Goal: Communication & Community: Answer question/provide support

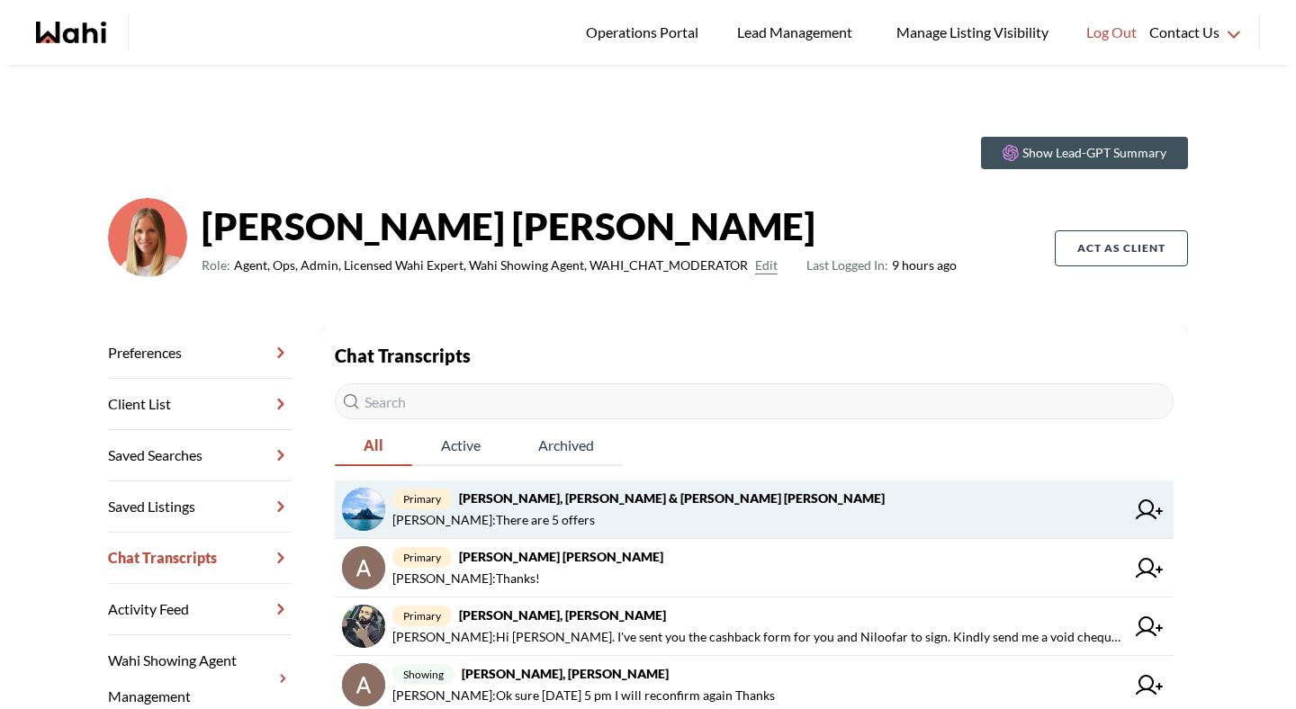
click at [643, 505] on strong "[PERSON_NAME], [PERSON_NAME] & [PERSON_NAME] [PERSON_NAME]" at bounding box center [672, 498] width 426 height 15
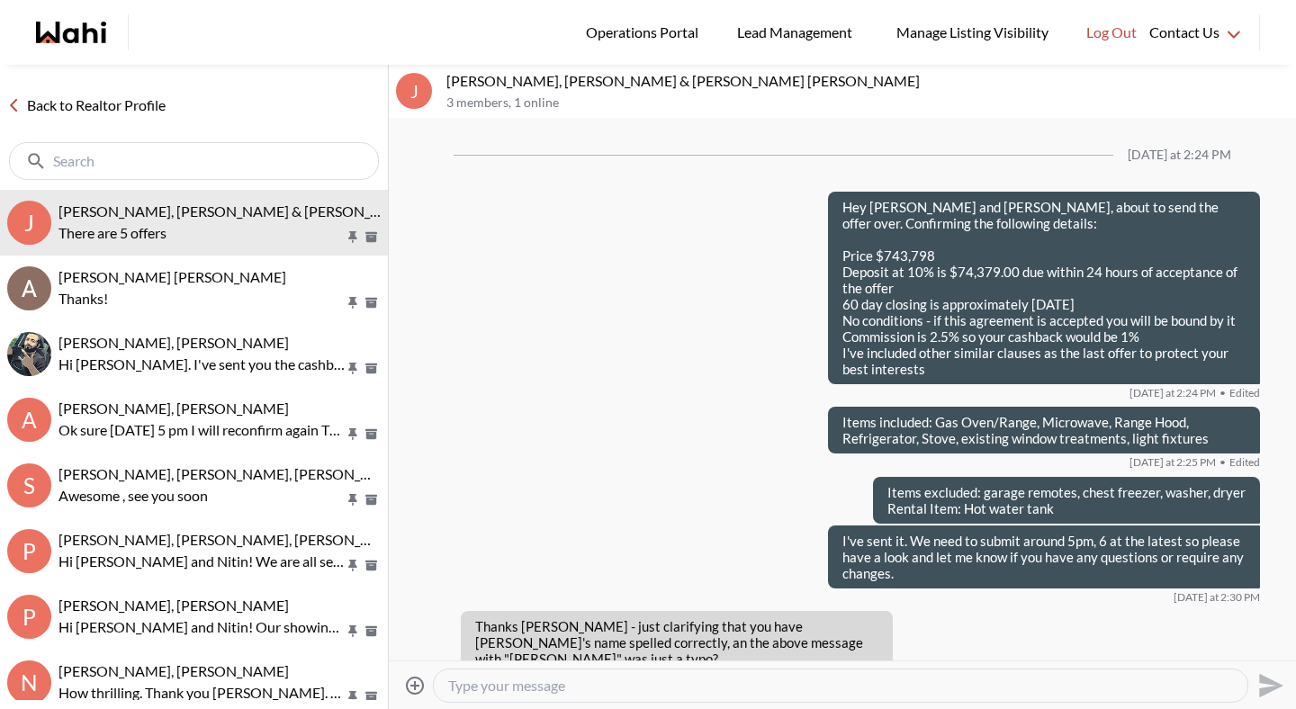
scroll to position [1361, 0]
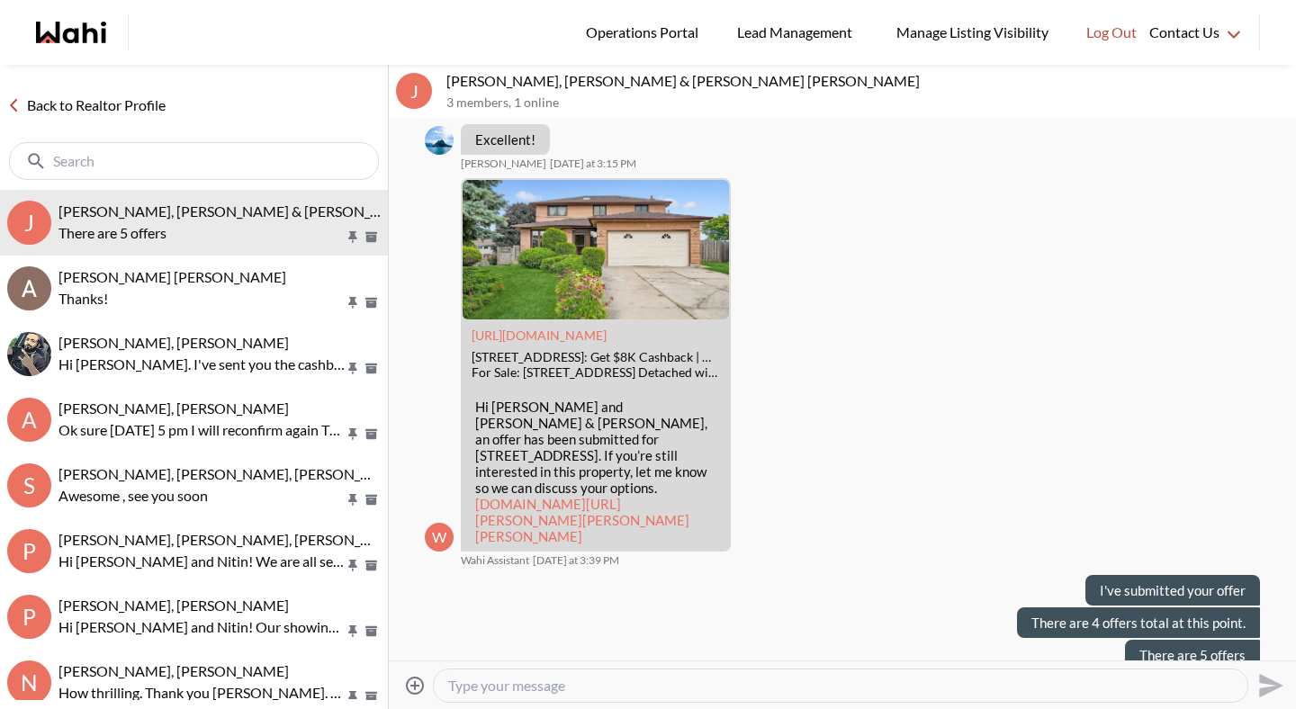
click at [608, 688] on textarea "Type your message" at bounding box center [840, 686] width 785 height 18
type textarea "Hey [PERSON_NAME] and [PERSON_NAME], I just heard from the realtor"
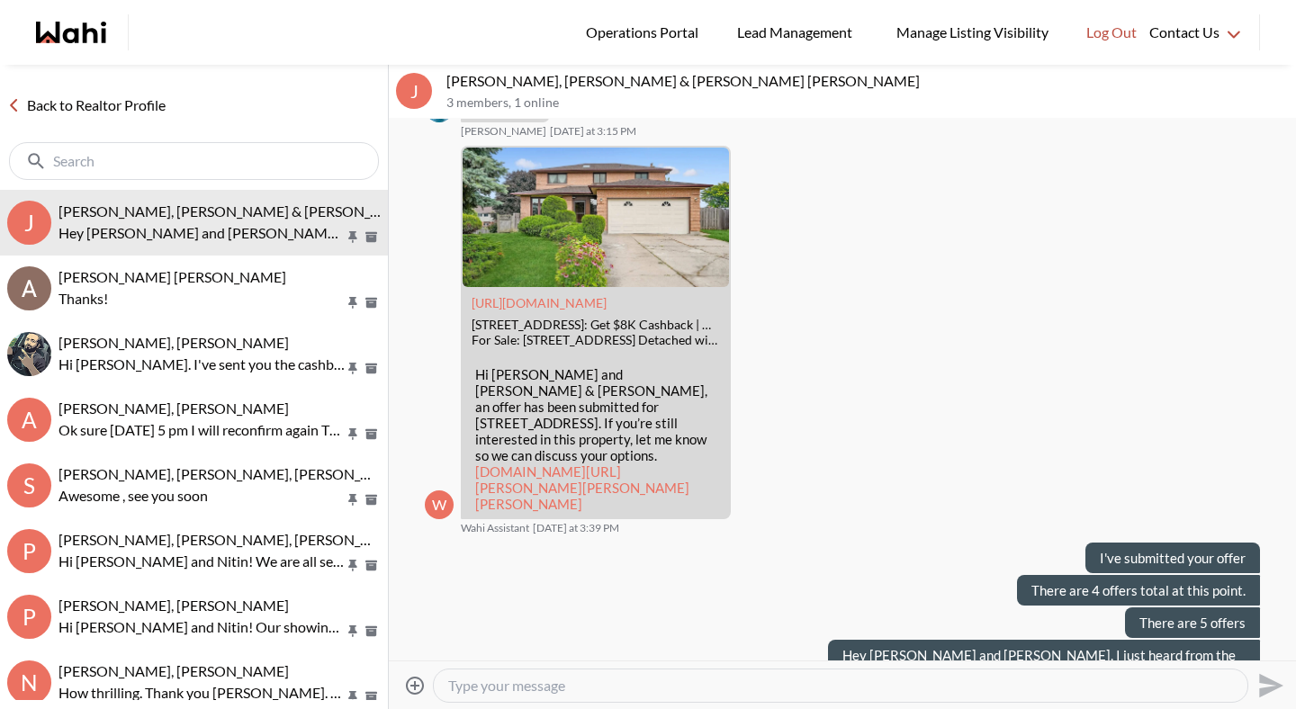
paste textarea "Thank you for your patience. As per seller's direction - they have decided to g…"
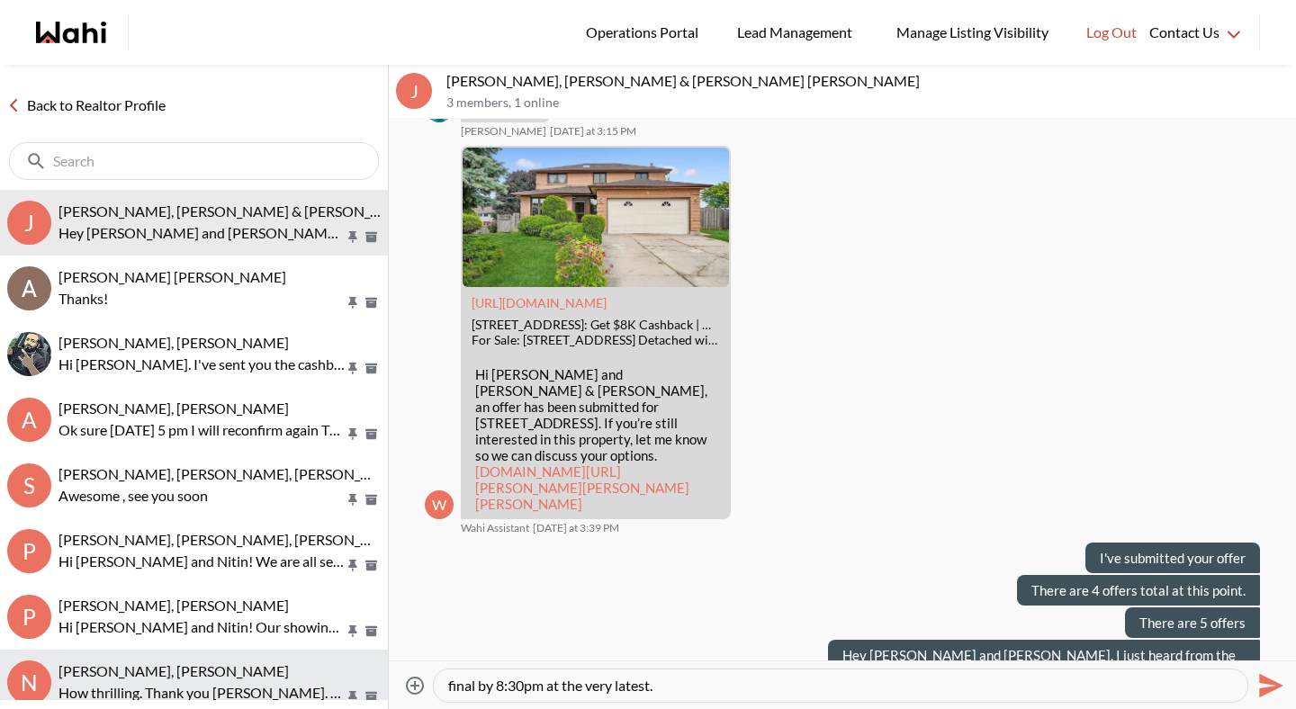
drag, startPoint x: 632, startPoint y: 688, endPoint x: 329, endPoint y: 696, distance: 303.5
click at [329, 696] on div "Back to Realtor Profile J Jason Brown, Jason & Lauryn Vaz-Brown, Michelle Hey J…" at bounding box center [648, 387] width 1296 height 645
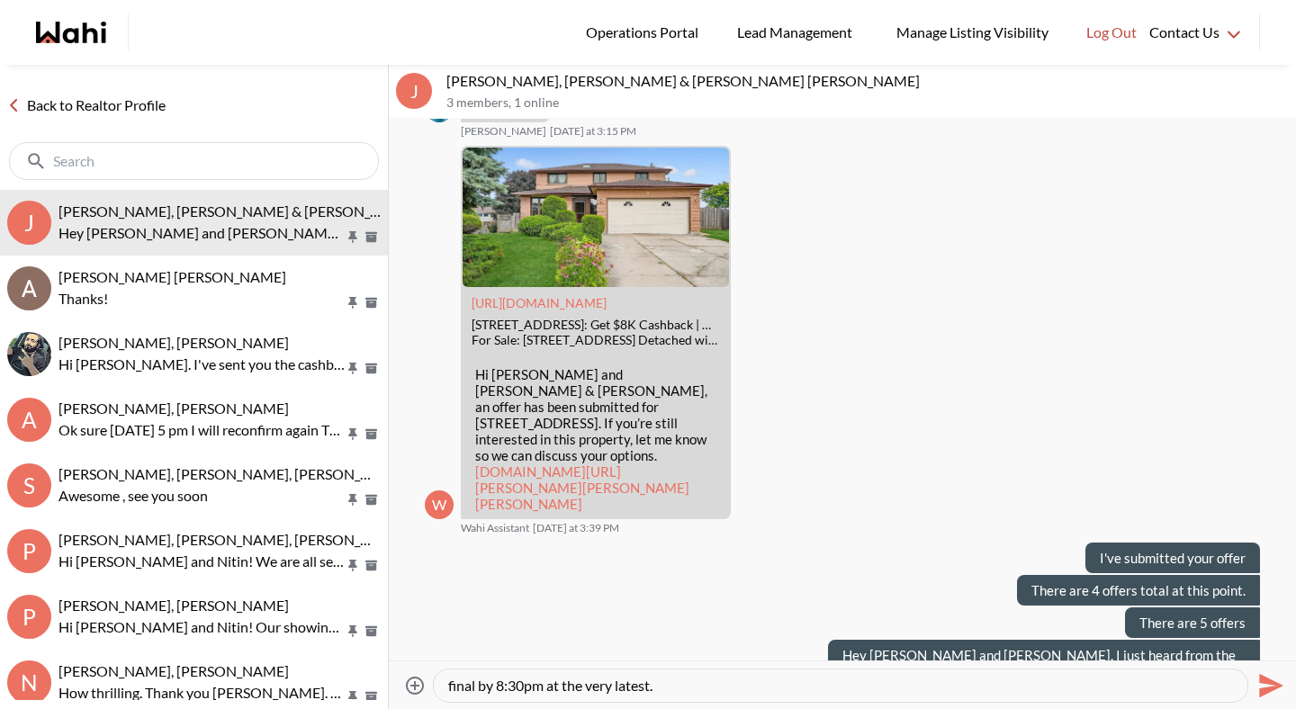
scroll to position [0, 0]
click at [586, 687] on textarea "Thank you for your patience. As per seller's direction - they have decided to g…" at bounding box center [840, 686] width 785 height 18
drag, startPoint x: 635, startPoint y: 683, endPoint x: 451, endPoint y: 671, distance: 184.1
click at [451, 671] on div "Thank you for your patience. As per seller's direction - they have decided to g…" at bounding box center [841, 686] width 814 height 32
type textarea "As per seller's direction - they have decided to go back to all five offers to …"
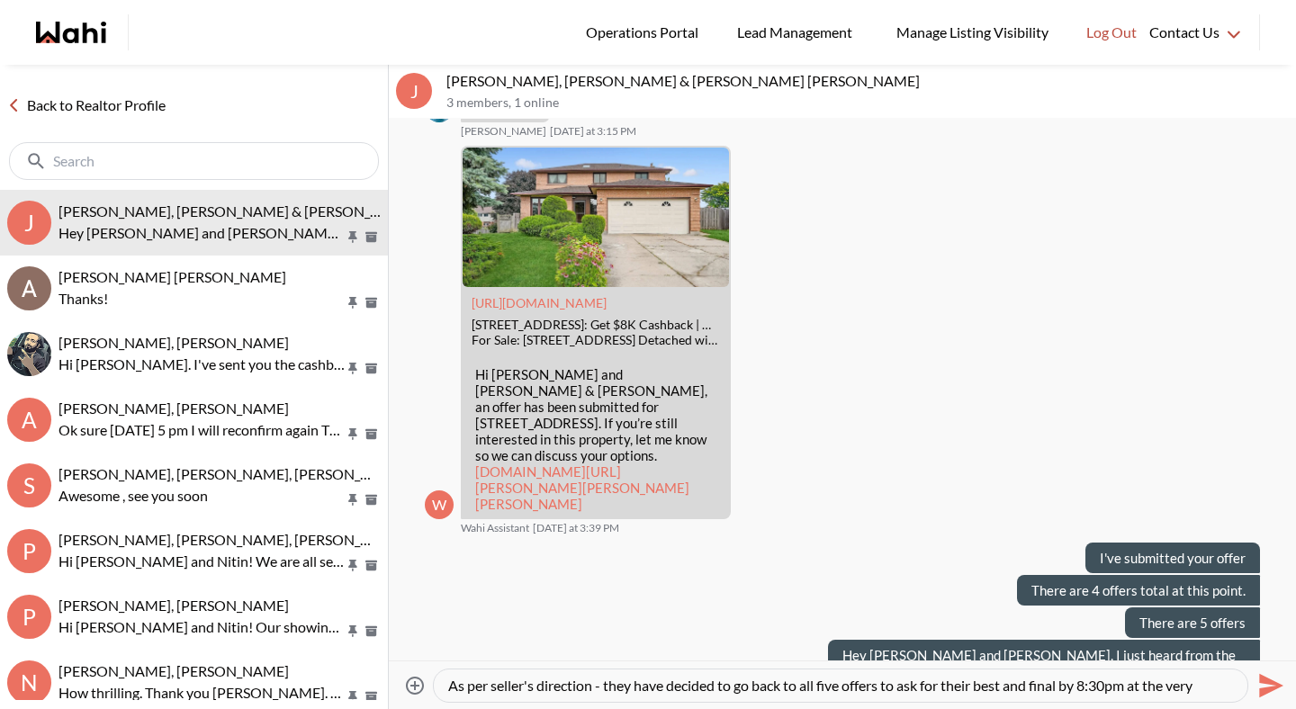
click at [659, 683] on textarea "As per seller's direction - they have decided to go back to all five offers to …" at bounding box center [840, 686] width 785 height 18
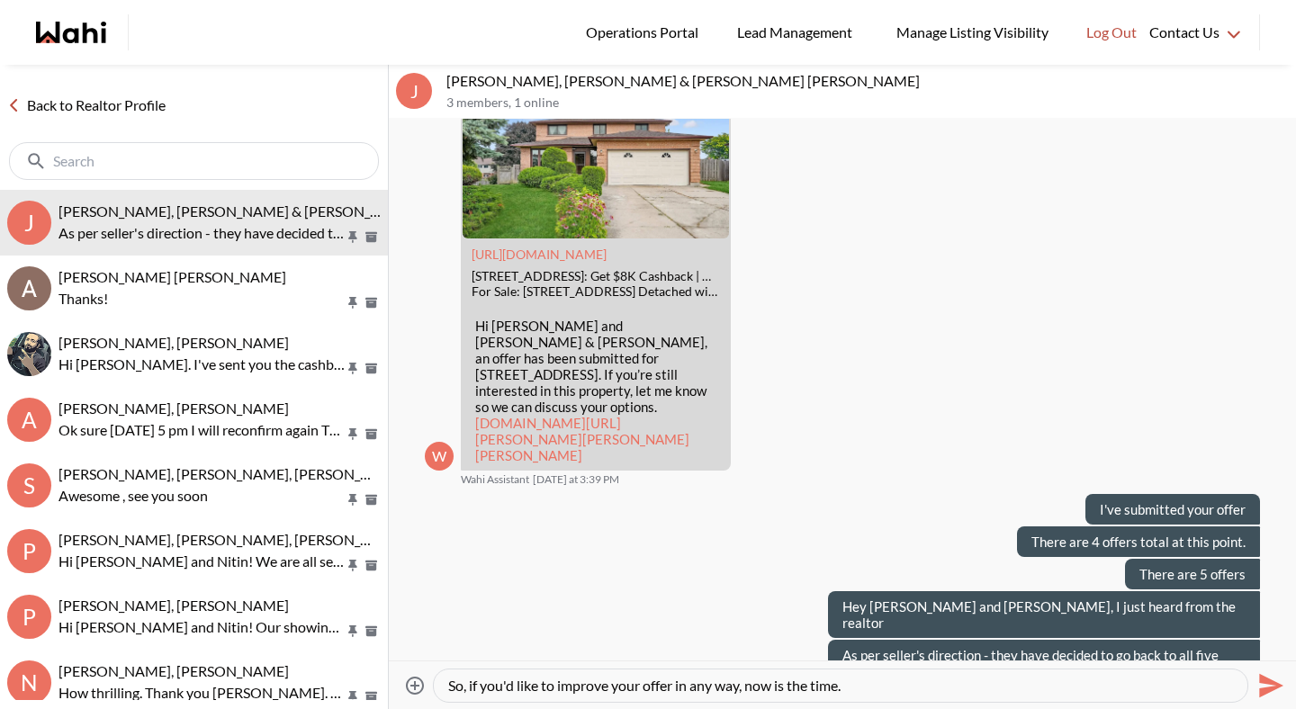
type textarea "So, if you'd like to improve your offer in any way, now is the time."
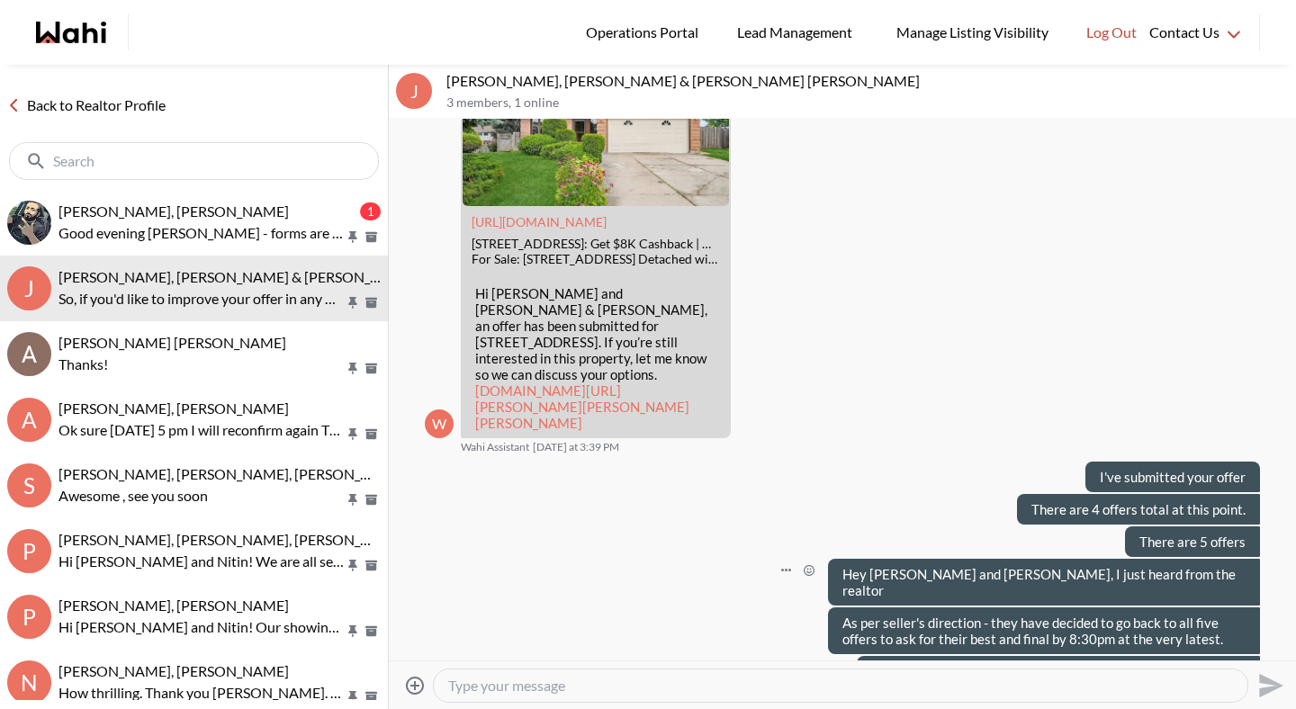
type textarea "W"
click at [542, 680] on textarea "Type your message" at bounding box center [840, 686] width 785 height 18
type textarea "Just left you a voicemail."
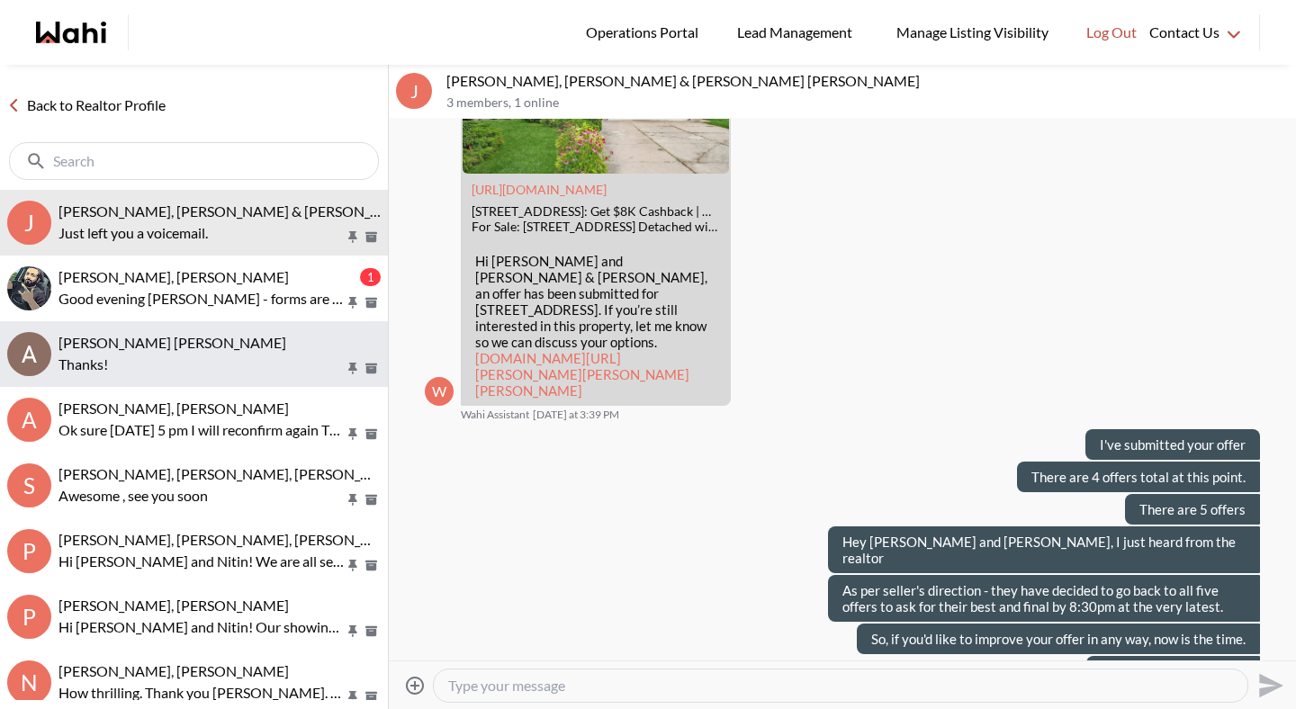
click at [225, 328] on button "Asad Abaid, Michelle Thanks!" at bounding box center [194, 354] width 388 height 66
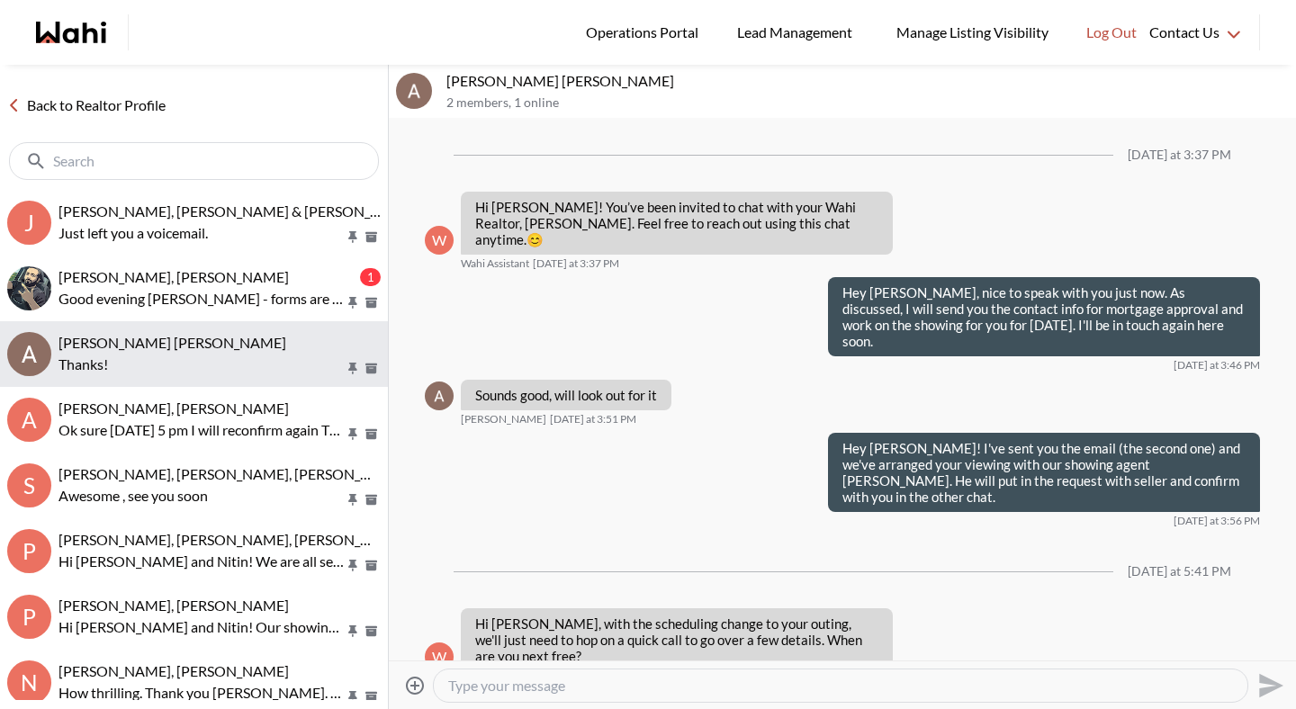
scroll to position [77, 0]
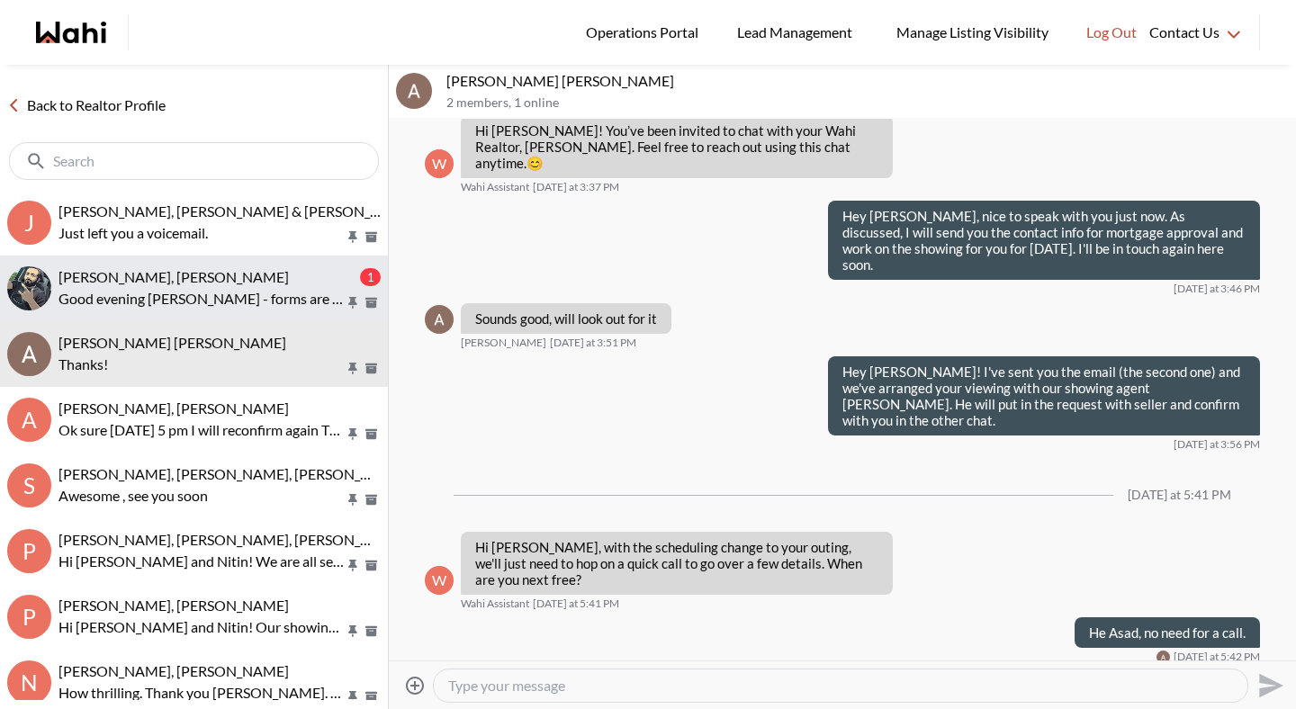
click at [220, 299] on p "Good evening [PERSON_NAME] - forms are both signed. Should I have my void check…" at bounding box center [202, 299] width 286 height 22
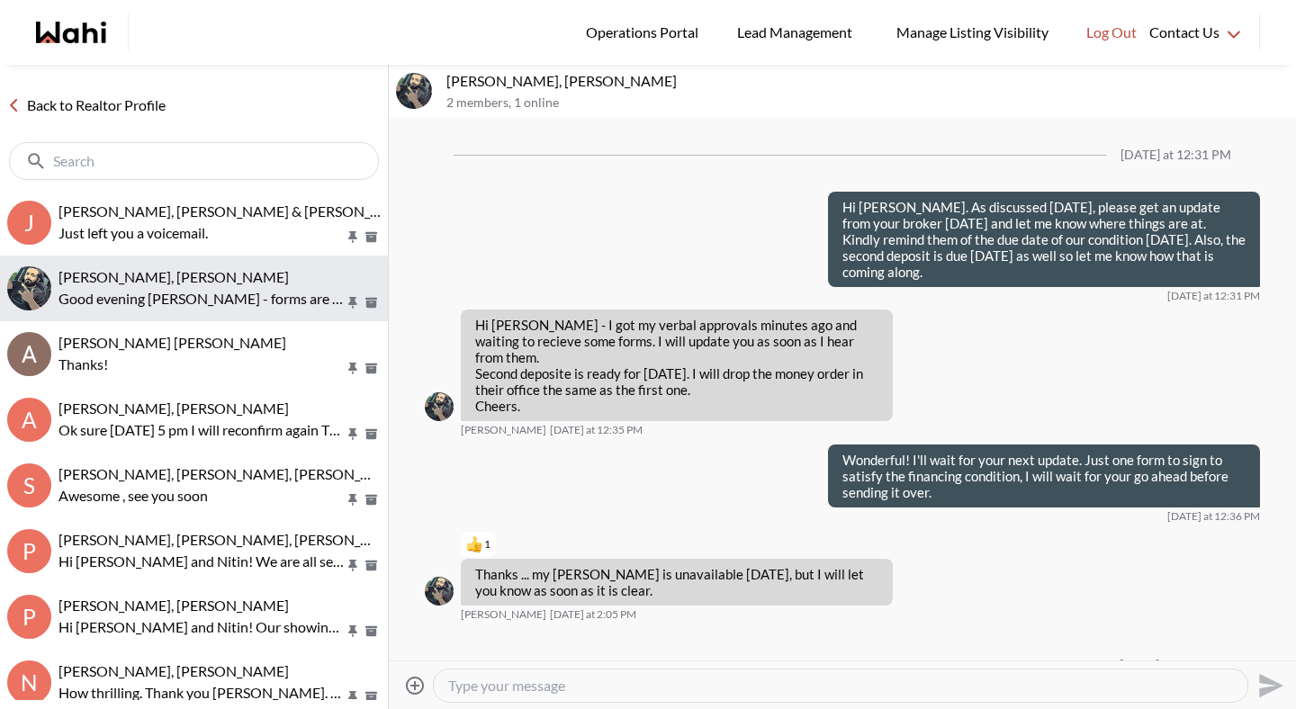
scroll to position [2051, 0]
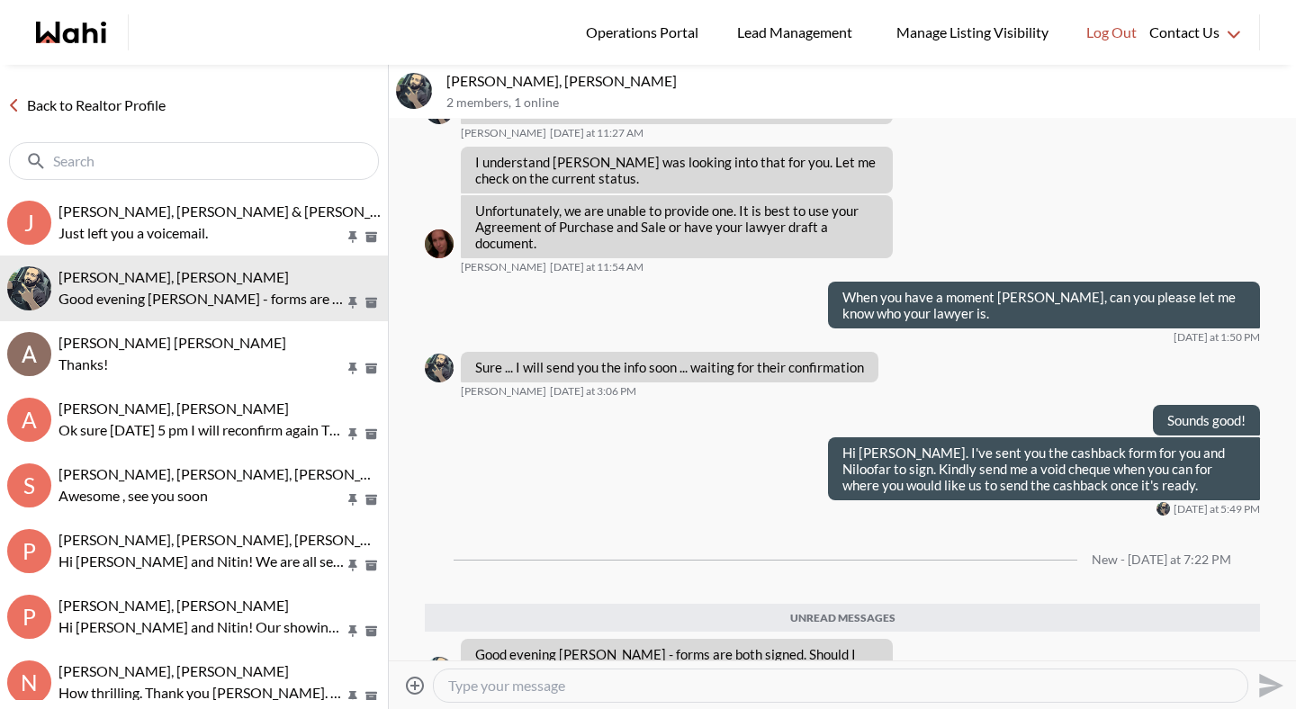
click at [529, 688] on textarea "Type your message" at bounding box center [840, 686] width 785 height 18
type textarea "E"
type textarea "Great."
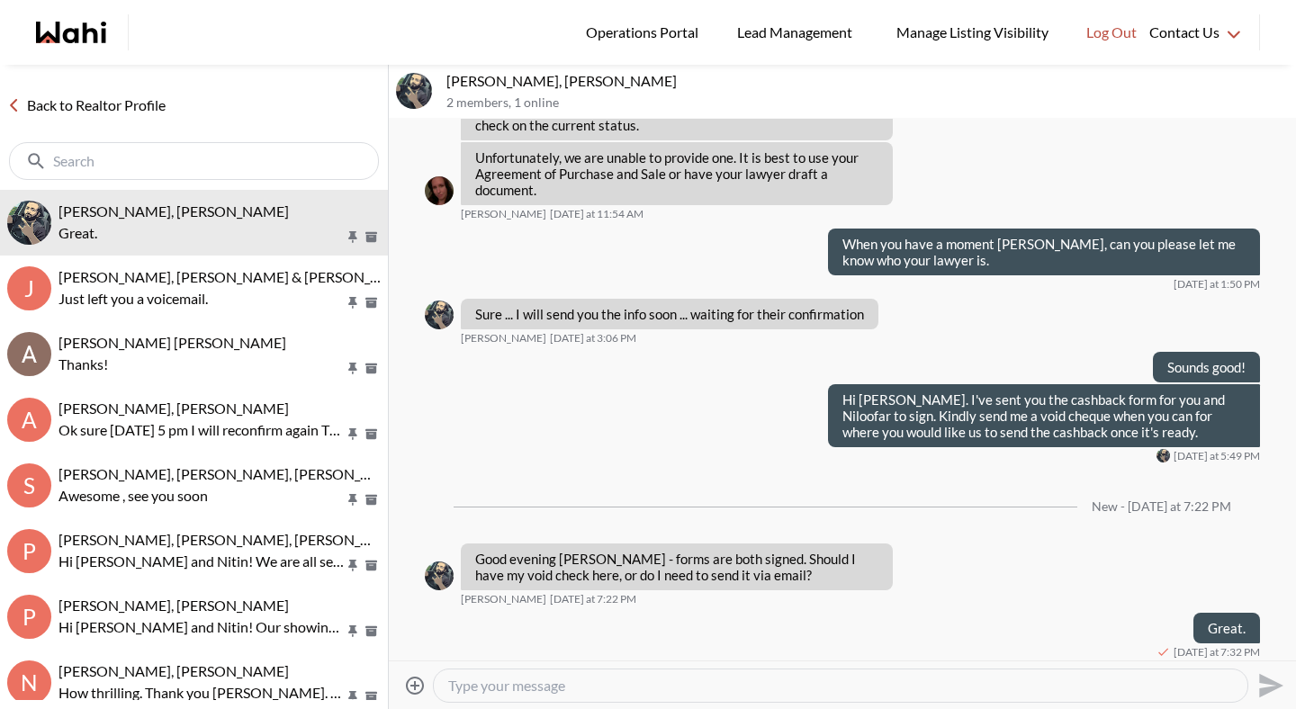
scroll to position [2062, 0]
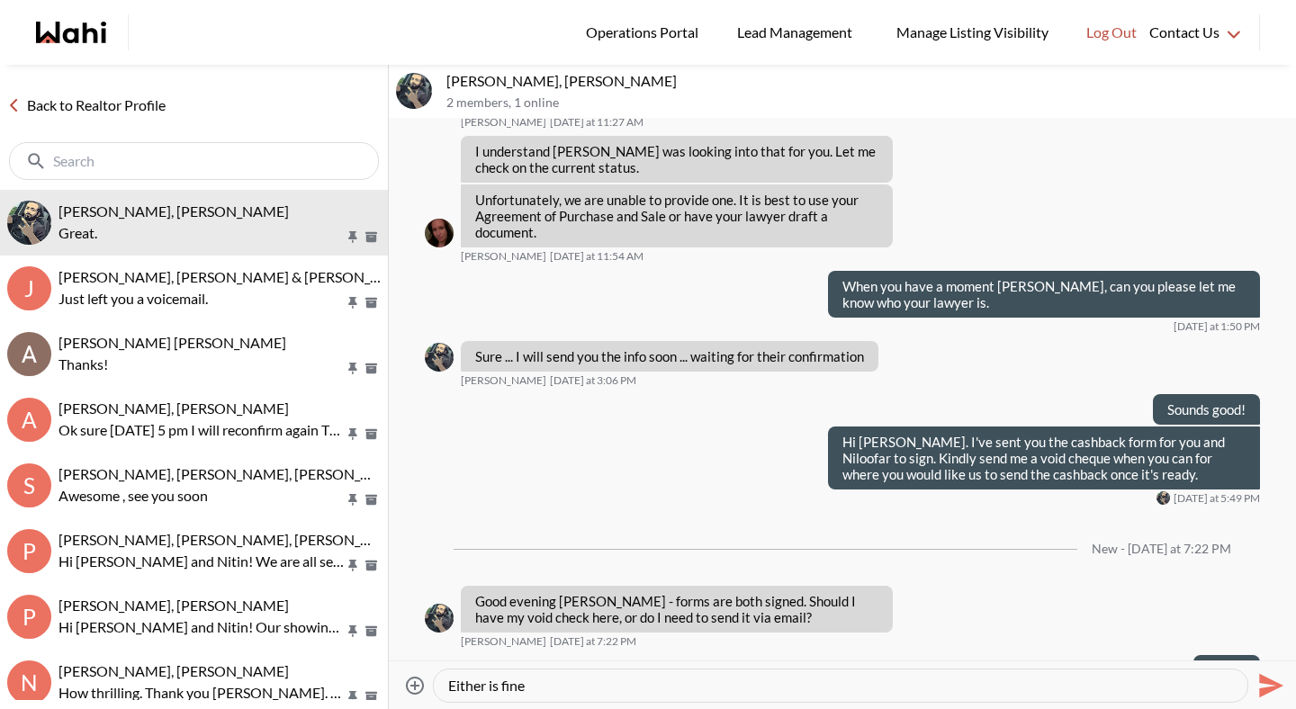
type textarea "Either is fine."
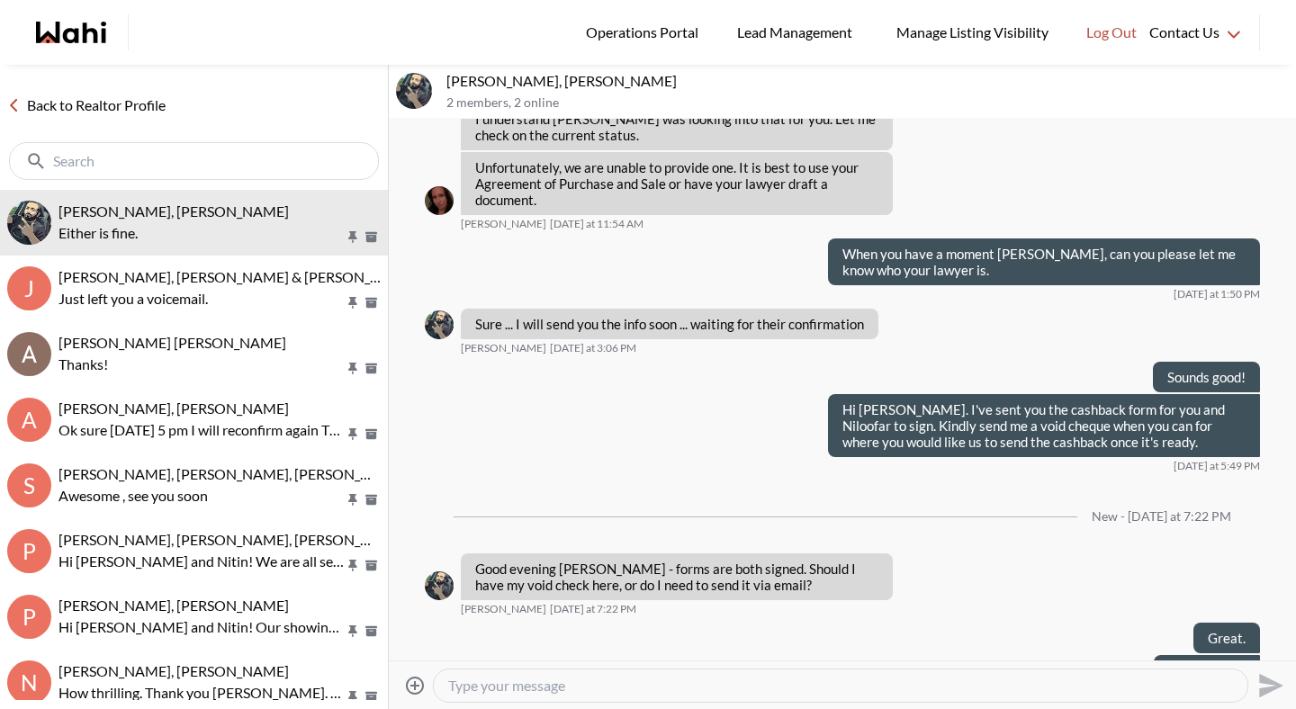
click at [134, 100] on link "Back to Realtor Profile" at bounding box center [86, 105] width 173 height 23
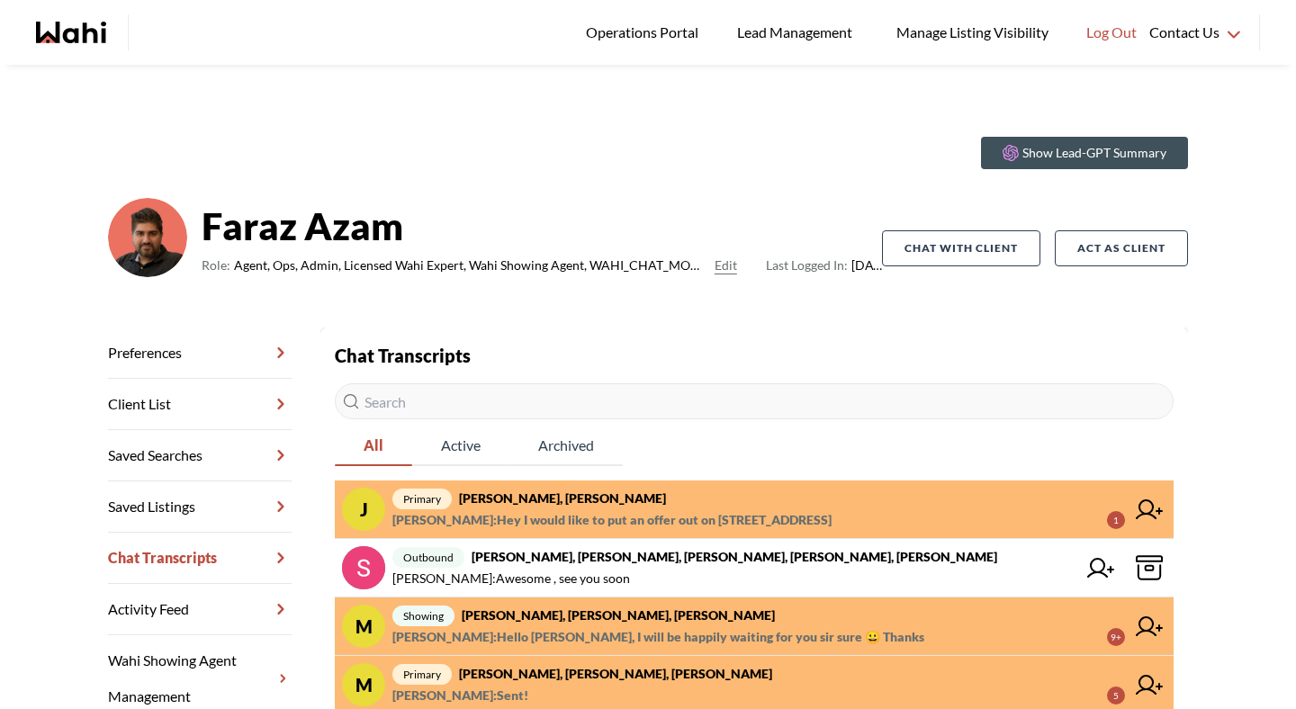
click at [636, 510] on span "[PERSON_NAME] : Hey I would like to put an offer out on [STREET_ADDRESS]" at bounding box center [612, 521] width 439 height 22
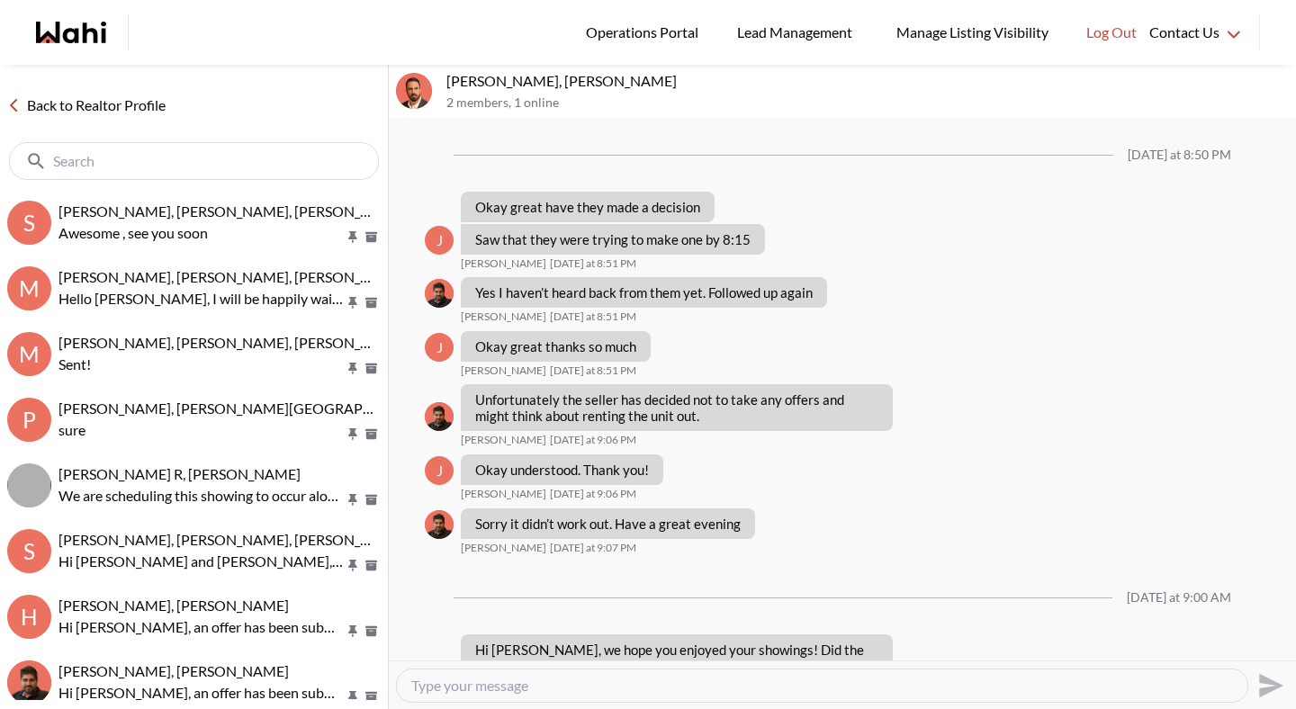
scroll to position [1656, 0]
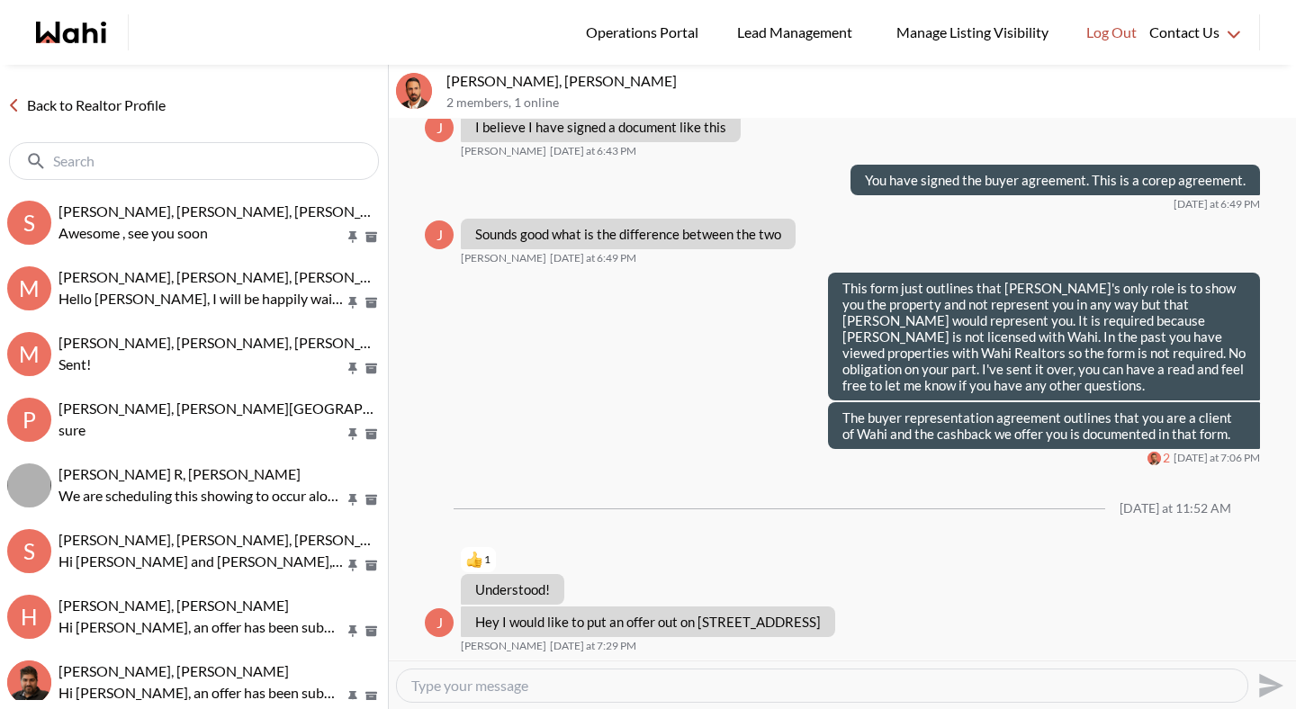
click at [624, 687] on textarea "Type your message" at bounding box center [822, 686] width 822 height 18
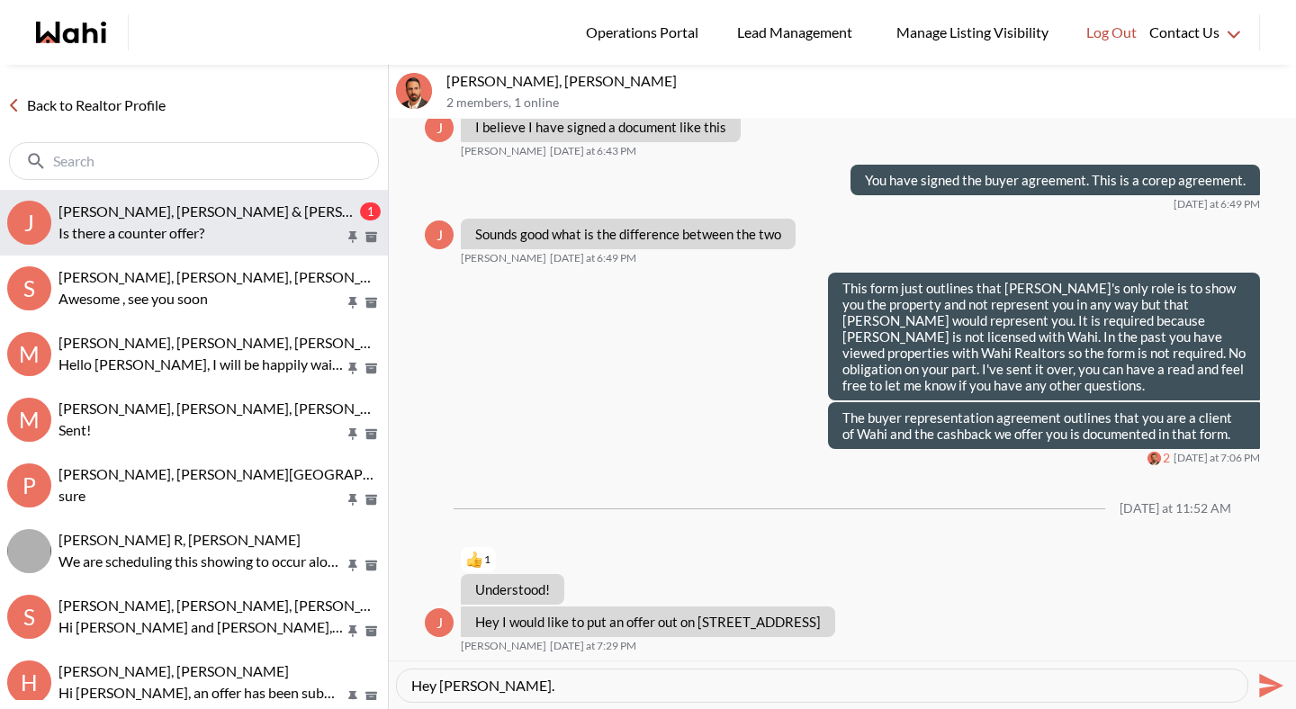
type textarea "Hey Josh."
click at [265, 235] on p "Is there a counter offer?" at bounding box center [202, 233] width 286 height 22
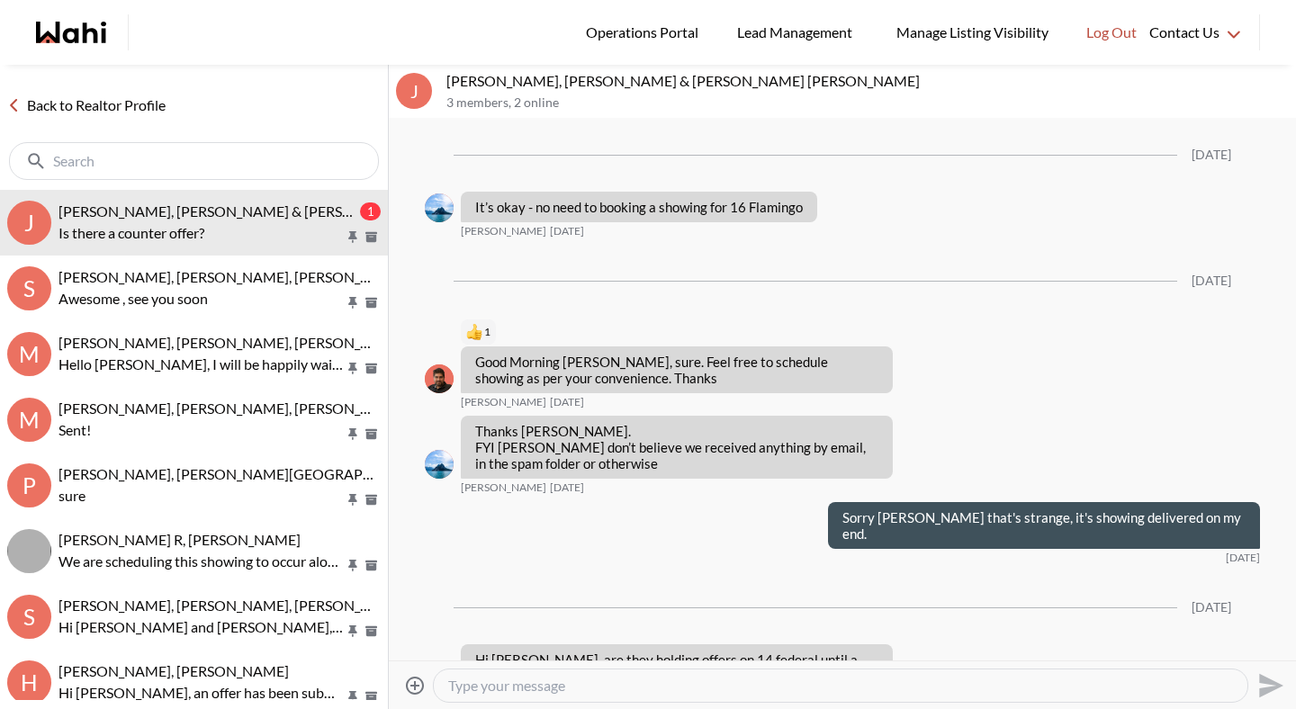
scroll to position [9123, 0]
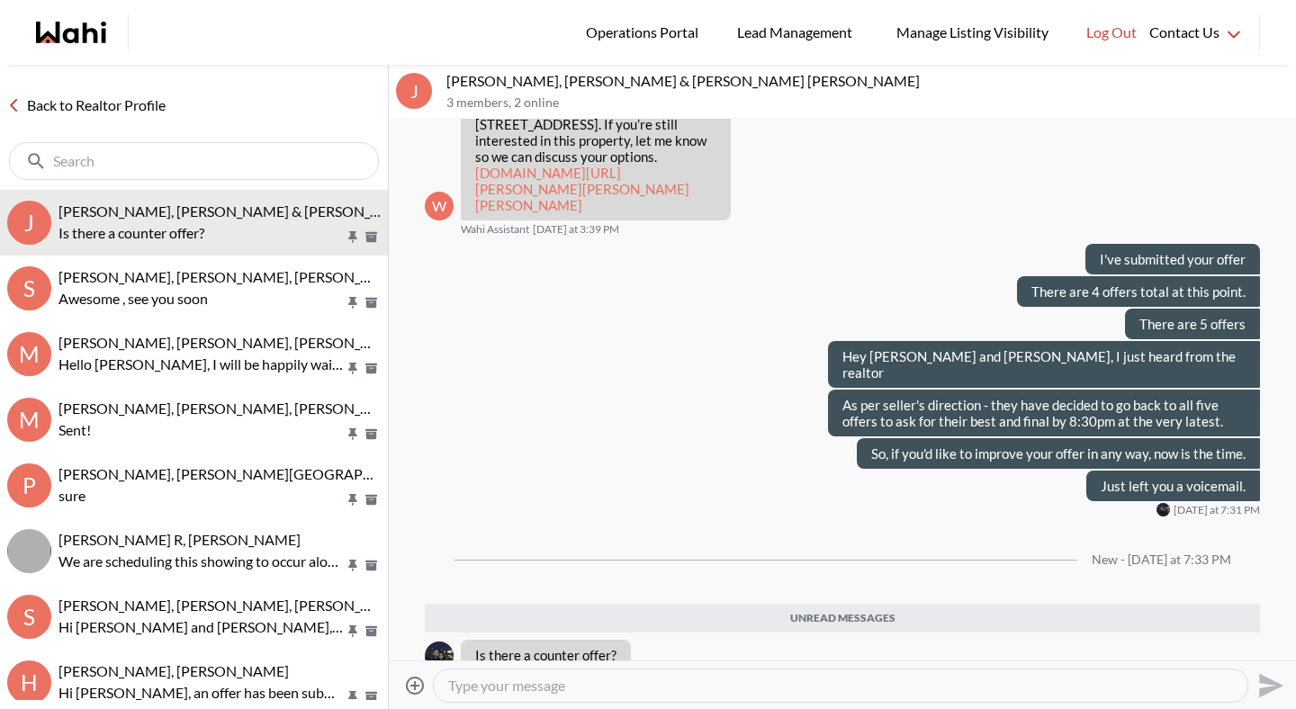
click at [535, 693] on textarea "Type your message" at bounding box center [840, 686] width 785 height 18
type textarea "No, the seller is still considering all offers so if you want to make any chang…"
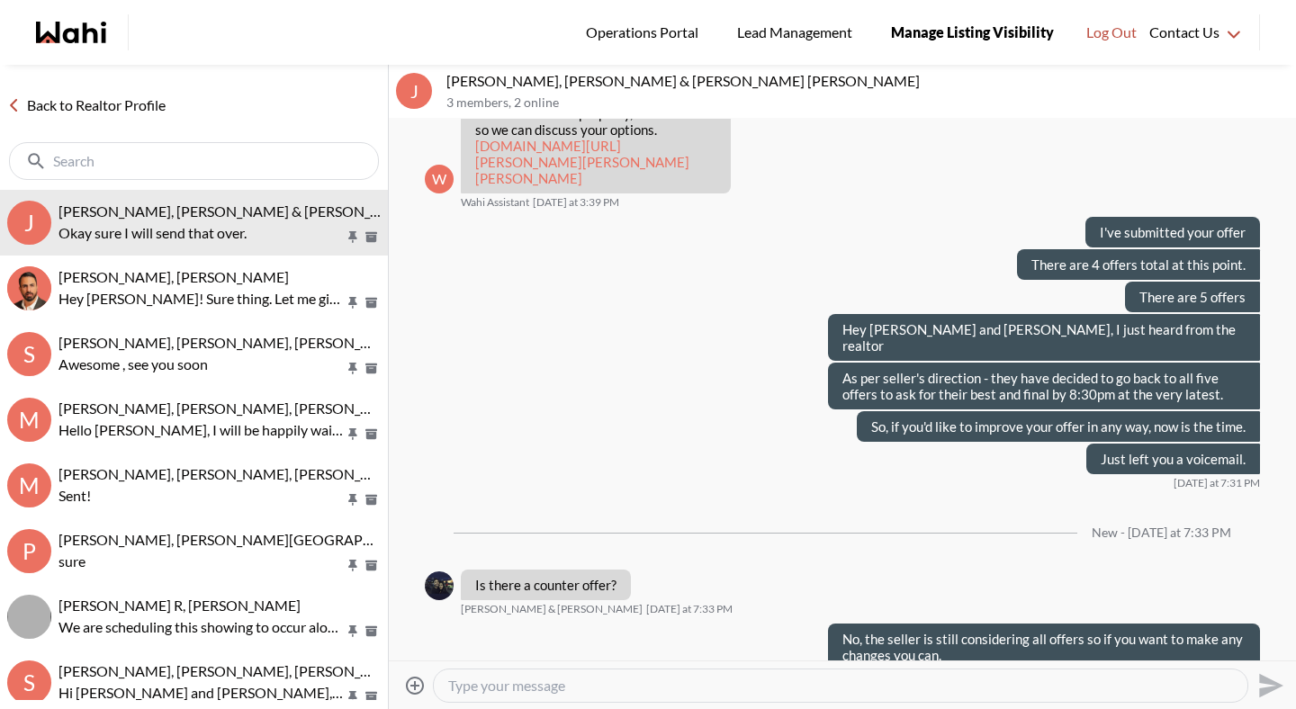
scroll to position [9301, 0]
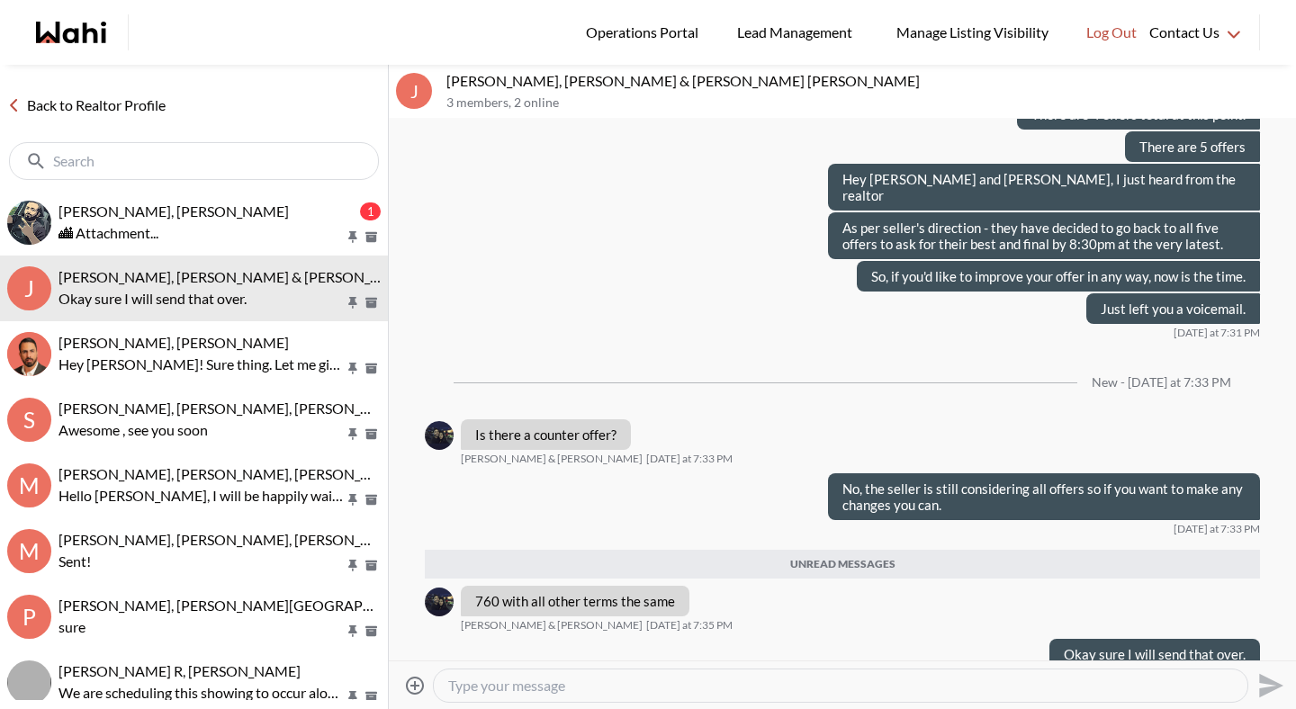
click at [486, 686] on textarea "Type your message" at bounding box center [840, 686] width 785 height 18
click at [576, 685] on textarea "Okay I've sent you teh revised paperwork to sign." at bounding box center [840, 686] width 785 height 18
type textarea "Okay I've sent you the revised paperwork to sign."
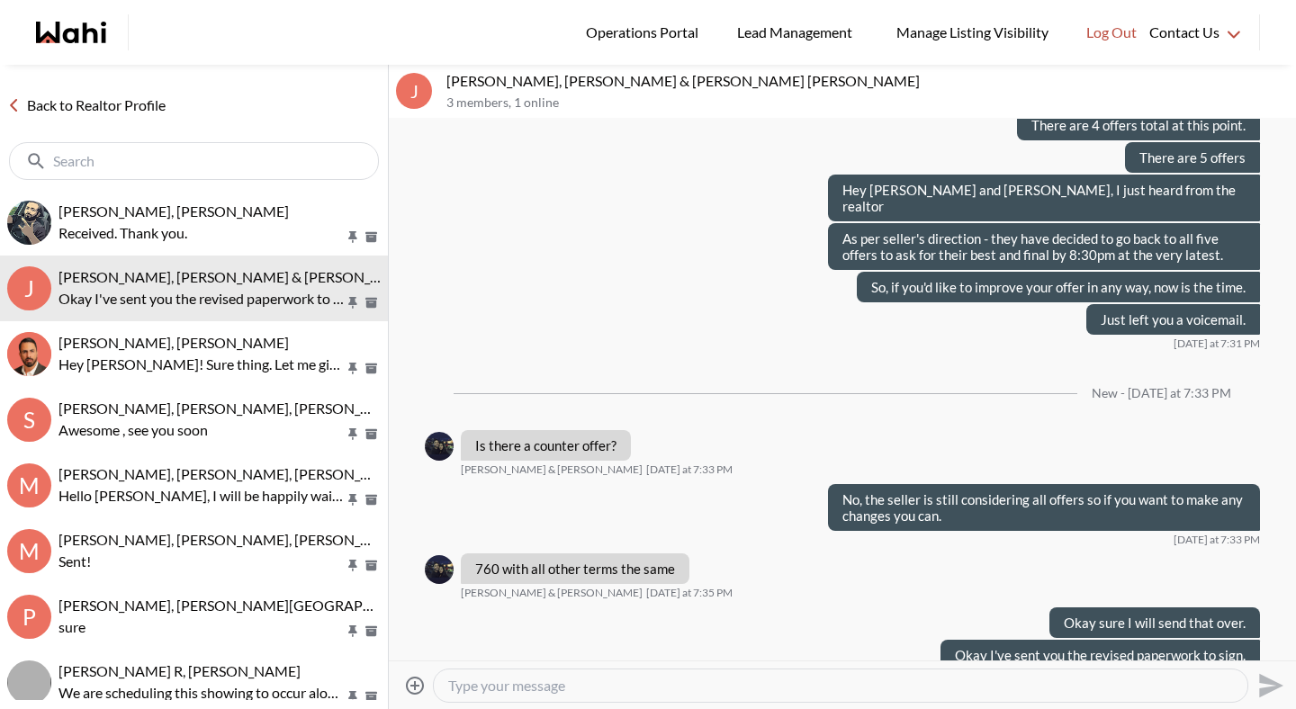
click at [95, 101] on link "Back to Realtor Profile" at bounding box center [86, 105] width 173 height 23
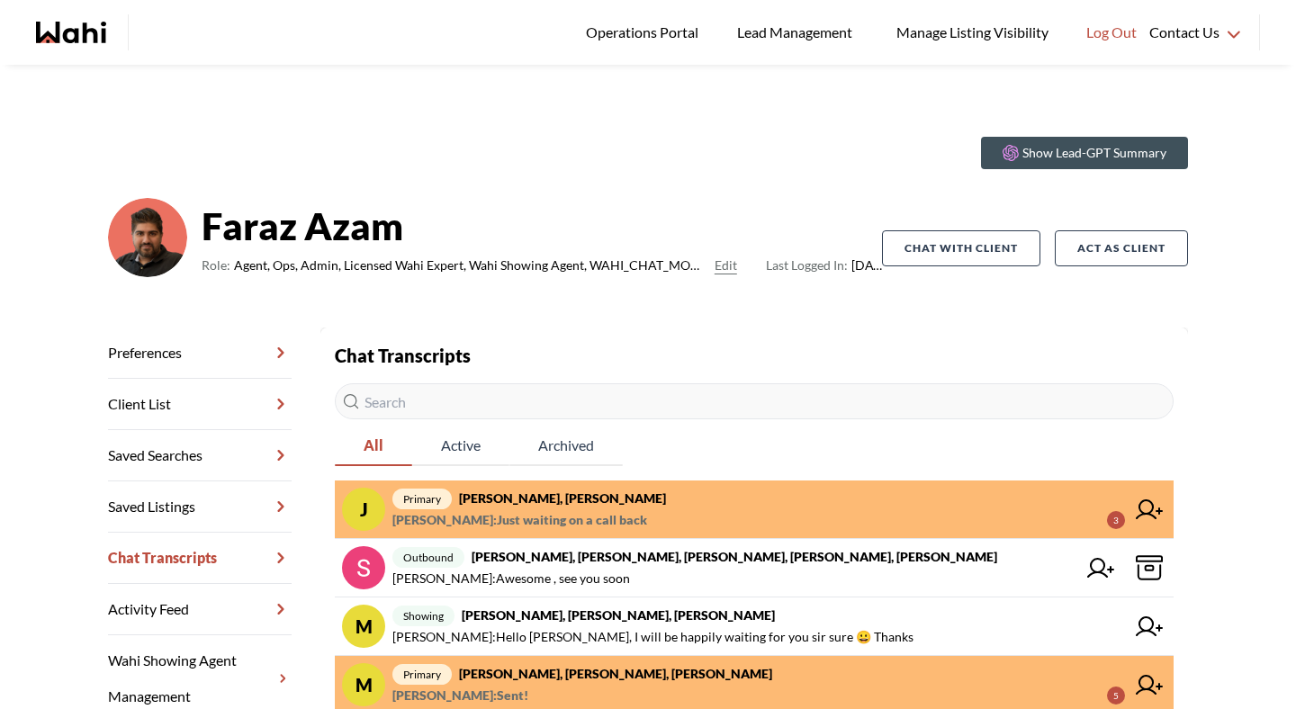
click at [596, 501] on strong "[PERSON_NAME], [PERSON_NAME]" at bounding box center [562, 498] width 207 height 15
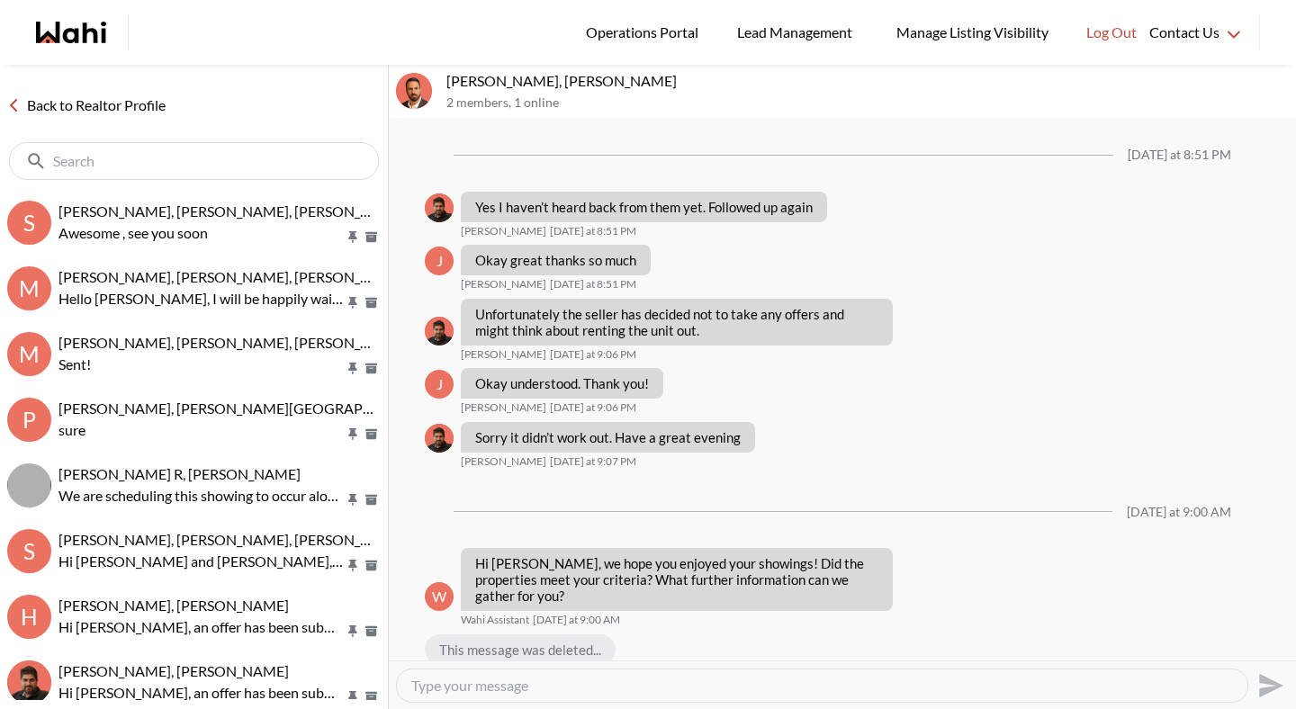
scroll to position [1672, 0]
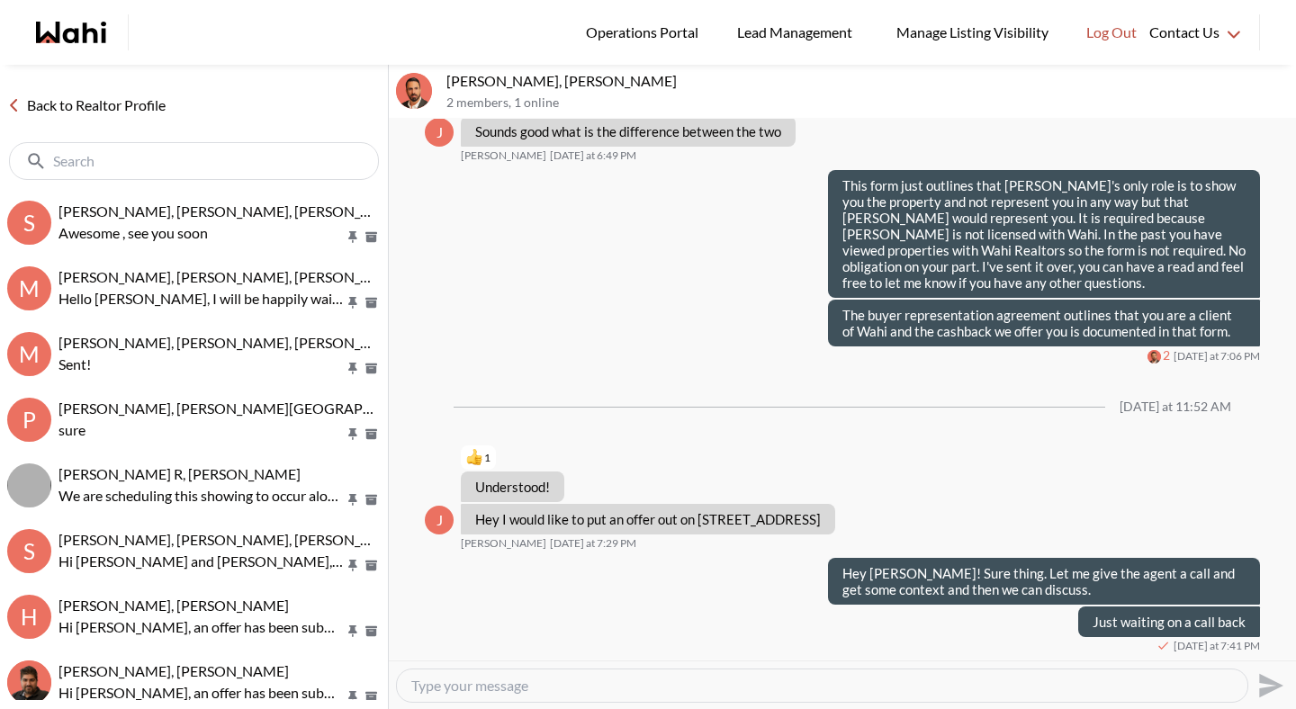
click at [111, 108] on link "Back to Realtor Profile" at bounding box center [86, 105] width 173 height 23
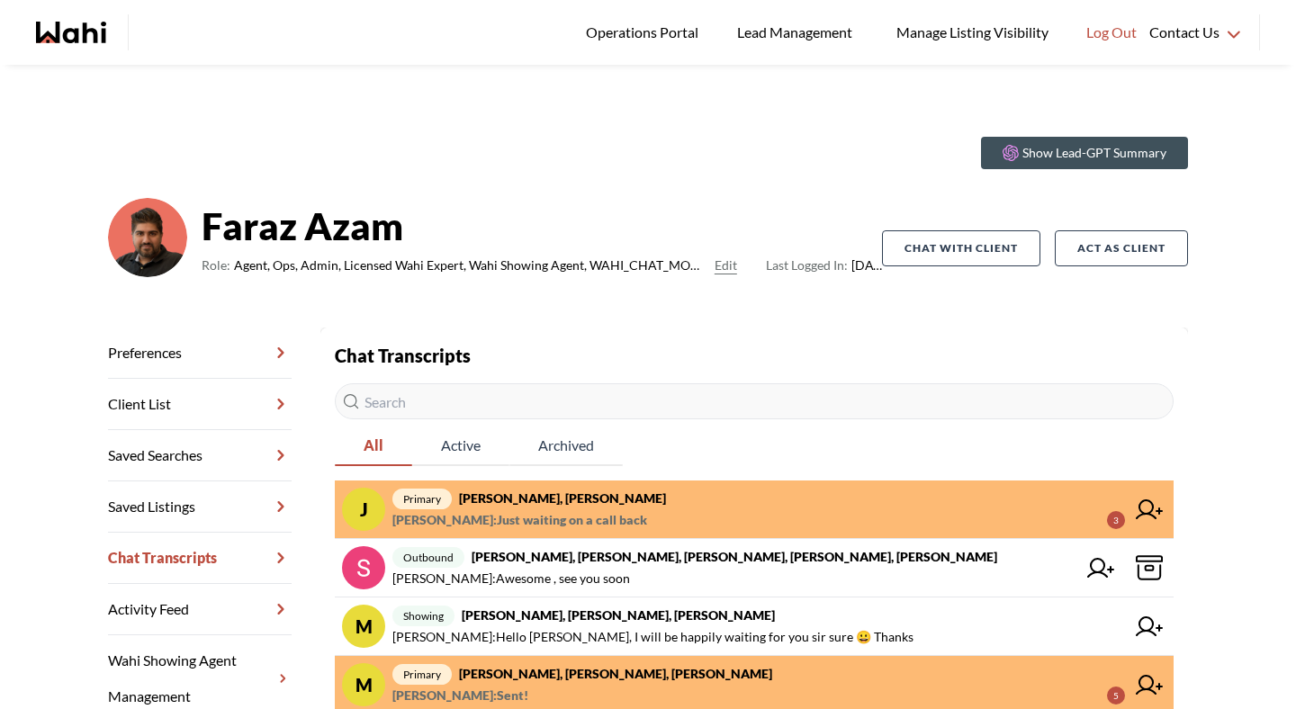
click at [512, 521] on span "Michelle Ryckman : Just waiting on a call back" at bounding box center [520, 521] width 255 height 22
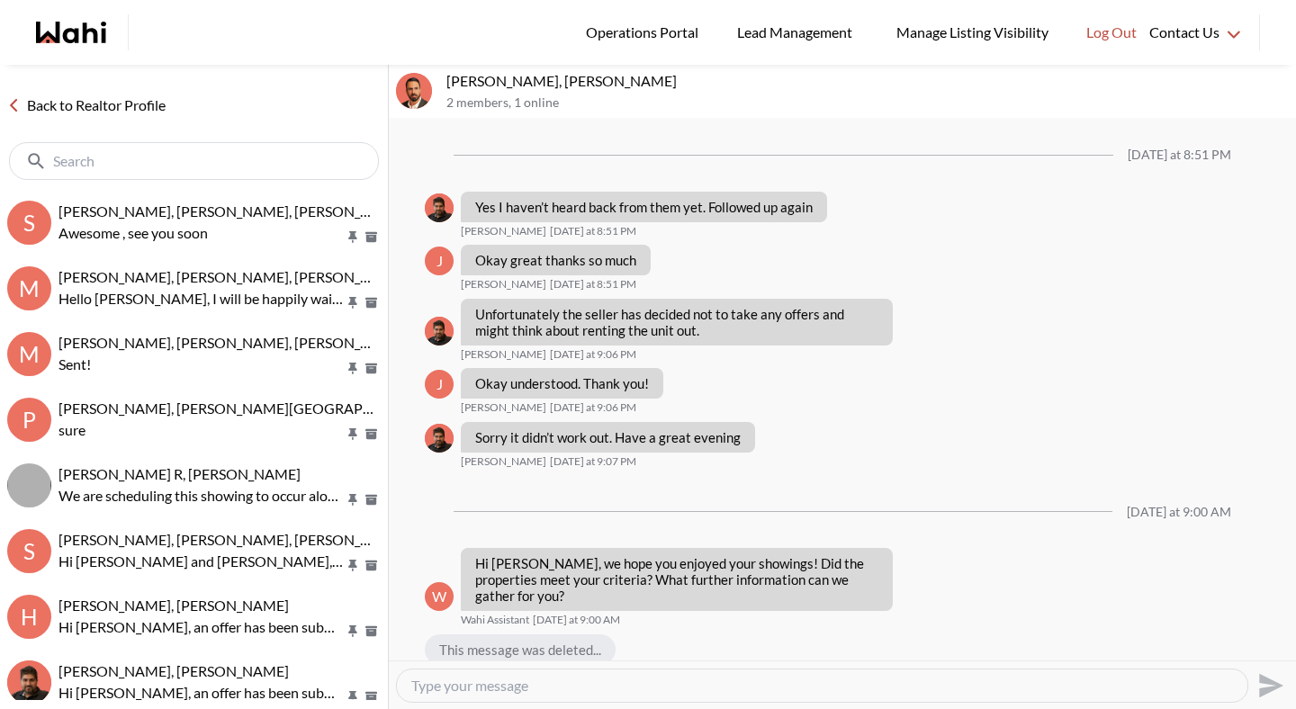
scroll to position [1672, 0]
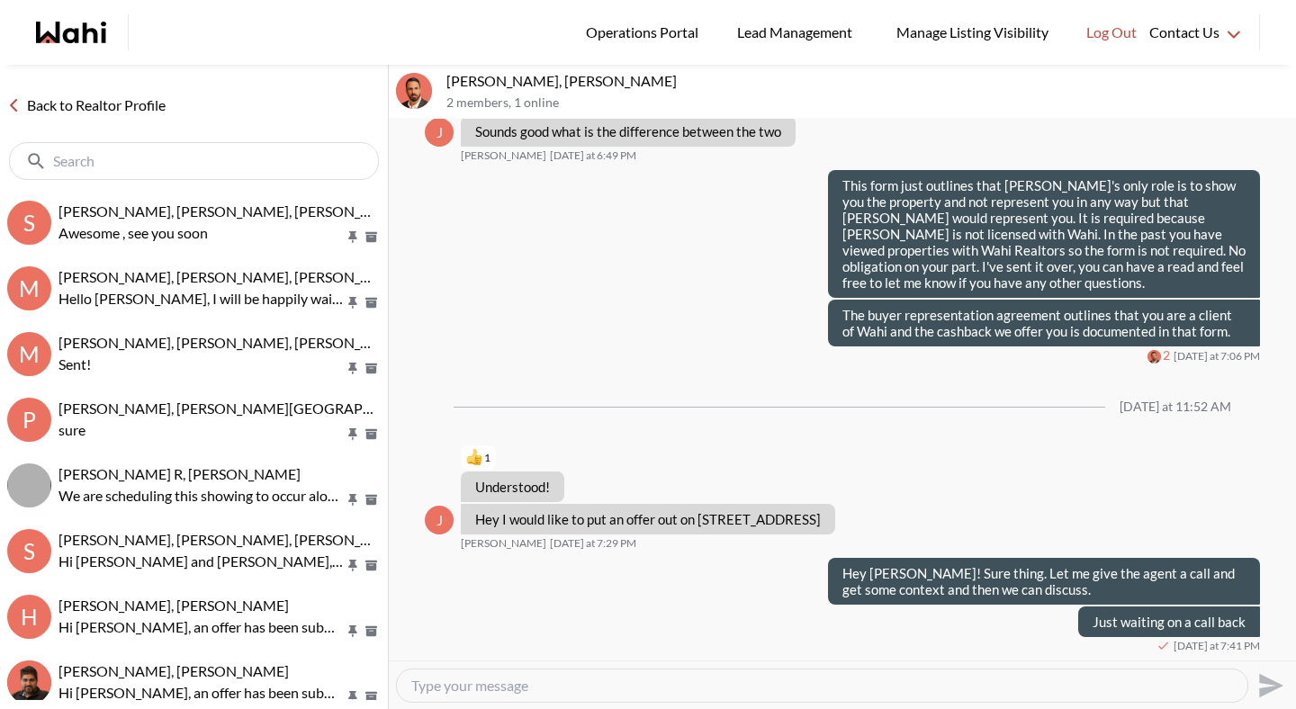
click at [519, 681] on textarea "Type your message" at bounding box center [822, 686] width 822 height 18
type textarea "Sent the offer to you for signing"
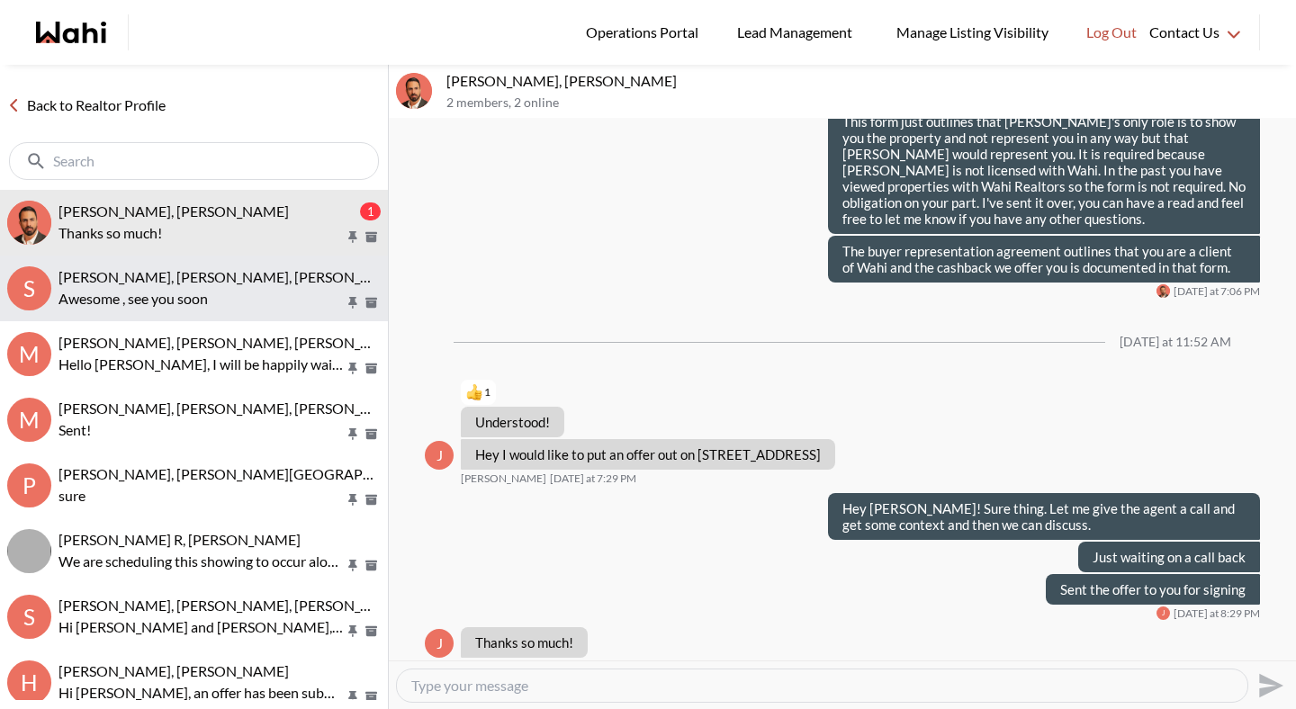
scroll to position [1757, 0]
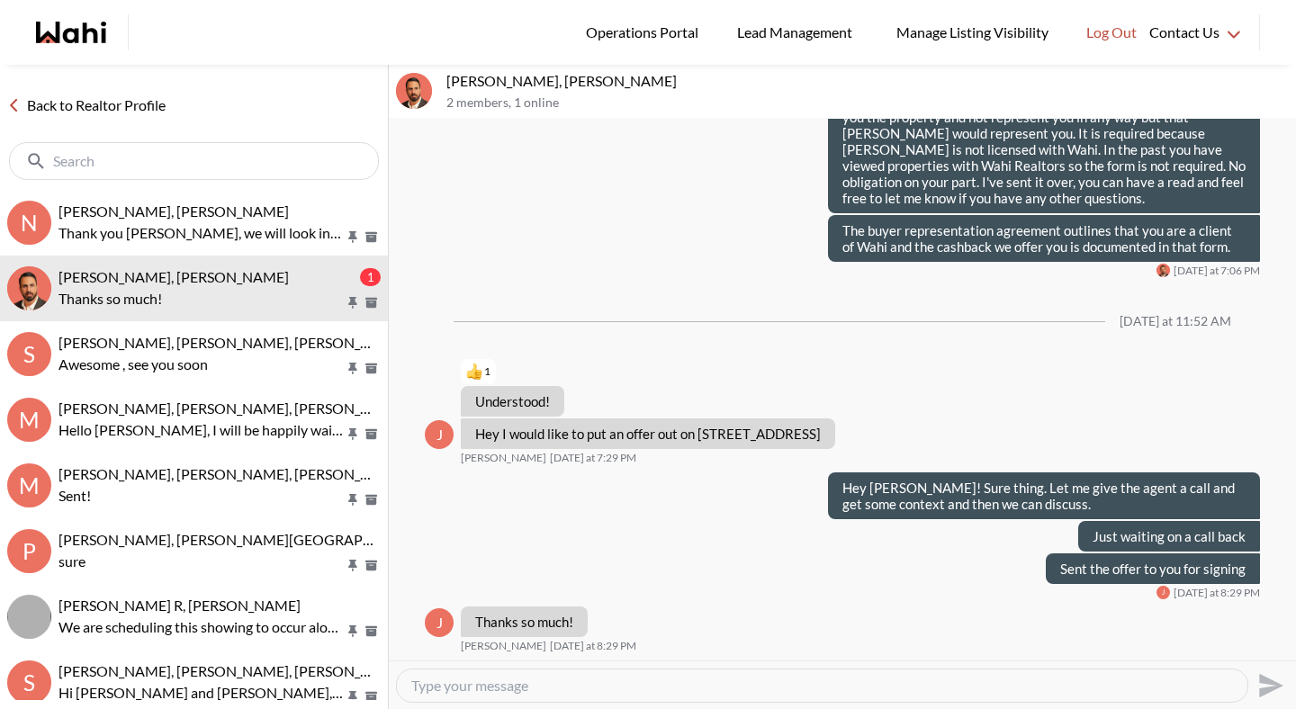
click at [471, 688] on textarea "Type your message" at bounding box center [822, 686] width 822 height 18
type textarea "Your offer has been sent. I will update you here once I have news."
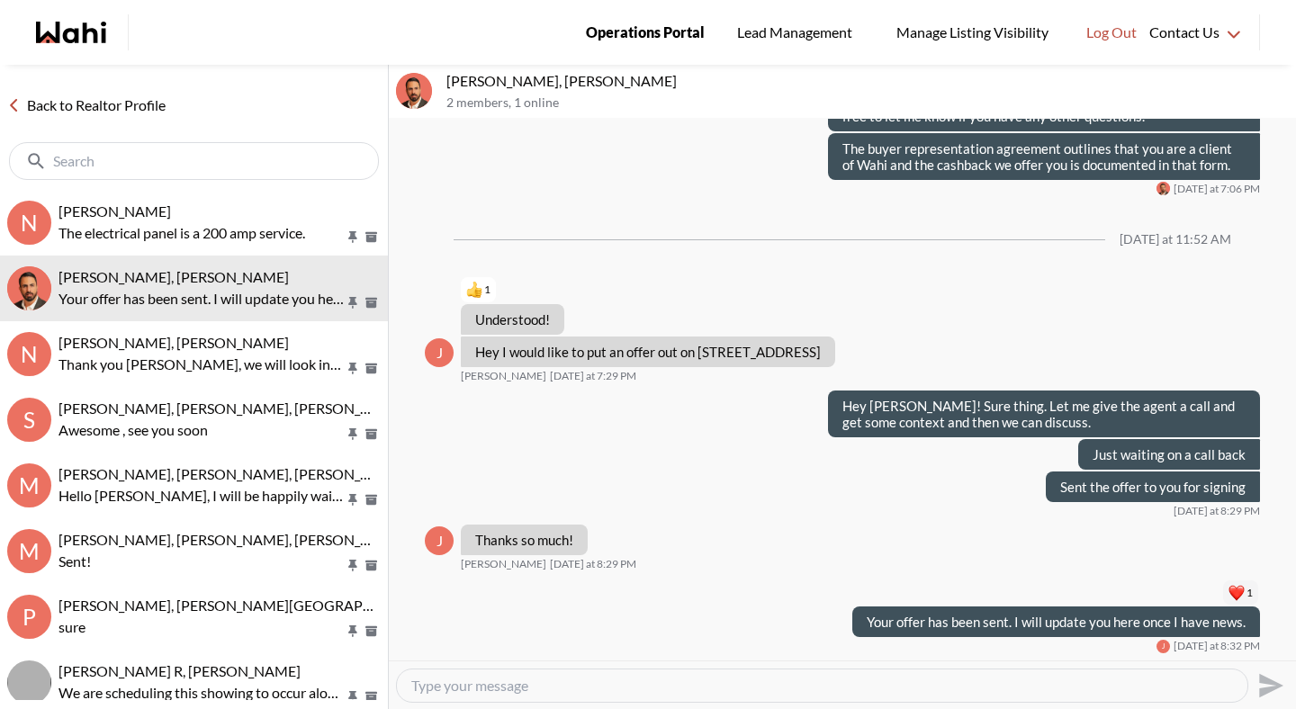
scroll to position [1839, 0]
click at [121, 104] on link "Back to Realtor Profile" at bounding box center [86, 105] width 173 height 23
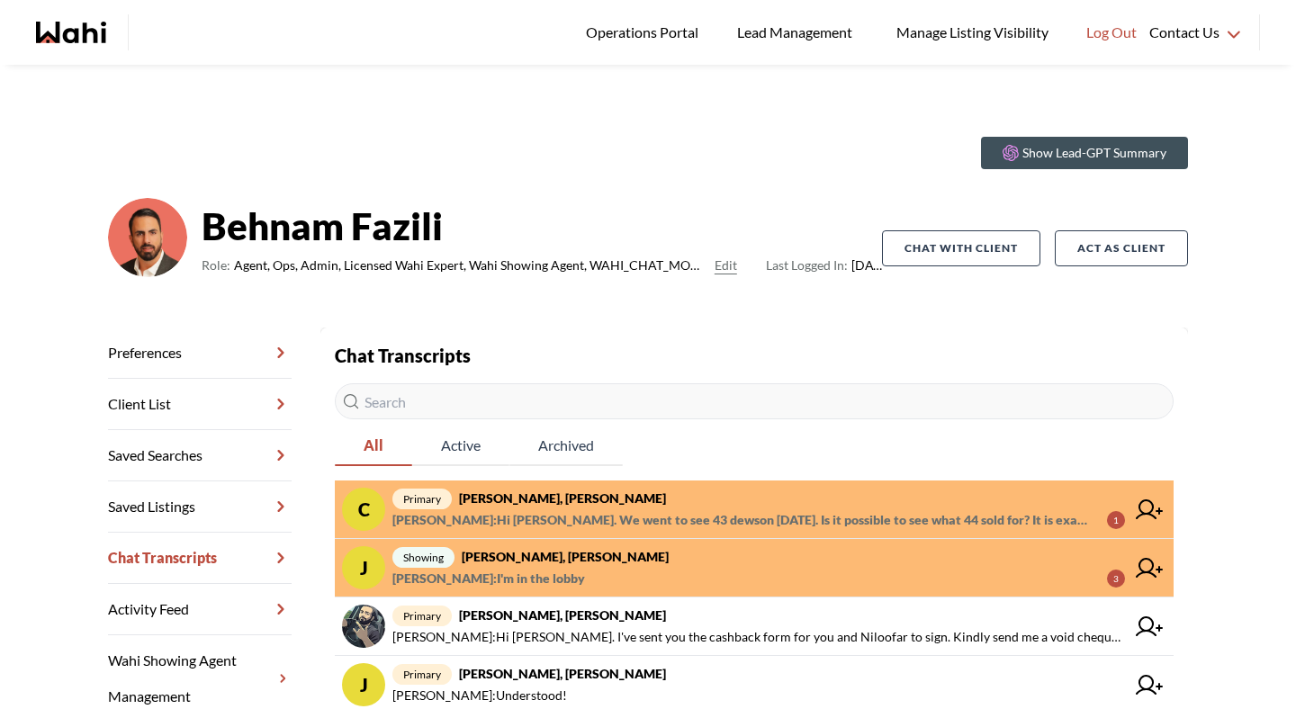
click at [660, 503] on span "primary [PERSON_NAME], [PERSON_NAME]" at bounding box center [759, 499] width 733 height 22
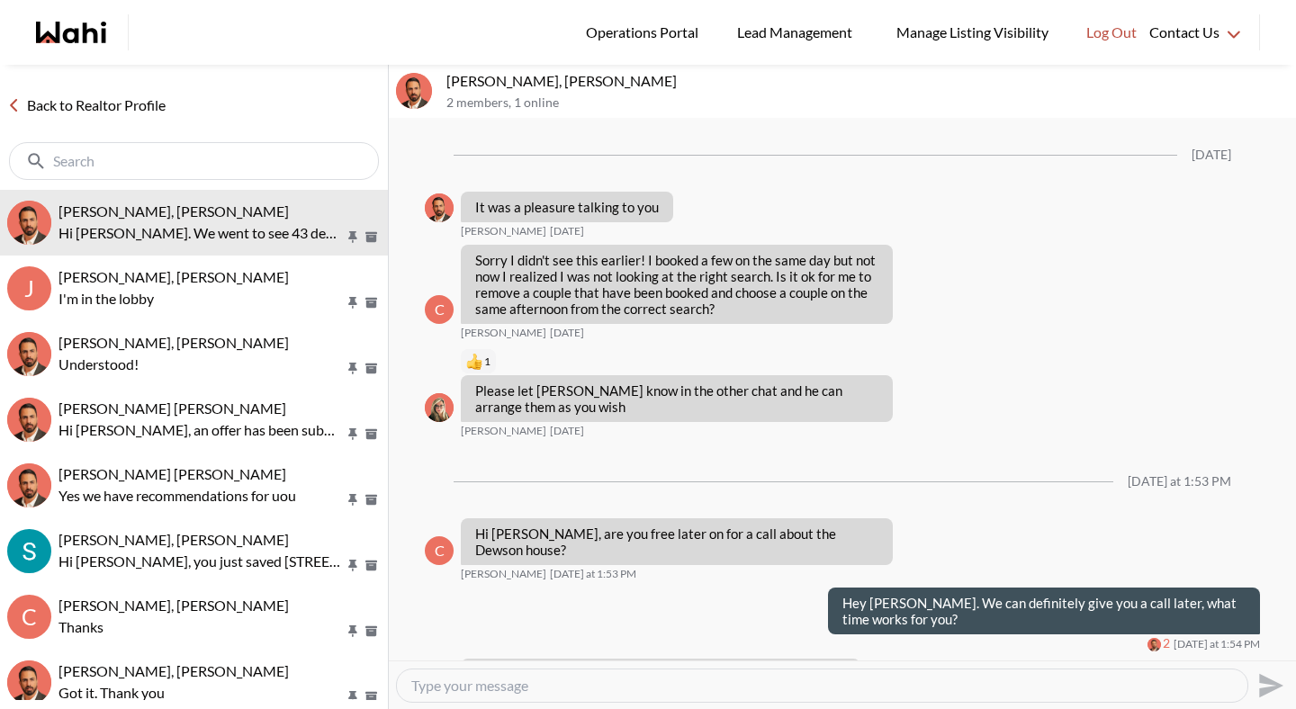
scroll to position [1442, 0]
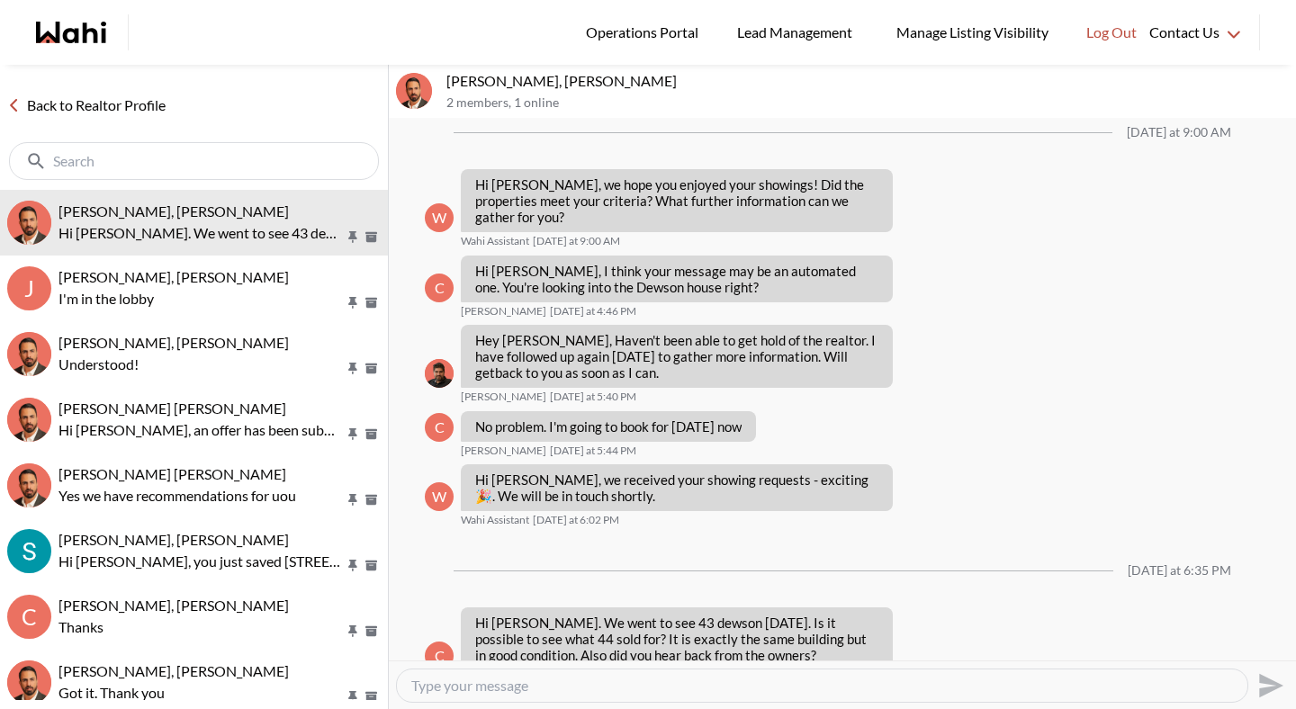
click at [477, 679] on textarea "Type your message" at bounding box center [822, 686] width 822 height 18
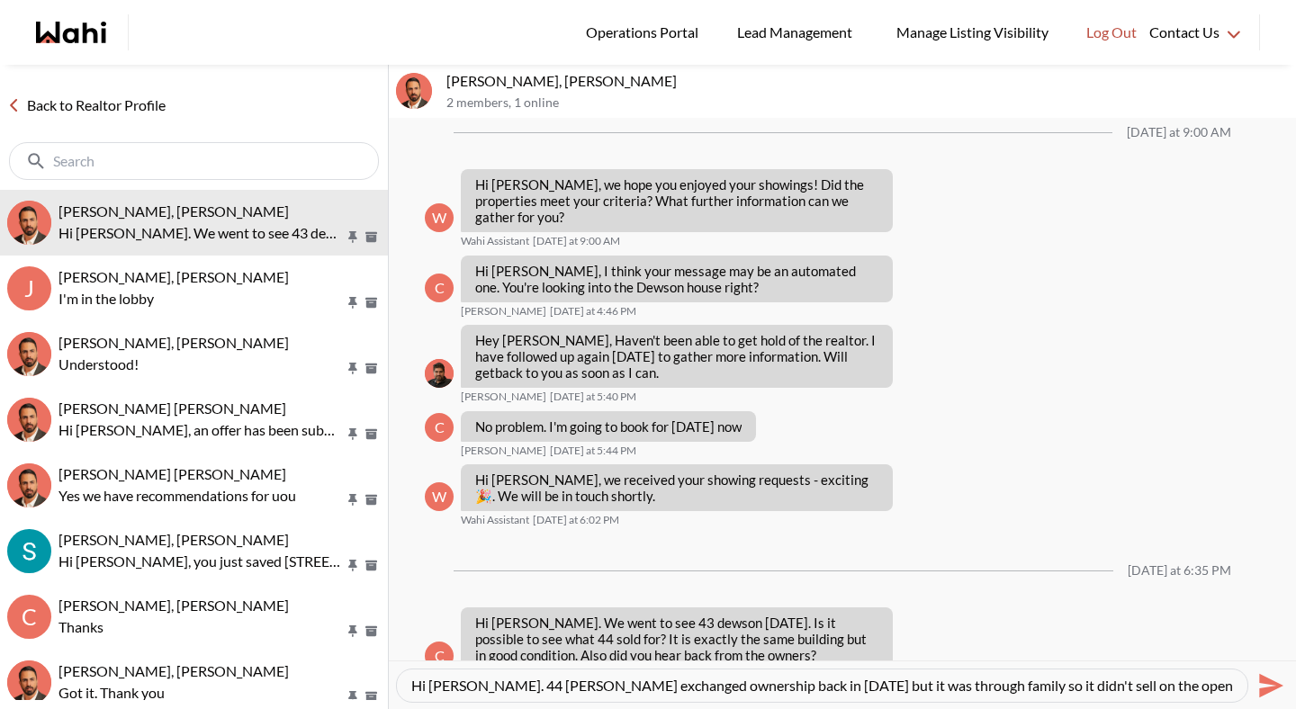
type textarea "Hi [PERSON_NAME]. 44 [PERSON_NAME] exchanged ownership back in [DATE] but it wa…"
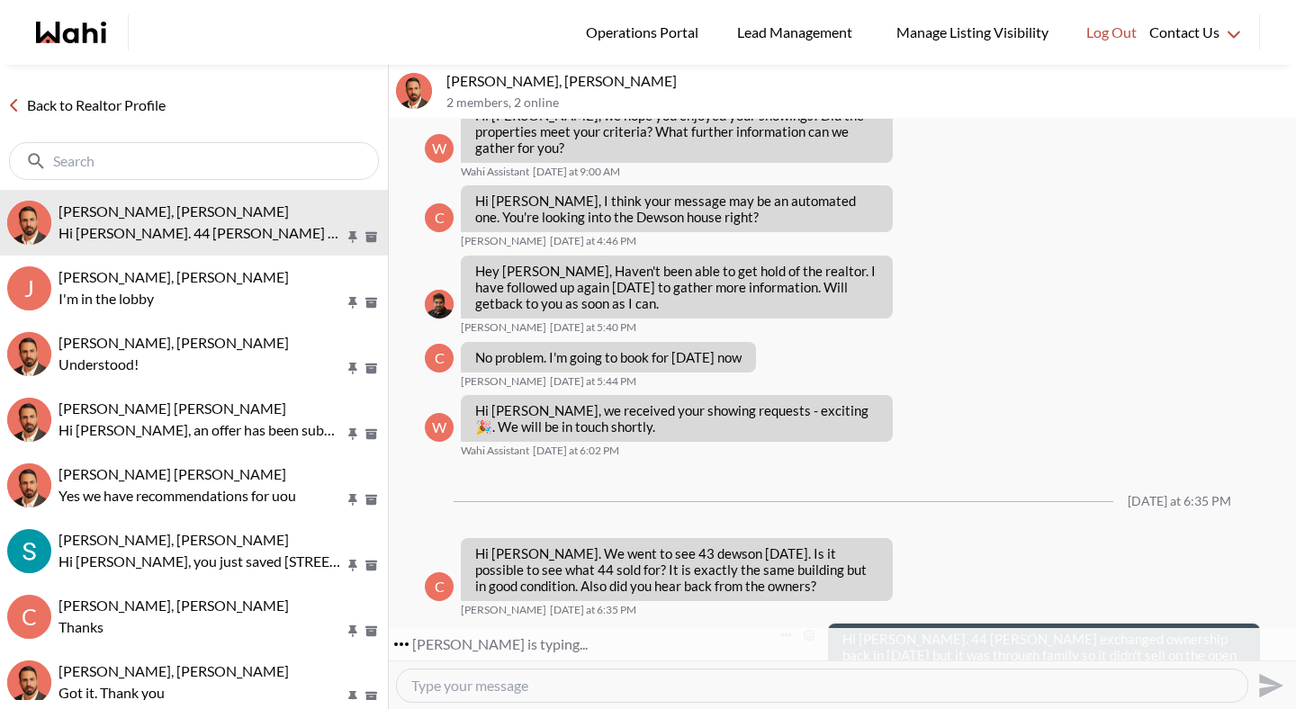
scroll to position [1512, 0]
click at [854, 678] on textarea "Type your message" at bounding box center [822, 686] width 822 height 18
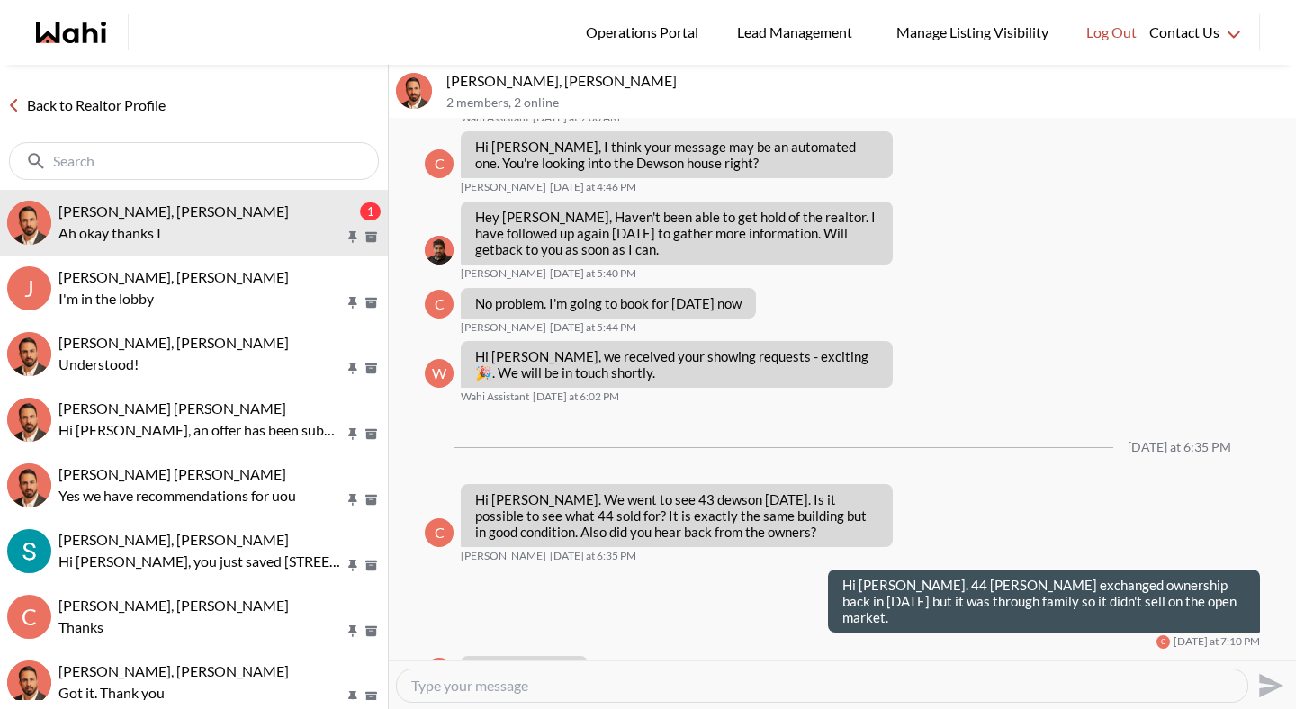
click at [854, 678] on textarea "Type your message" at bounding box center [822, 686] width 822 height 18
click at [850, 689] on textarea "Type your message" at bounding box center [822, 686] width 822 height 18
click at [592, 694] on textarea "Type your message" at bounding box center [822, 686] width 822 height 18
type textarea "My pleasure"
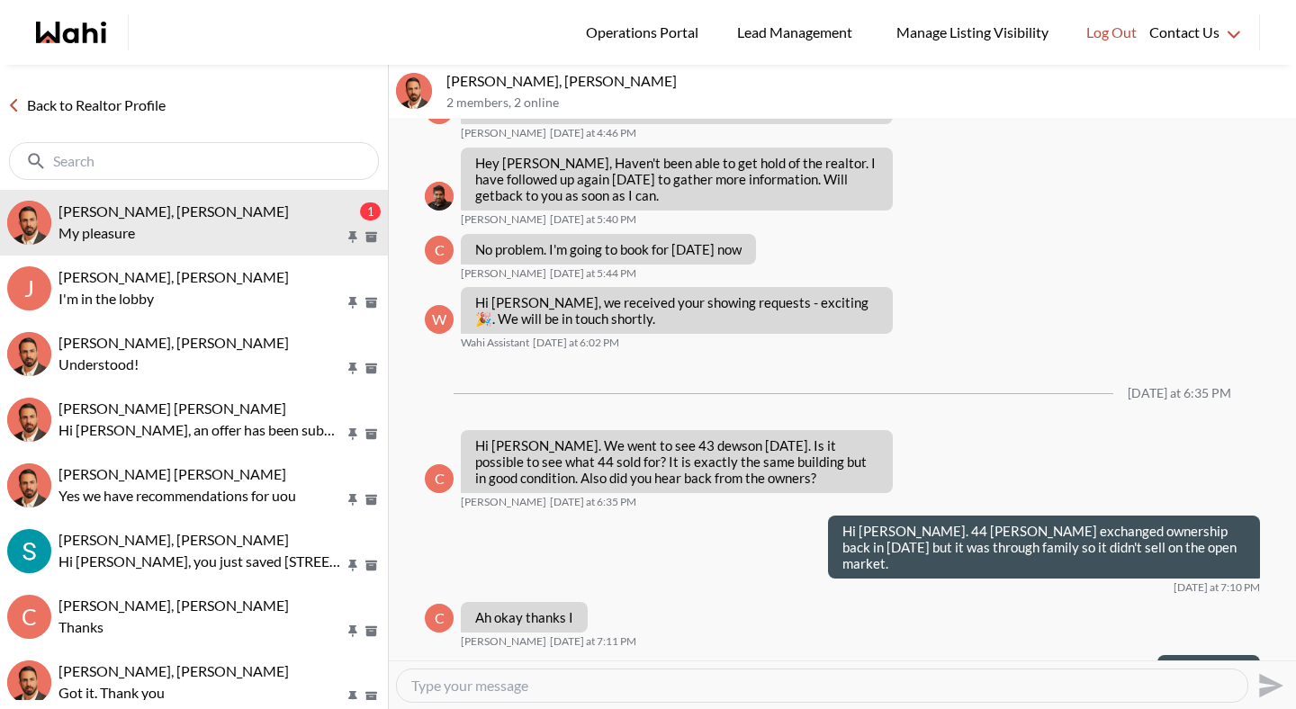
click at [91, 99] on link "Back to Realtor Profile" at bounding box center [86, 105] width 173 height 23
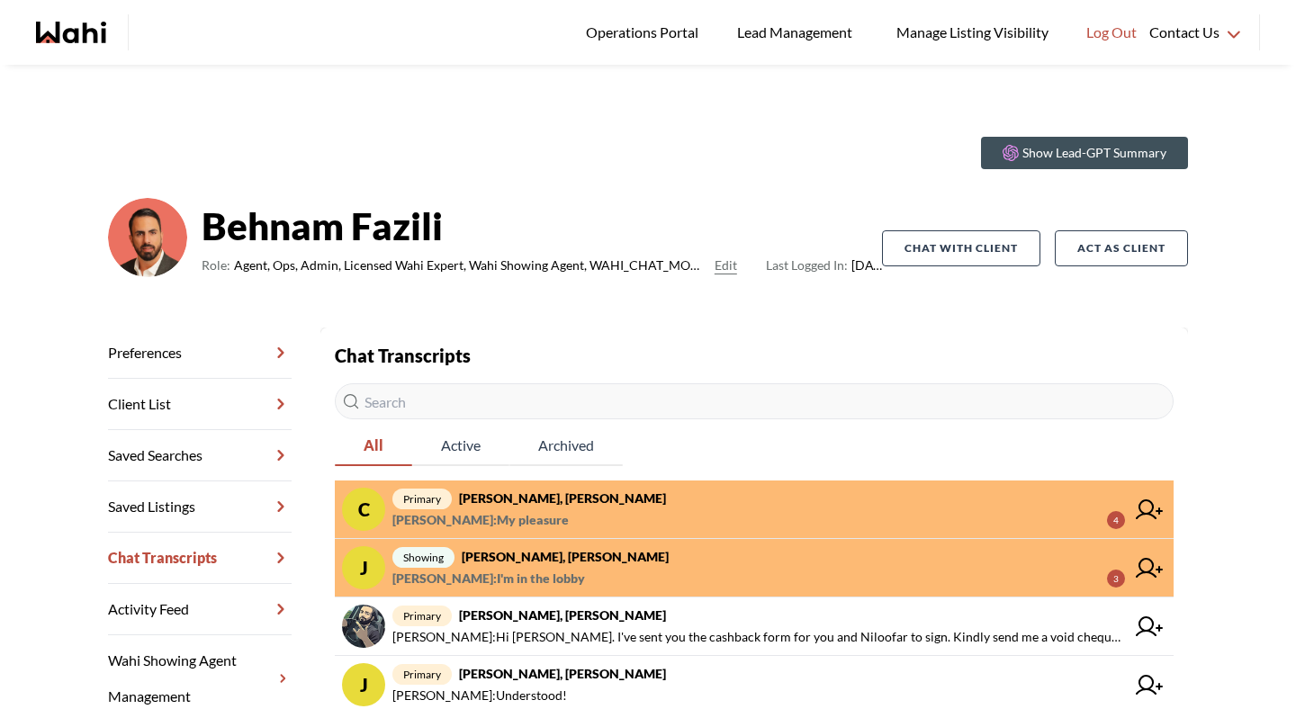
click at [631, 514] on span "[PERSON_NAME] : My pleasure 4" at bounding box center [759, 521] width 733 height 22
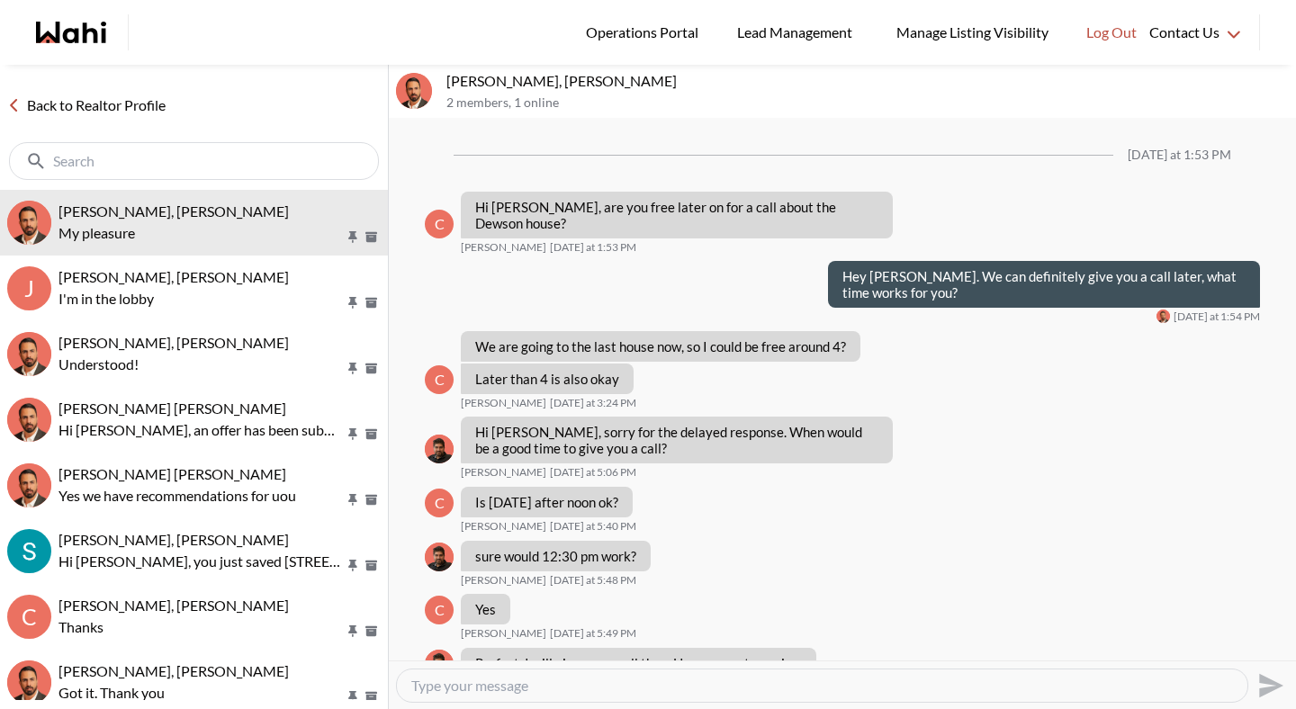
scroll to position [1292, 0]
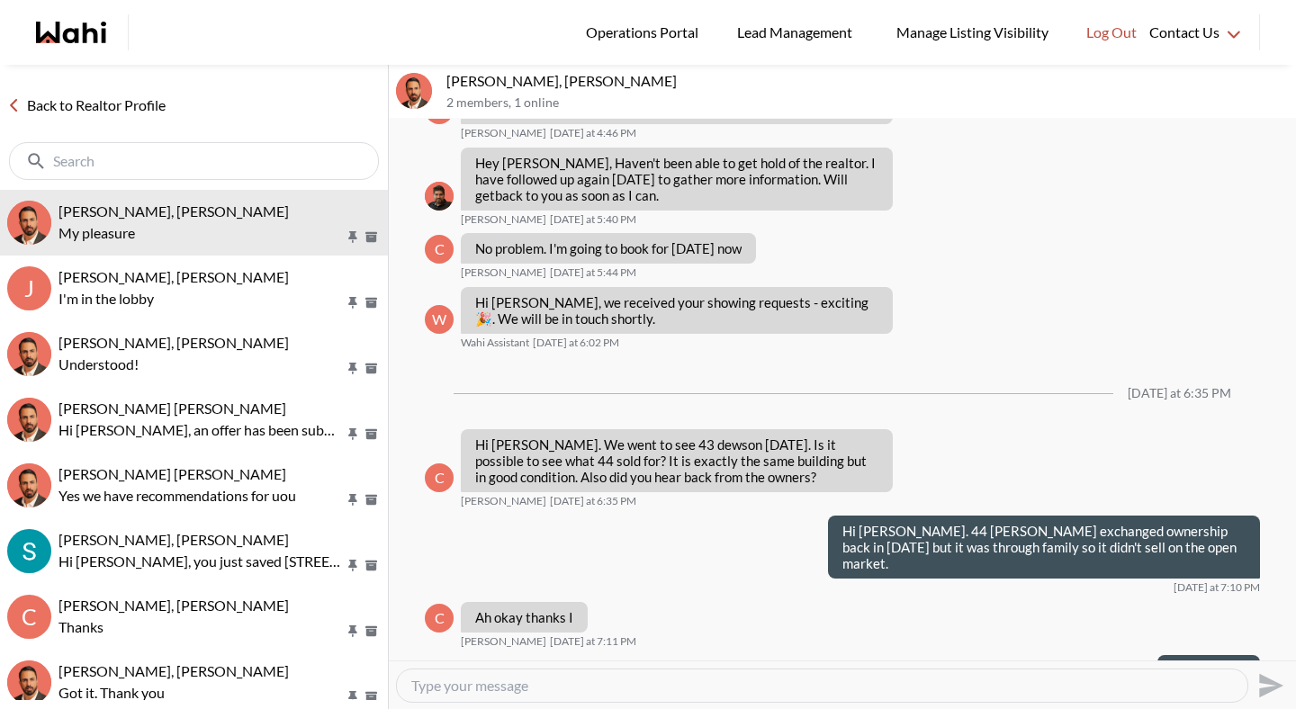
click at [130, 107] on link "Back to Realtor Profile" at bounding box center [86, 105] width 173 height 23
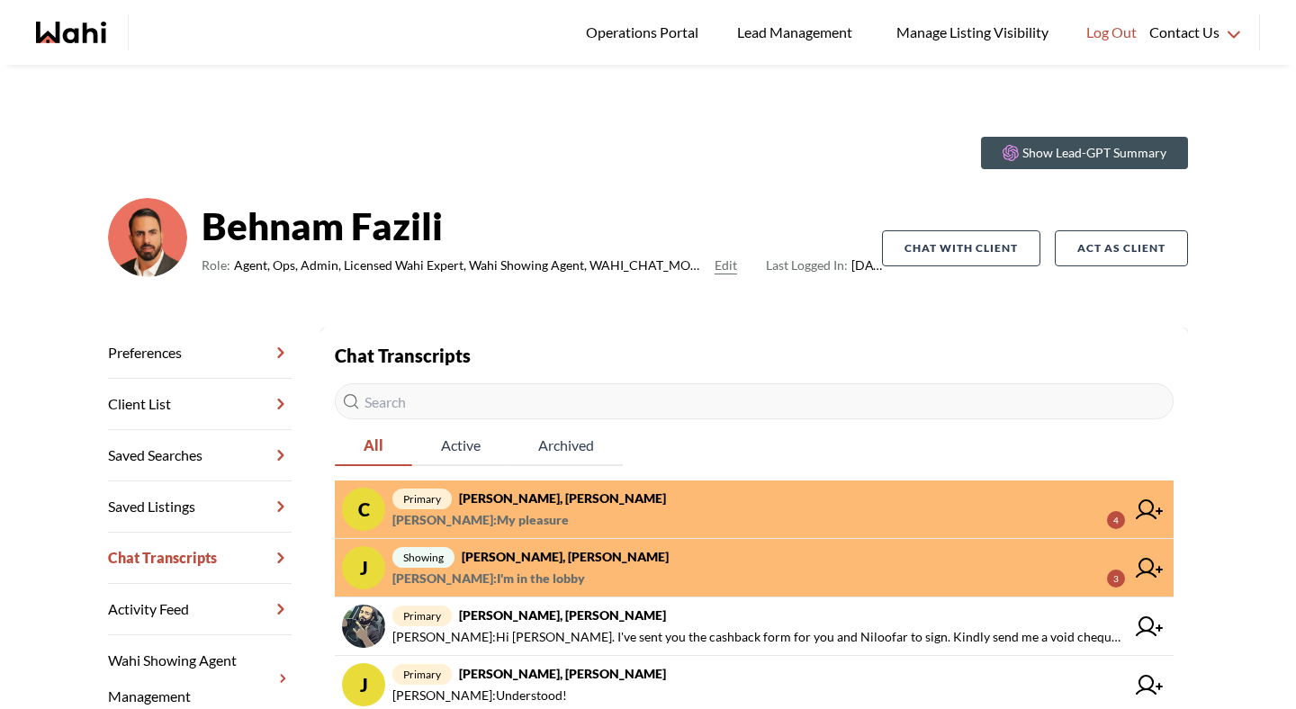
click at [548, 559] on strong "[PERSON_NAME], [PERSON_NAME]" at bounding box center [565, 556] width 207 height 15
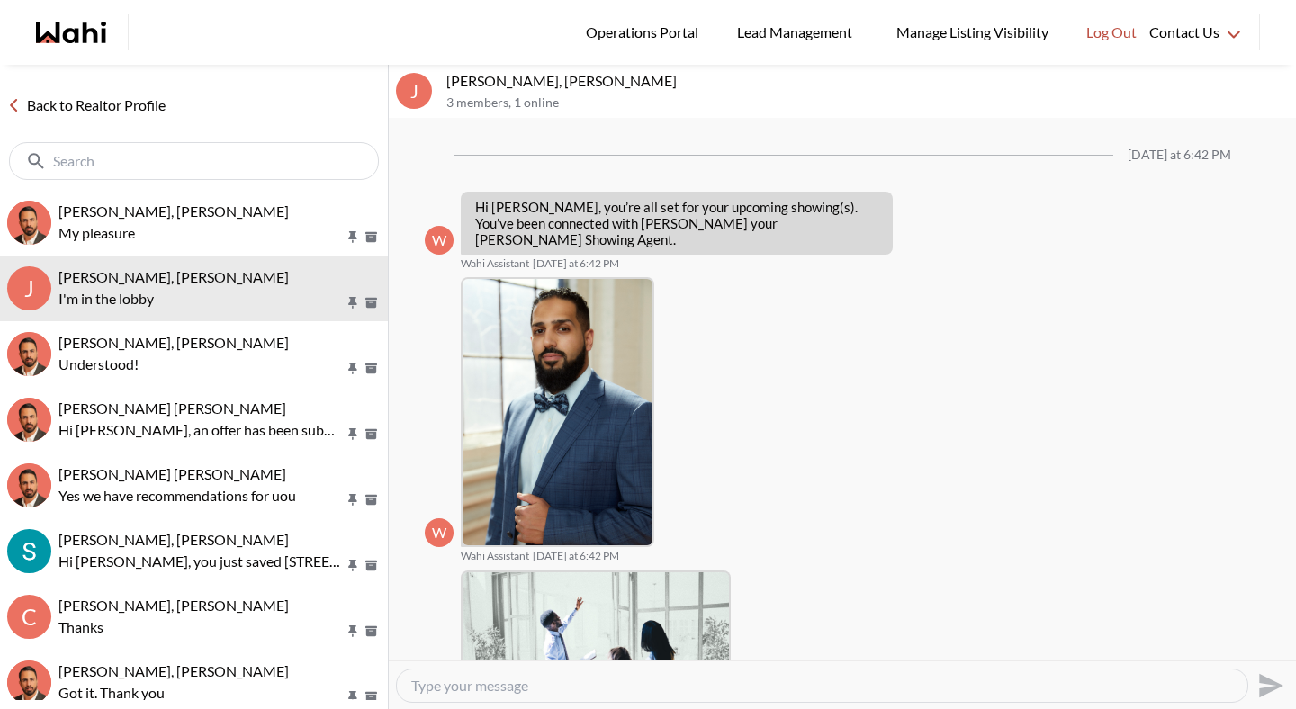
scroll to position [683, 0]
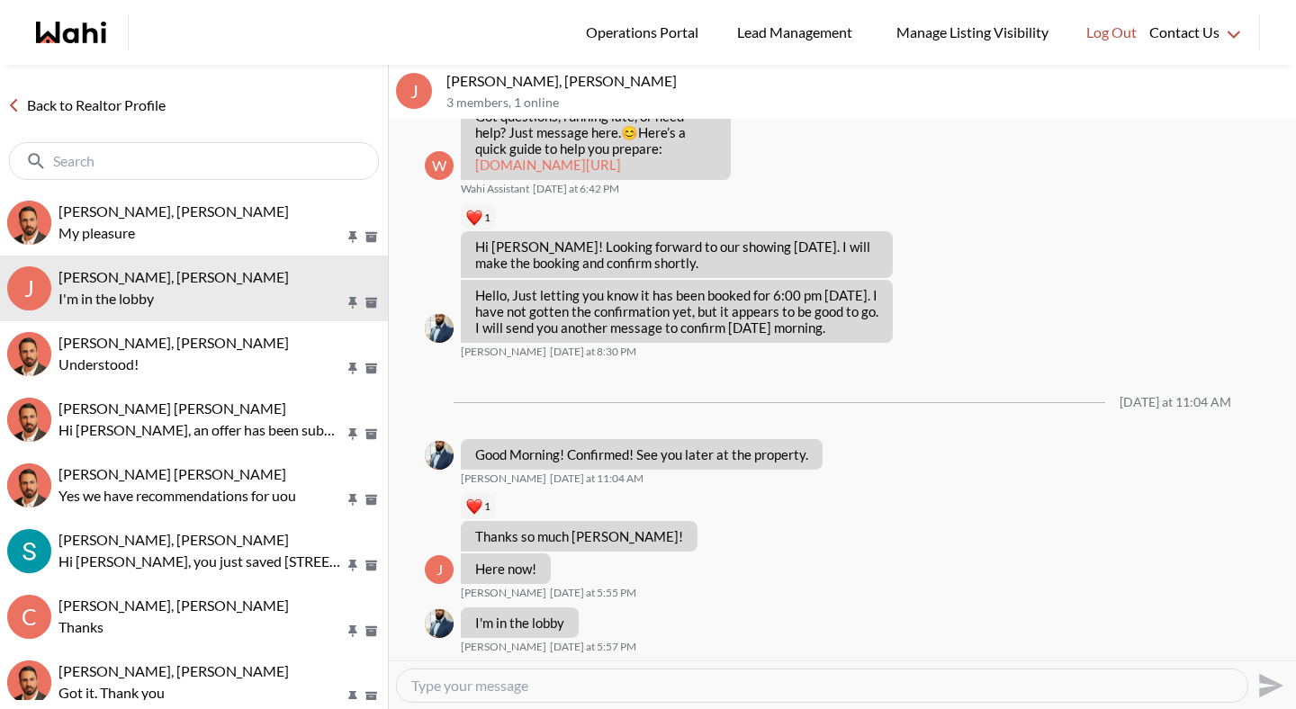
click at [149, 102] on link "Back to Realtor Profile" at bounding box center [86, 105] width 173 height 23
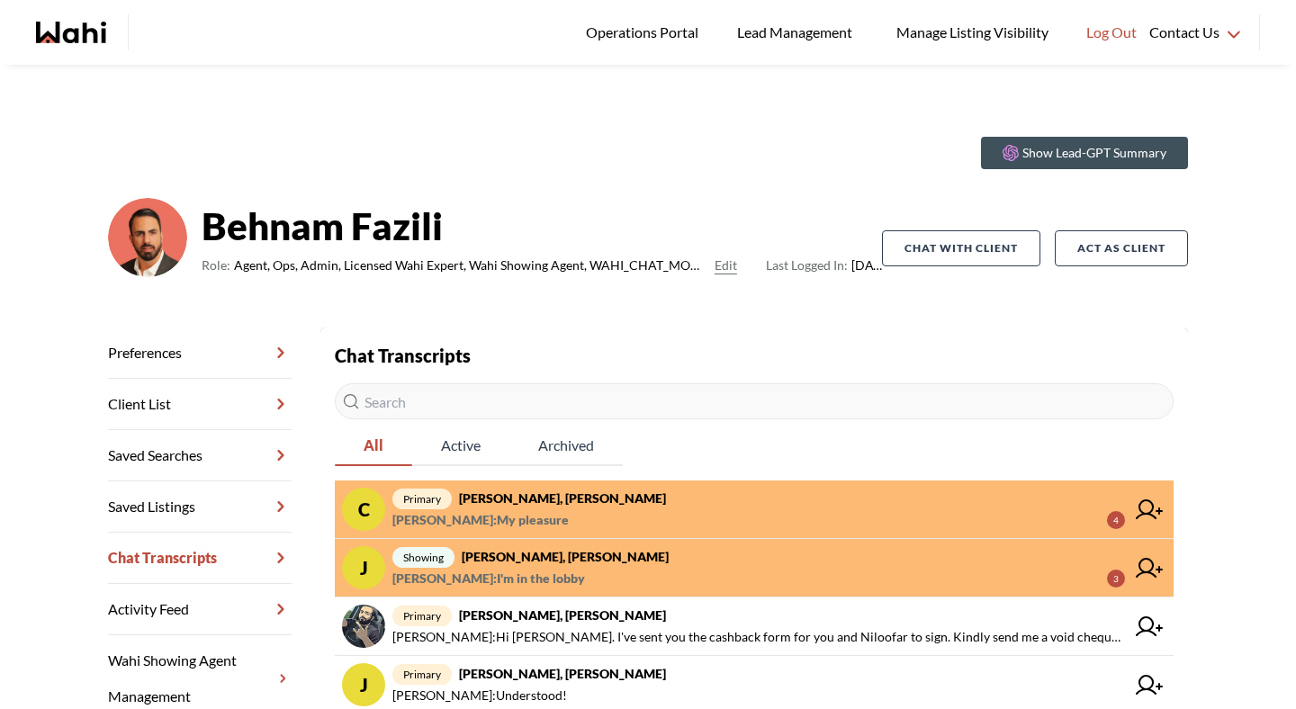
click at [755, 516] on span "[PERSON_NAME] : My pleasure 4" at bounding box center [759, 521] width 733 height 22
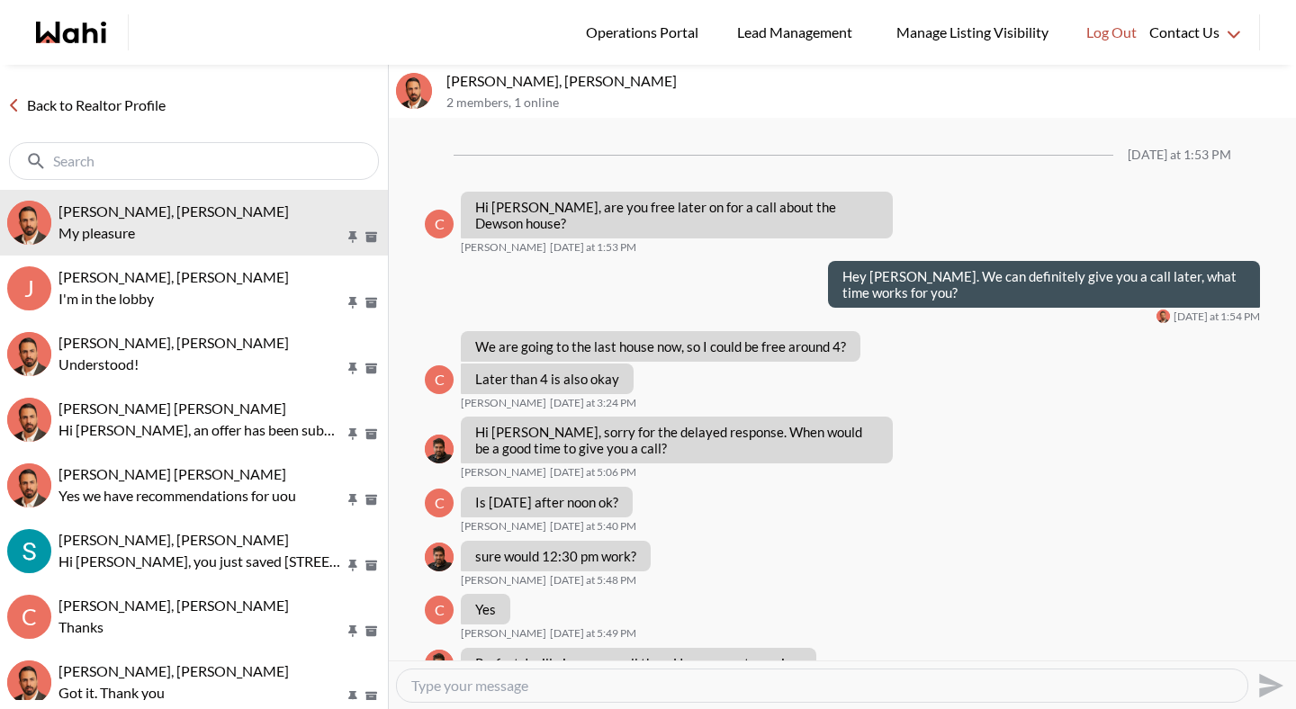
scroll to position [1292, 0]
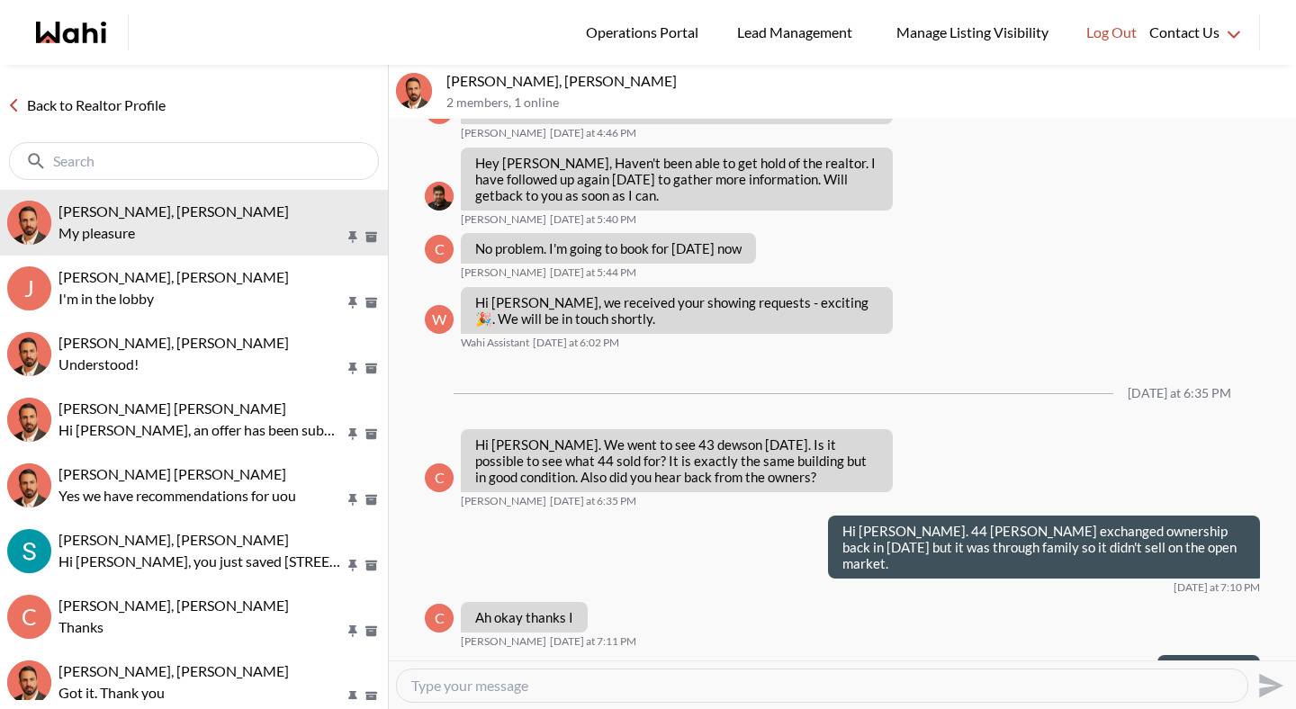
click at [161, 109] on link "Back to Realtor Profile" at bounding box center [86, 105] width 173 height 23
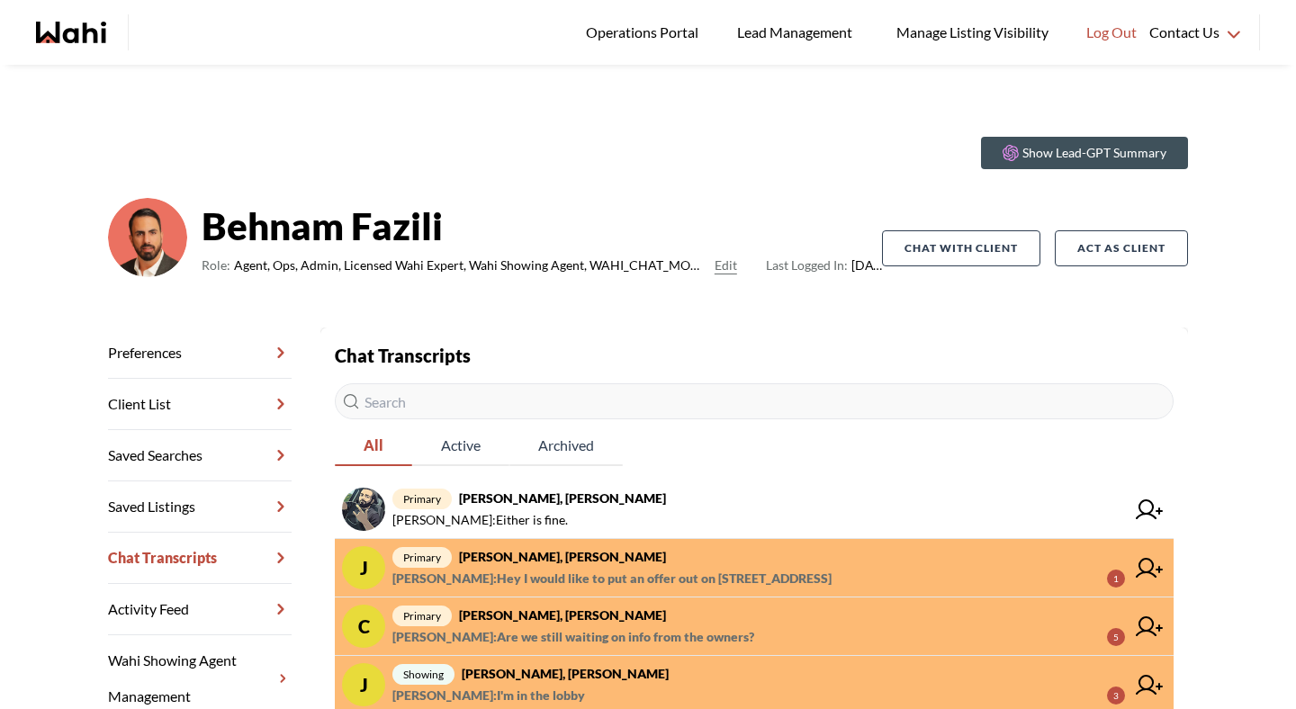
click at [623, 572] on span "[PERSON_NAME] : Hey I would like to put an offer out on [STREET_ADDRESS]" at bounding box center [612, 579] width 439 height 22
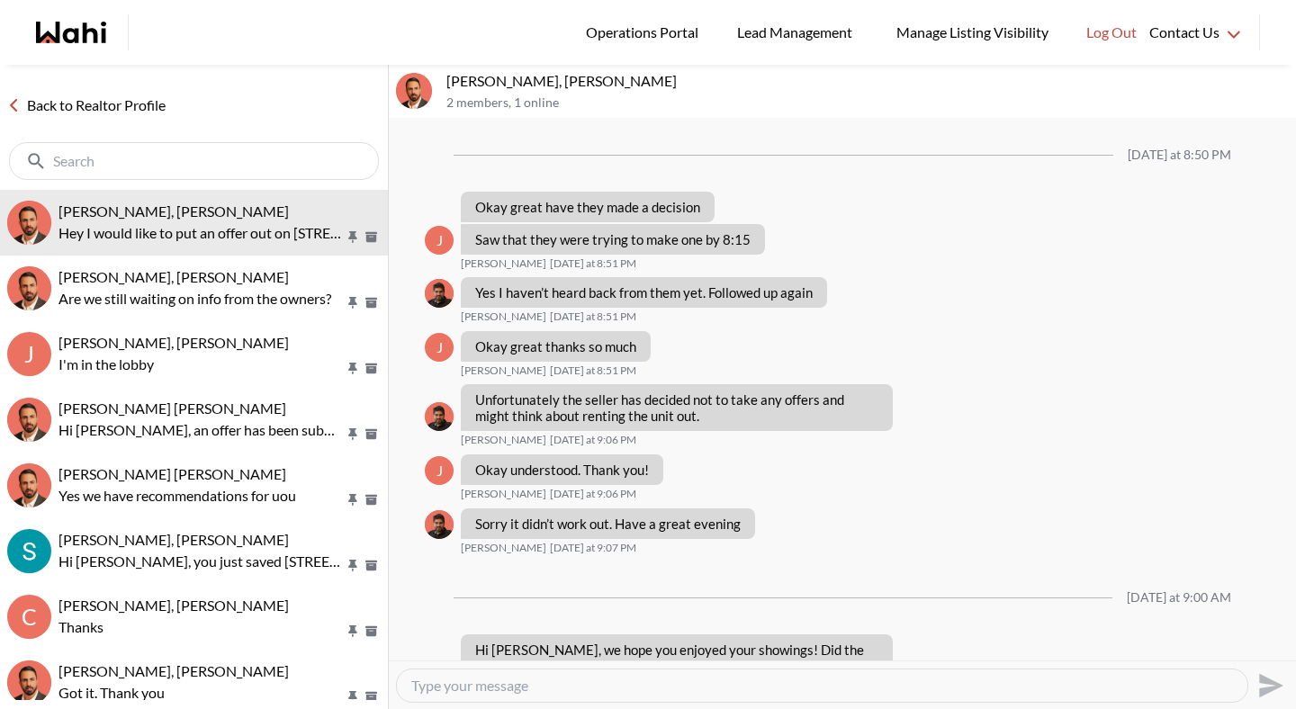
scroll to position [1656, 0]
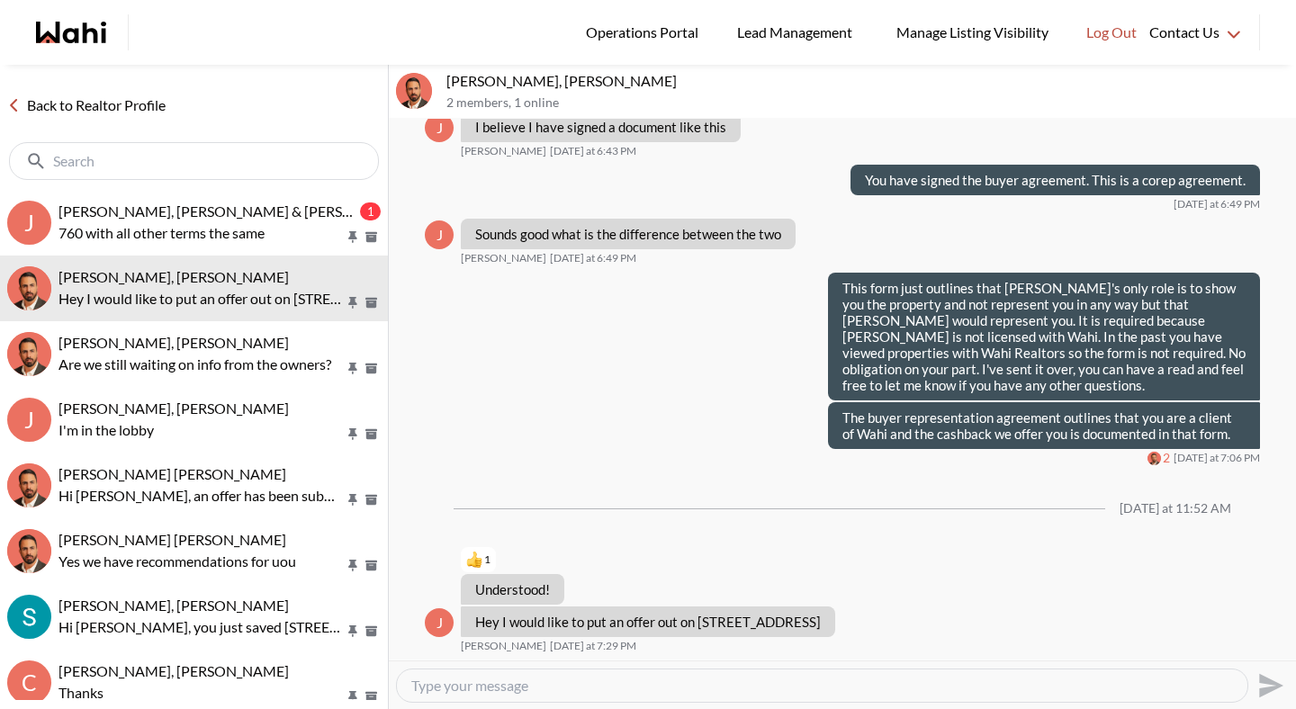
click at [512, 687] on textarea "Type your message" at bounding box center [822, 686] width 822 height 18
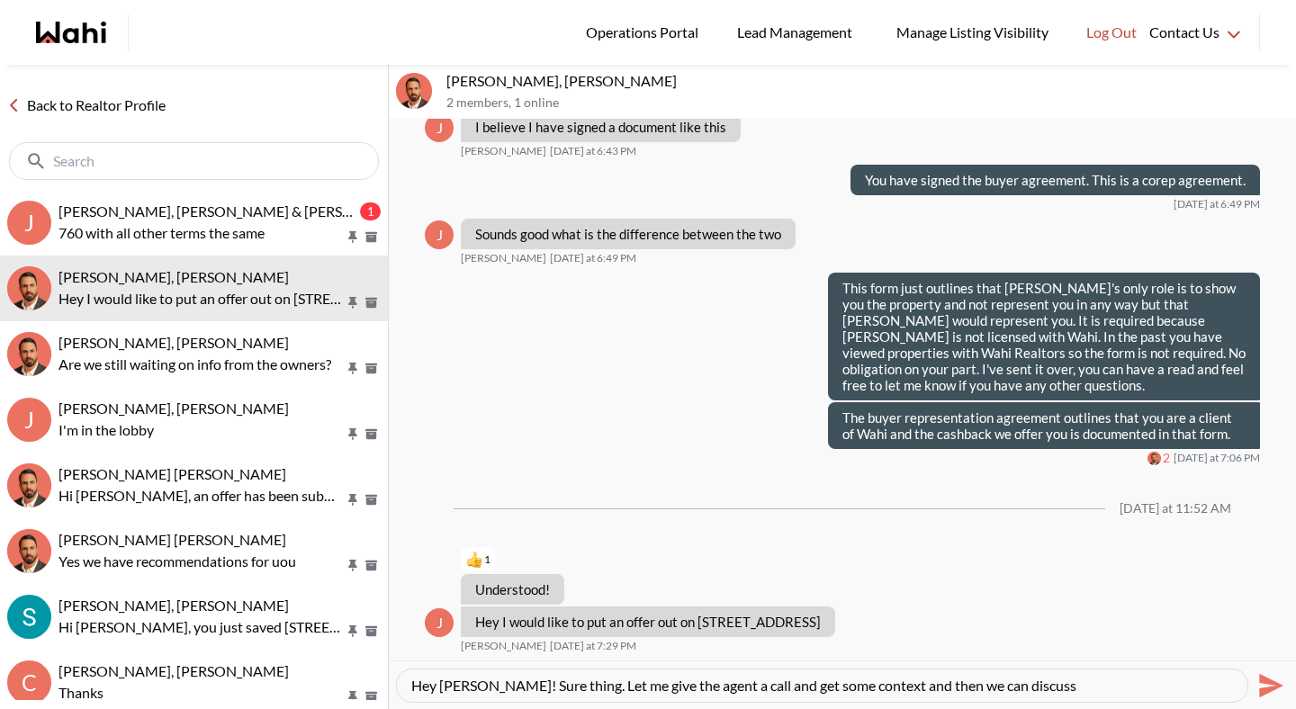
type textarea "Hey [PERSON_NAME]! Sure thing. Let me give the agent a call and get some contex…"
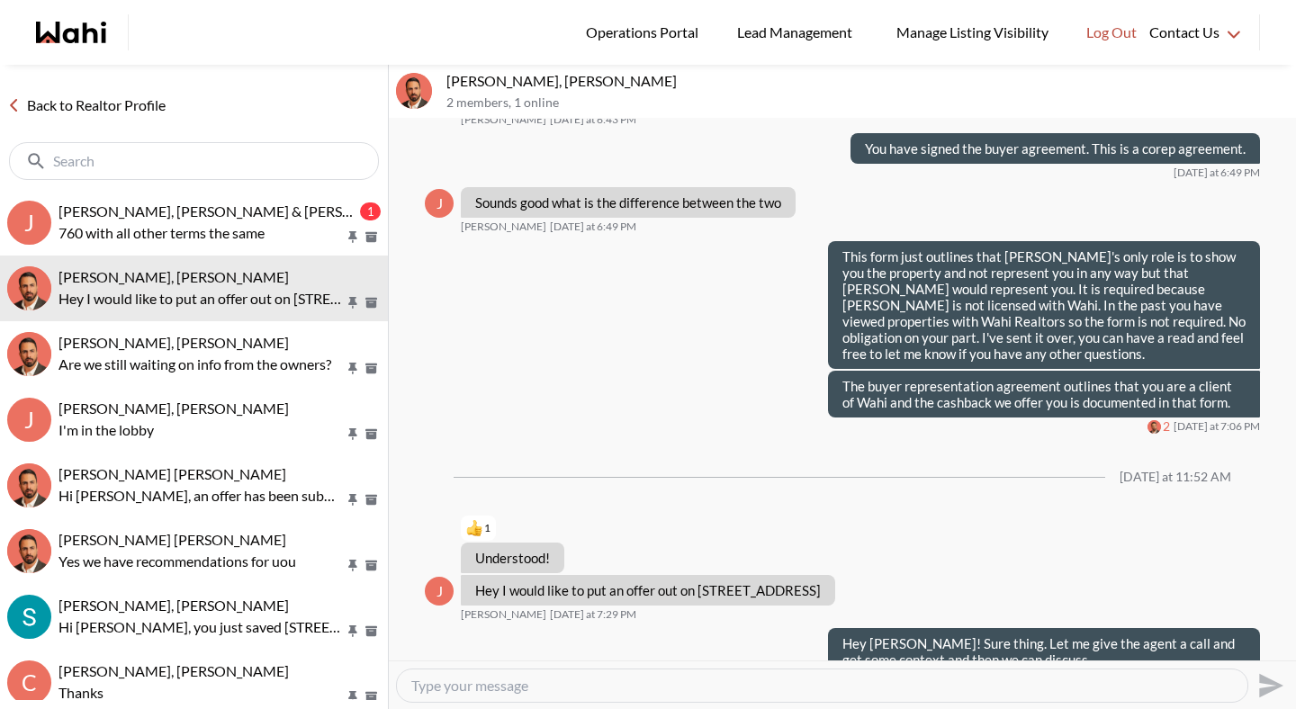
scroll to position [1726, 0]
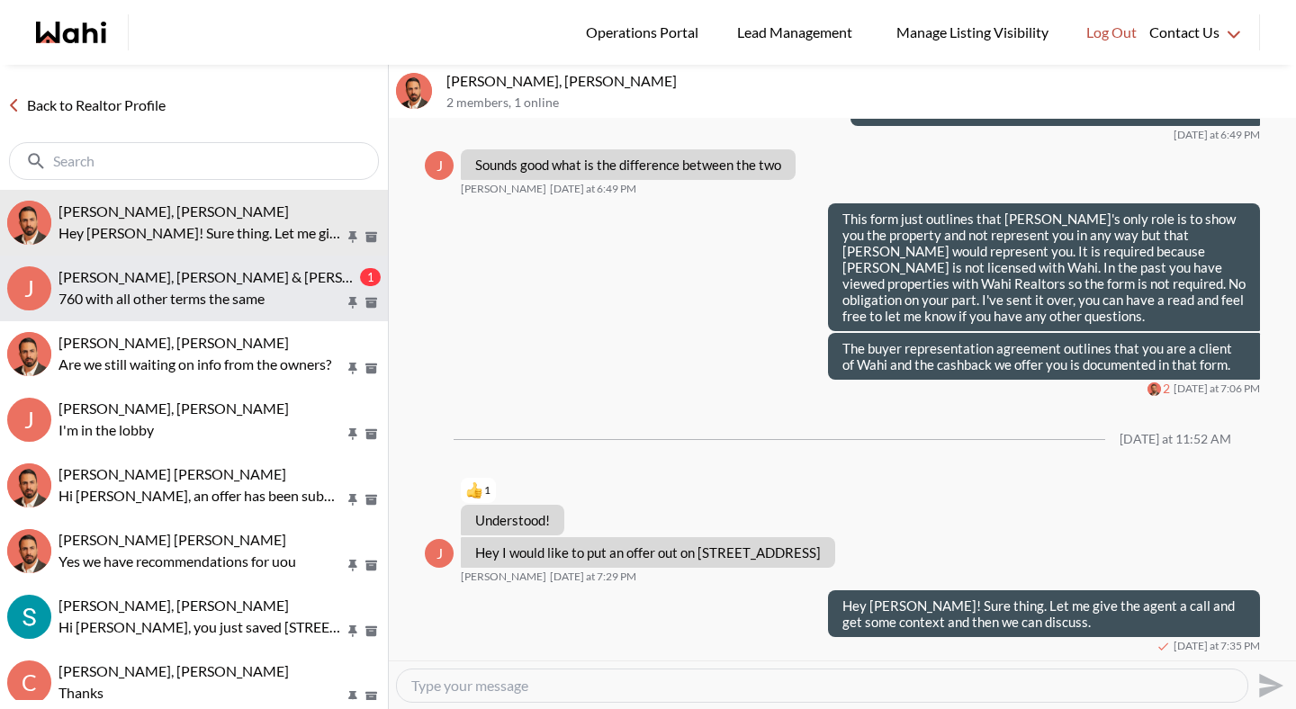
click at [135, 296] on p "760 with all other terms the same" at bounding box center [202, 299] width 286 height 22
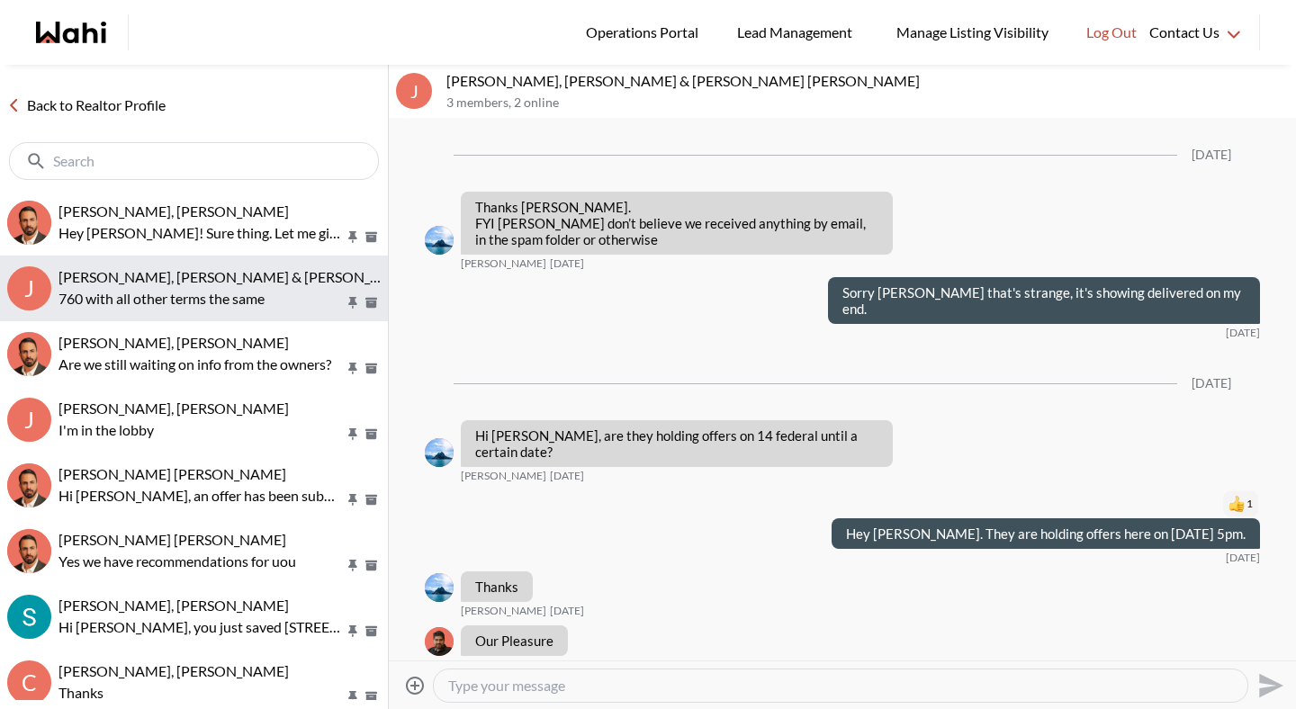
scroll to position [9022, 0]
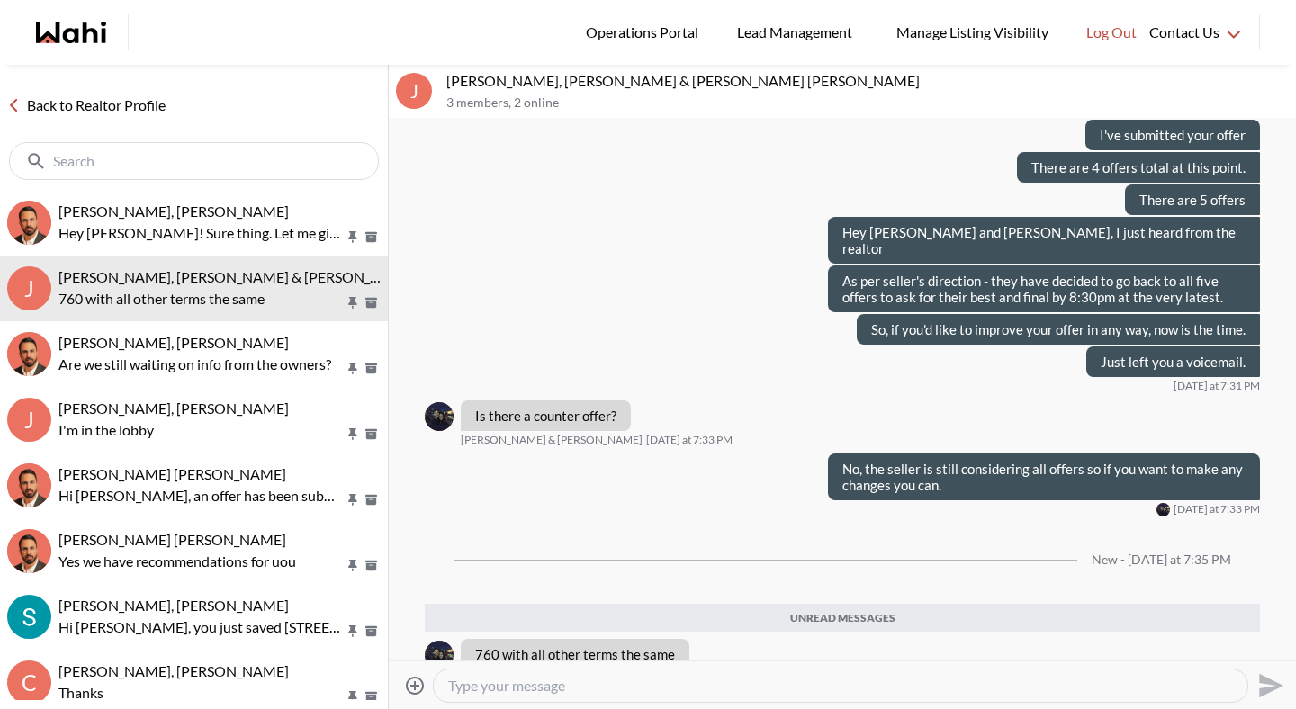
click at [520, 681] on textarea "Type your message" at bounding box center [840, 686] width 785 height 18
type textarea "Okay sure I will send that over."
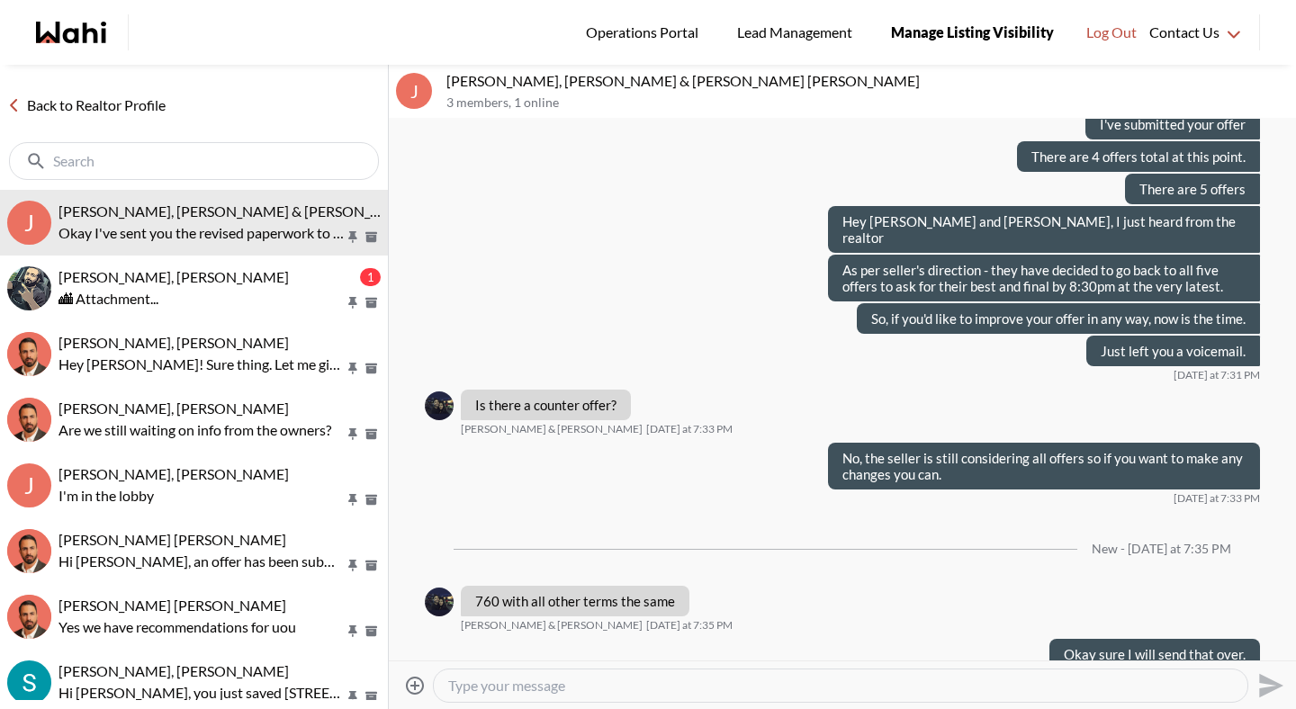
scroll to position [9108, 0]
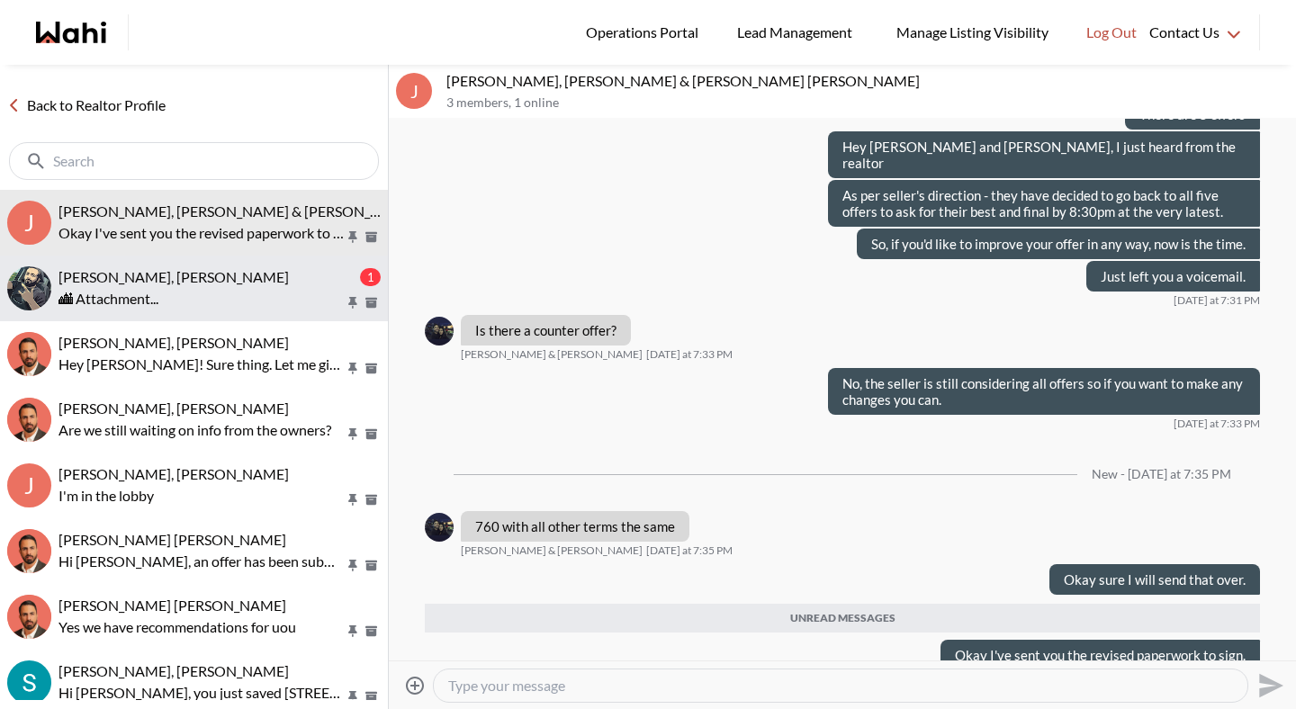
click at [180, 294] on div "🏙 Attachment..." at bounding box center [220, 299] width 322 height 22
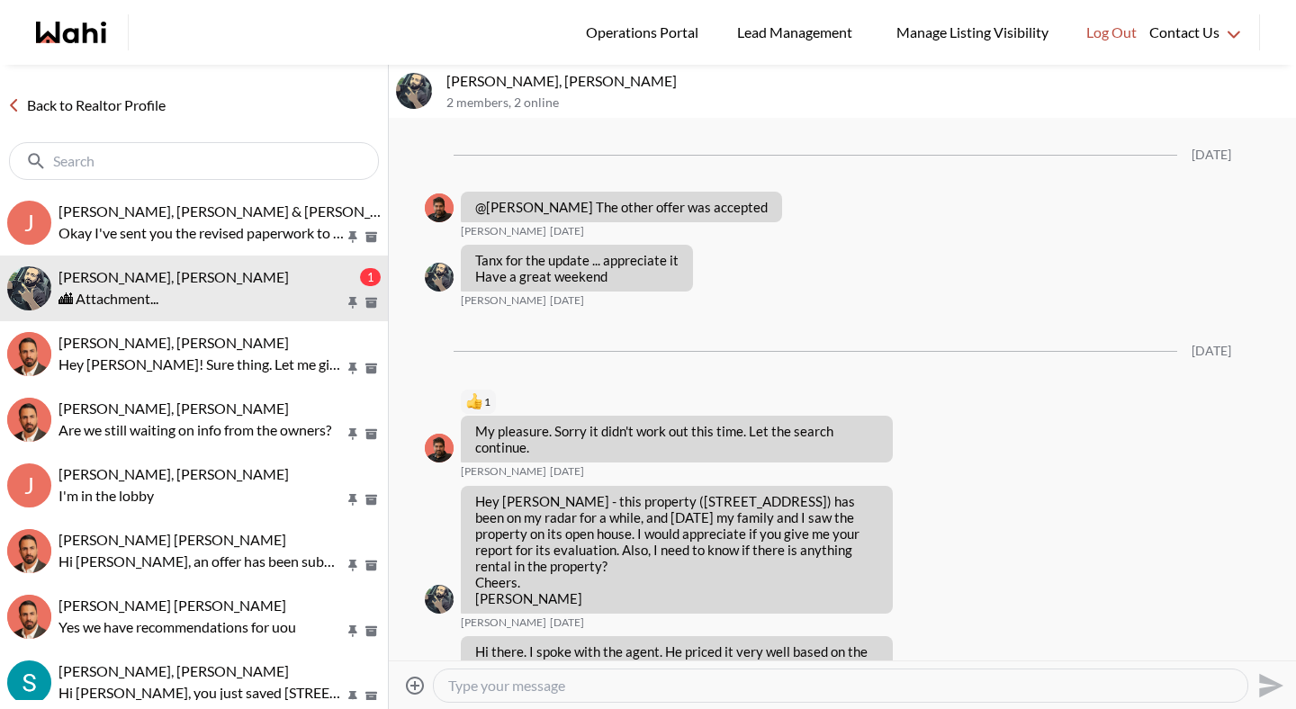
scroll to position [8301, 0]
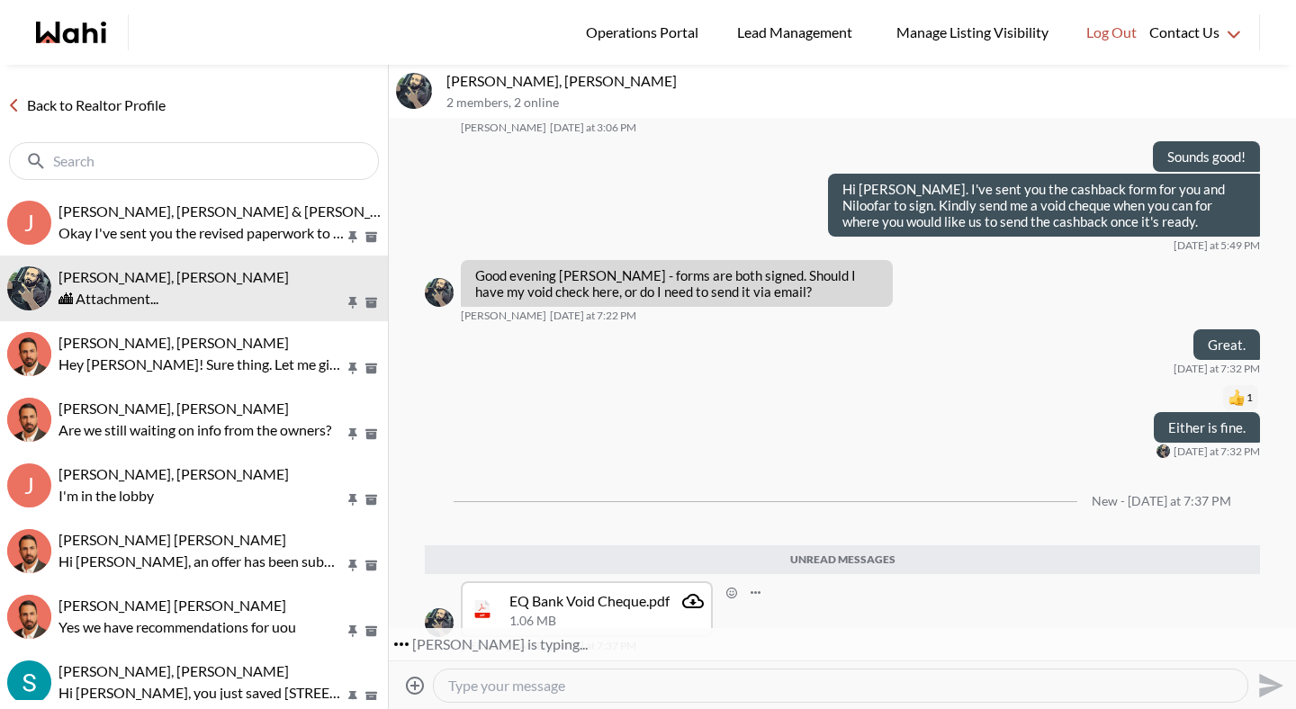
click at [691, 601] on icon "Attachment" at bounding box center [693, 601] width 22 height 14
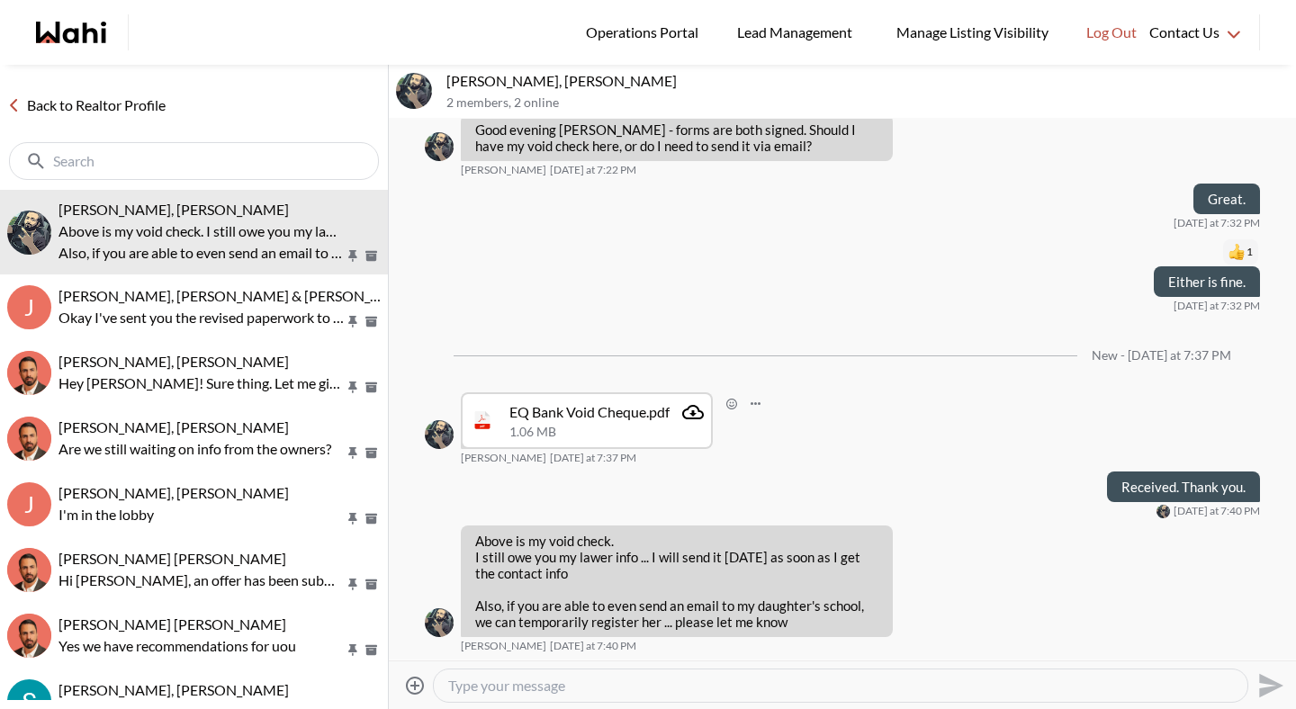
scroll to position [8446, 0]
click at [907, 537] on icon "Open Reaction Selector" at bounding box center [912, 537] width 11 height 11
click at [768, 678] on textarea "Type your message" at bounding box center [840, 686] width 785 height 18
click at [139, 101] on link "Back to Realtor Profile" at bounding box center [86, 105] width 173 height 23
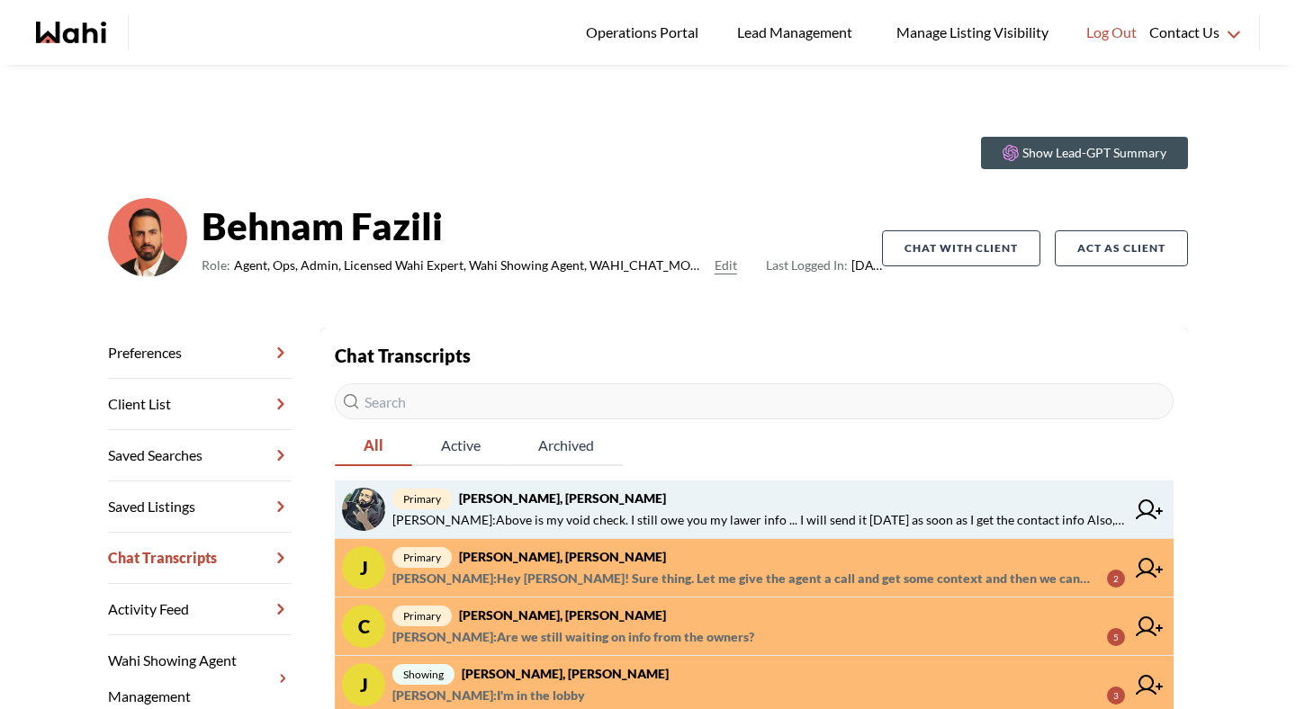
click at [512, 528] on span "Saeid Kanani : Above is my void check. I still owe you my lawer info ... I will…" at bounding box center [759, 521] width 733 height 22
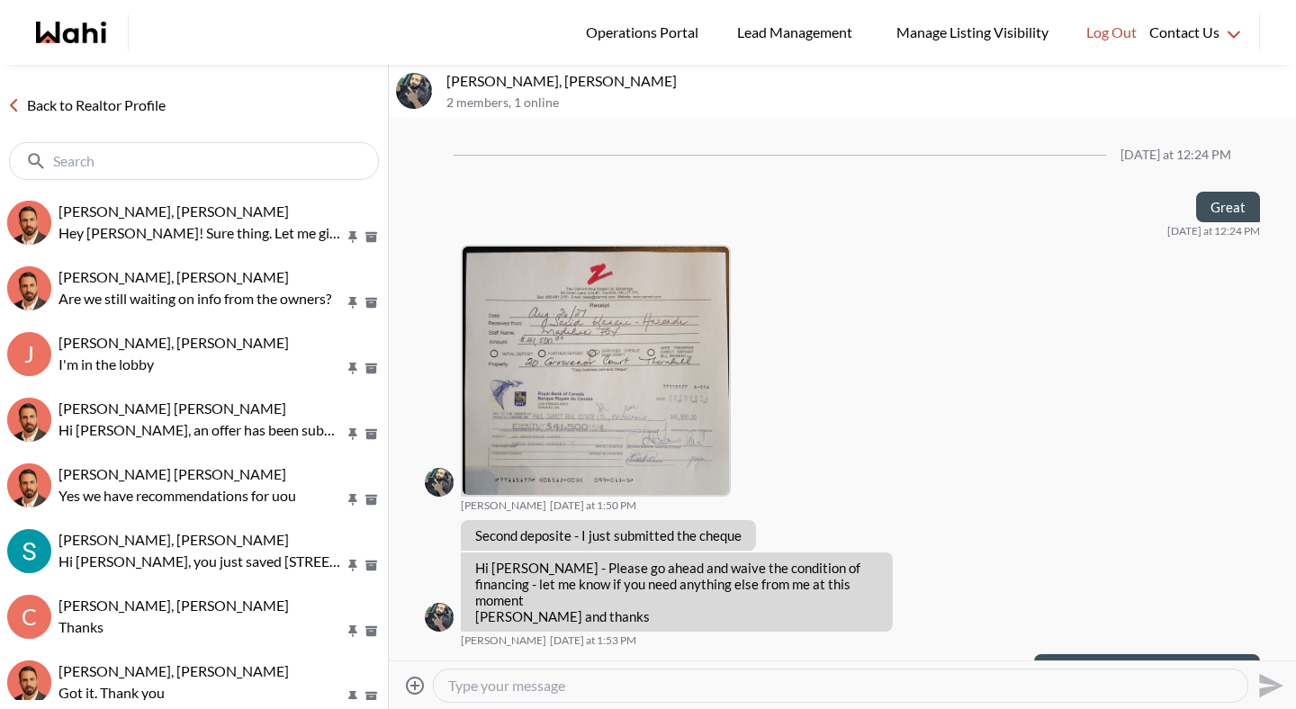
scroll to position [1673, 0]
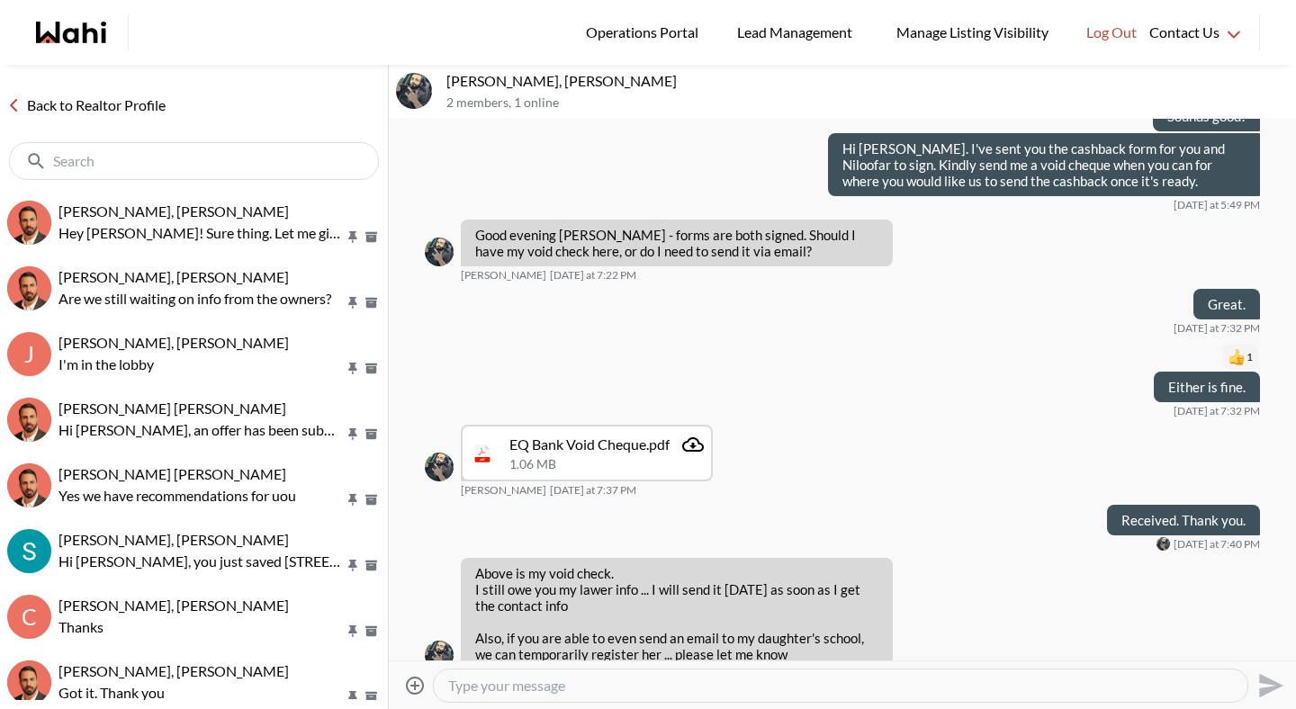
click at [550, 683] on textarea "Type your message" at bounding box center [840, 686] width 785 height 18
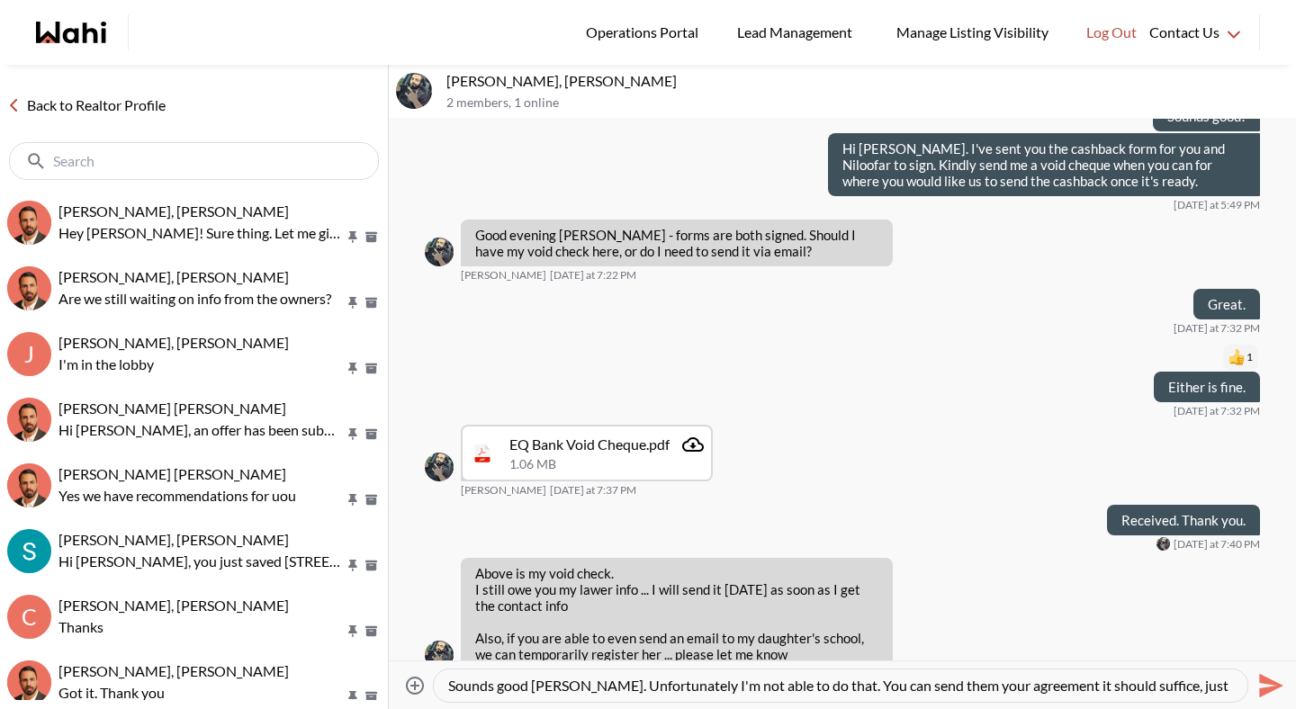
scroll to position [17, 0]
type textarea "Sounds good Saeid. Unfortunately I'm not able to do that. You can send them you…"
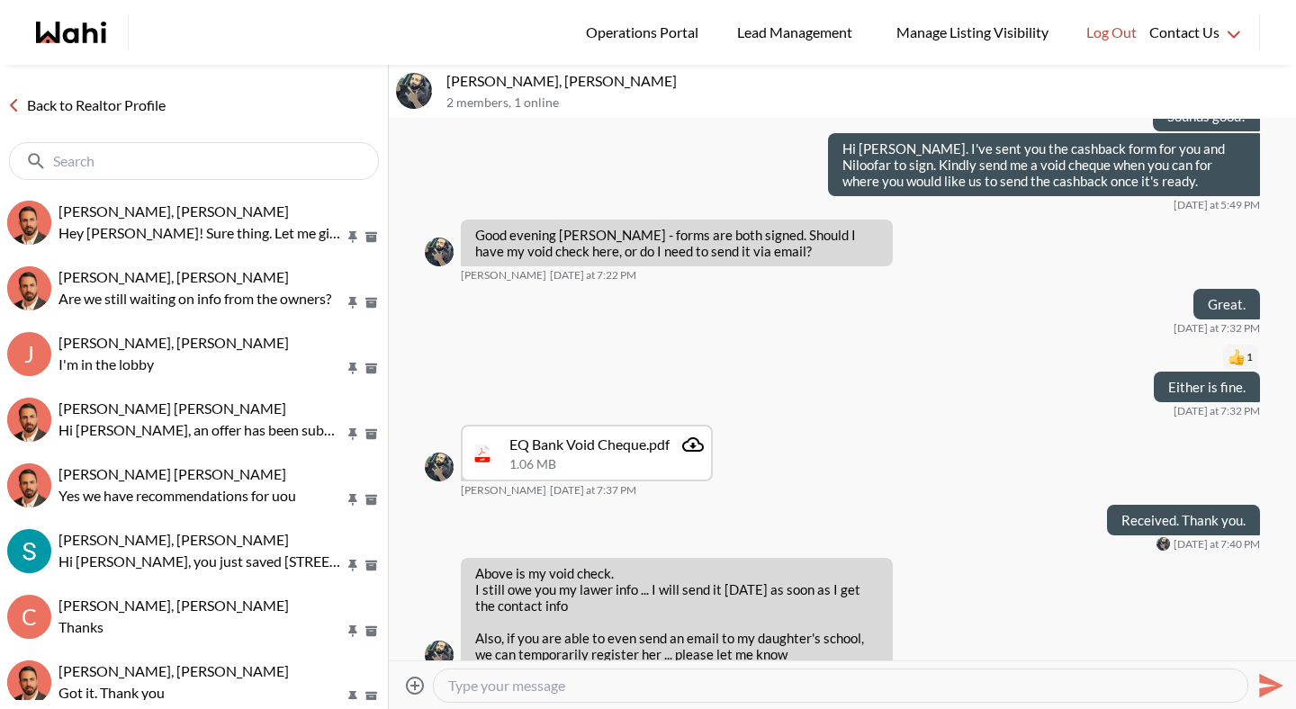
scroll to position [0, 0]
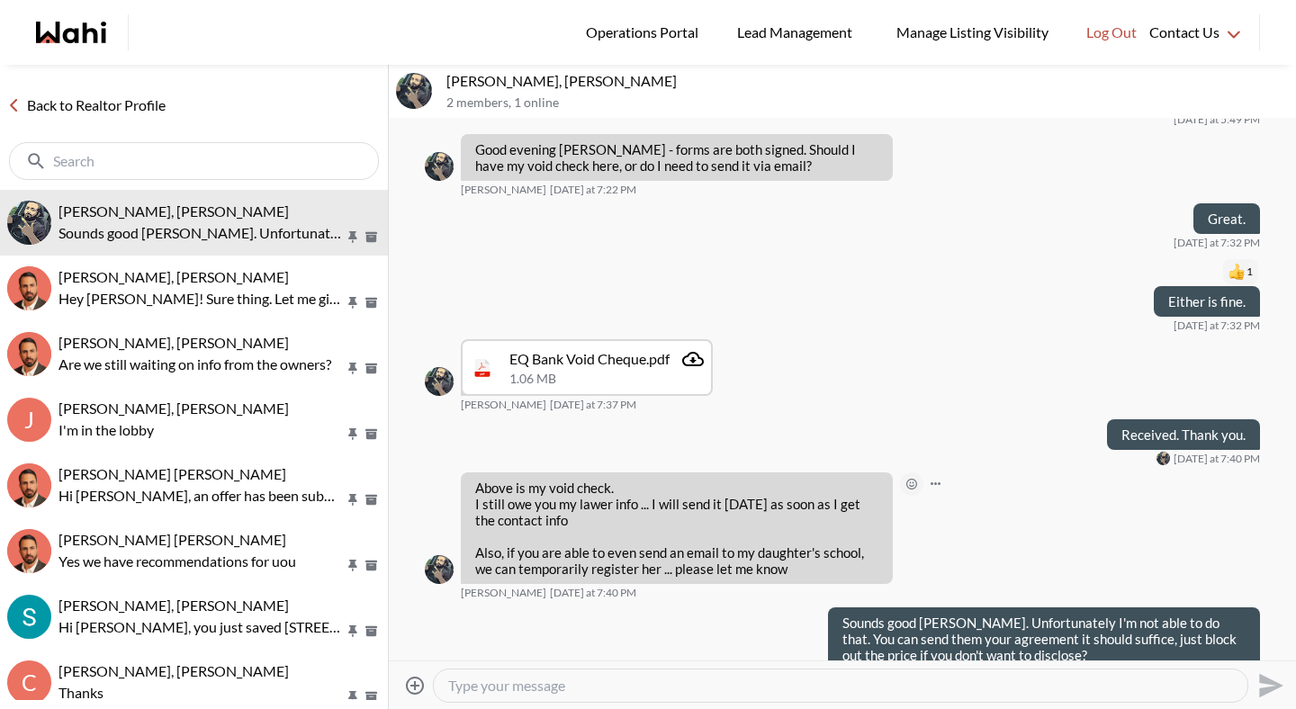
click at [913, 479] on icon "Open Reaction Selector" at bounding box center [912, 484] width 11 height 11
click at [968, 420] on div "Select Reaction: Thumbs up" at bounding box center [965, 413] width 16 height 16
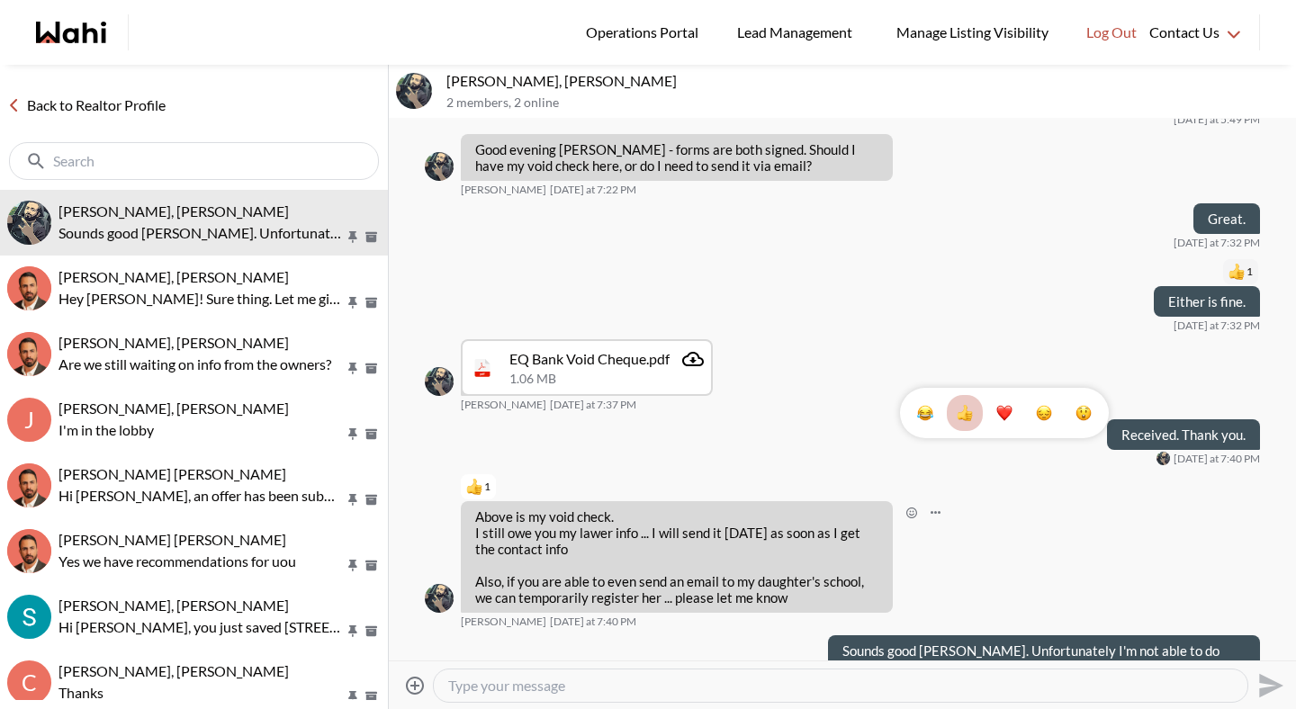
click at [103, 102] on link "Back to Realtor Profile" at bounding box center [86, 105] width 173 height 23
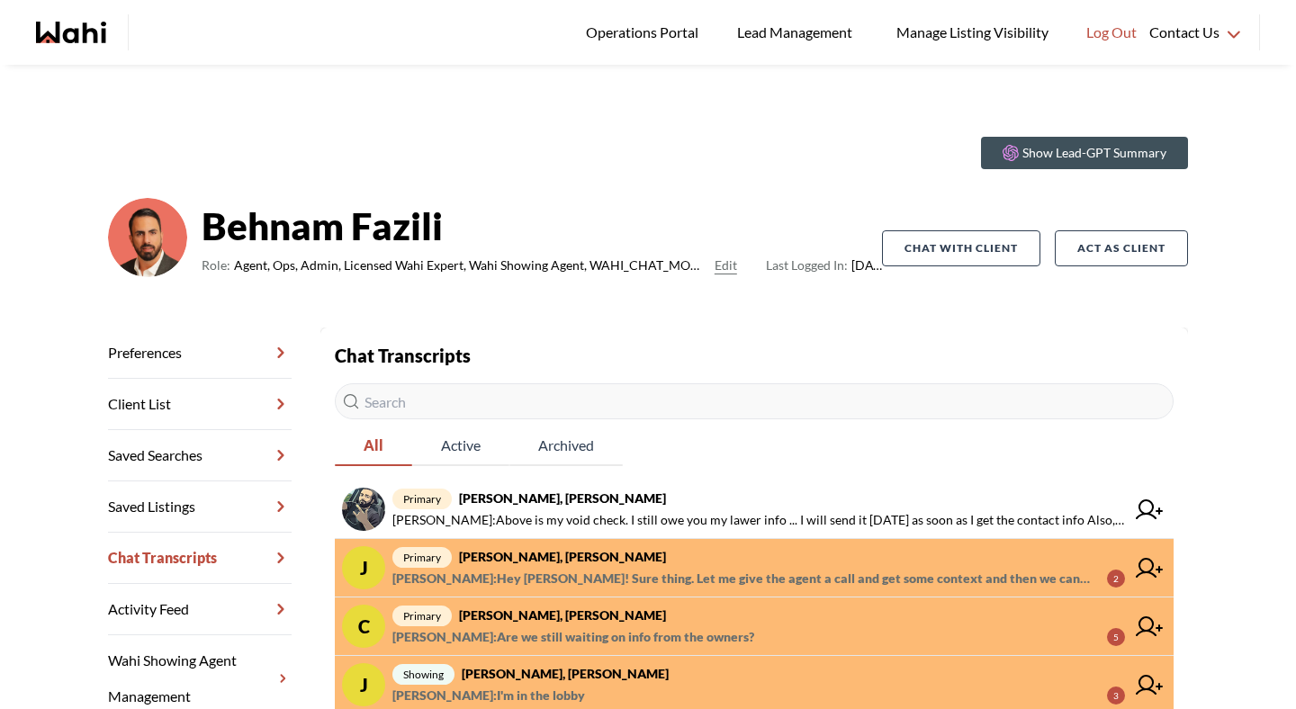
click at [510, 579] on span "Michelle Ryckman : Hey Josh! Sure thing. Let me give the agent a call and get s…" at bounding box center [743, 579] width 700 height 22
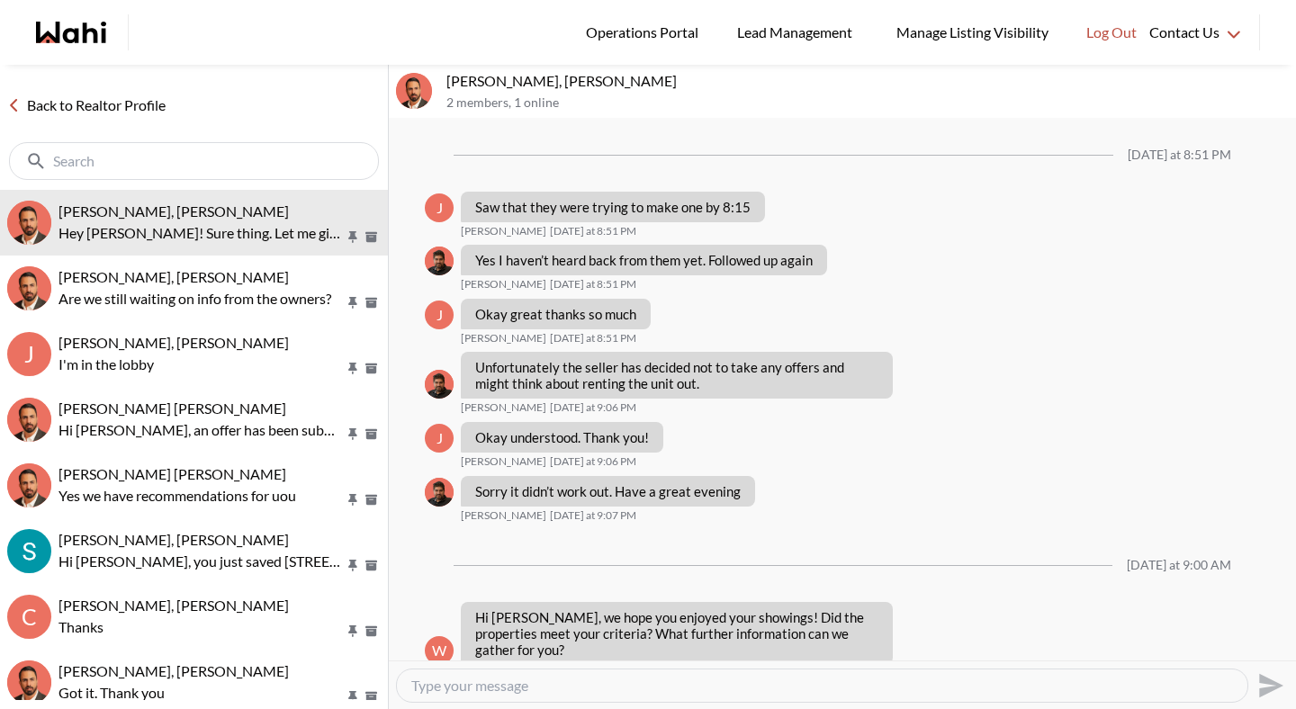
scroll to position [1693, 0]
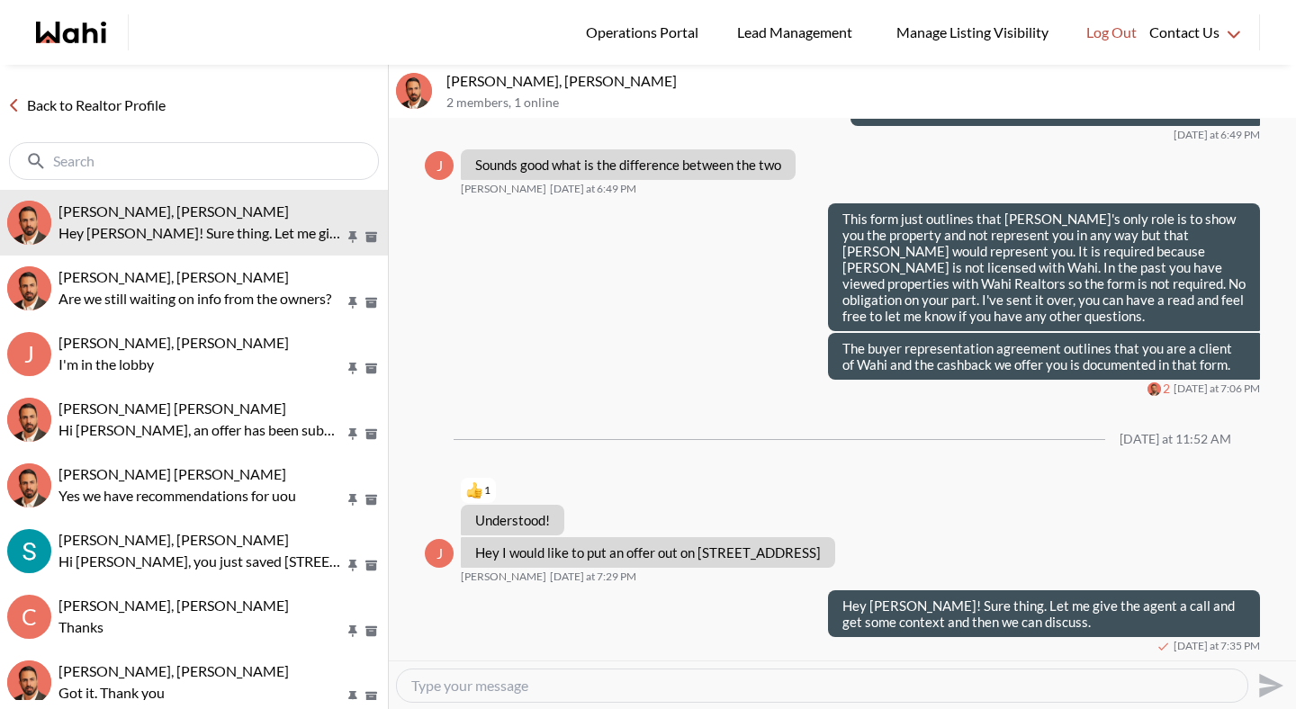
click at [534, 694] on textarea "Type your message" at bounding box center [822, 686] width 822 height 18
type textarea "Just waiting on a call back"
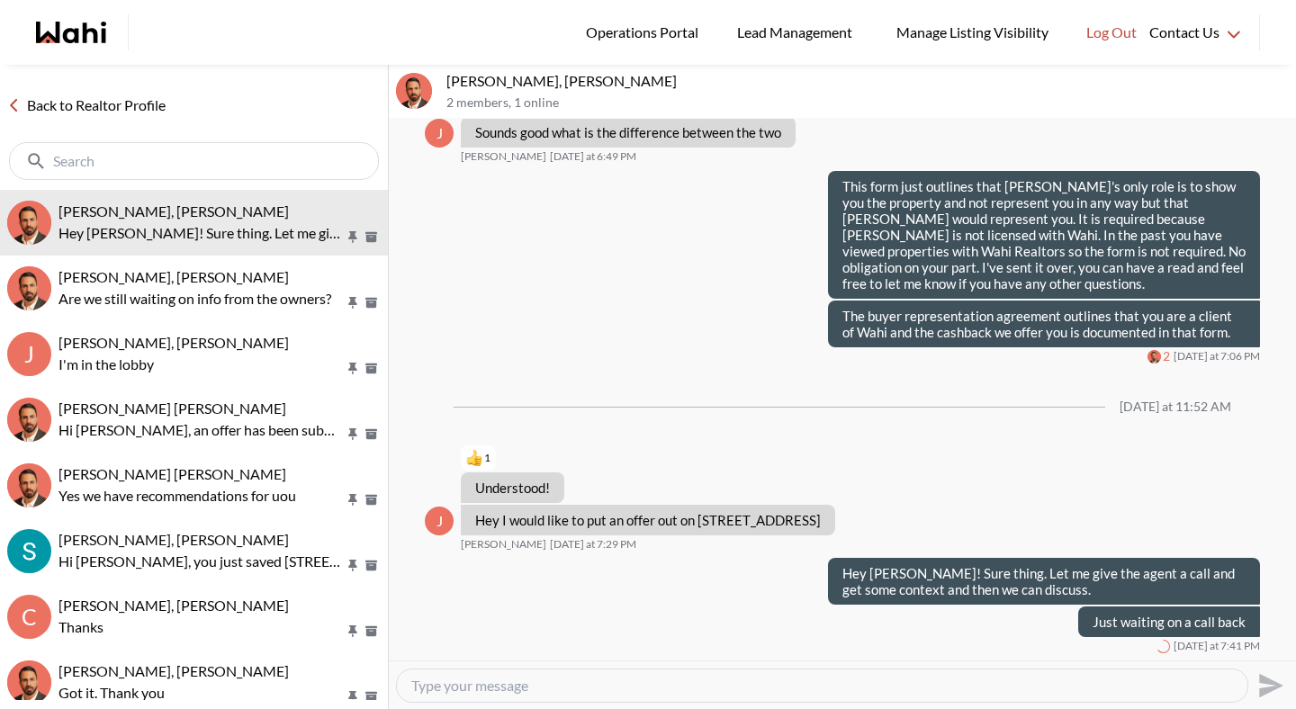
scroll to position [1726, 0]
click at [97, 105] on link "Back to Realtor Profile" at bounding box center [86, 105] width 173 height 23
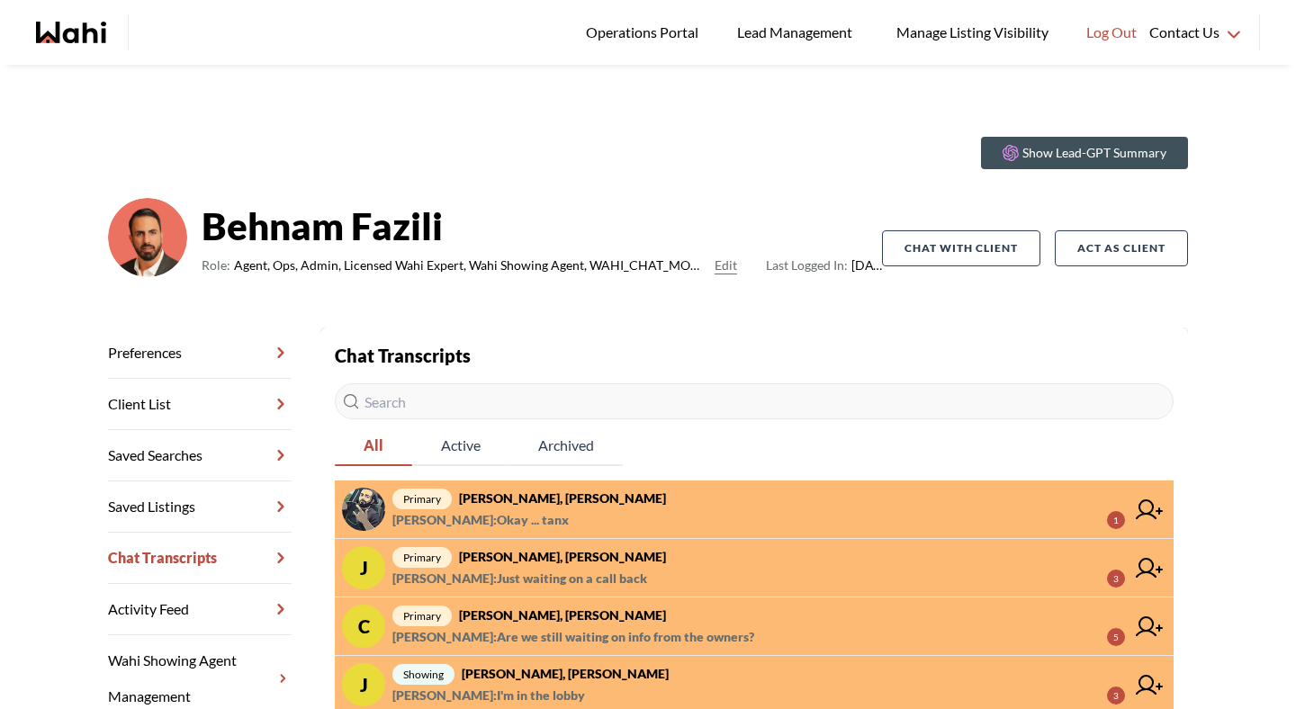
click at [537, 511] on span "Saeid Kanani : Okay ... tanx" at bounding box center [481, 521] width 176 height 22
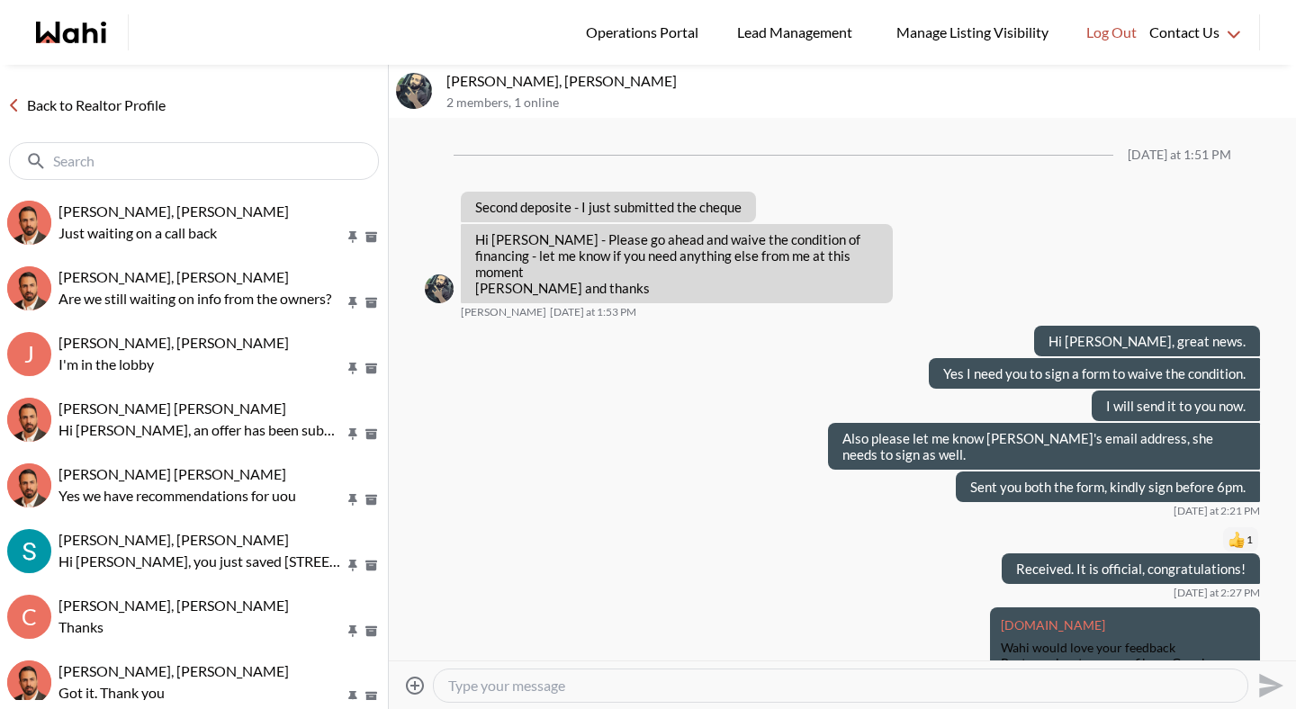
scroll to position [1628, 0]
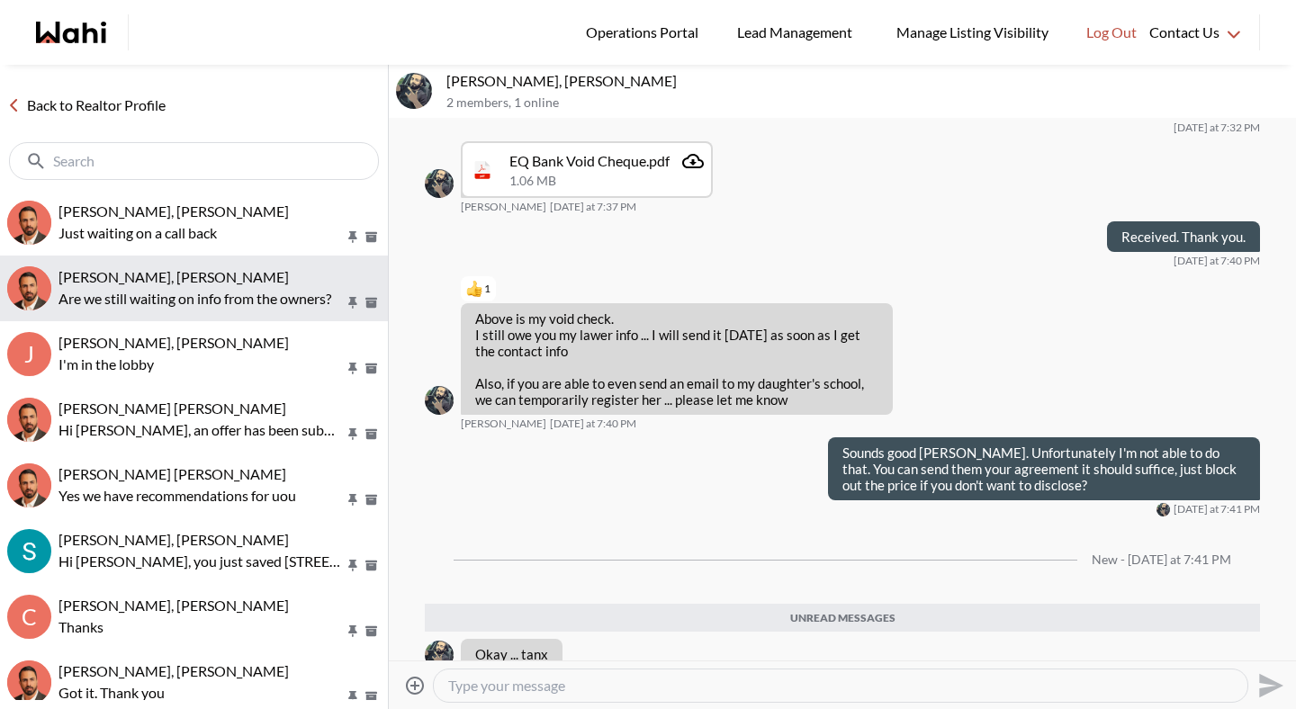
click at [159, 291] on p "Are we still waiting on info from the owners?" at bounding box center [202, 299] width 286 height 22
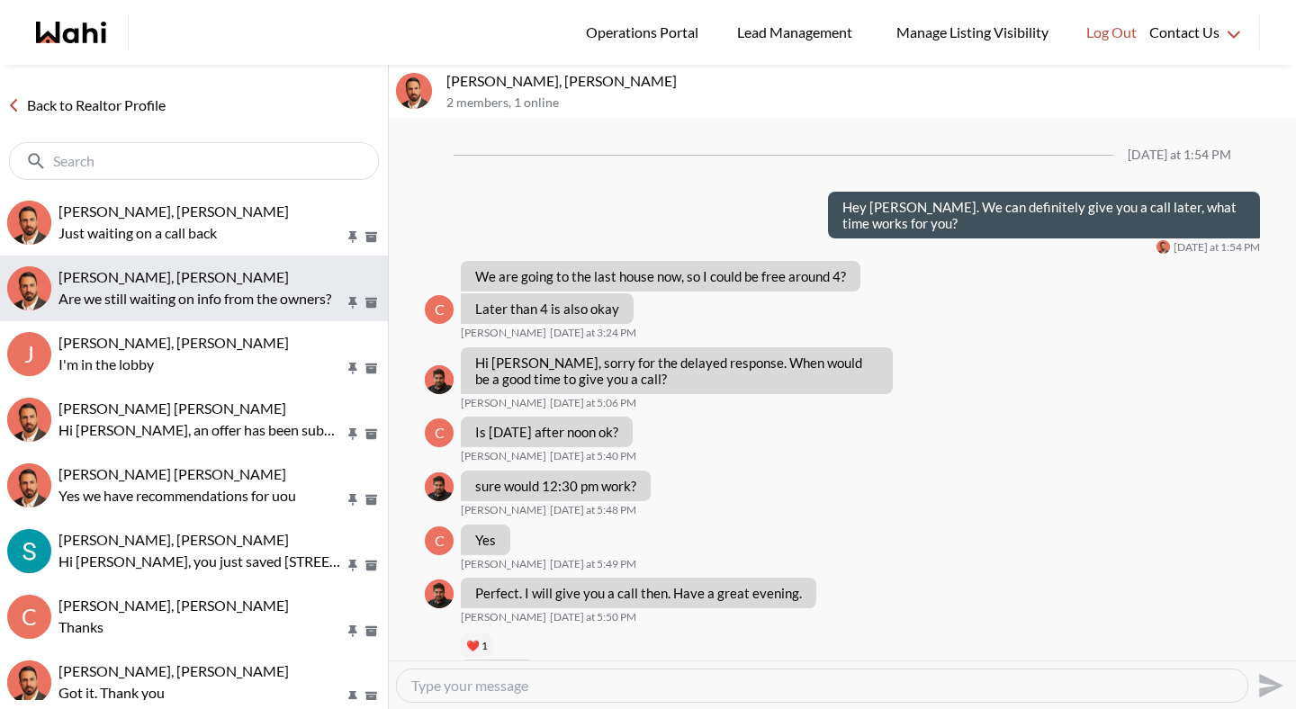
scroll to position [1292, 0]
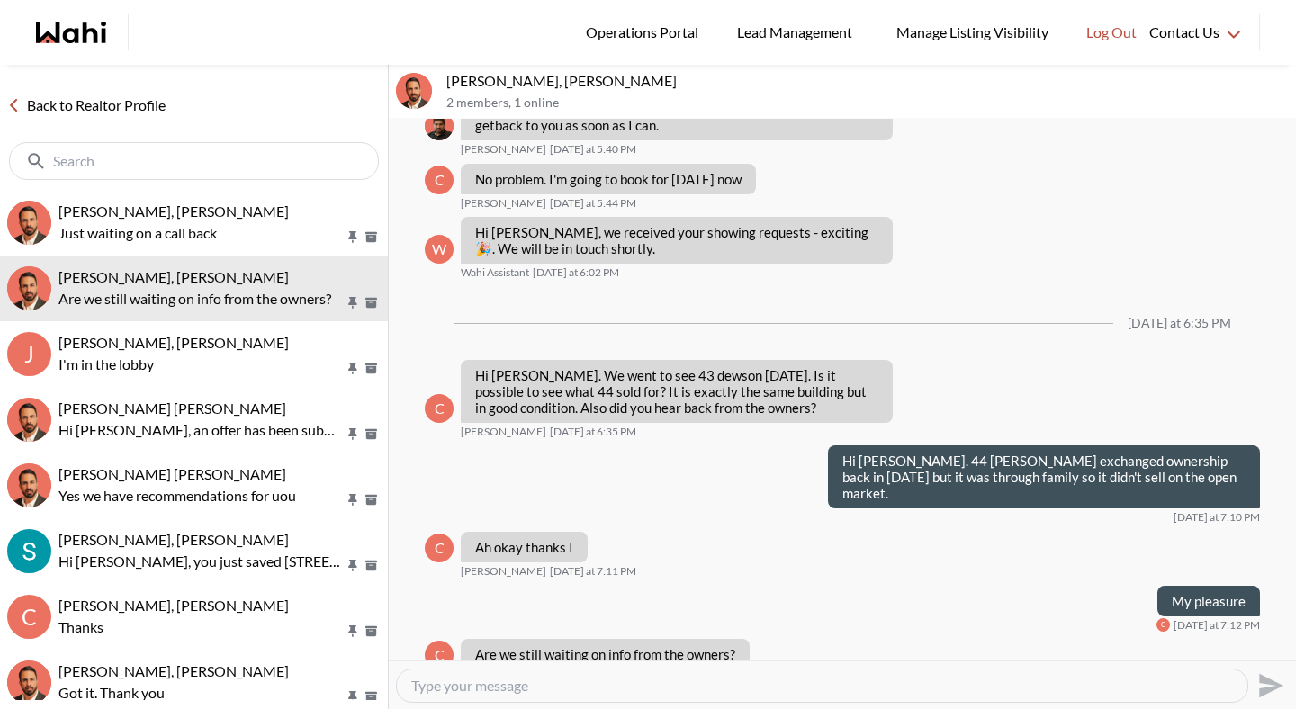
click at [588, 685] on textarea "Type your message" at bounding box center [822, 686] width 822 height 18
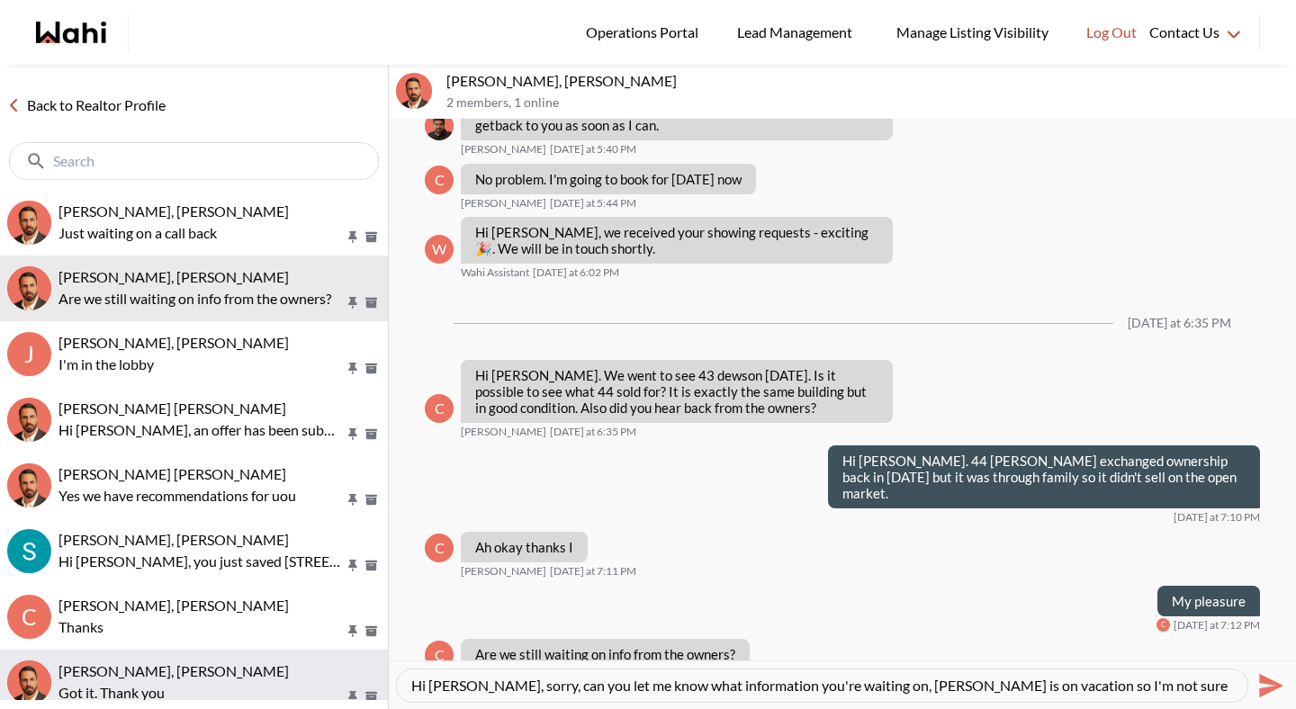
drag, startPoint x: 1161, startPoint y: 690, endPoint x: 262, endPoint y: 699, distance: 899.4
click at [262, 699] on div "Back to Realtor Profile Josh Hortaleza, Behnam Just waiting on a call back Caro…" at bounding box center [648, 387] width 1296 height 645
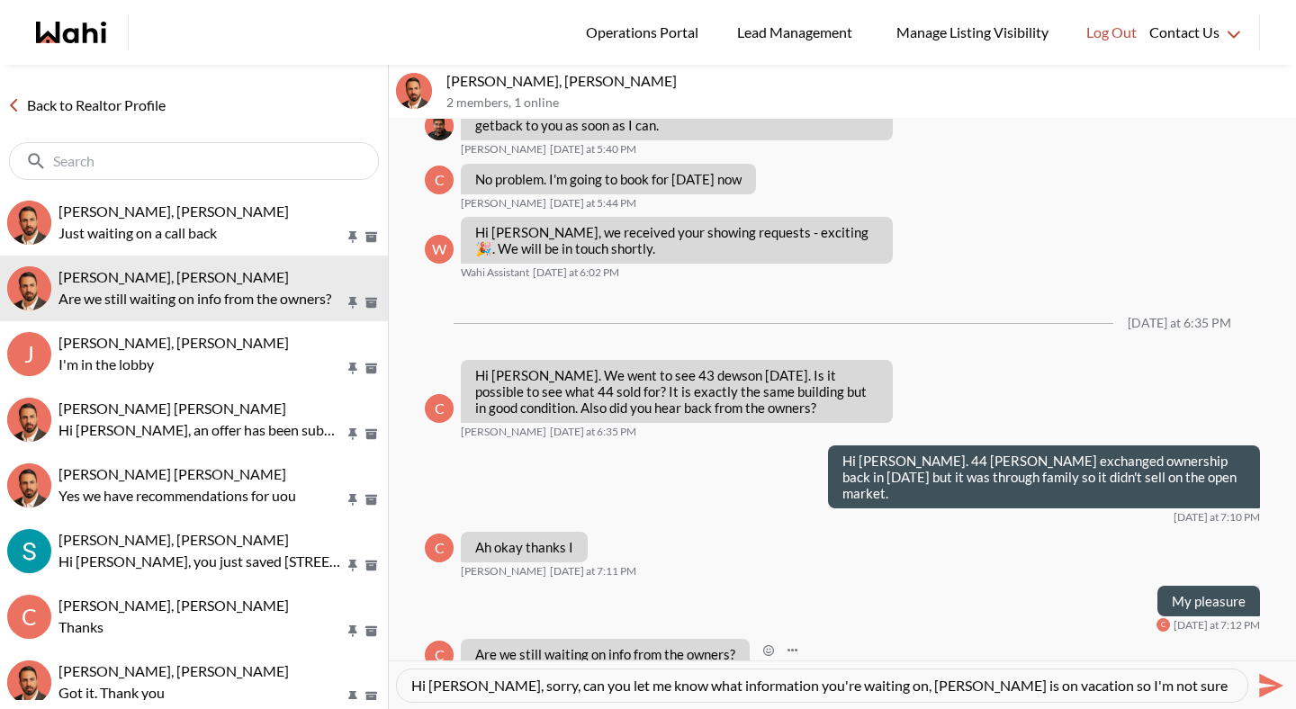
type textarea "Hi Caroline, sorry, can you let me know what information you're waiting on, Beh…"
drag, startPoint x: 1122, startPoint y: 681, endPoint x: 461, endPoint y: 663, distance: 661.0
click at [461, 663] on div "Hi Caroline, sorry, can you let me know what information you're waiting on, Beh…" at bounding box center [842, 685] width 907 height 49
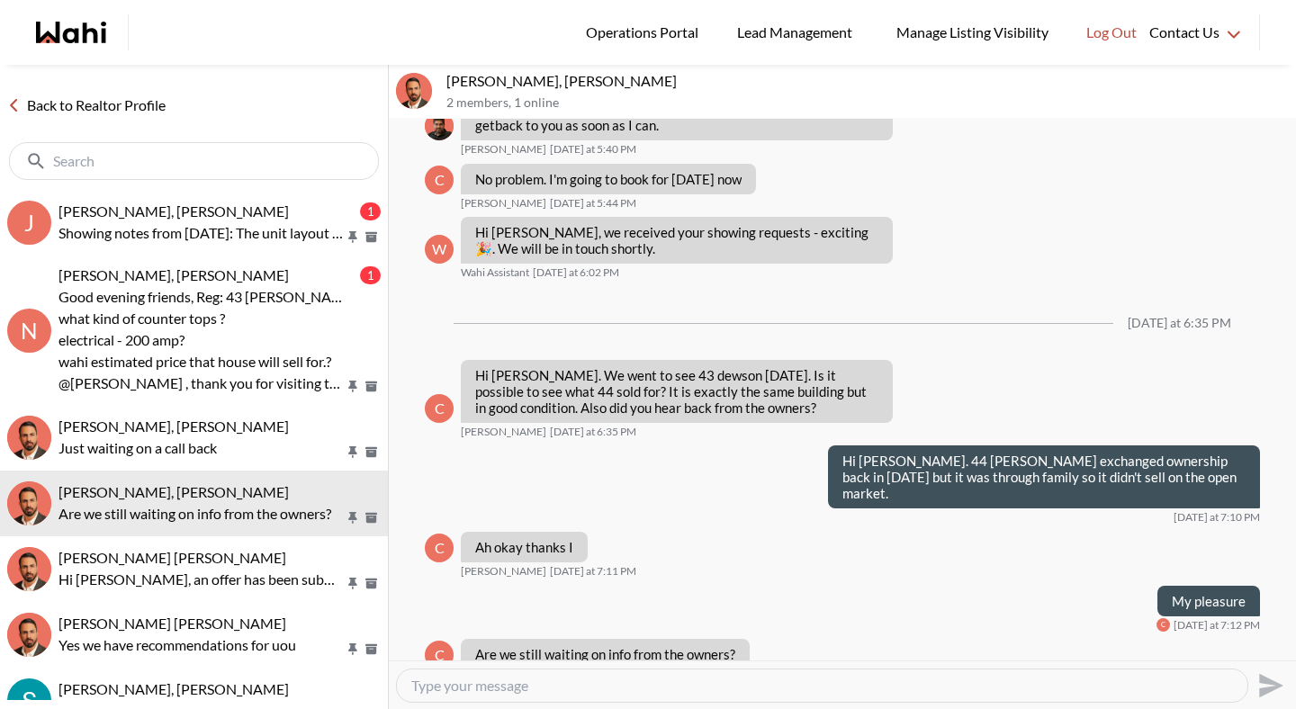
click at [537, 689] on textarea "Type your message" at bounding box center [822, 686] width 822 height 18
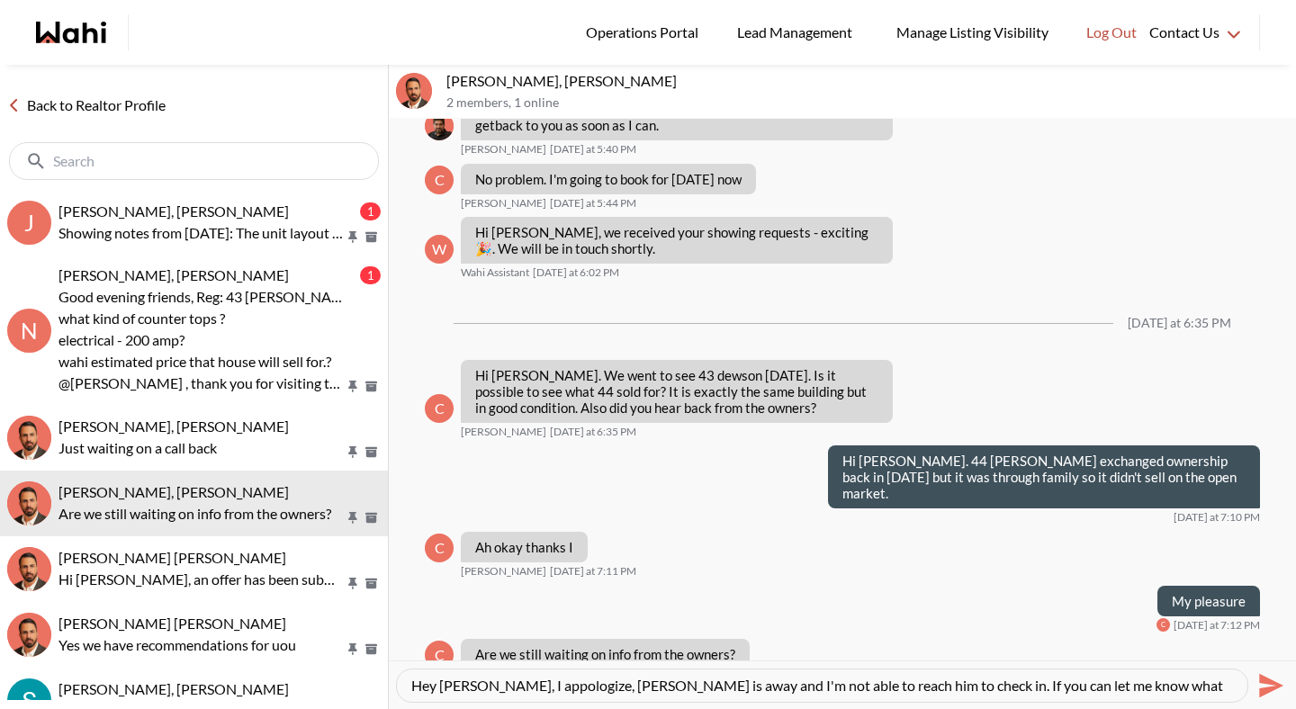
scroll to position [17, 0]
type textarea "Hey Caroline, I appologize, Behnam is away and I'm not able to reach him to che…"
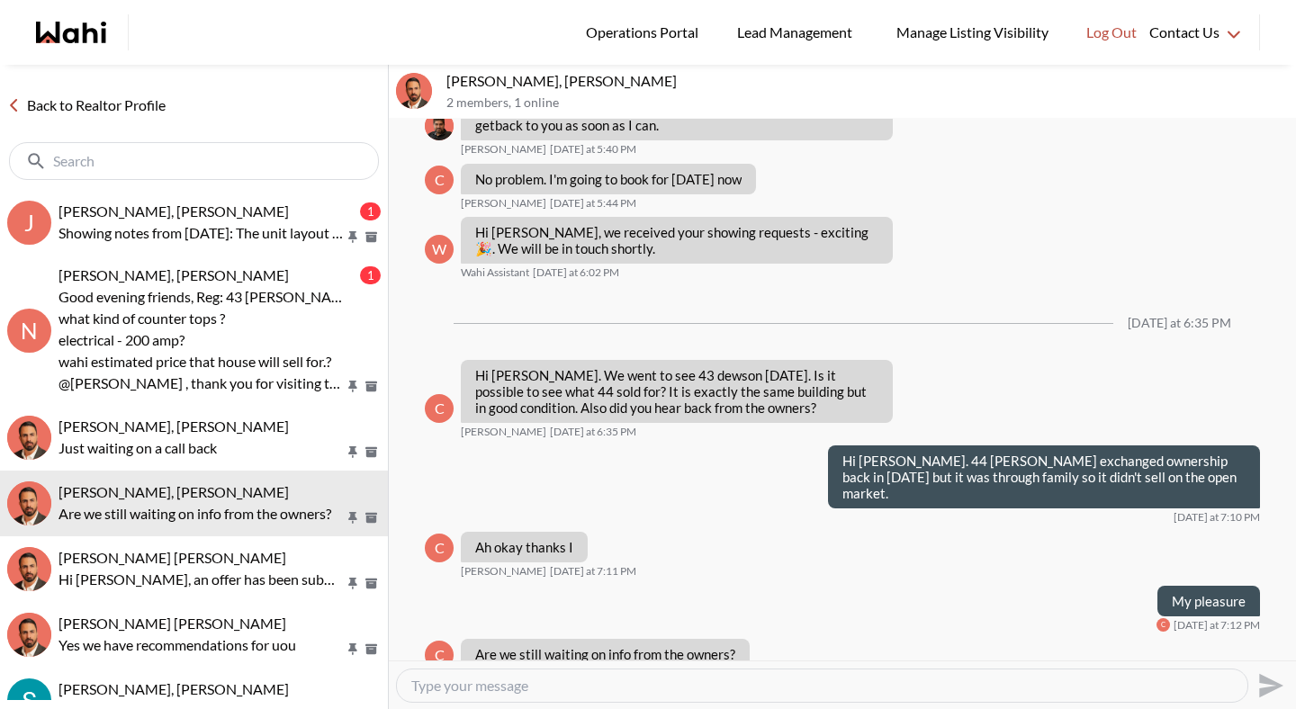
scroll to position [0, 0]
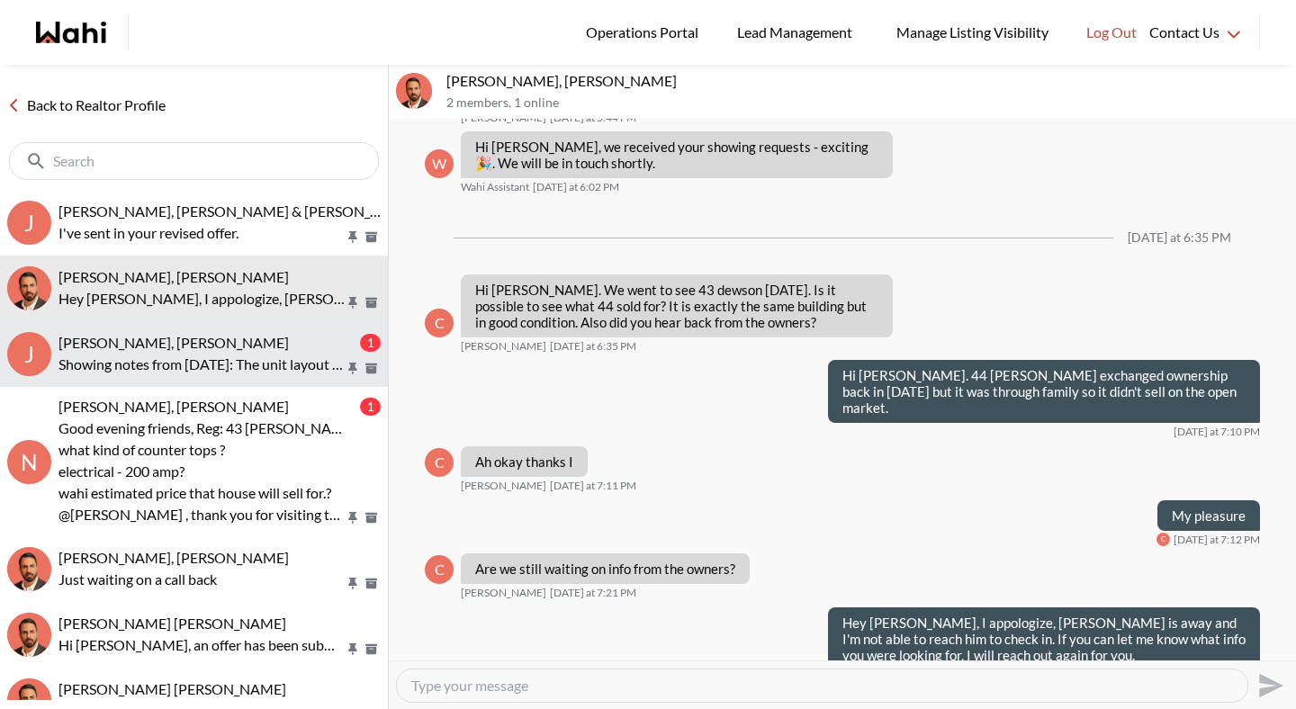
click at [232, 358] on p "Showing notes from today: The unit layout was functional and provided adequate …" at bounding box center [202, 365] width 286 height 22
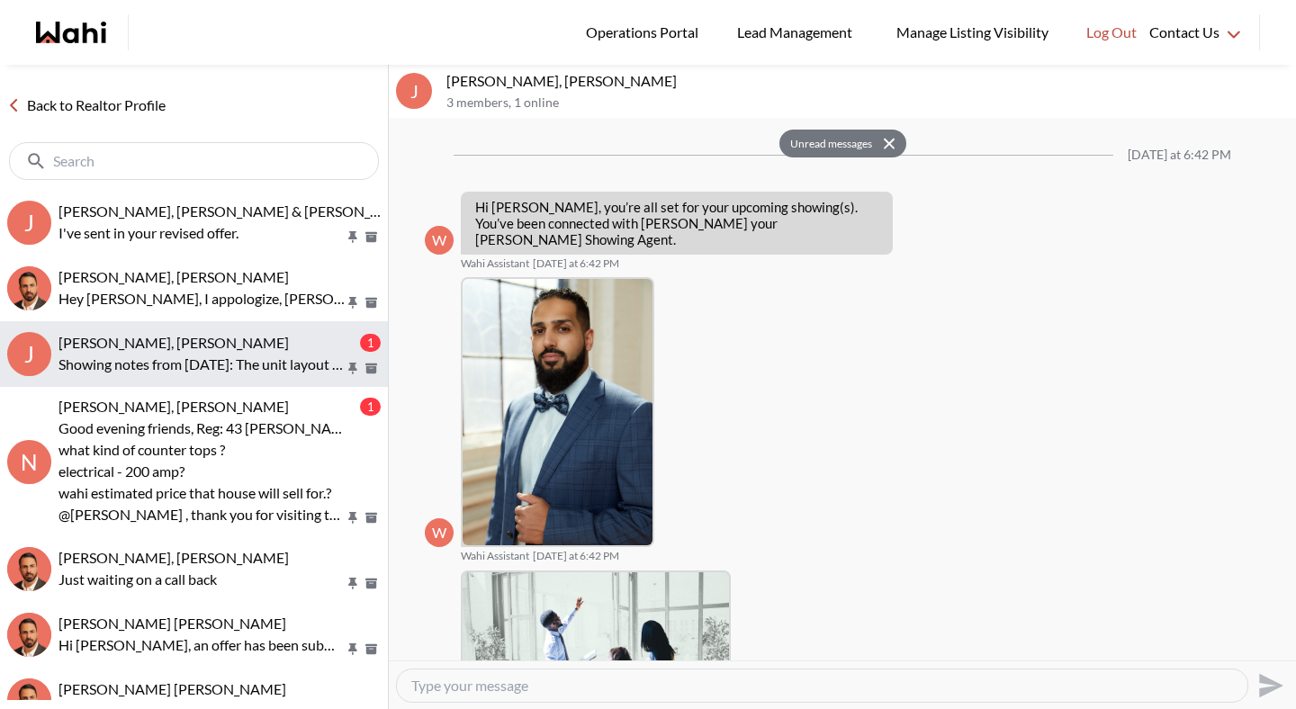
scroll to position [874, 0]
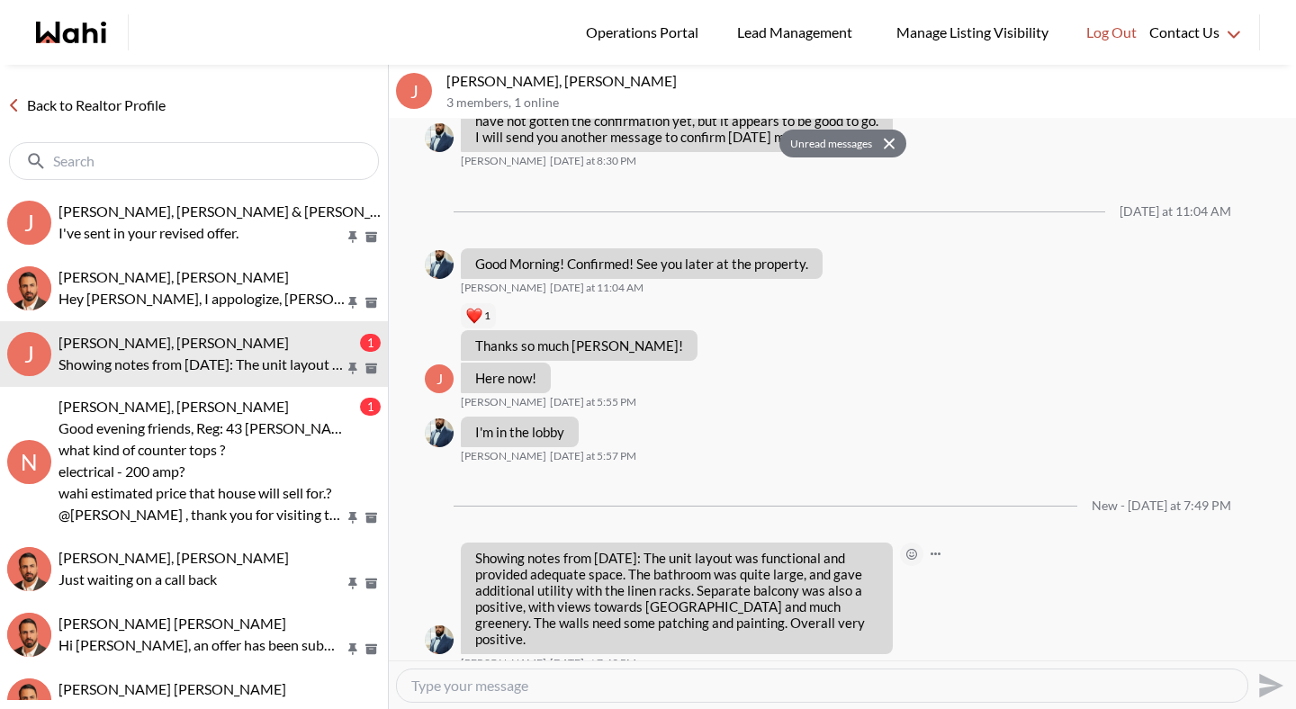
click at [910, 559] on icon "Open Reaction Selector" at bounding box center [912, 554] width 11 height 11
click at [972, 525] on button "Select Reaction: Thumbs up" at bounding box center [965, 516] width 36 height 36
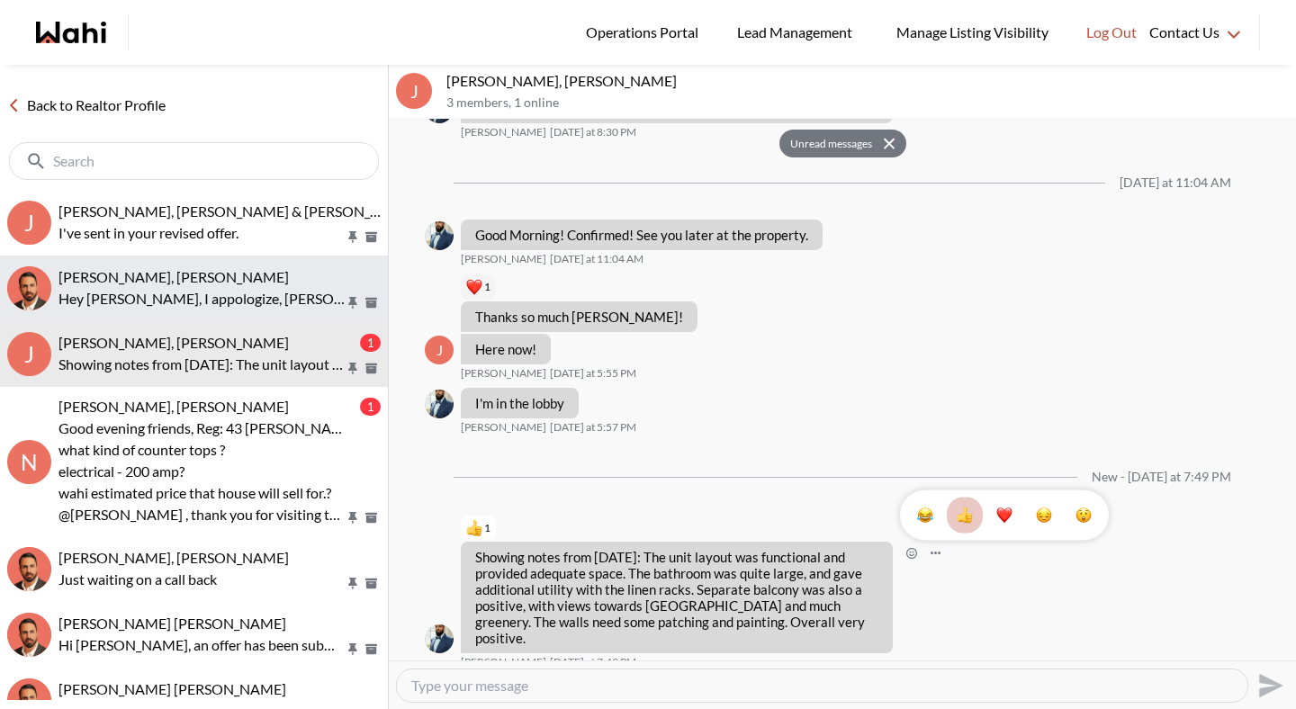
click at [224, 306] on p "Hey Caroline, I appologize, Behnam is away and I'm not able to reach him to che…" at bounding box center [202, 299] width 286 height 22
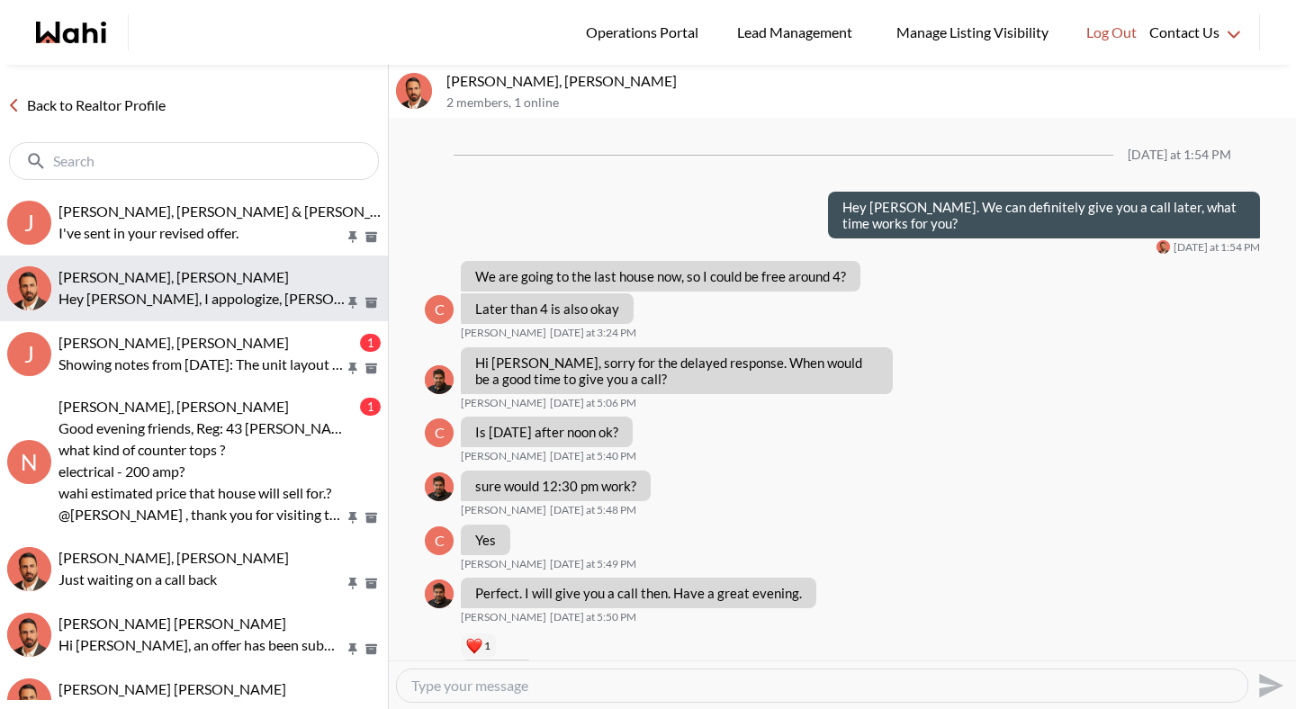
scroll to position [1377, 0]
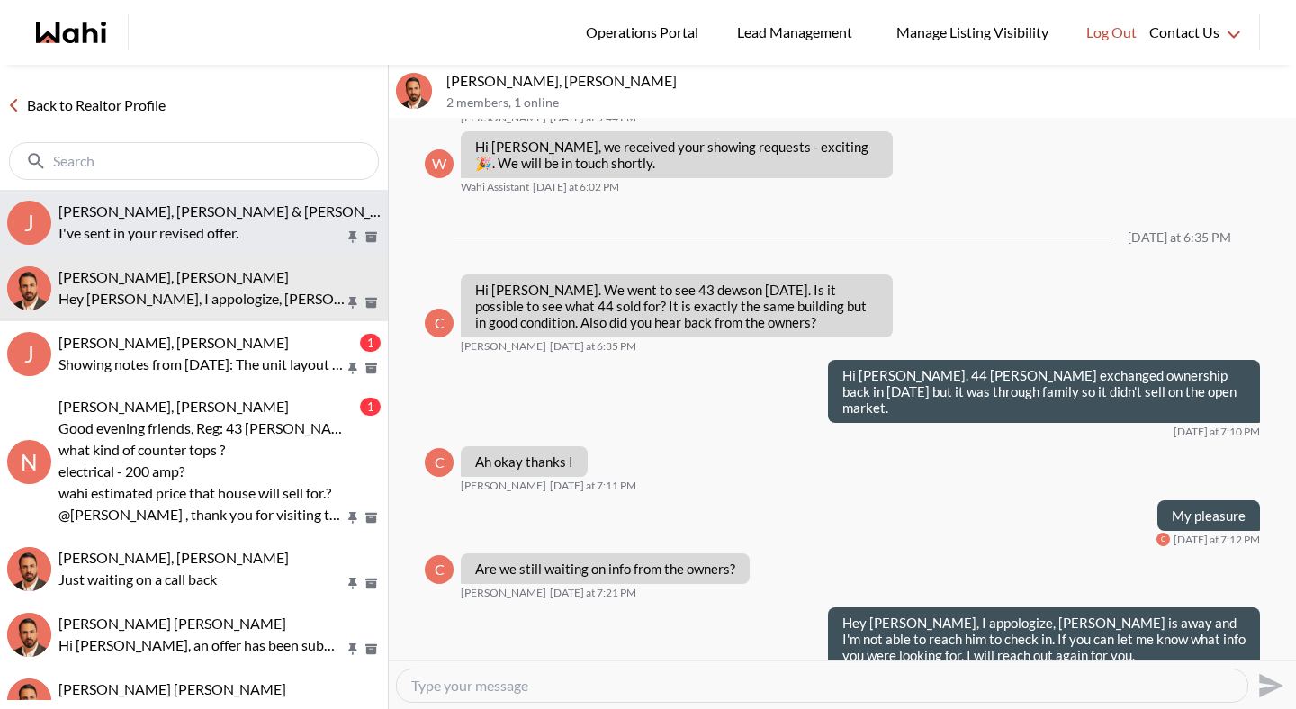
click at [209, 232] on p "I've sent in your revised offer." at bounding box center [202, 233] width 286 height 22
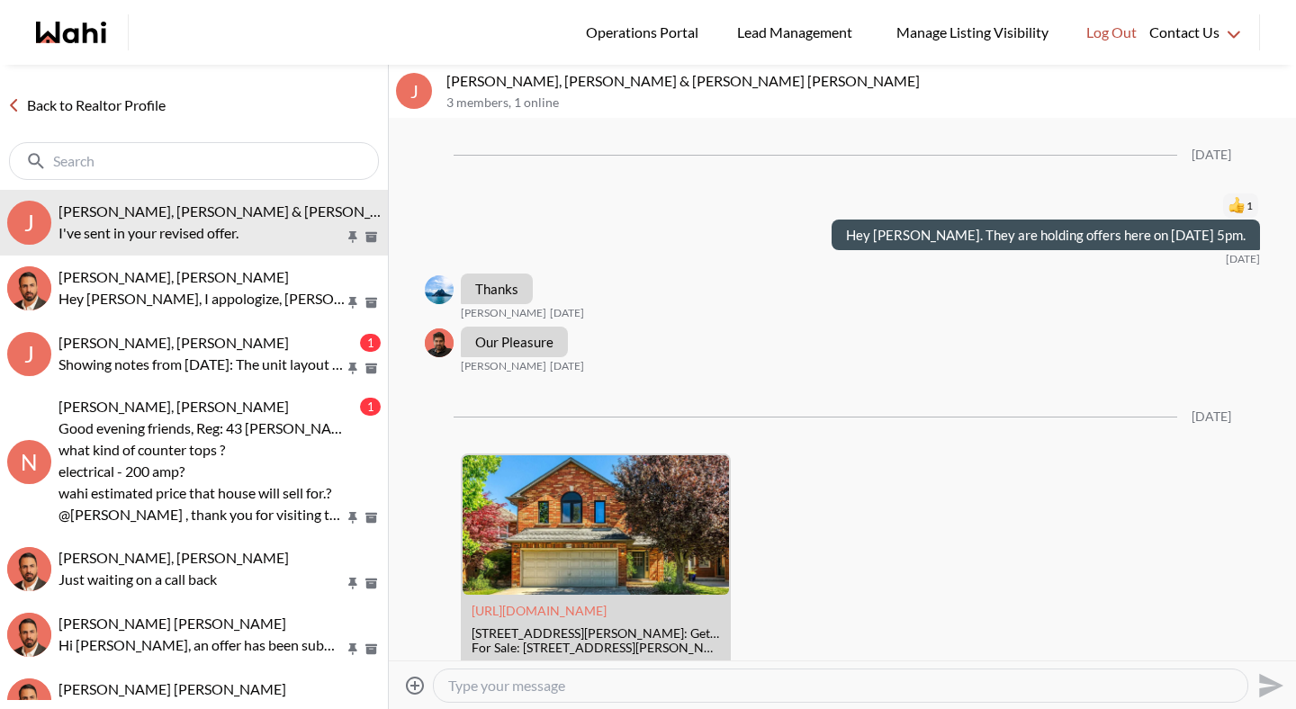
scroll to position [8759, 0]
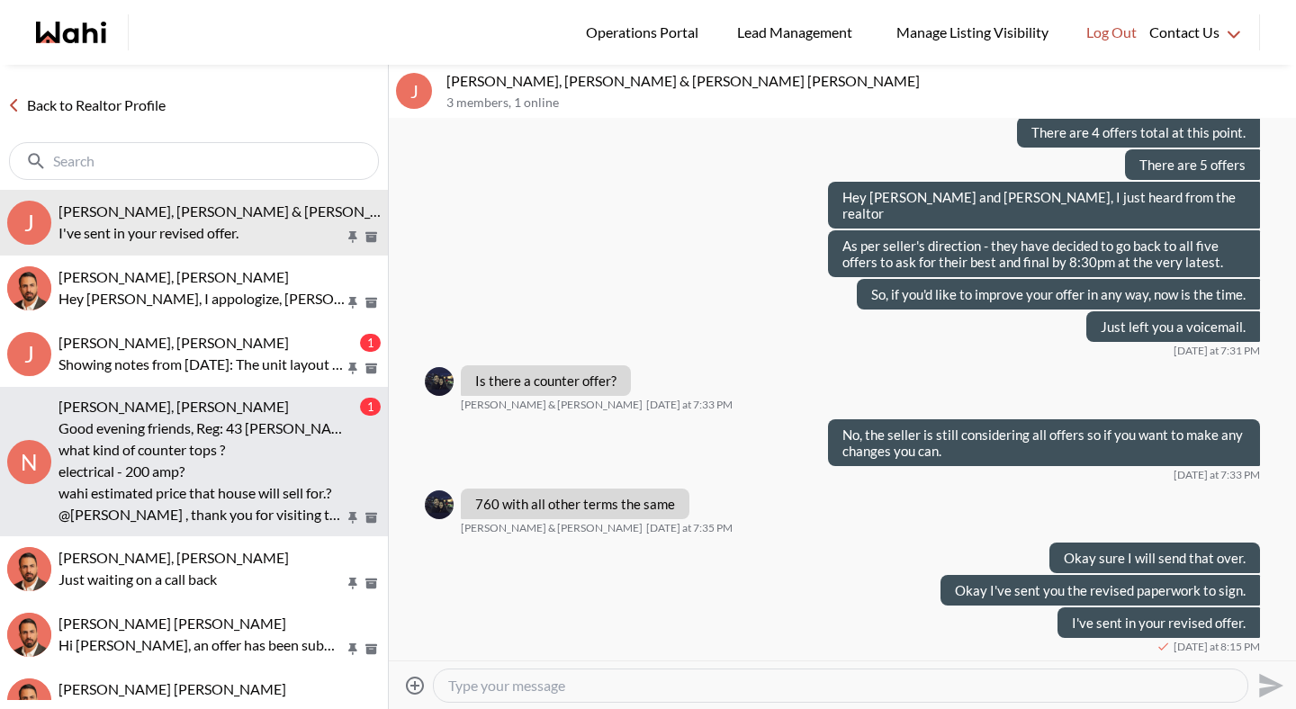
click at [158, 437] on p "Good evening friends, Reg: 43 Ogden Cres, Whitchurch-Stouffville Client wanted …" at bounding box center [202, 429] width 286 height 22
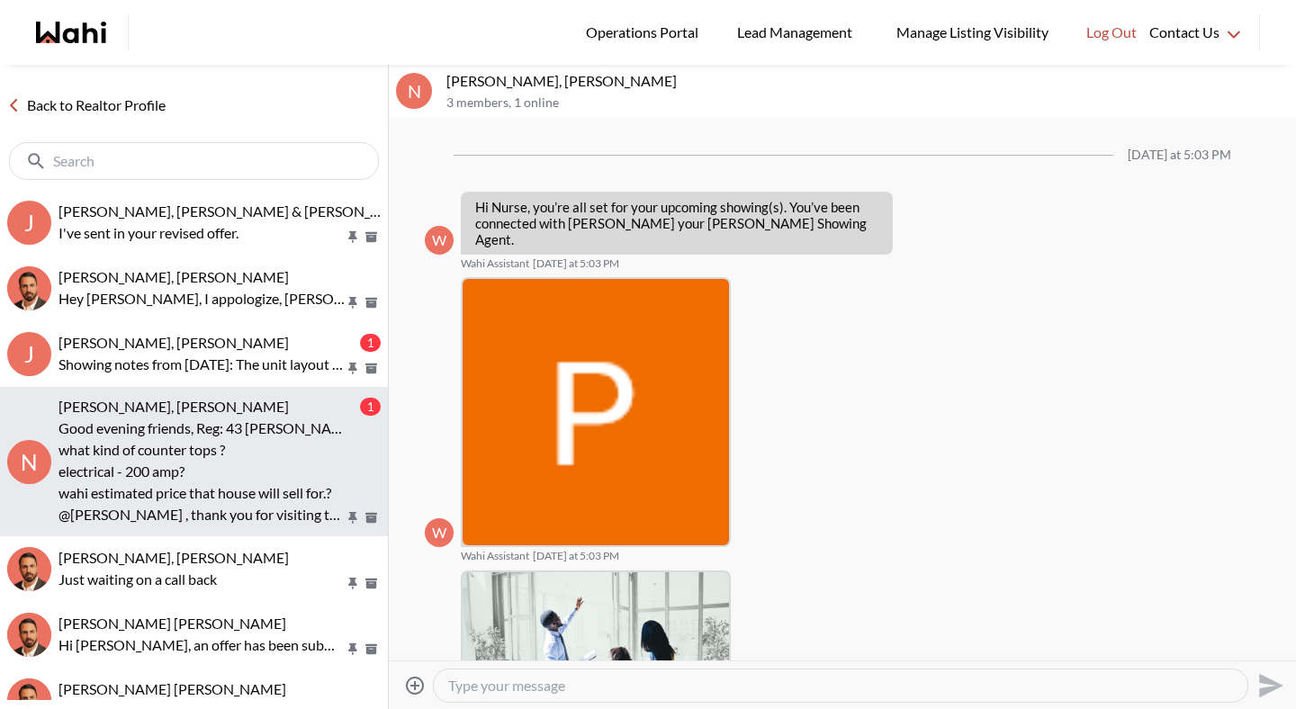
scroll to position [1015, 0]
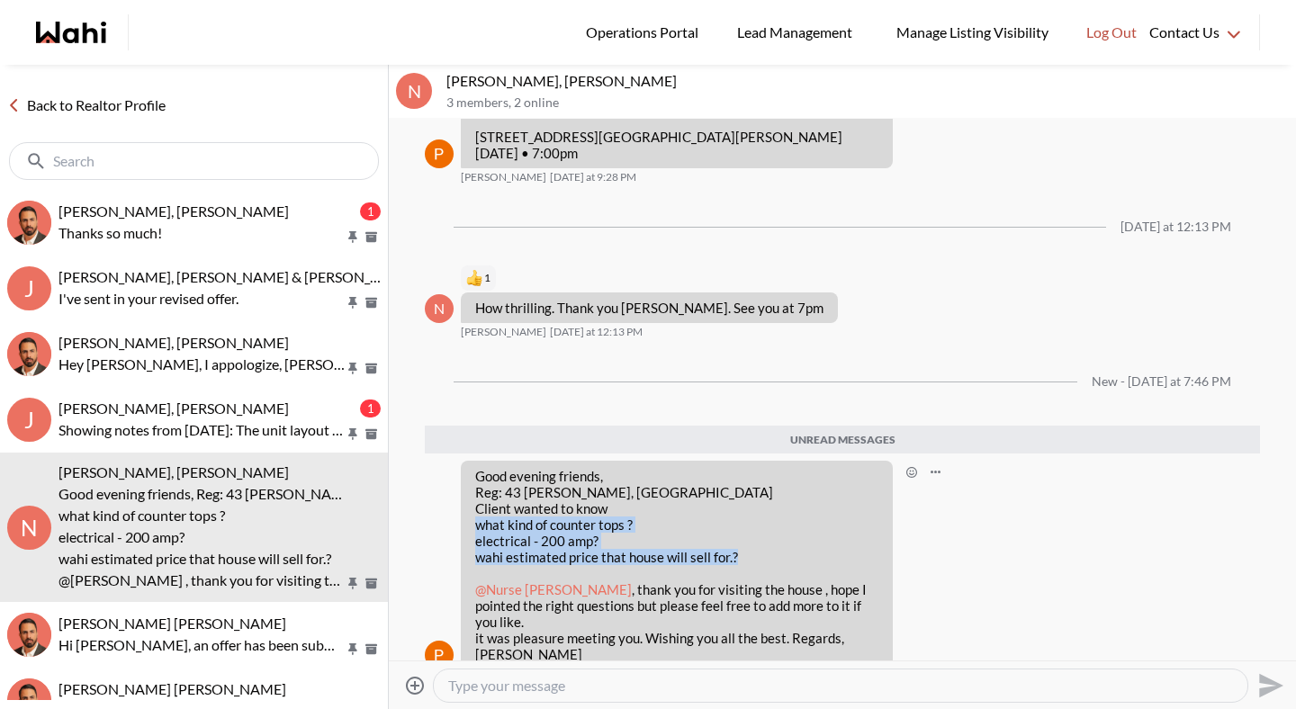
drag, startPoint x: 478, startPoint y: 508, endPoint x: 774, endPoint y: 546, distance: 298.6
click at [774, 546] on ul "what kind of counter tops ? electrical - 200 amp? wahi estimated price that hou…" at bounding box center [676, 541] width 403 height 49
copy ul "what kind of counter tops ? electrical - 200 amp? wahi estimated price that hou…"
click at [673, 684] on textarea "Type your message" at bounding box center [840, 686] width 785 height 18
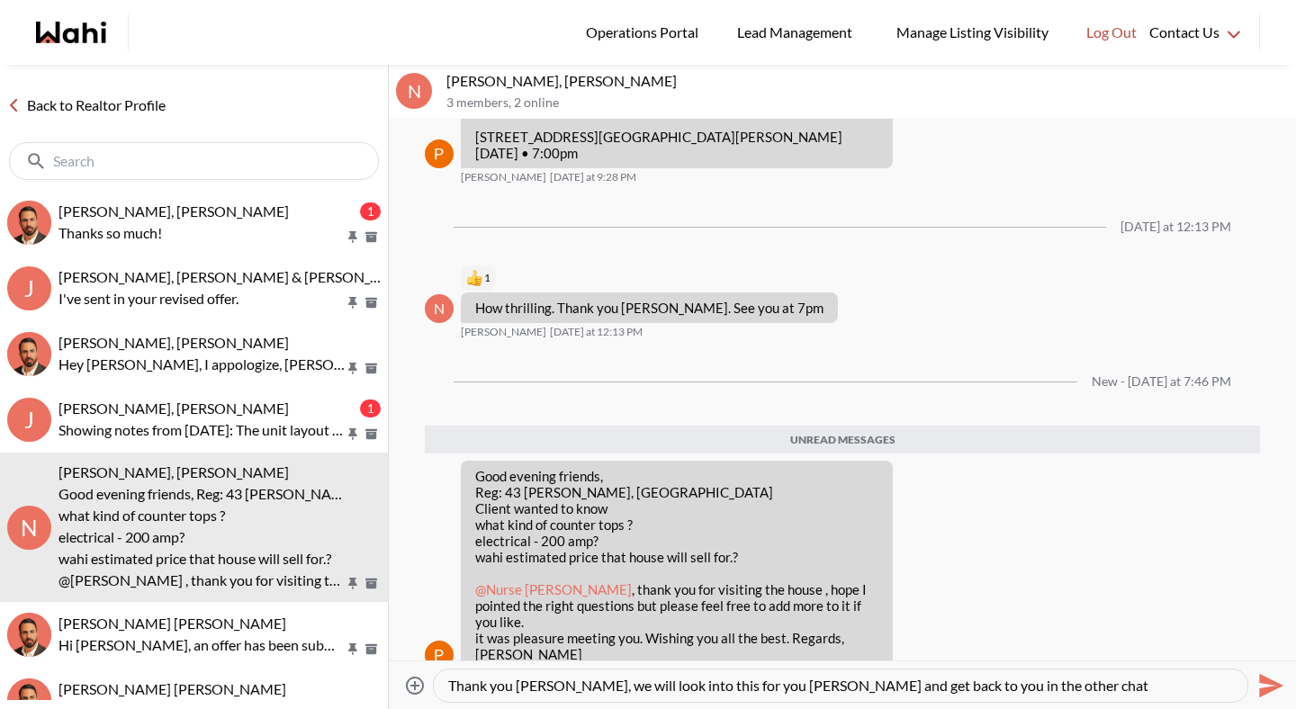
type textarea "Thank you Paul, we will look into this for you Noella and get back to you in th…"
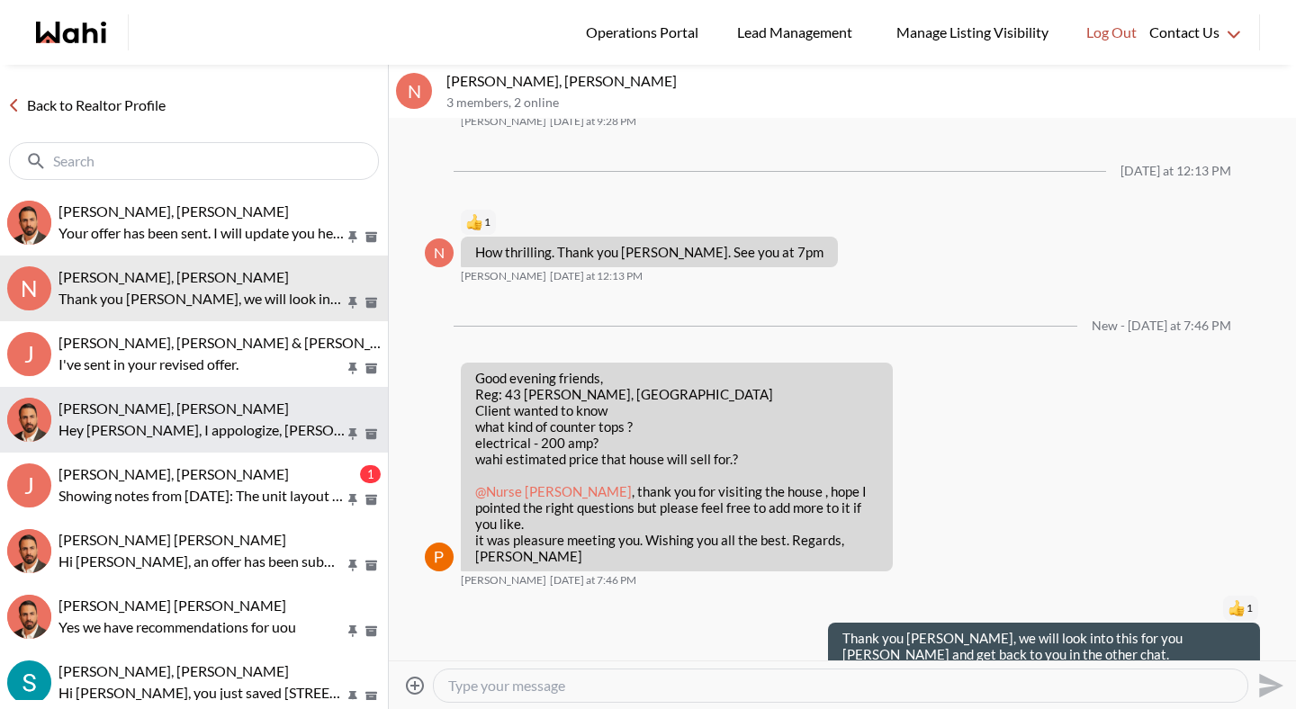
scroll to position [5, 0]
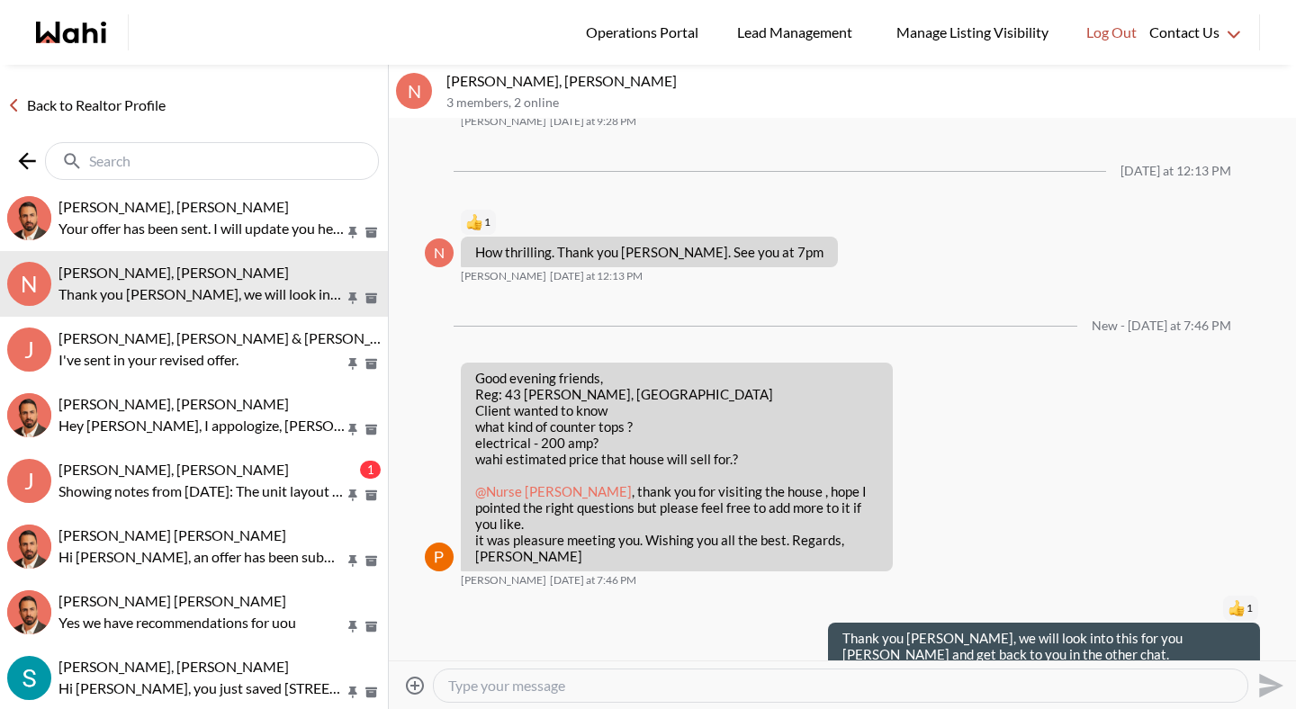
click at [167, 156] on input "text" at bounding box center [213, 161] width 249 height 18
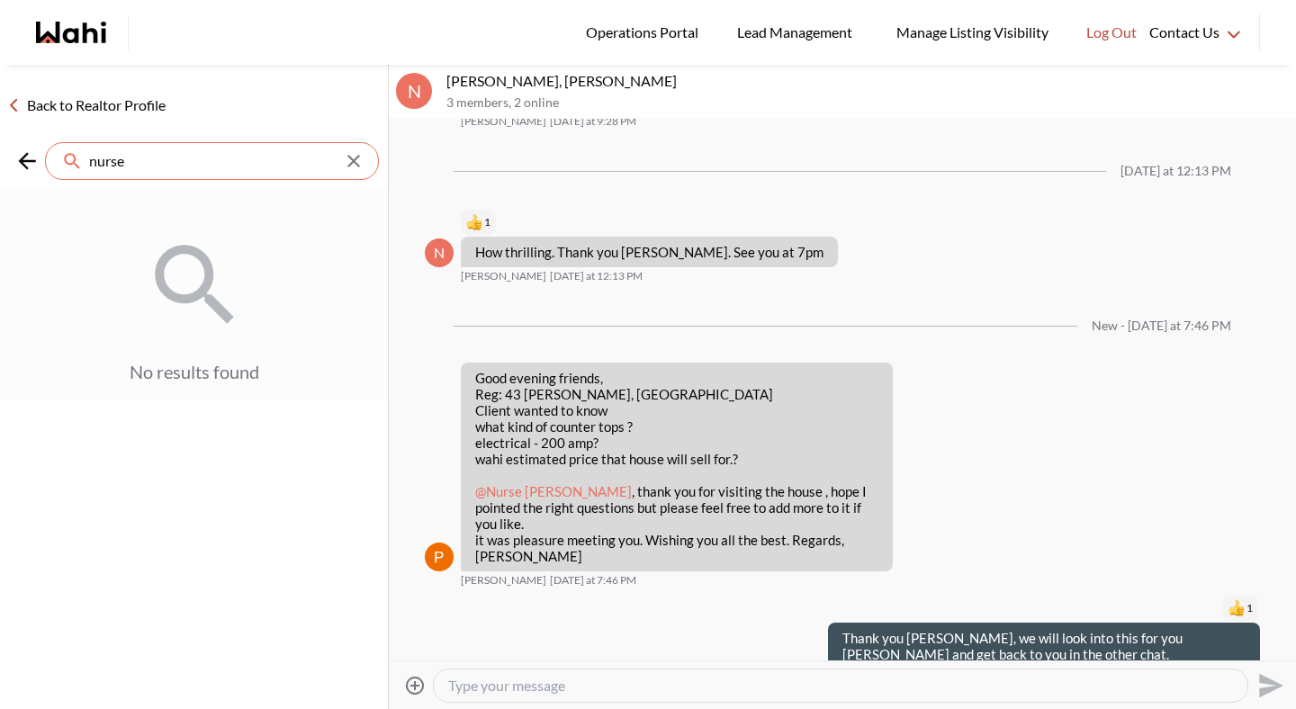
type input "nurse"
click at [104, 106] on link "Back to Realtor Profile" at bounding box center [86, 105] width 173 height 23
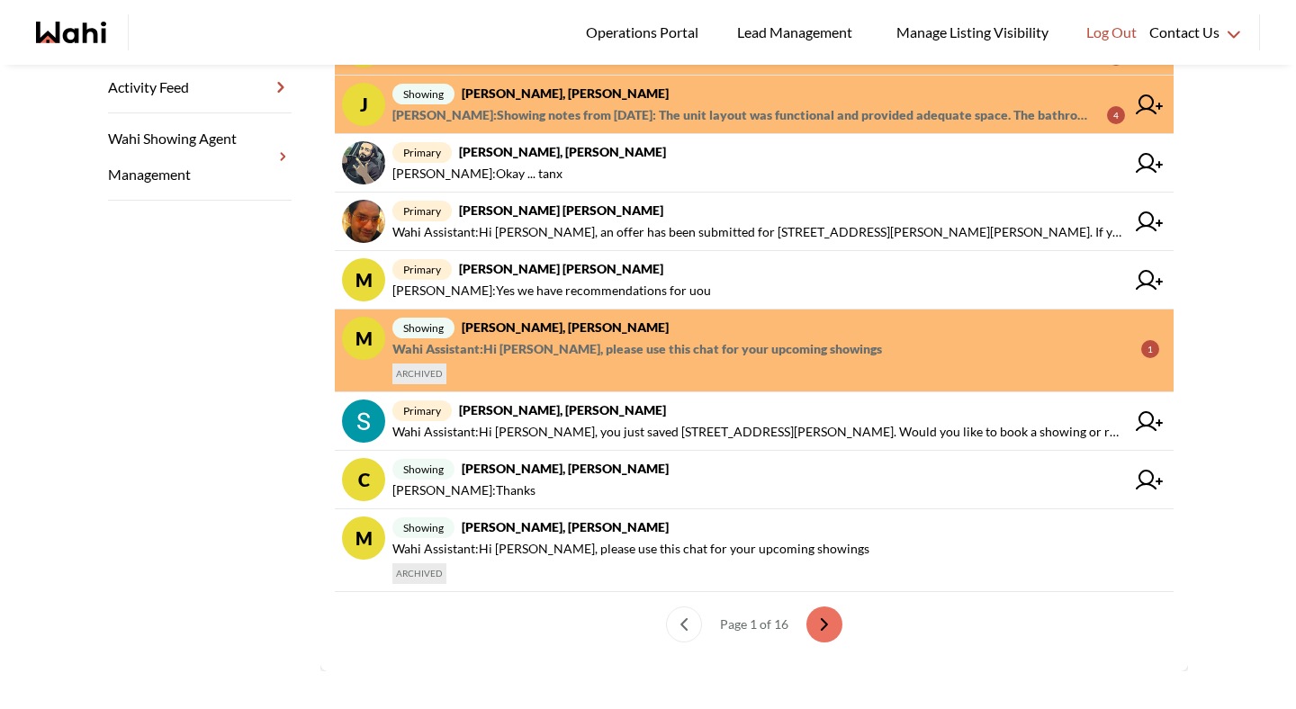
scroll to position [537, 0]
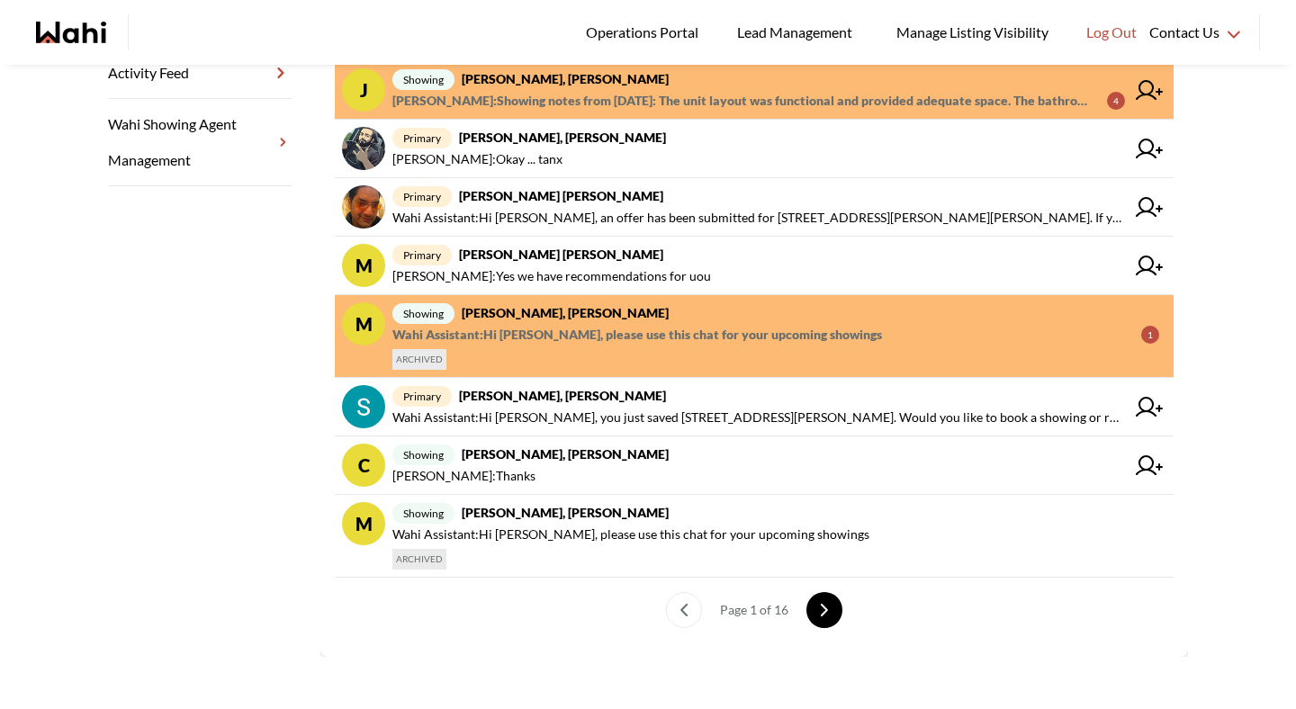
click at [819, 612] on icon "next page" at bounding box center [824, 610] width 13 height 13
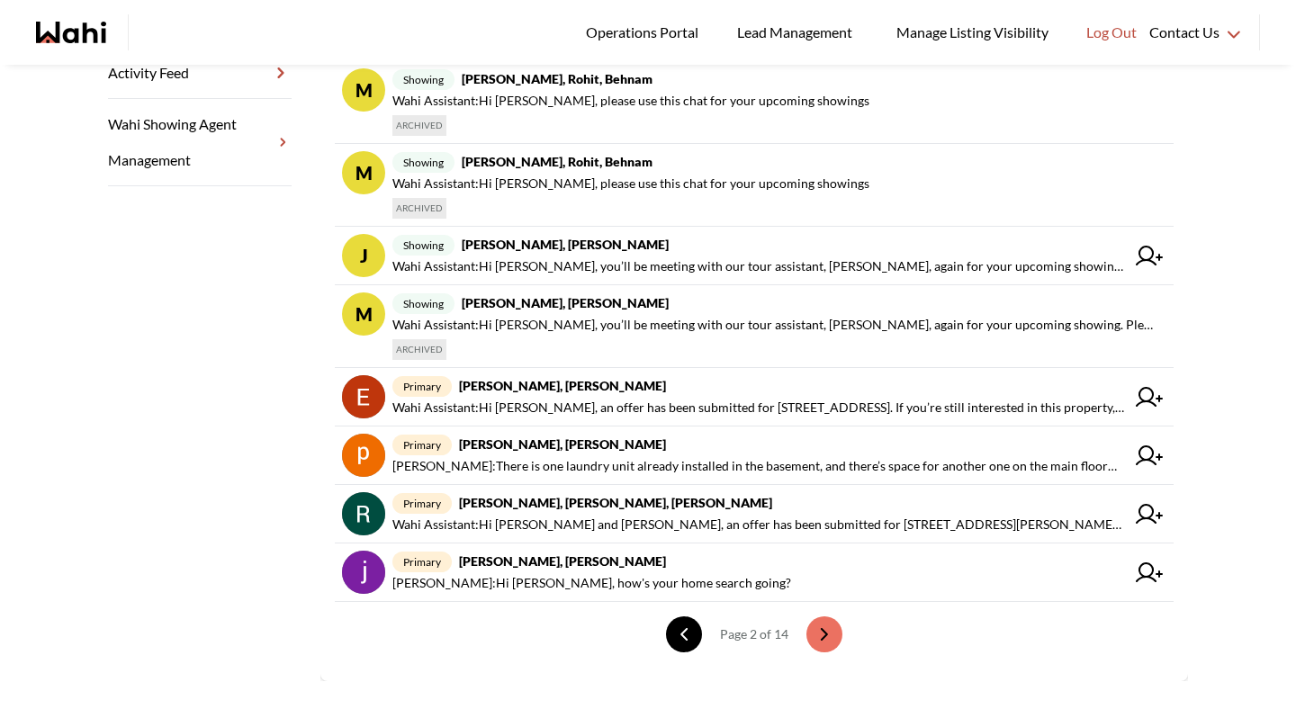
click at [688, 636] on icon "previous page" at bounding box center [684, 634] width 13 height 13
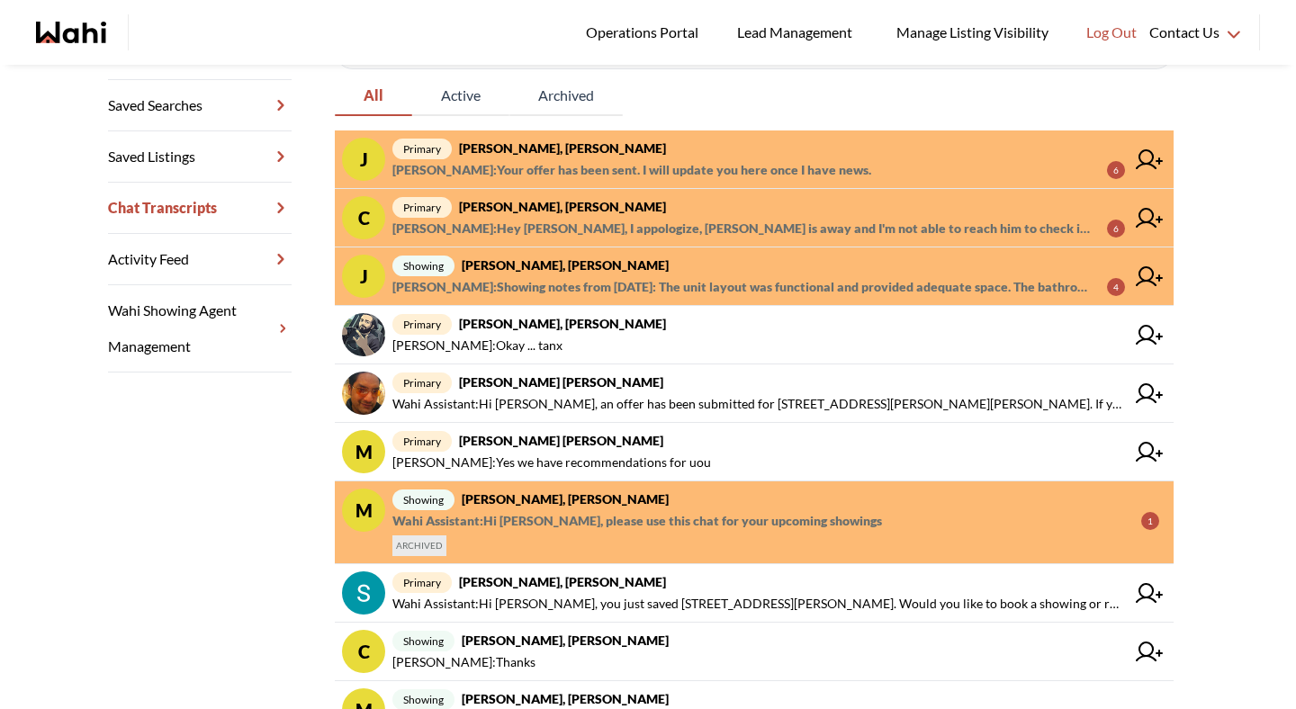
scroll to position [266, 0]
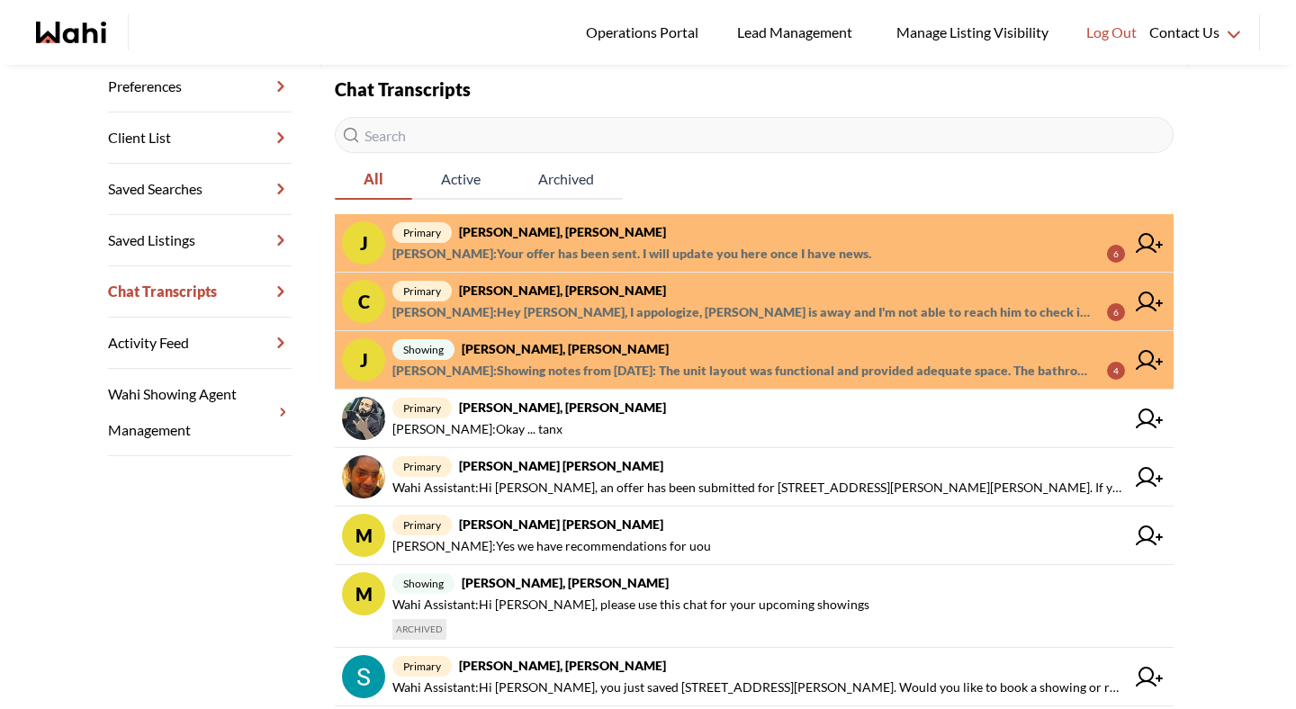
click at [528, 290] on strong "Caroline Rouben, Behnam" at bounding box center [562, 290] width 207 height 15
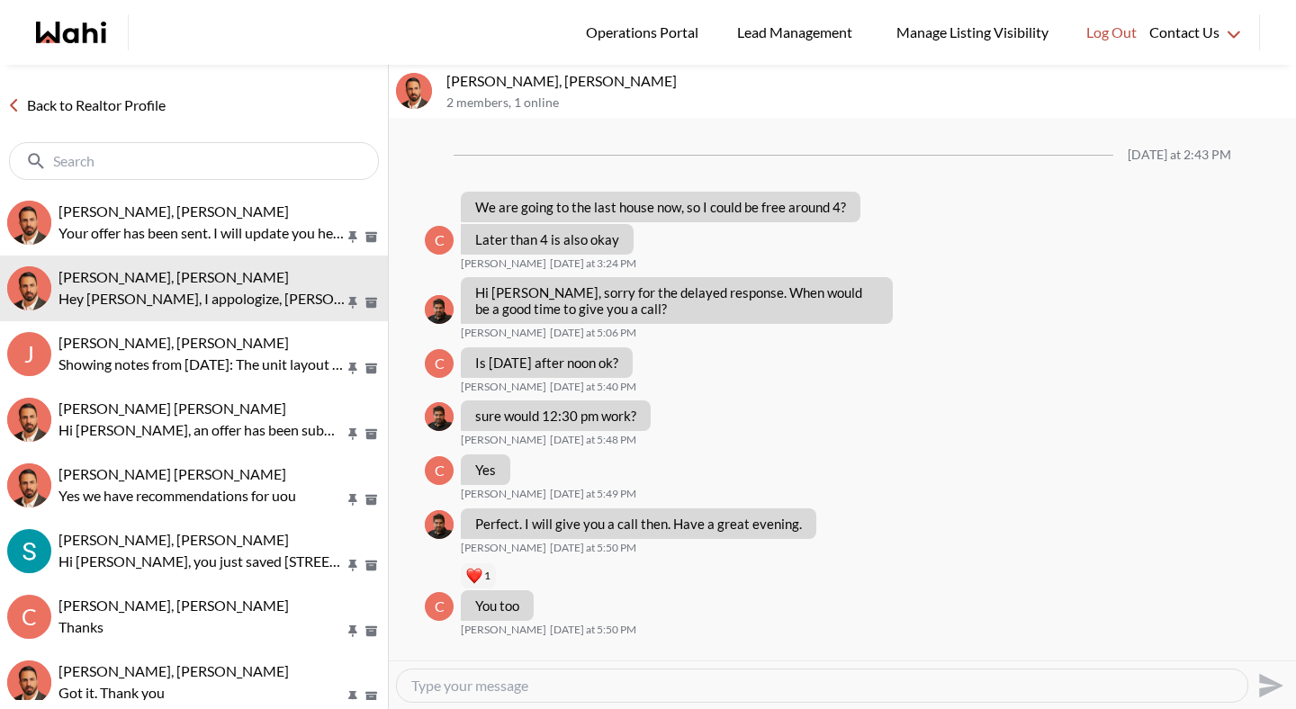
scroll to position [1308, 0]
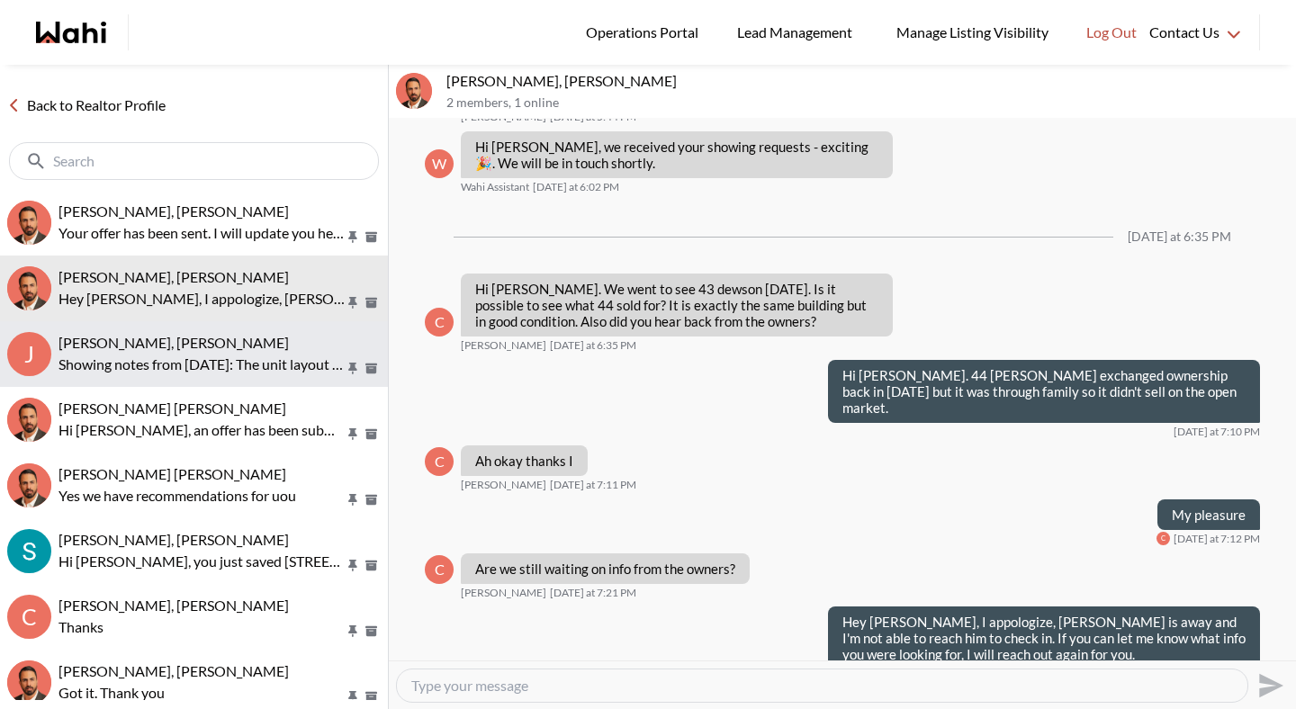
click at [218, 359] on p "Showing notes from today: The unit layout was functional and provided adequate …" at bounding box center [202, 365] width 286 height 22
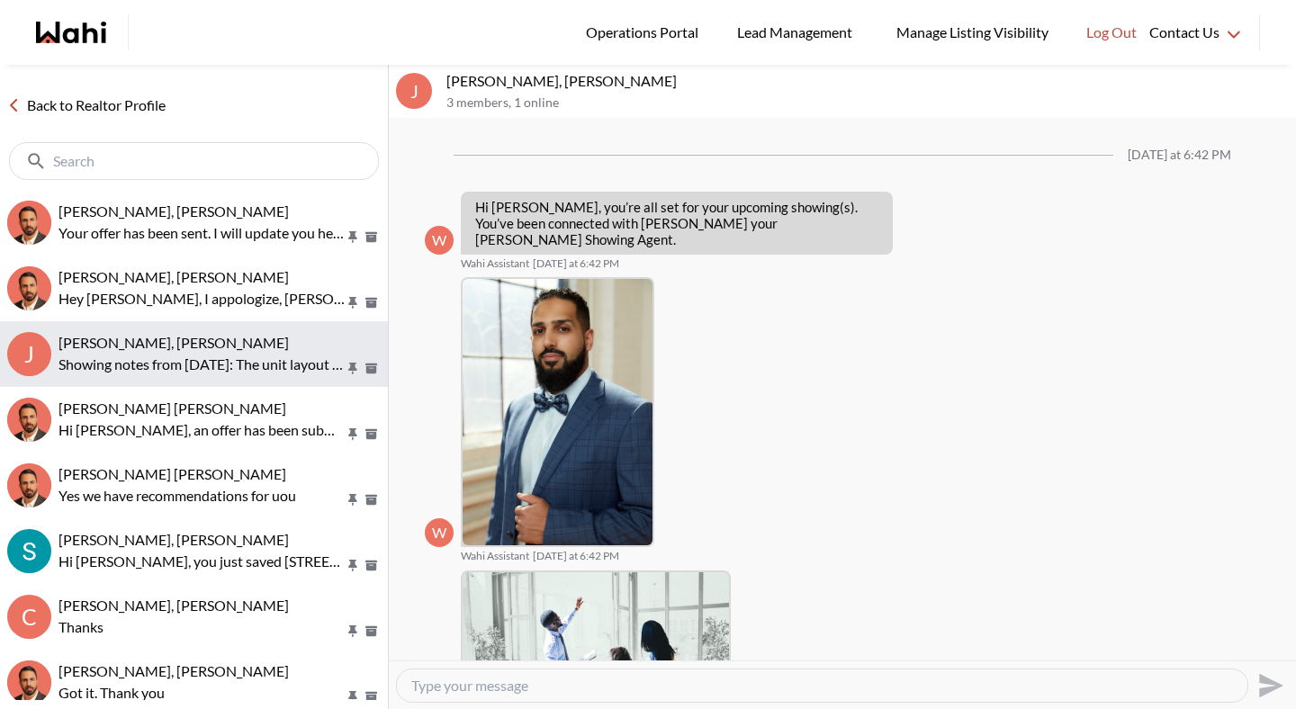
scroll to position [830, 0]
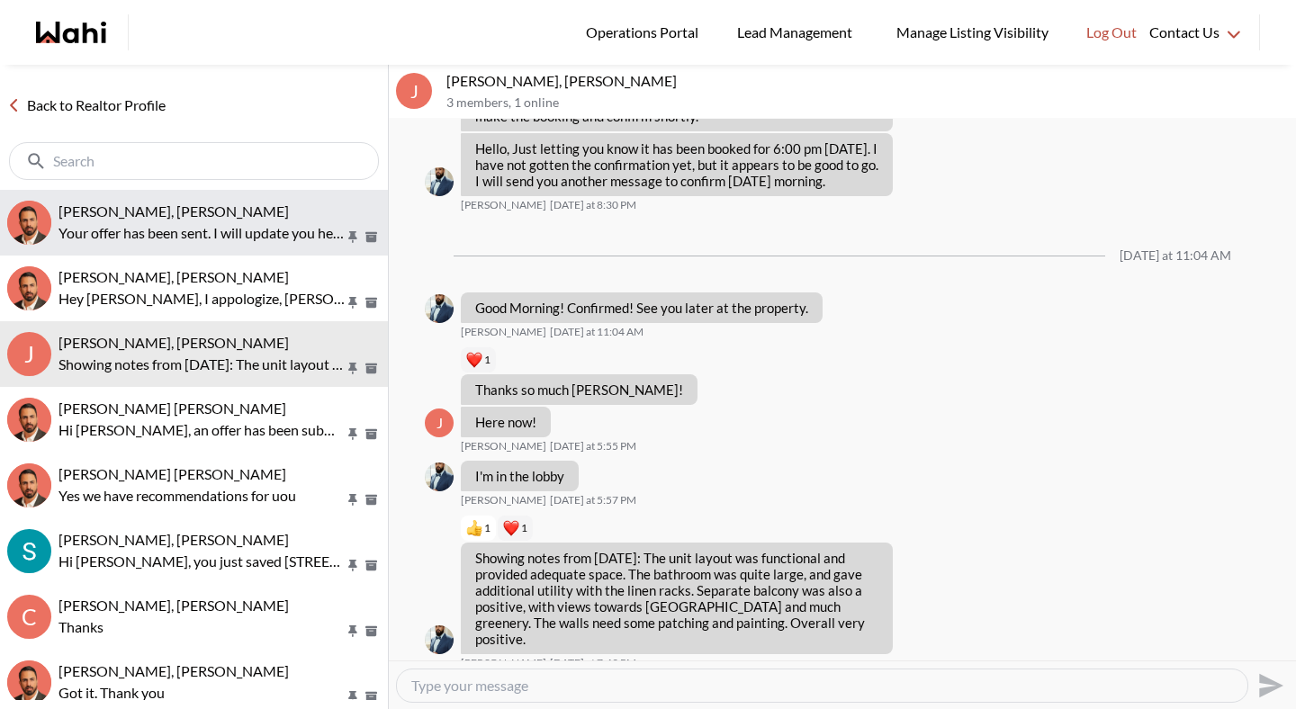
click at [220, 231] on p "Your offer has been sent. I will update you here once I have news." at bounding box center [202, 233] width 286 height 22
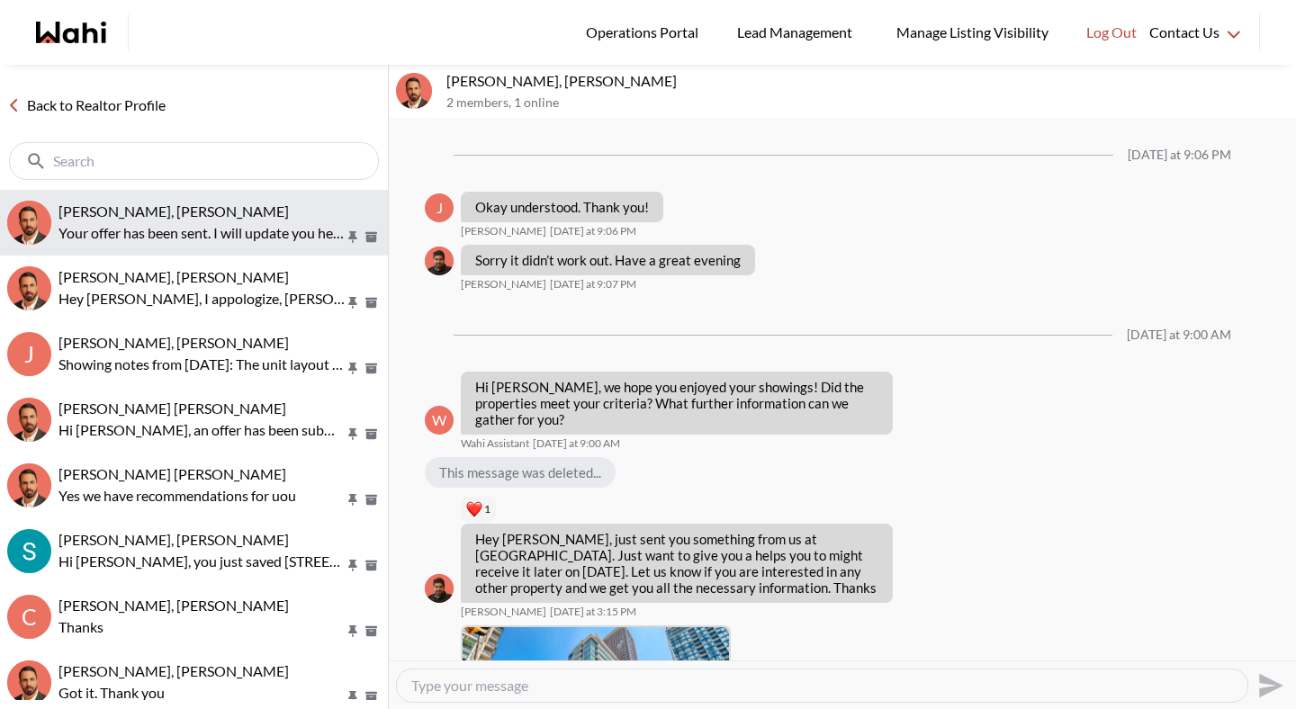
scroll to position [1662, 0]
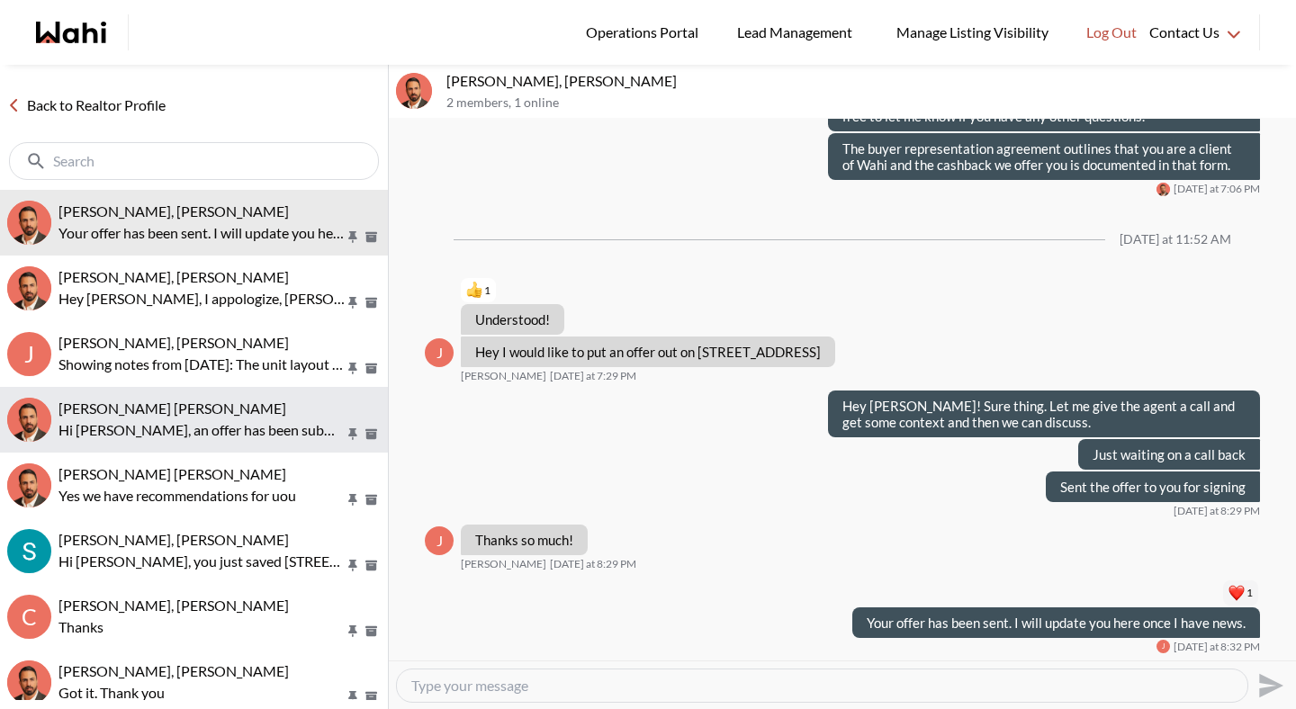
click at [203, 414] on span "Syed Sayeed Uddin, Behnam" at bounding box center [173, 408] width 228 height 17
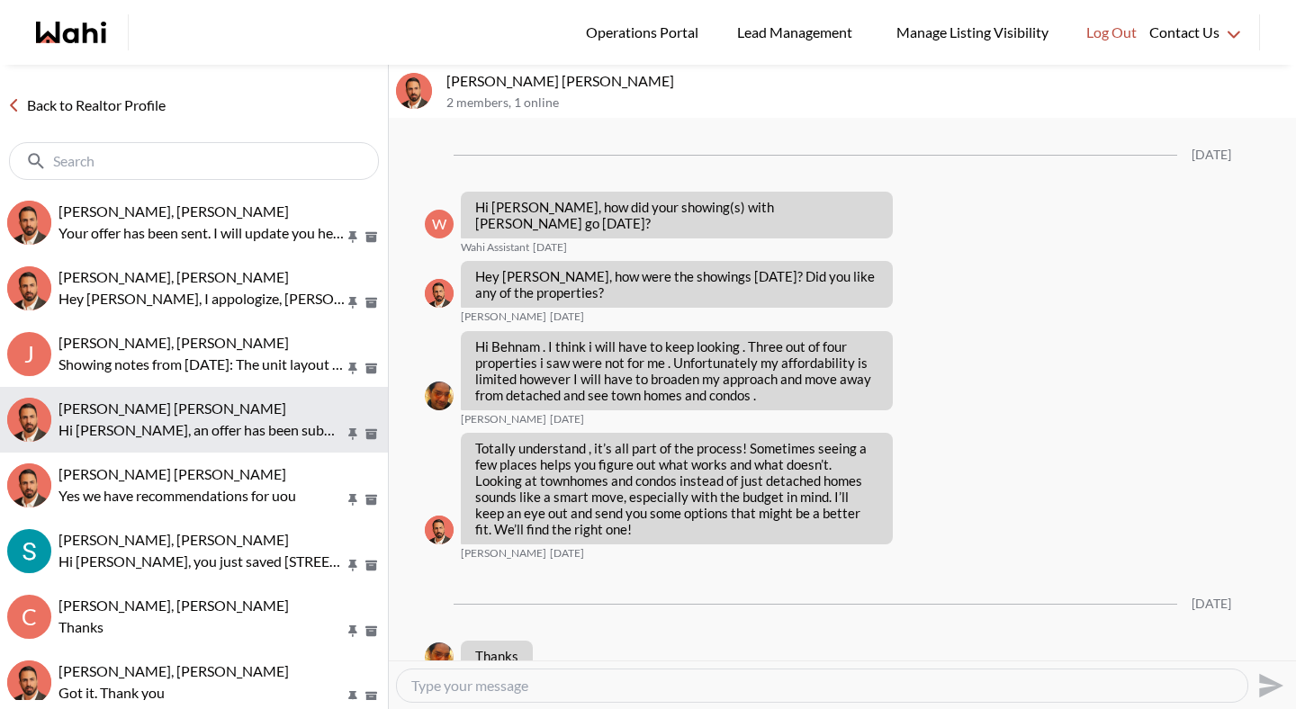
scroll to position [2310, 0]
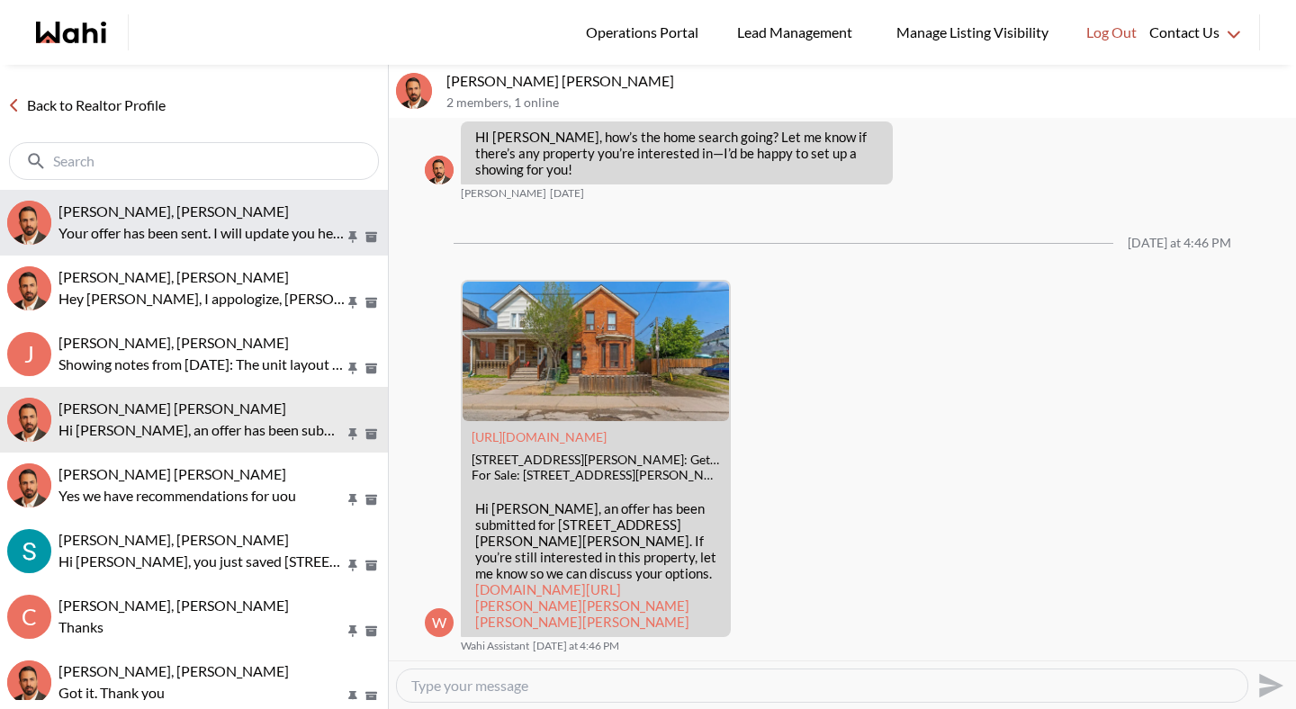
click at [199, 222] on p "Your offer has been sent. I will update you here once I have news." at bounding box center [202, 233] width 286 height 22
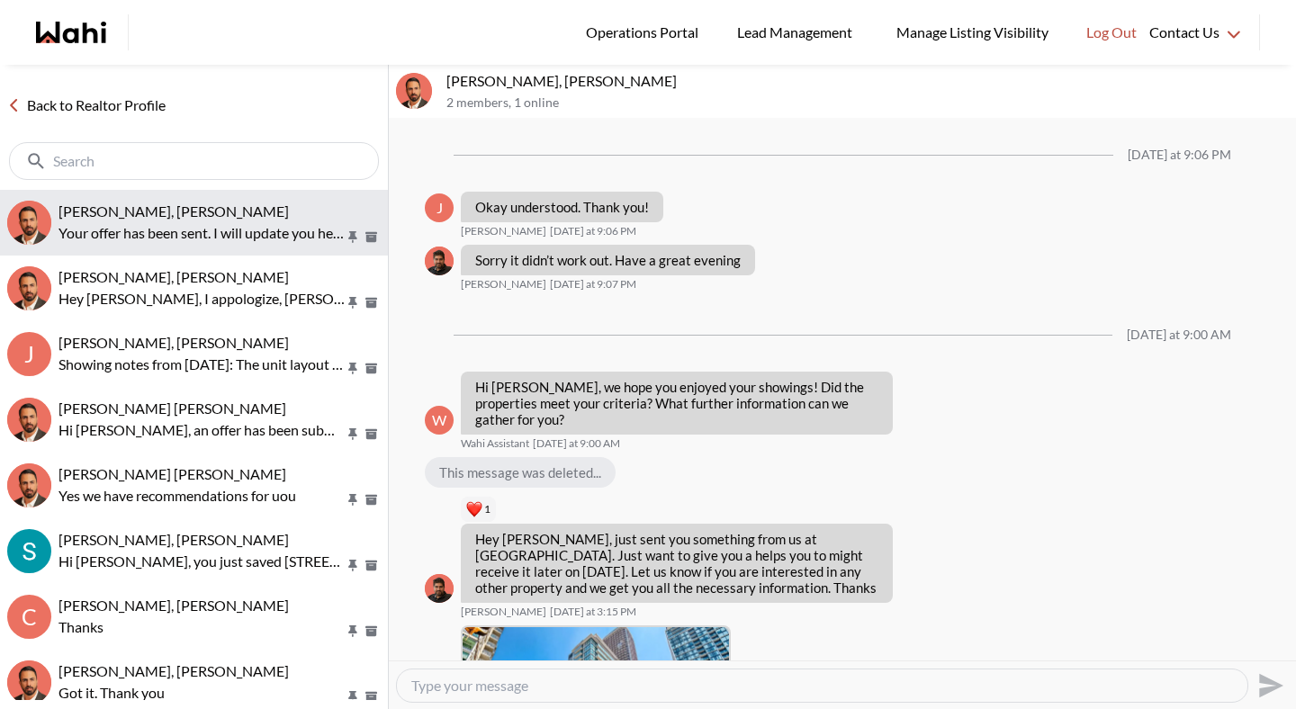
scroll to position [1662, 0]
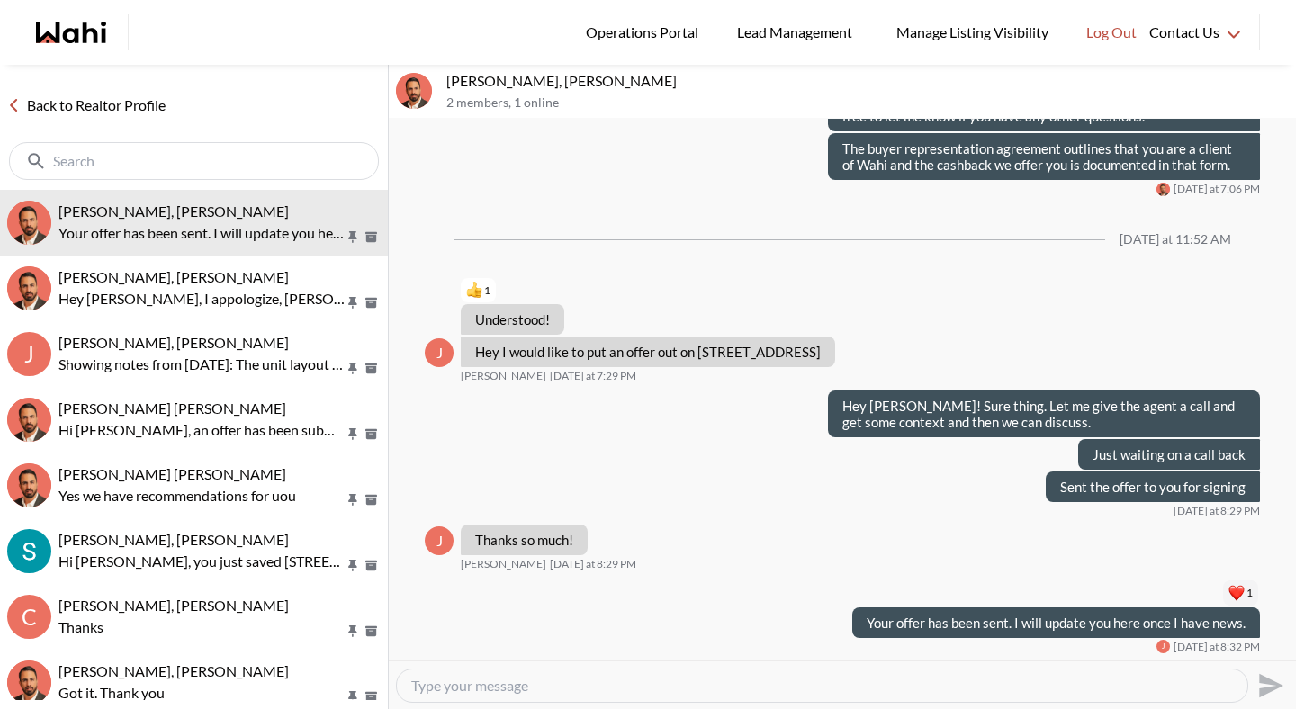
click at [142, 102] on link "Back to Realtor Profile" at bounding box center [86, 105] width 173 height 23
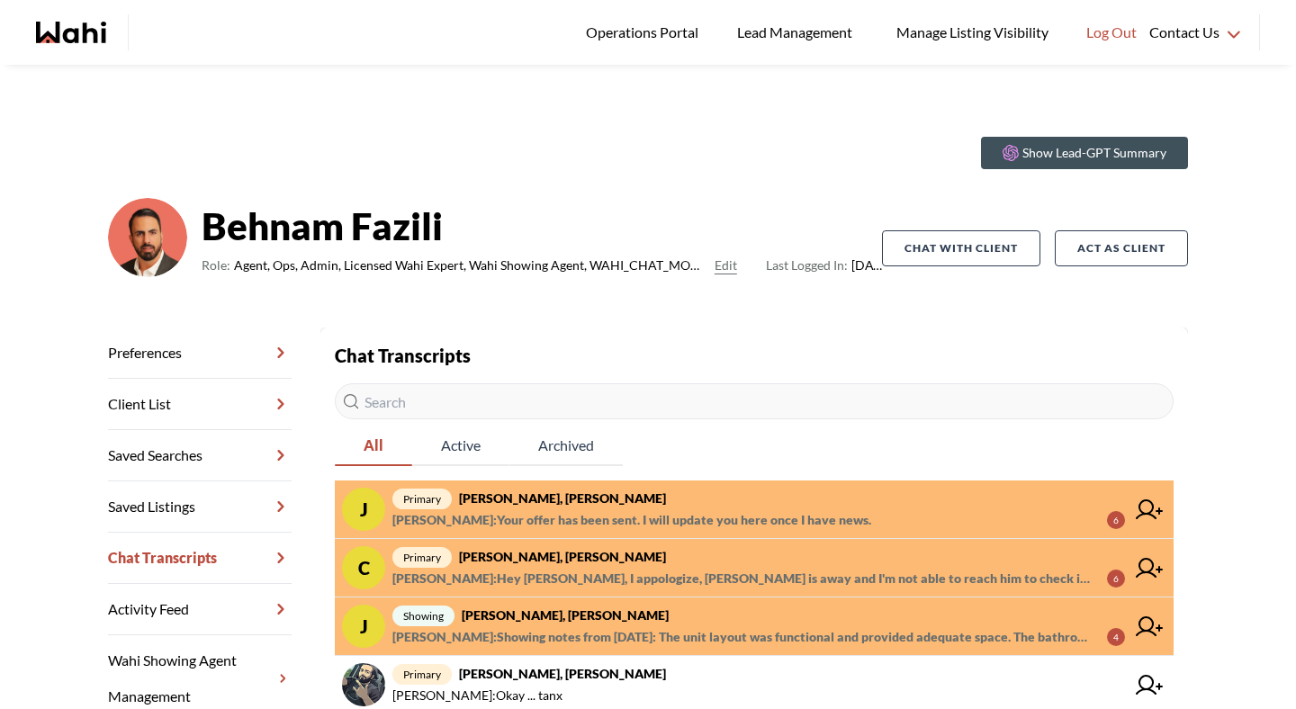
click at [602, 488] on span "primary Josh Hortaleza, Behnam" at bounding box center [759, 499] width 733 height 22
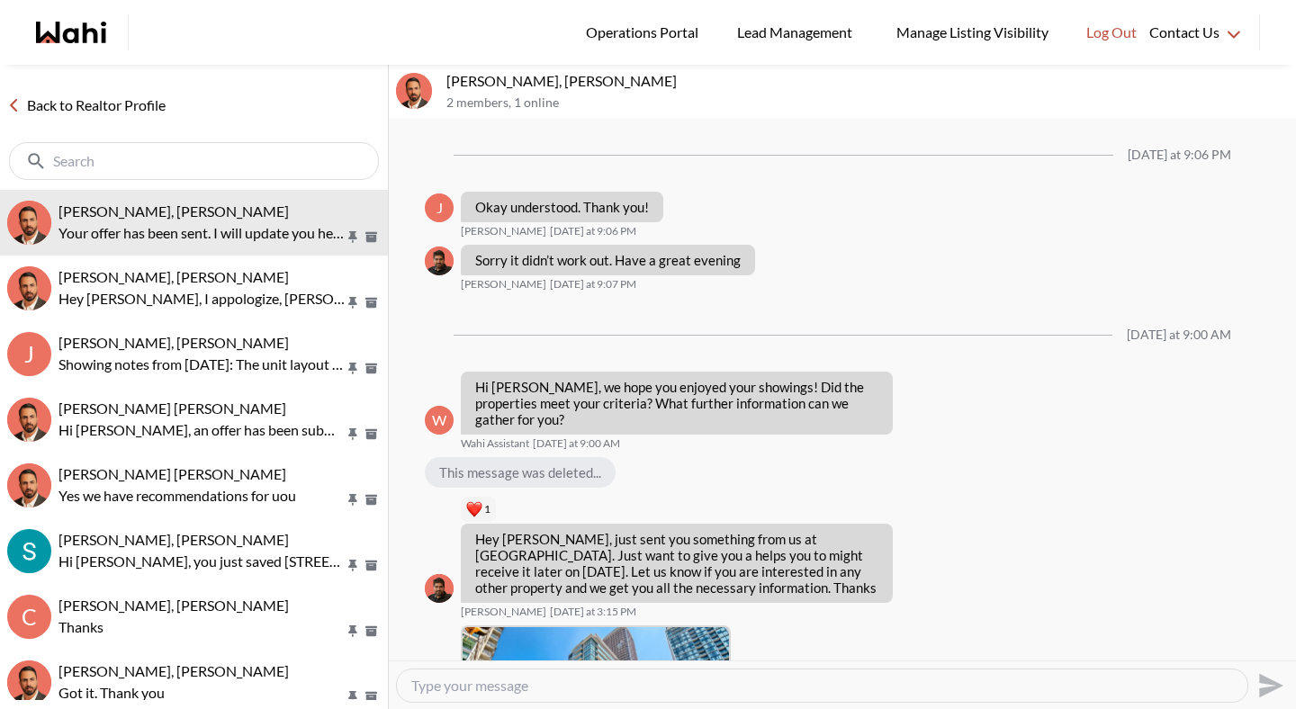
scroll to position [1662, 0]
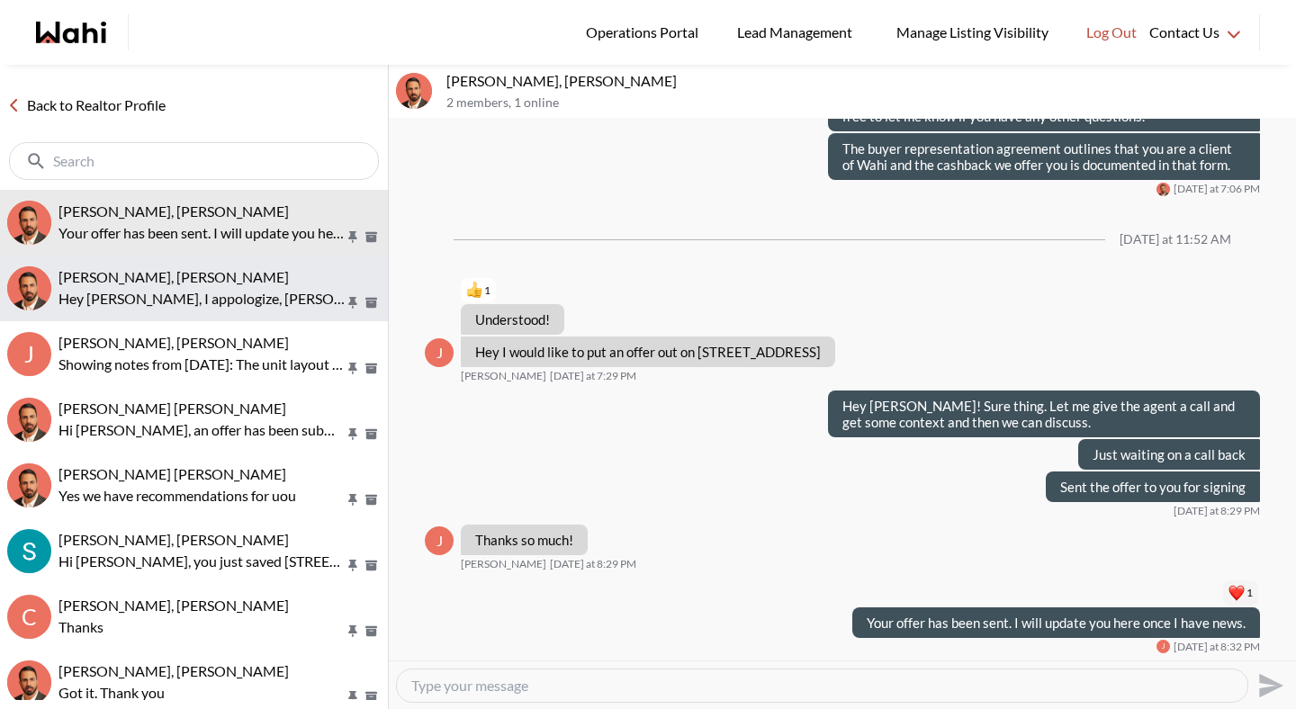
click at [257, 288] on p "Hey Caroline, I appologize, Behnam is away and I'm not able to reach him to che…" at bounding box center [202, 299] width 286 height 22
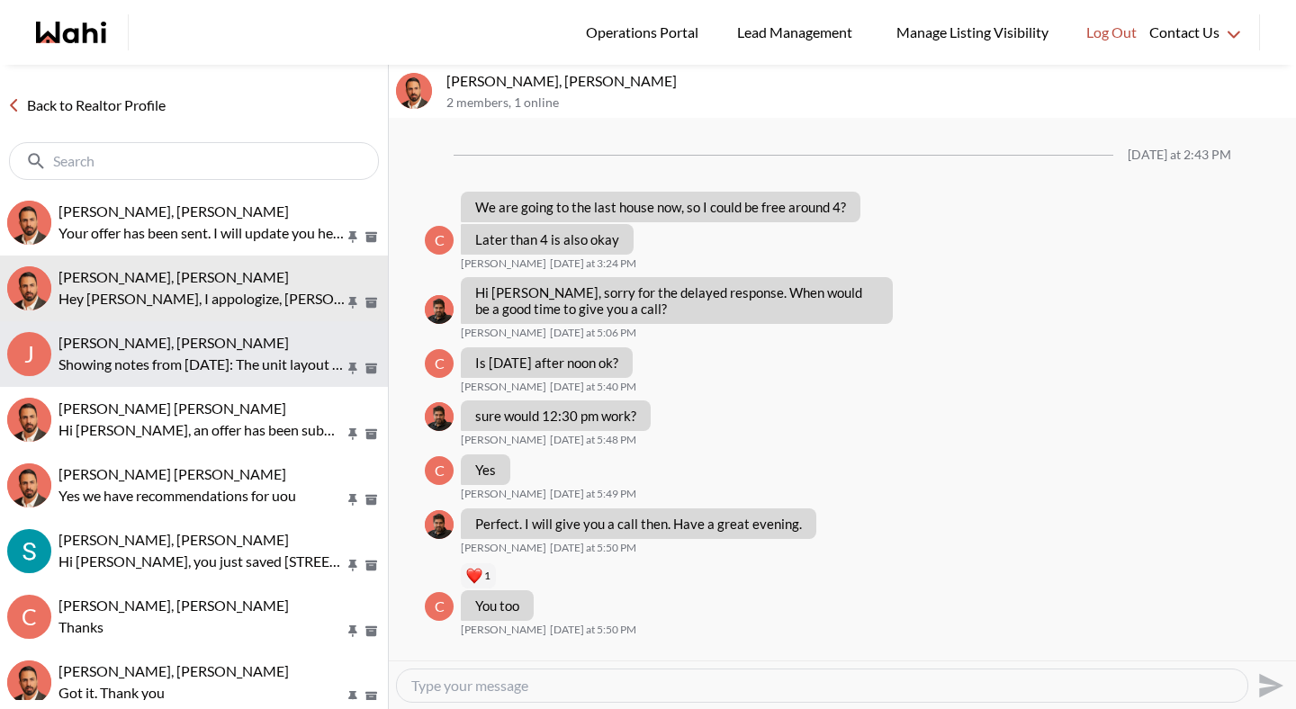
scroll to position [1308, 0]
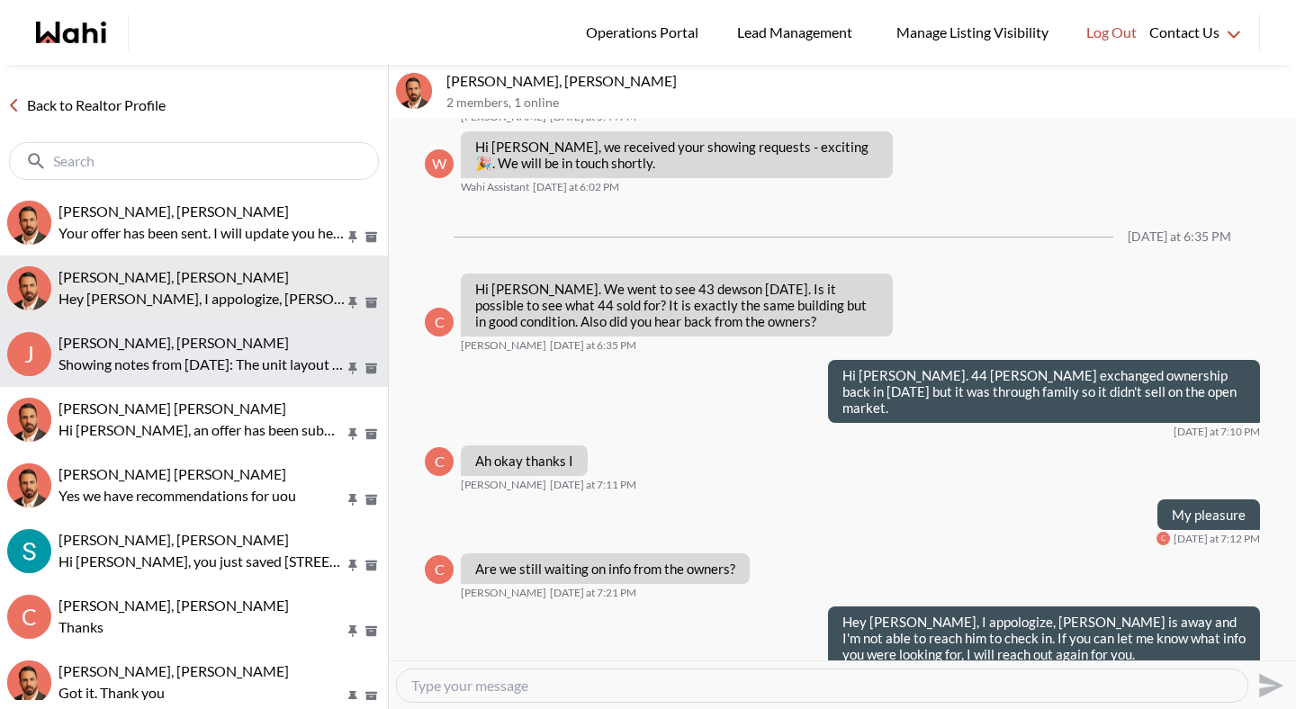
click at [249, 355] on p "Showing notes from today: The unit layout was functional and provided adequate …" at bounding box center [202, 365] width 286 height 22
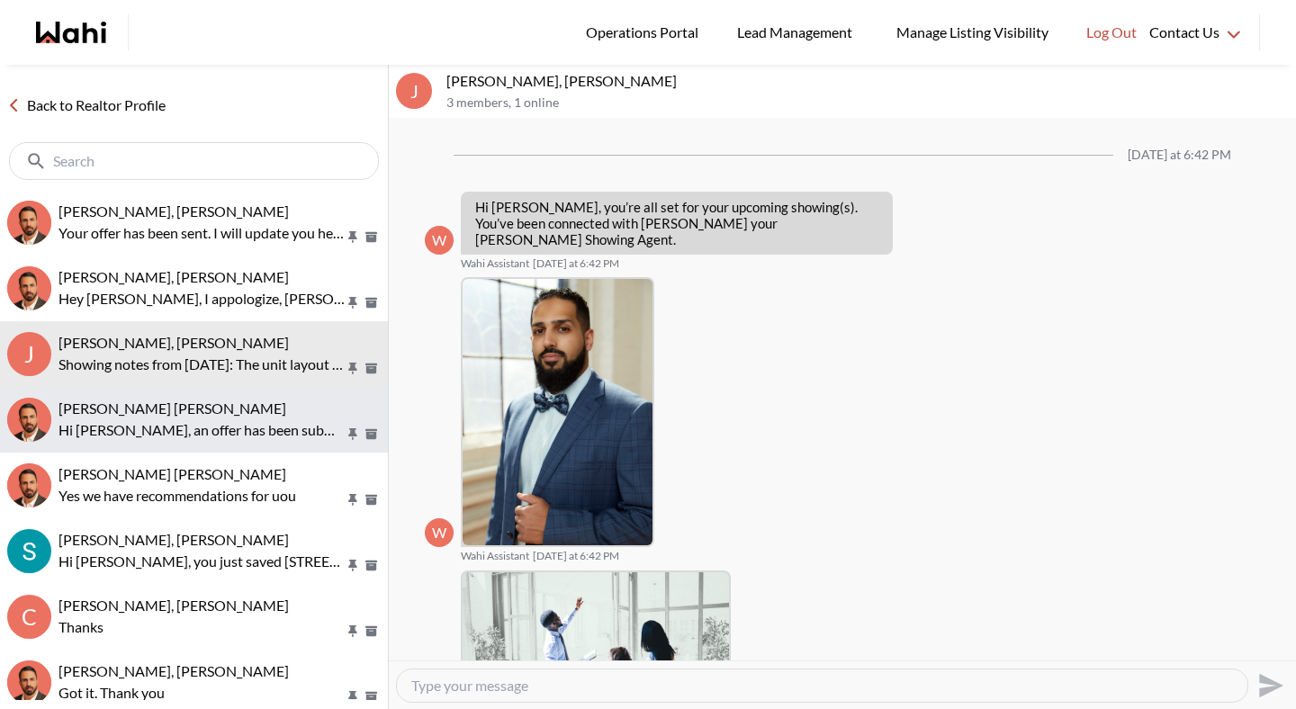
scroll to position [830, 0]
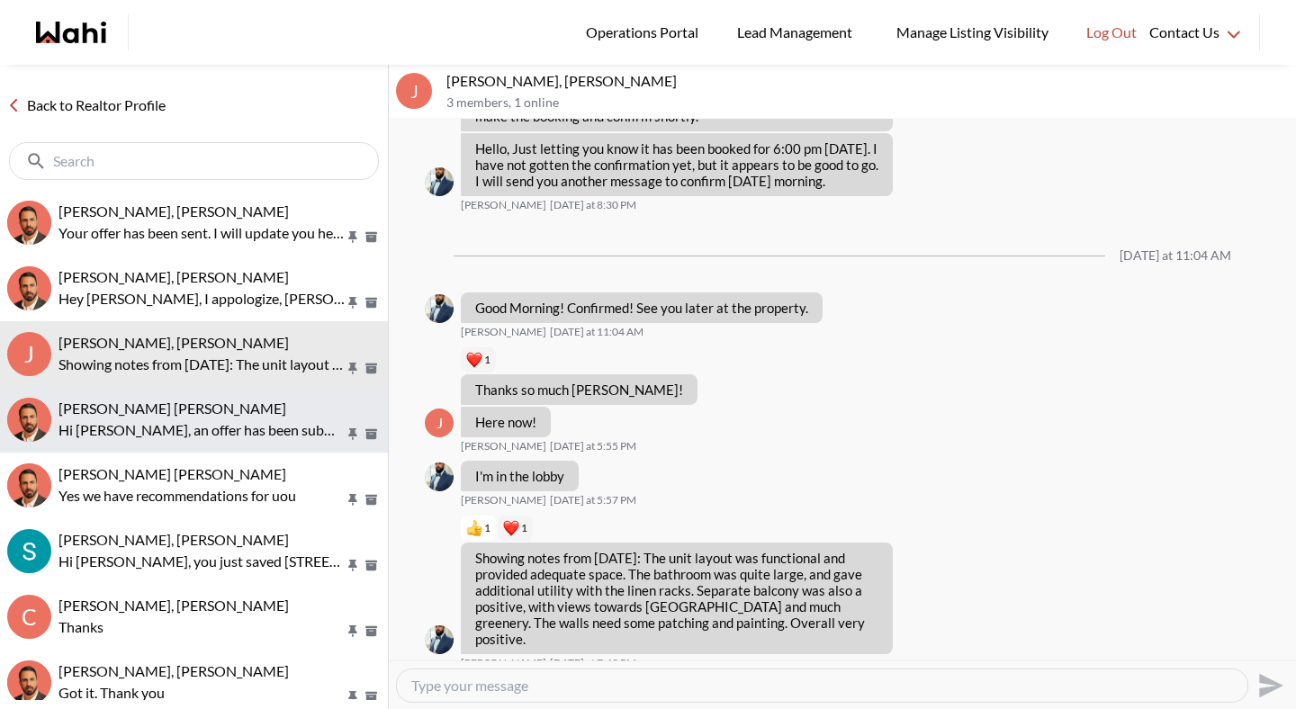
click at [246, 431] on p "Hi Syed sayeed, an offer has been submitted for 109 Sanford Ave N, Hamilton, On…" at bounding box center [202, 431] width 286 height 22
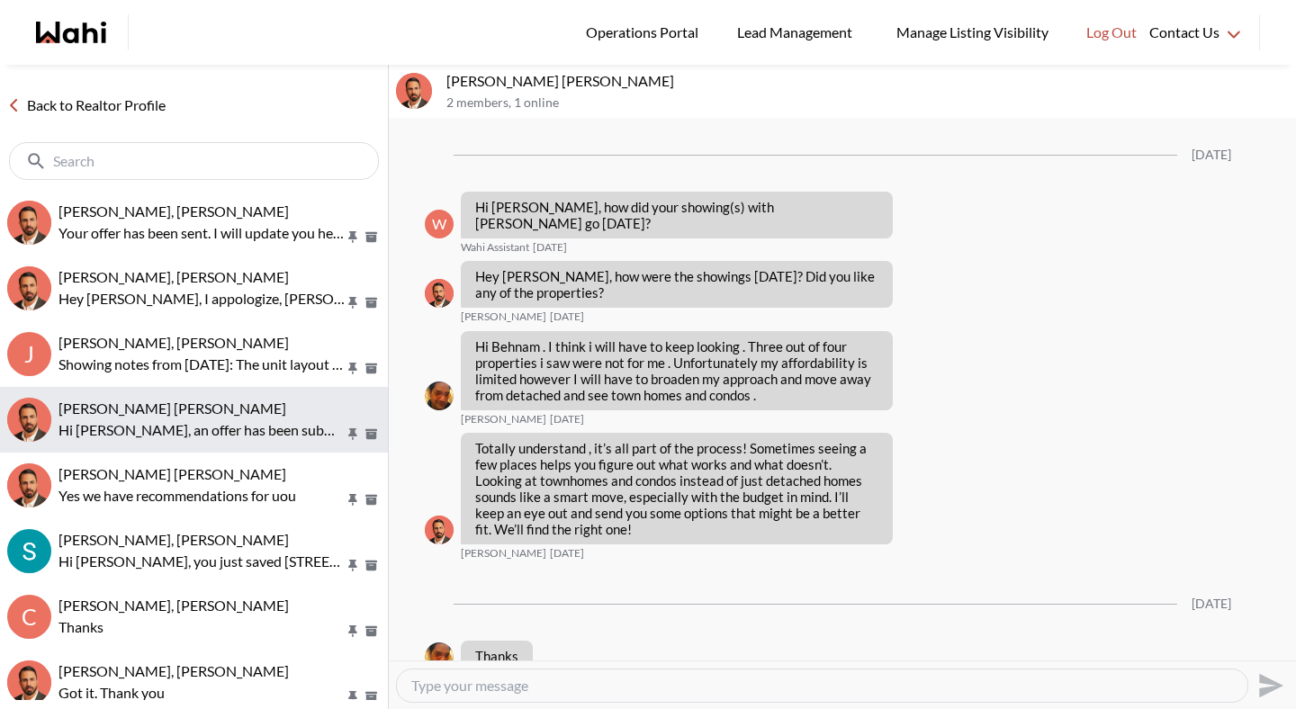
scroll to position [2310, 0]
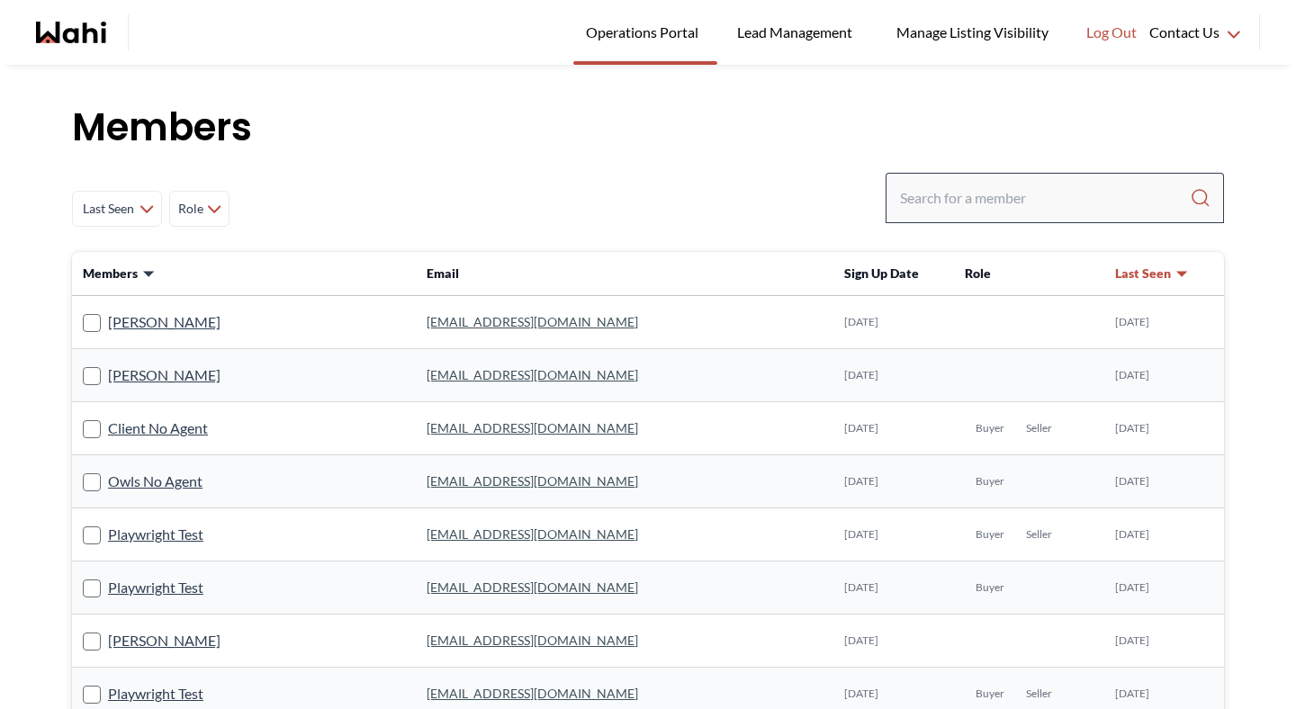
click at [1062, 176] on div at bounding box center [1055, 198] width 338 height 50
click at [1058, 188] on input "Search input" at bounding box center [1045, 198] width 290 height 32
type input "michelle"
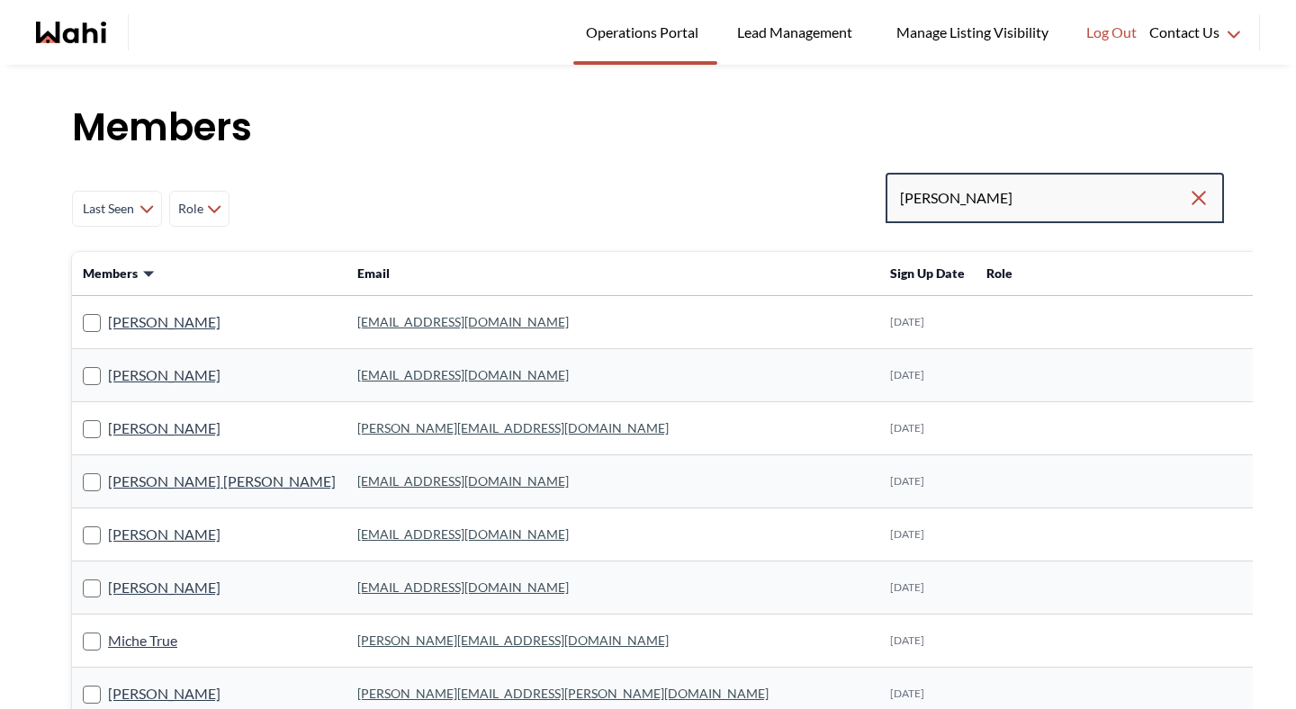
click at [1000, 198] on input "michelle" at bounding box center [1044, 198] width 288 height 32
type input "michelle ryckman"
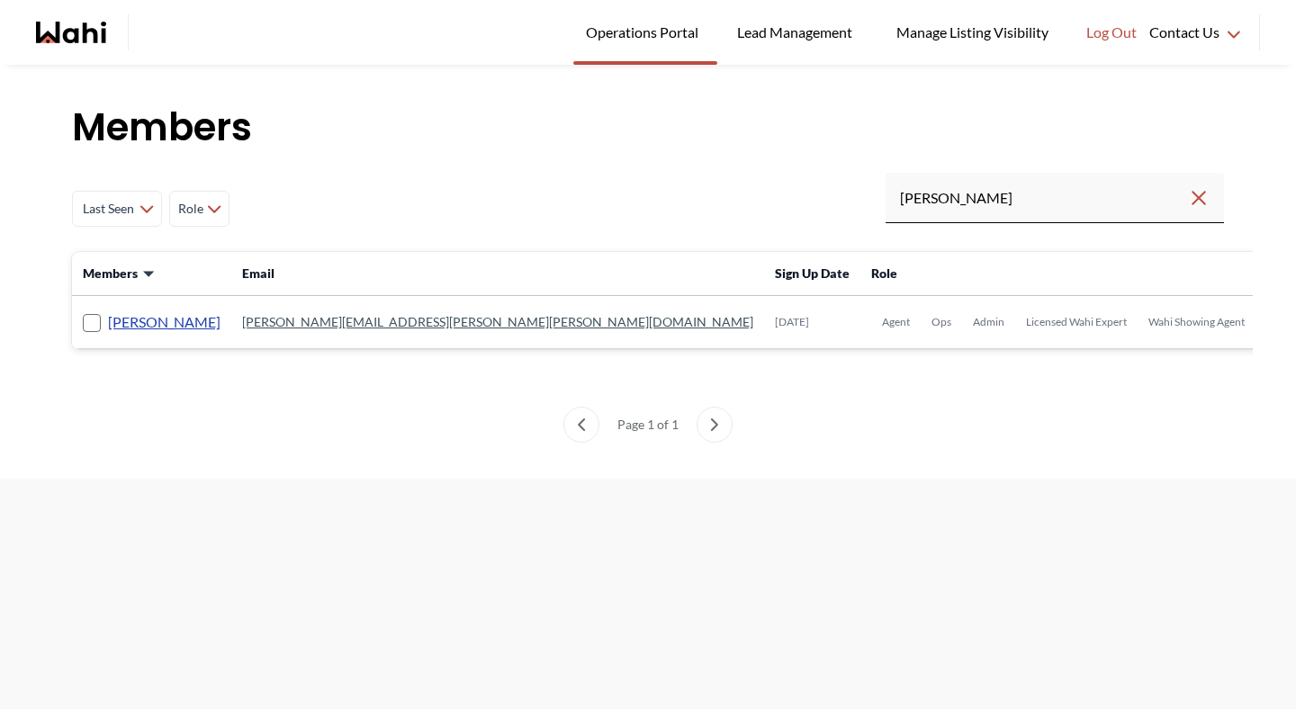
click at [172, 333] on link "[PERSON_NAME]" at bounding box center [164, 322] width 113 height 23
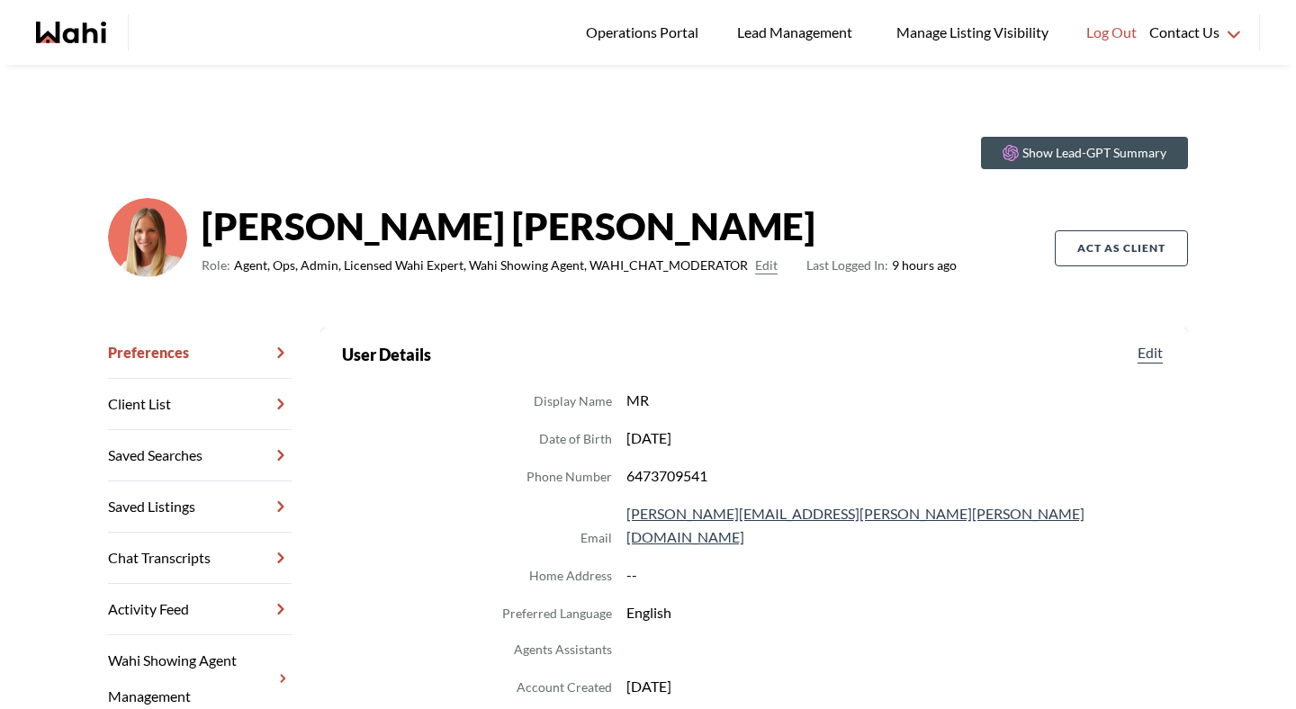
click at [256, 562] on link "Chat Transcripts" at bounding box center [200, 558] width 184 height 51
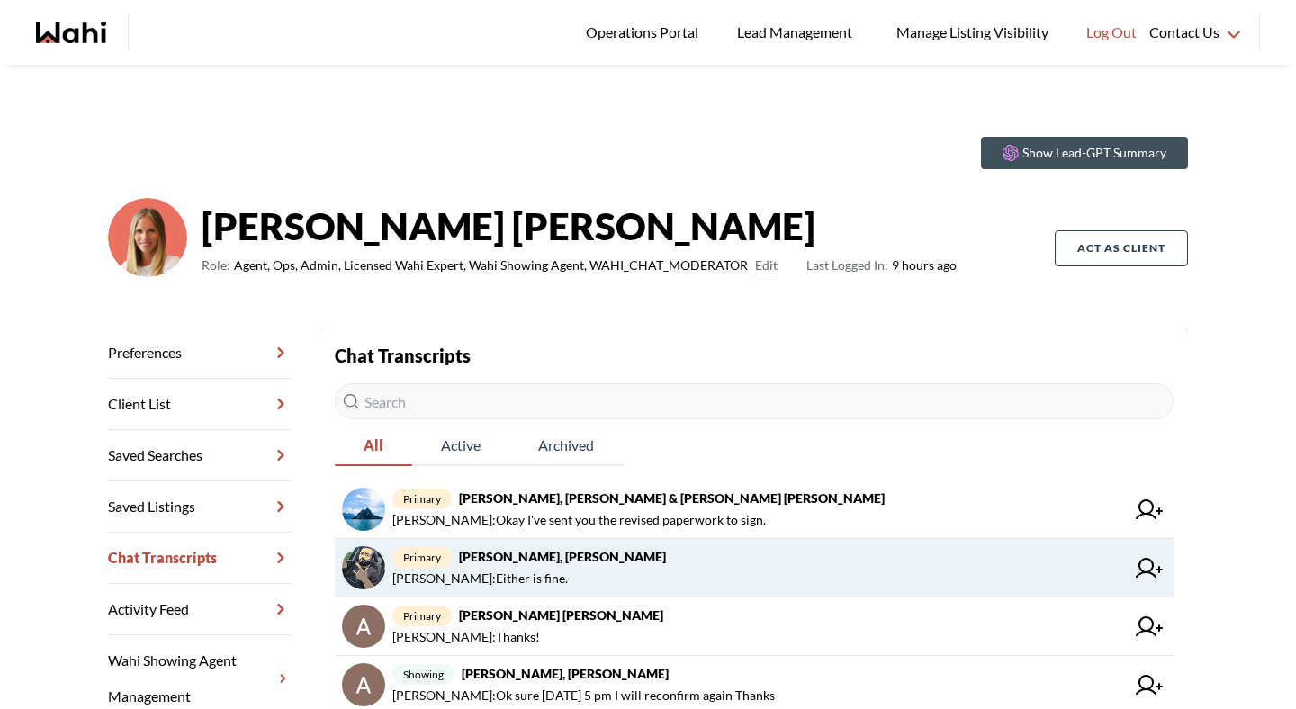
click at [576, 560] on strong "[PERSON_NAME], [PERSON_NAME]" at bounding box center [562, 556] width 207 height 15
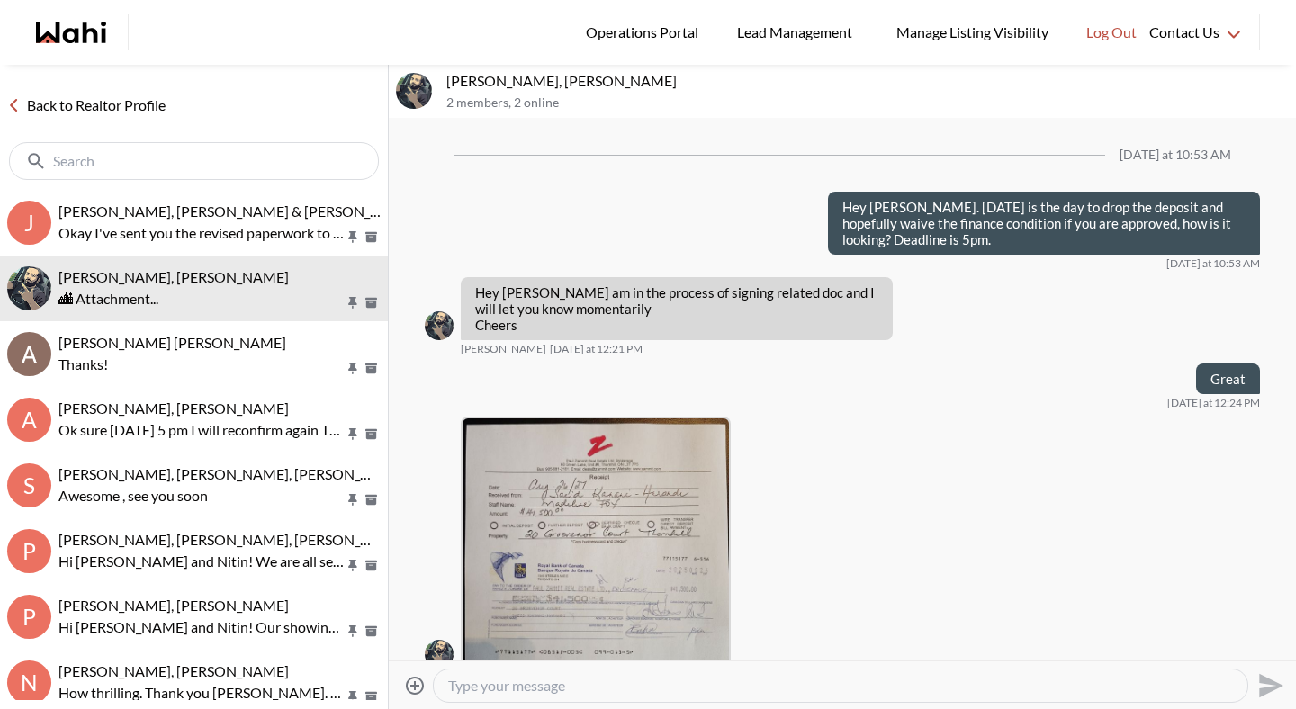
scroll to position [1673, 0]
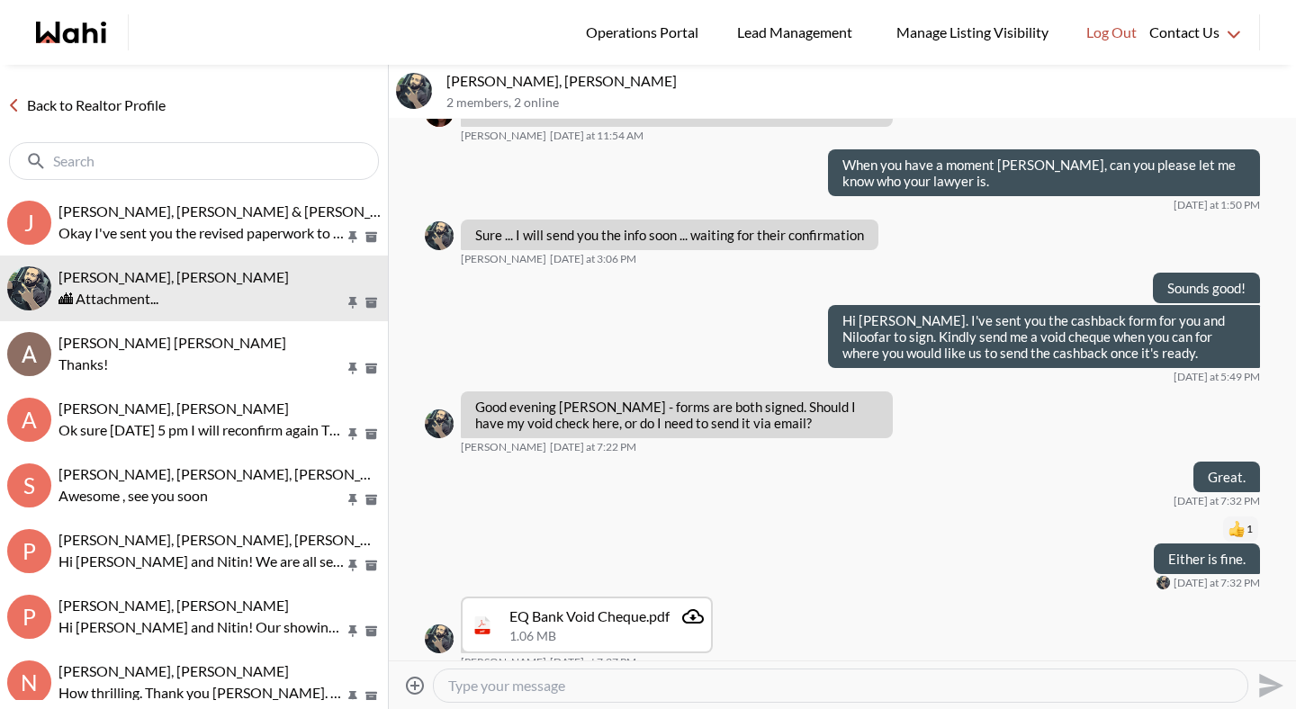
click at [534, 692] on textarea "Type your message" at bounding box center [840, 686] width 785 height 18
type textarea "Received. Thank you."
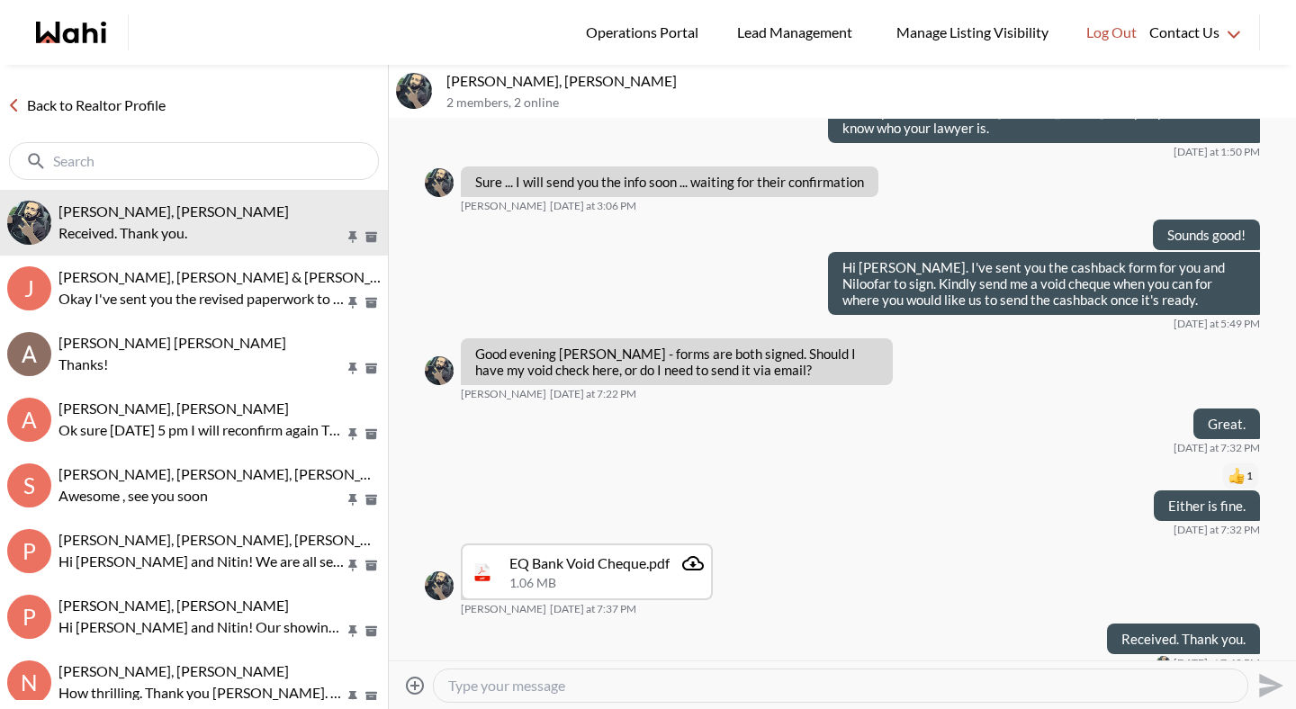
click at [122, 101] on link "Back to Realtor Profile" at bounding box center [86, 105] width 173 height 23
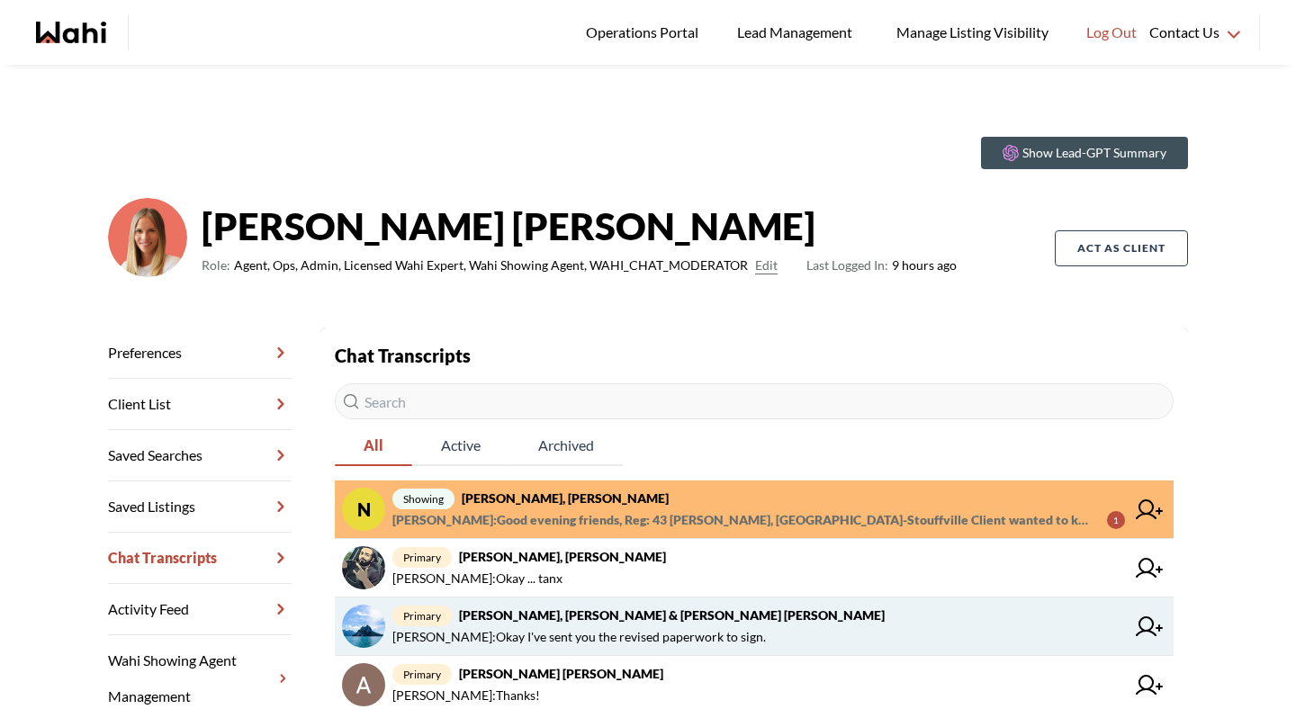
click at [540, 618] on strong "[PERSON_NAME], [PERSON_NAME] & [PERSON_NAME] [PERSON_NAME]" at bounding box center [672, 615] width 426 height 15
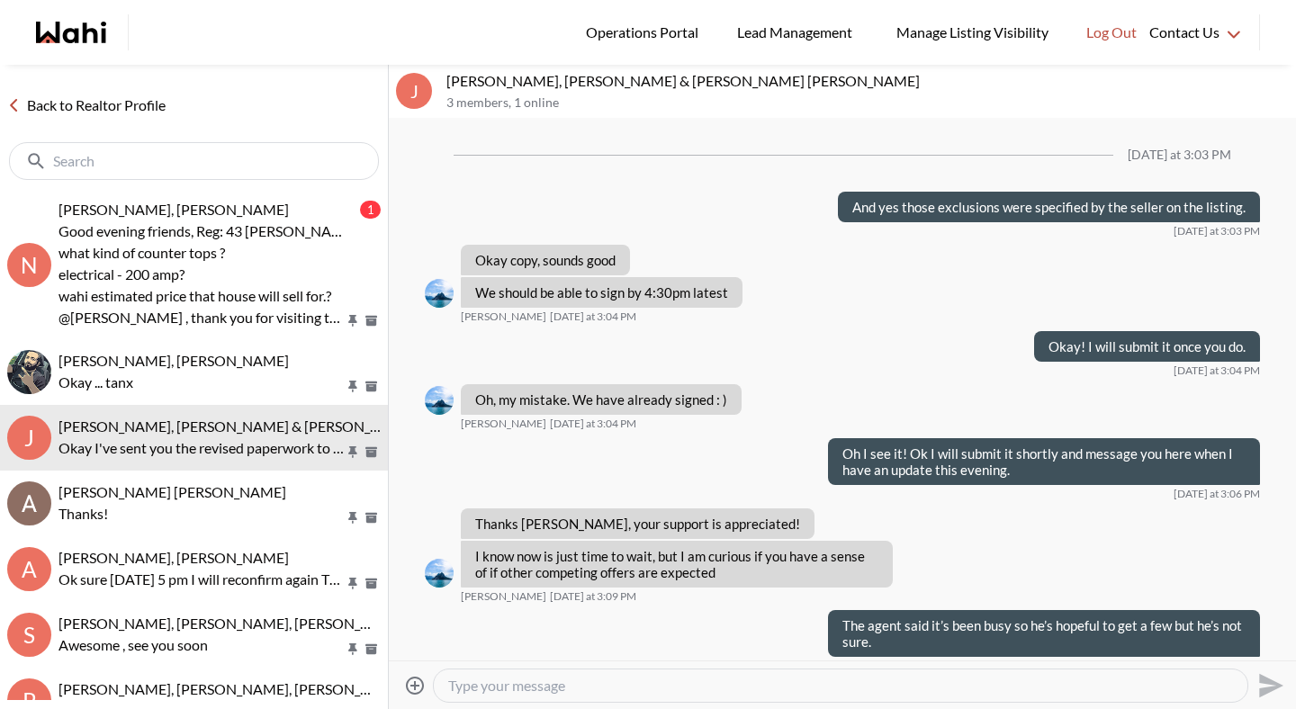
scroll to position [1121, 0]
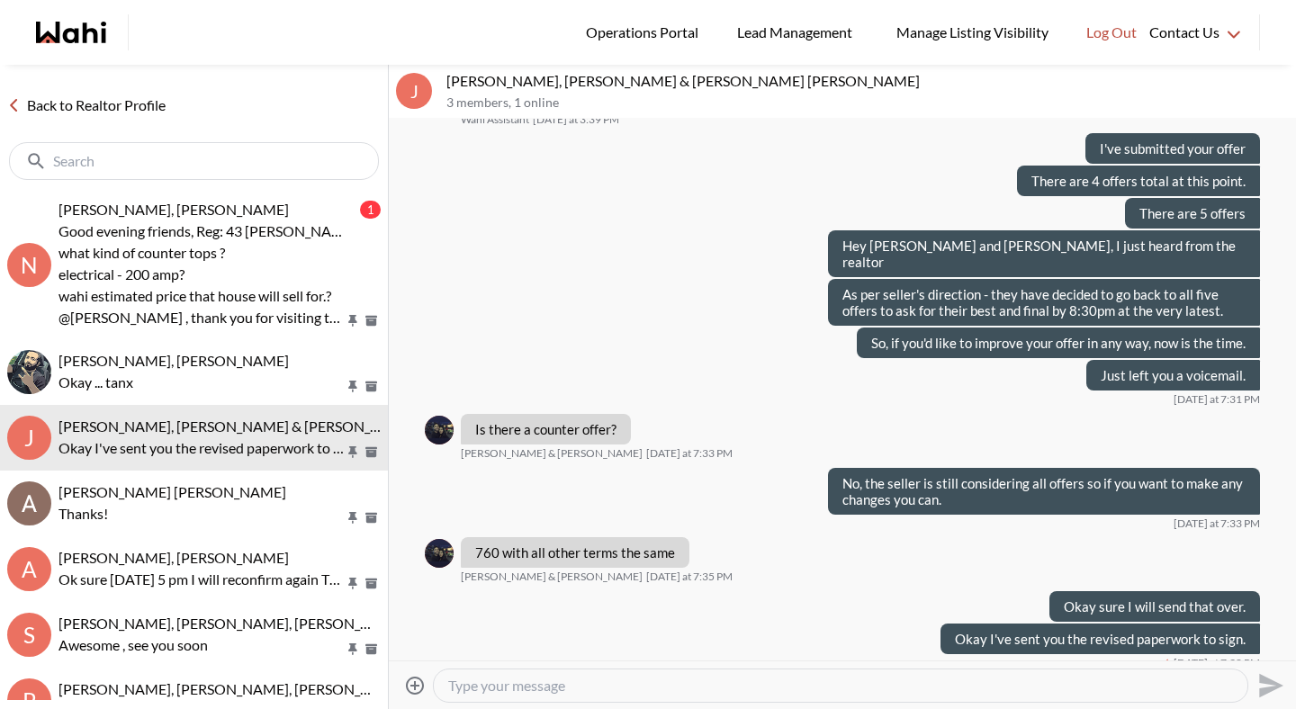
click at [487, 687] on textarea "Type your message" at bounding box center [840, 686] width 785 height 18
type textarea "I've sent in your revised offer."
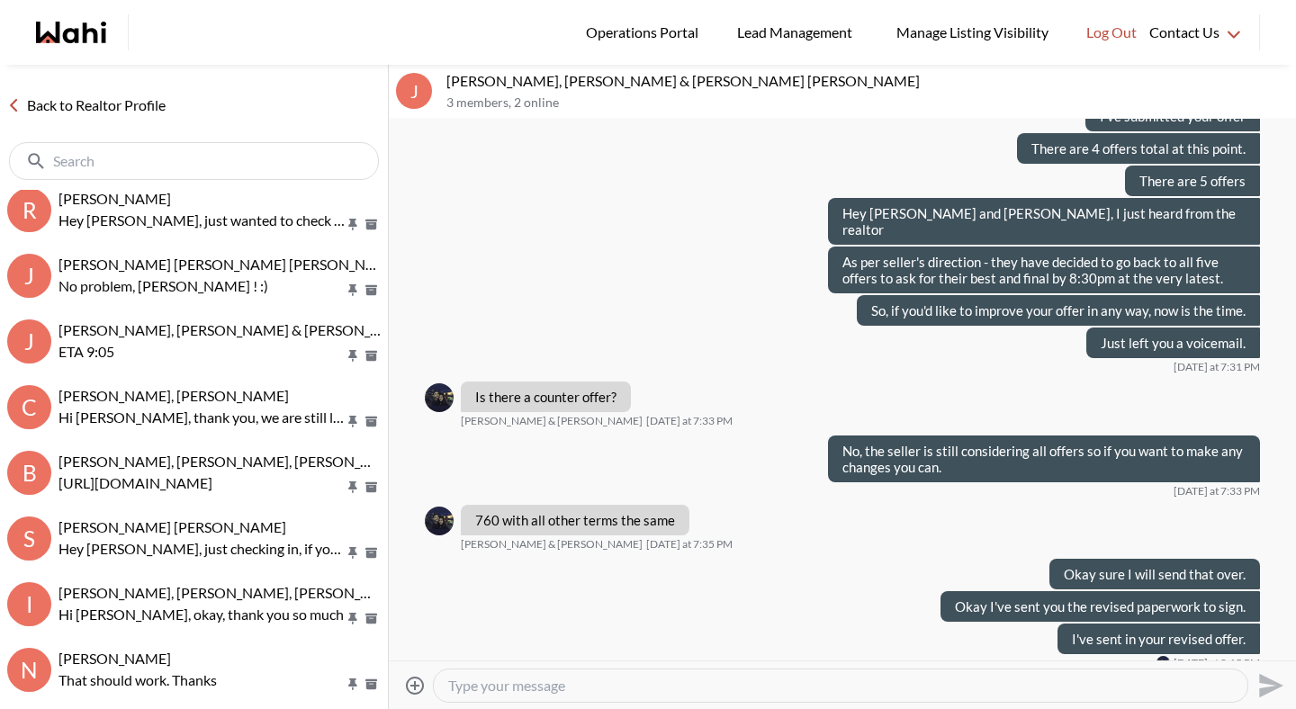
scroll to position [672, 0]
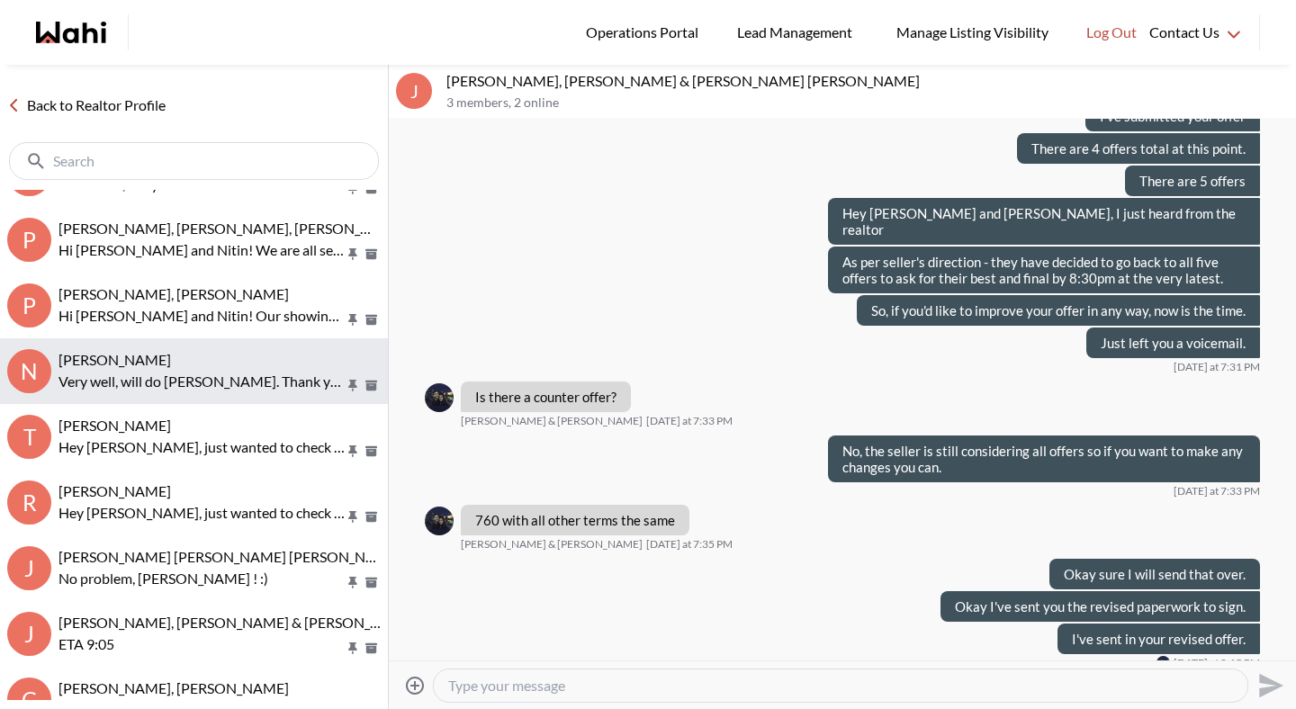
click at [170, 371] on p "Very well, will do Michelle. Thank you" at bounding box center [202, 382] width 286 height 22
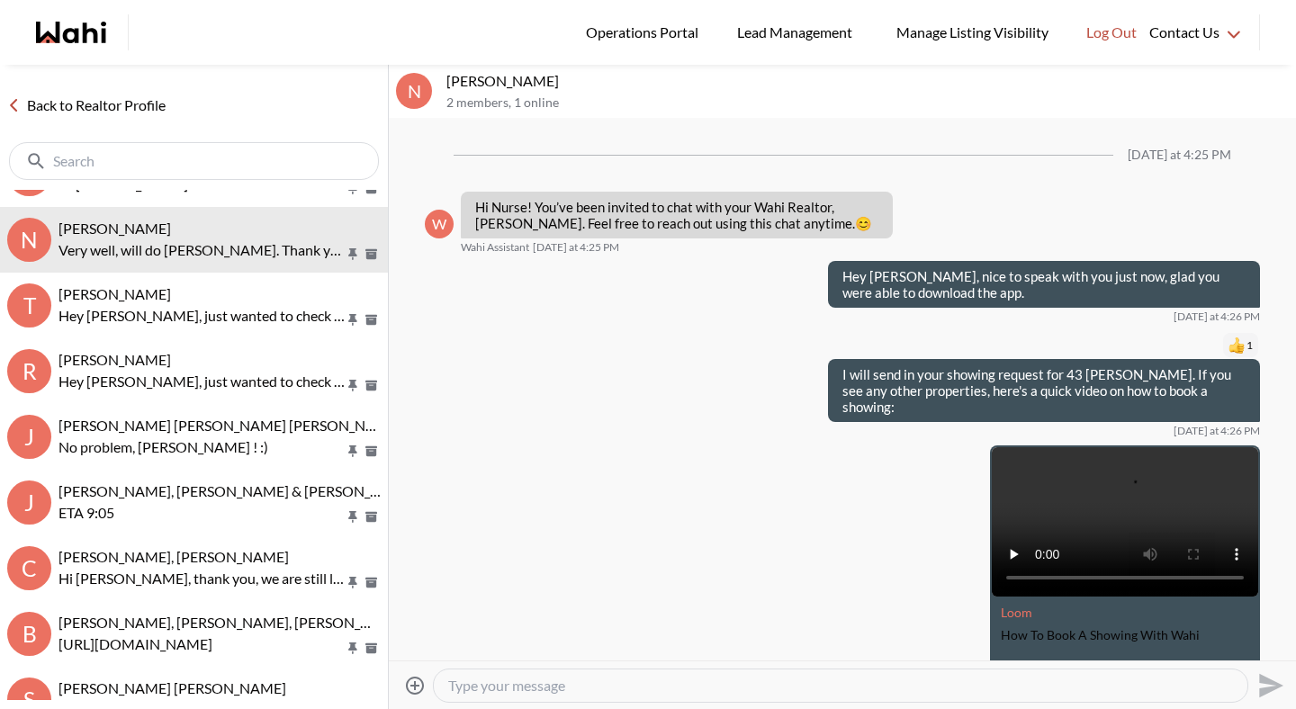
scroll to position [784, 0]
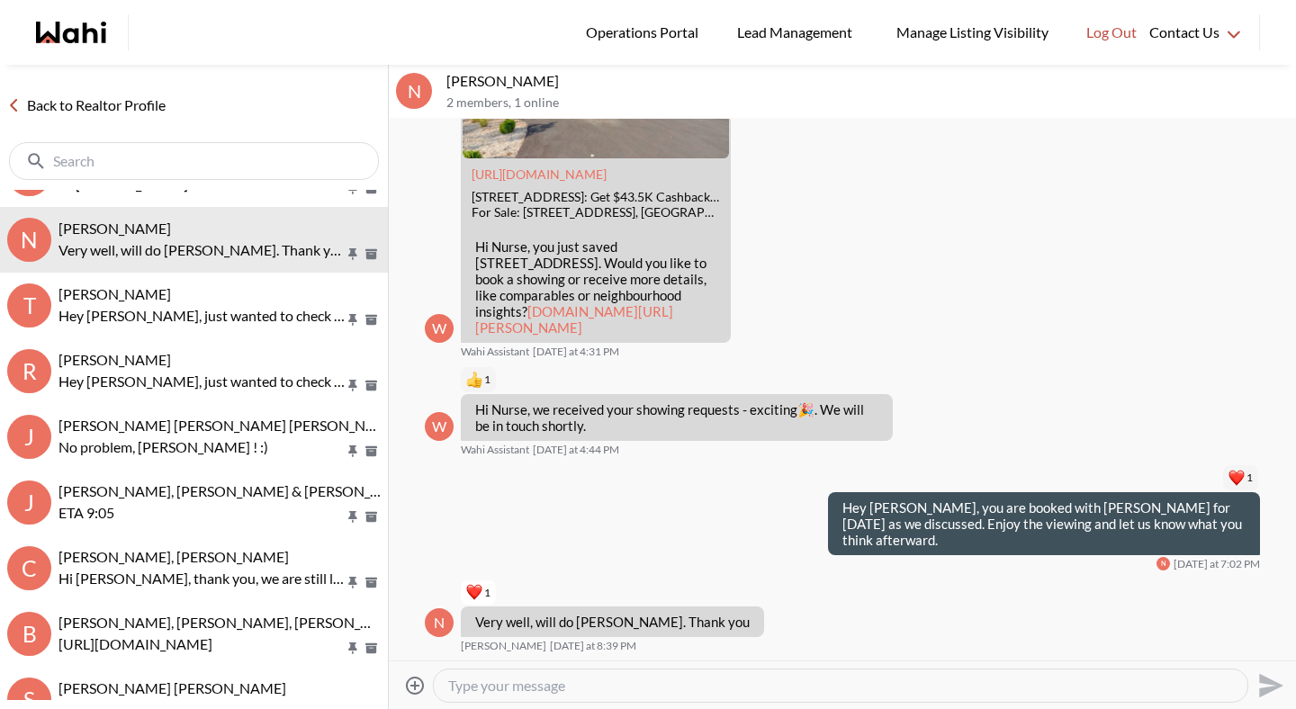
click at [478, 678] on textarea "Type your message" at bounding box center [840, 686] width 785 height 18
type textarea "Hi Noella, the agent has advised that she believes the counter tops are quartz ."
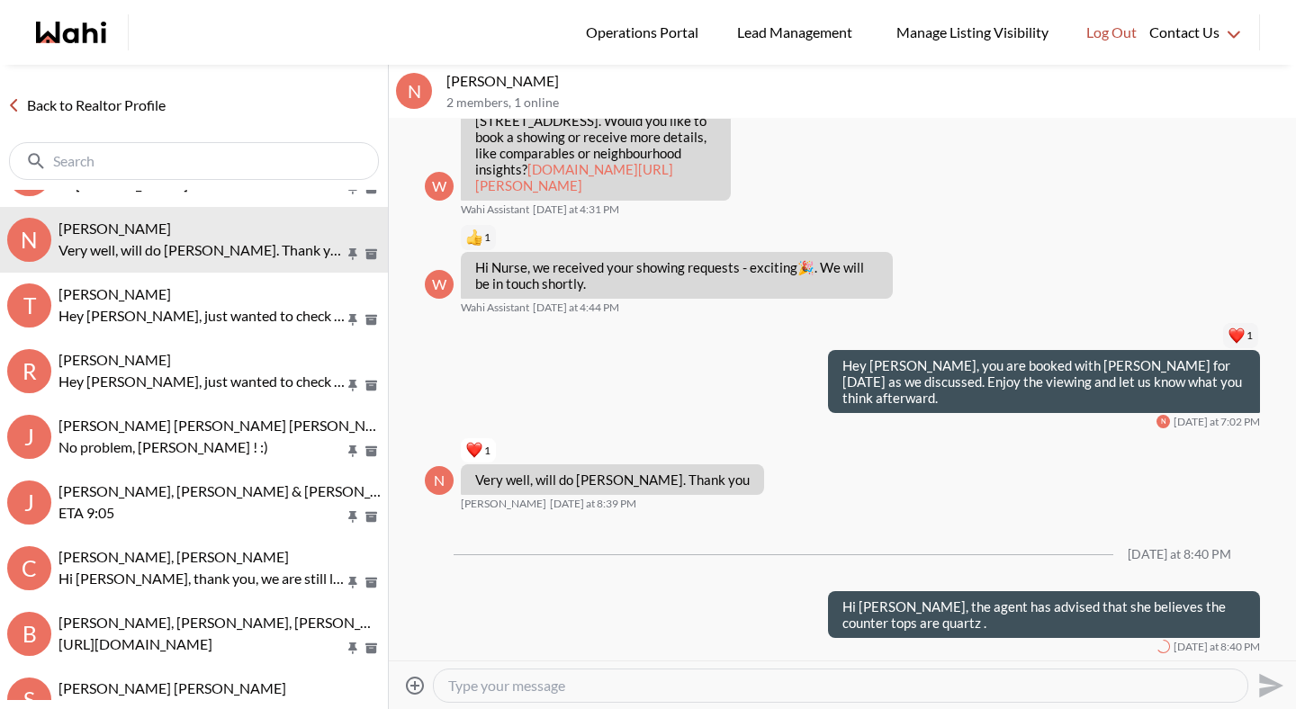
scroll to position [0, 0]
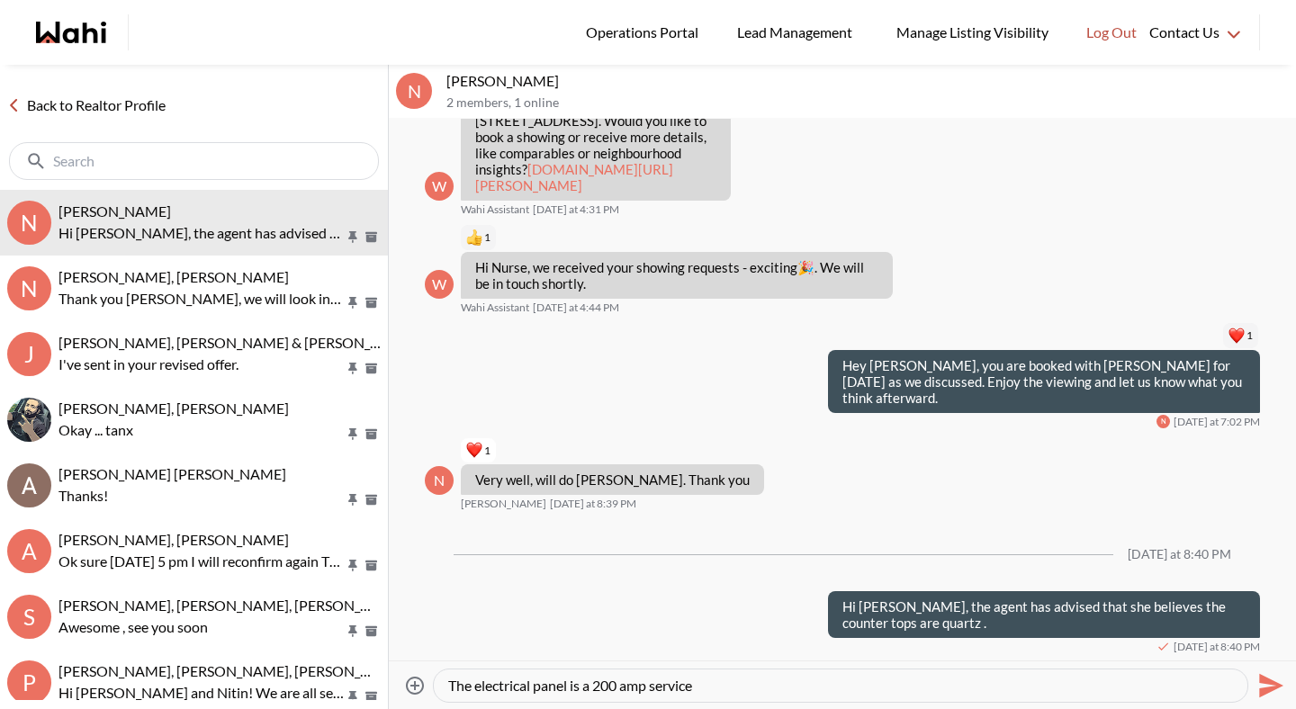
type textarea "The electrical panel is a 200 amp service."
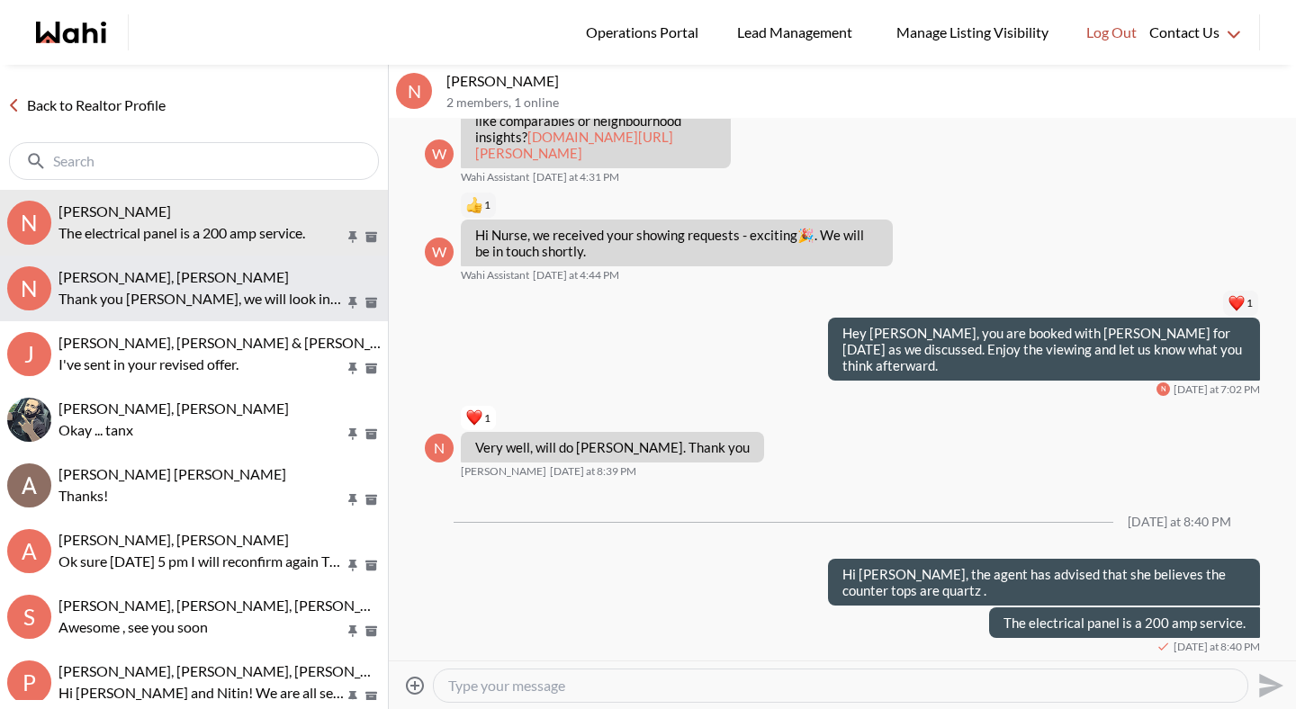
click at [225, 300] on p "Thank you [PERSON_NAME], we will look into this for you [PERSON_NAME] and get b…" at bounding box center [202, 299] width 286 height 22
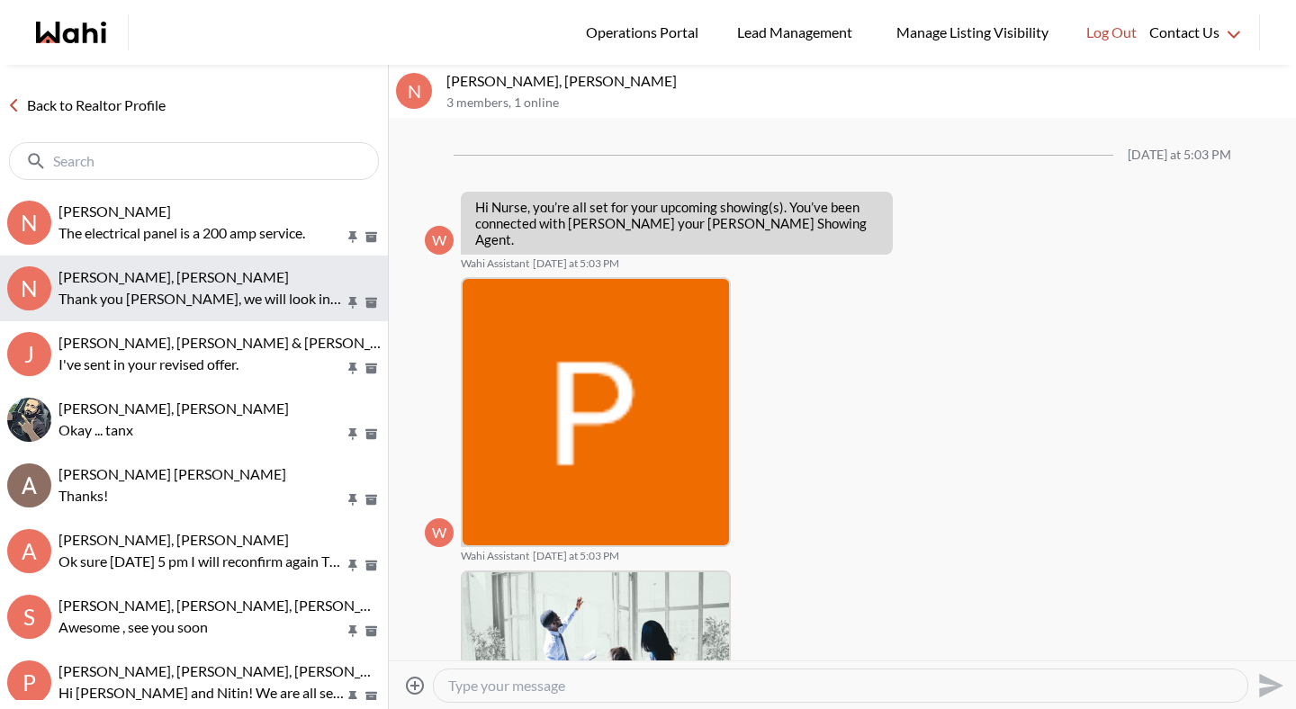
scroll to position [997, 0]
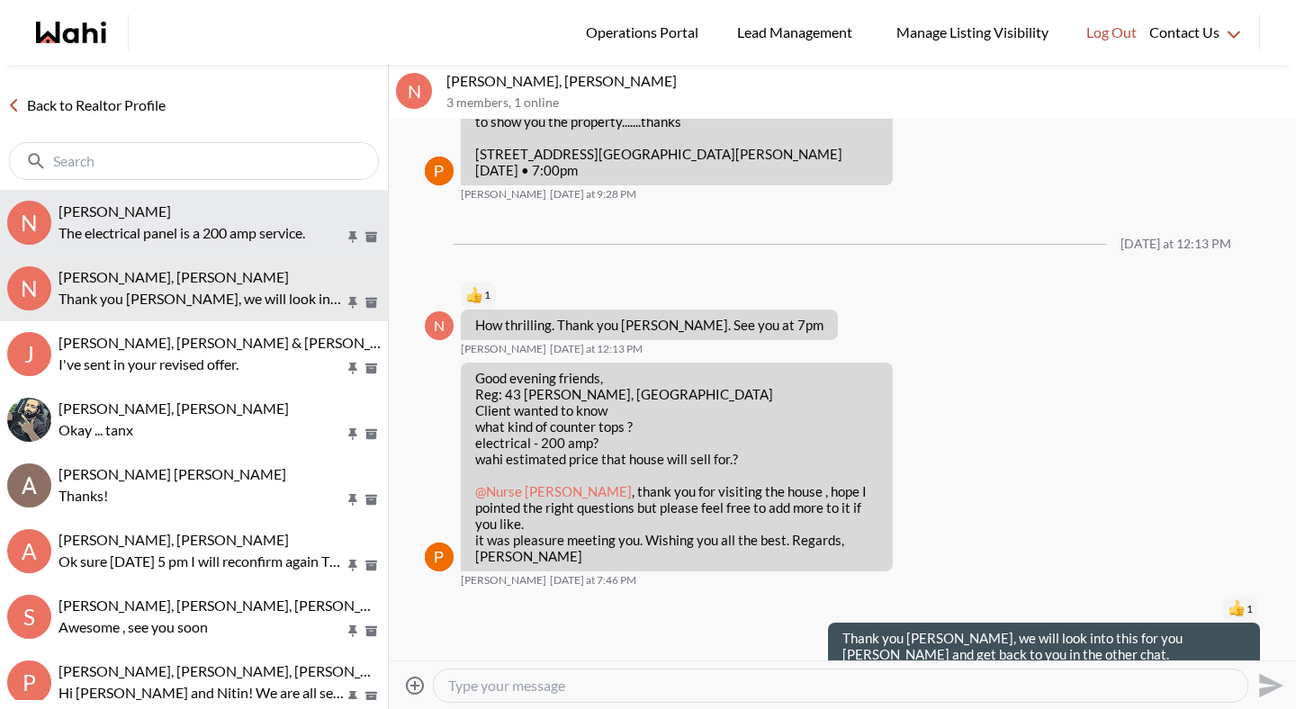
click at [166, 219] on span "Nurse Noelz, Michelle" at bounding box center [115, 211] width 113 height 17
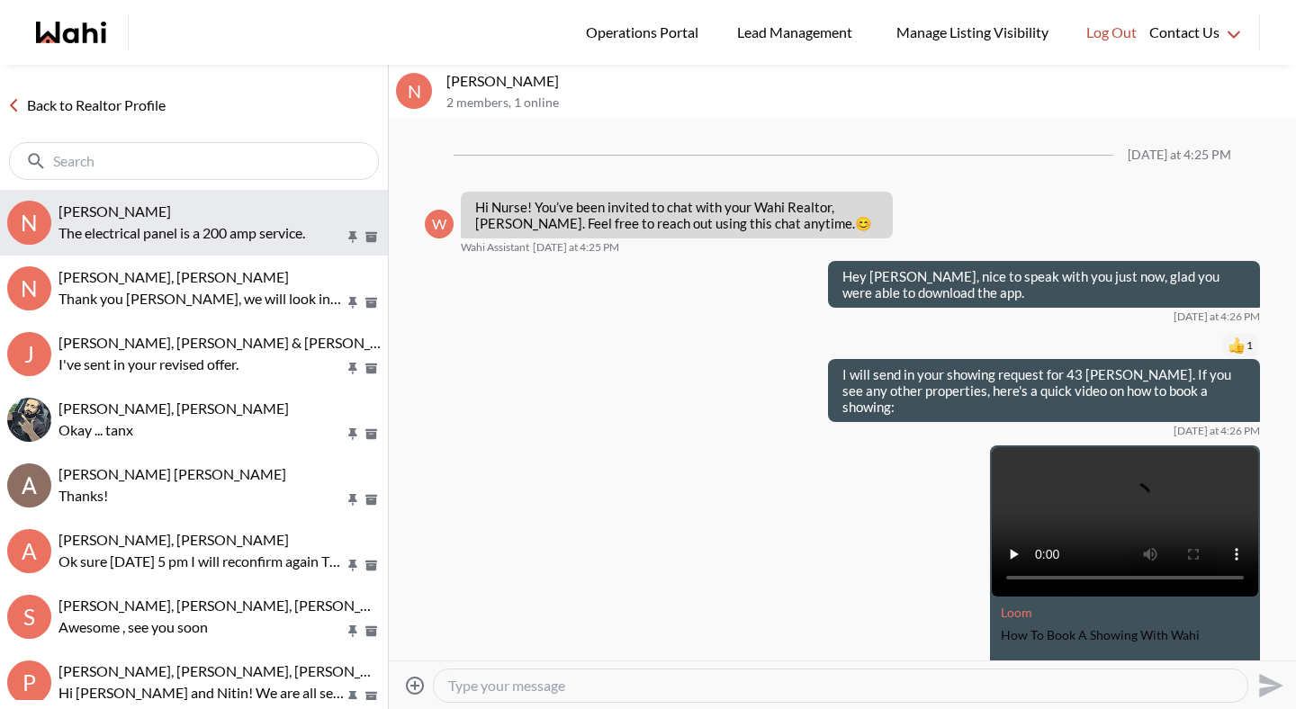
scroll to position [959, 0]
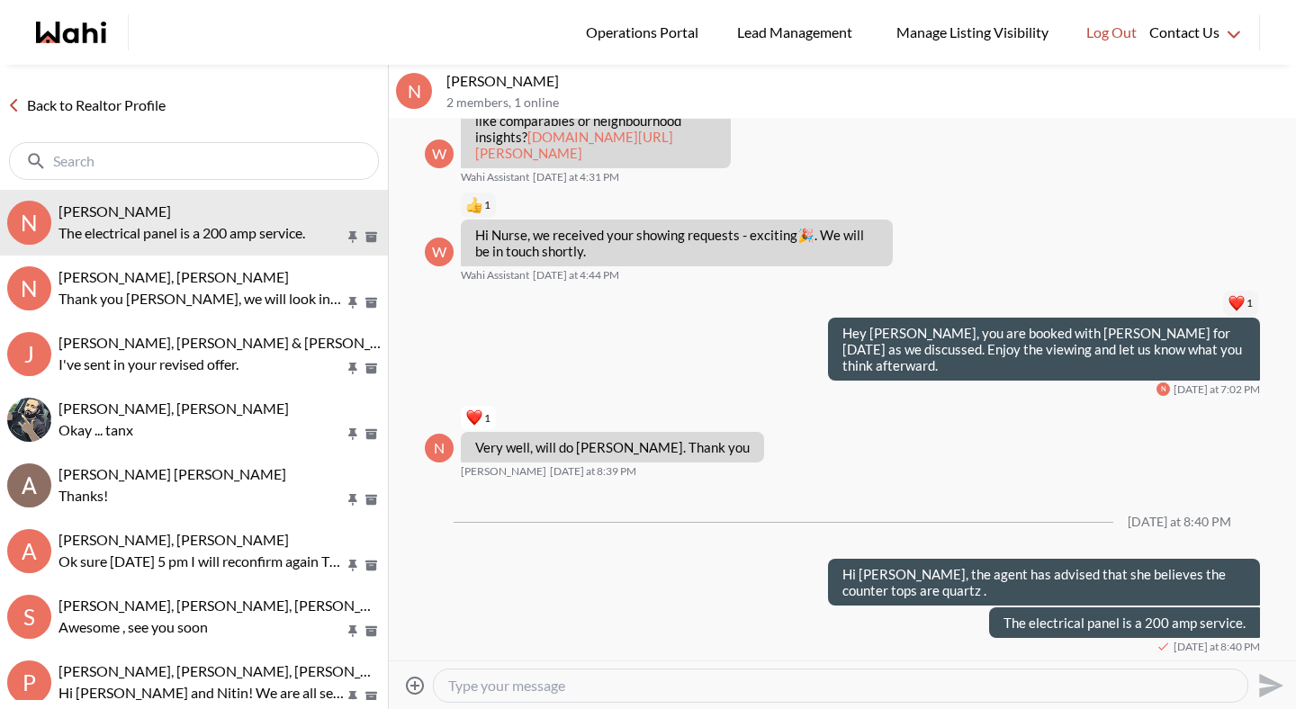
click at [546, 683] on textarea "Type your message" at bounding box center [840, 686] width 785 height 18
click at [708, 675] on div "The property was originally listed for $4,700,000" at bounding box center [841, 686] width 814 height 32
click at [709, 689] on textarea "The property was originally listed for $4,700,000" at bounding box center [840, 686] width 785 height 18
click at [772, 687] on textarea "The property was originally listed for $4,800,000" at bounding box center [840, 686] width 785 height 18
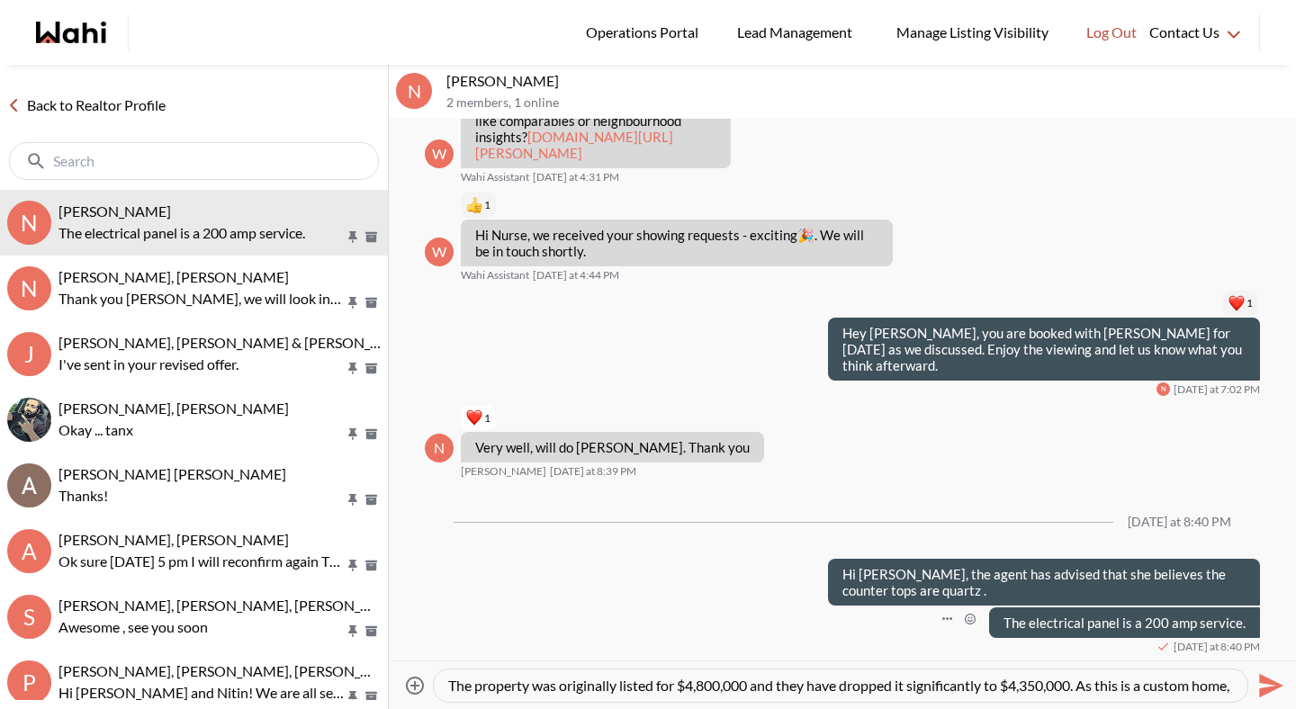
scroll to position [17, 0]
click at [1214, 685] on textarea "The property was originally listed for $4,800,000 and they have dropped it sign…" at bounding box center [840, 686] width 785 height 18
type textarea "The property was originally listed for $4,800,000 and they have dropped it sign…"
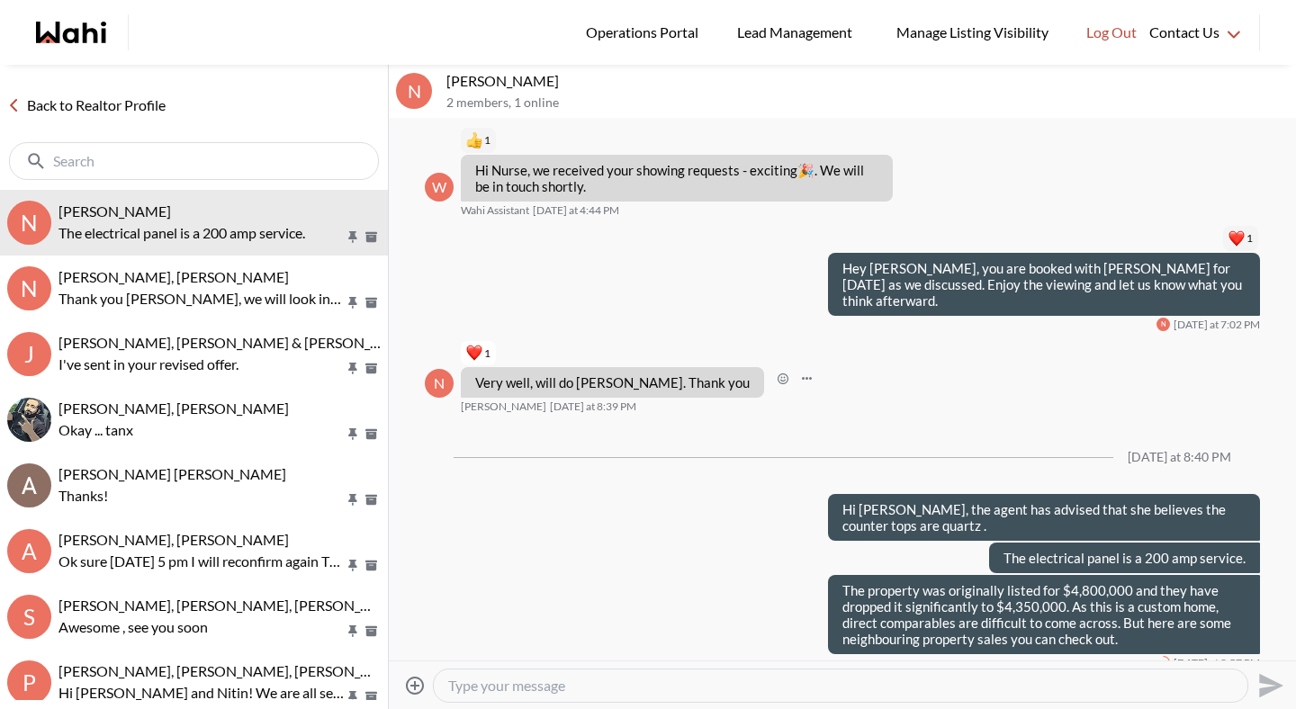
scroll to position [0, 0]
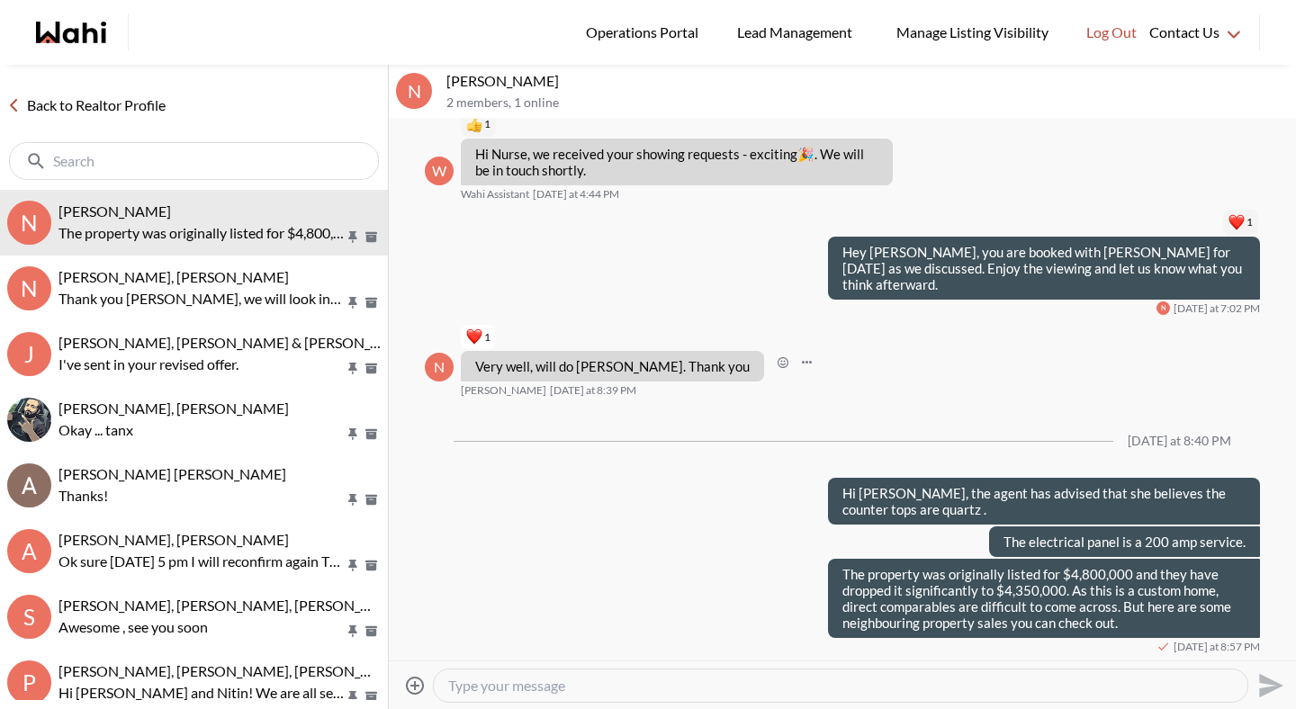
paste textarea "https://wahi.com/ca/en/real-estate/on/gta/york/whitchurch-stouffville/neighborh…"
type textarea "https://wahi.com/ca/en/real-estate/on/gta/york/whitchurch-stouffville/neighborh…"
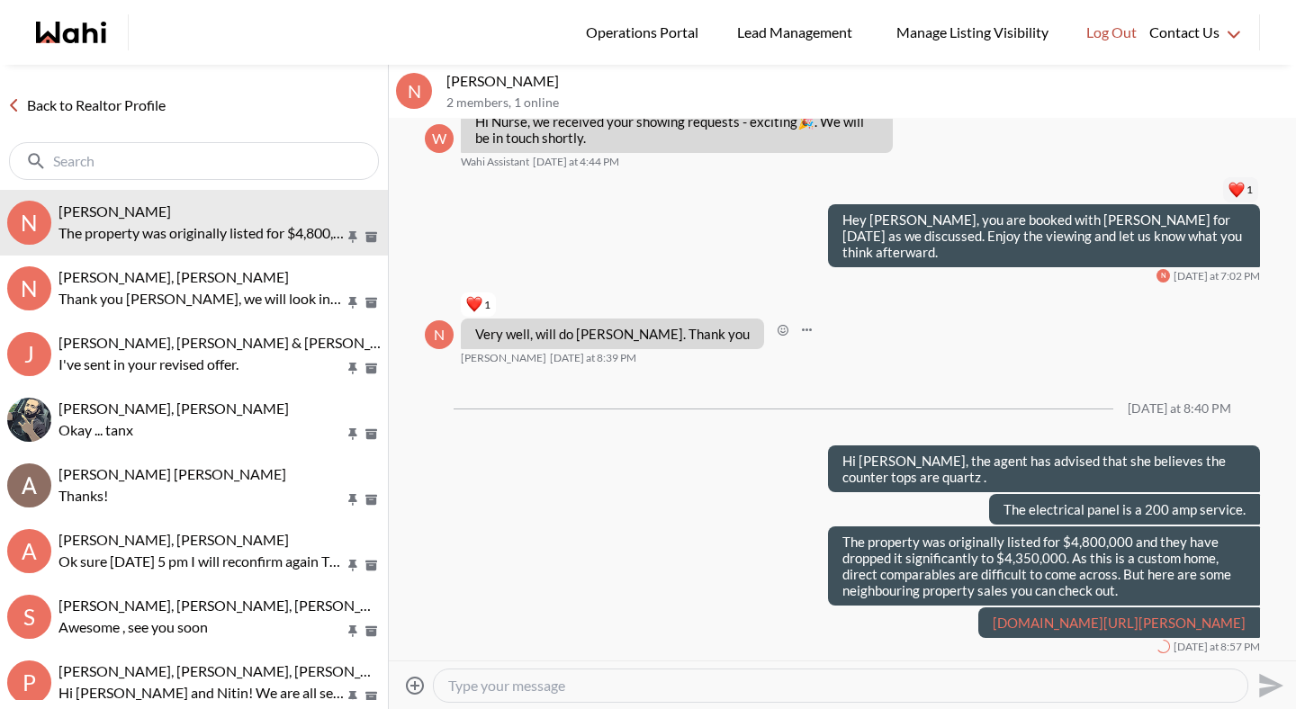
scroll to position [1105, 0]
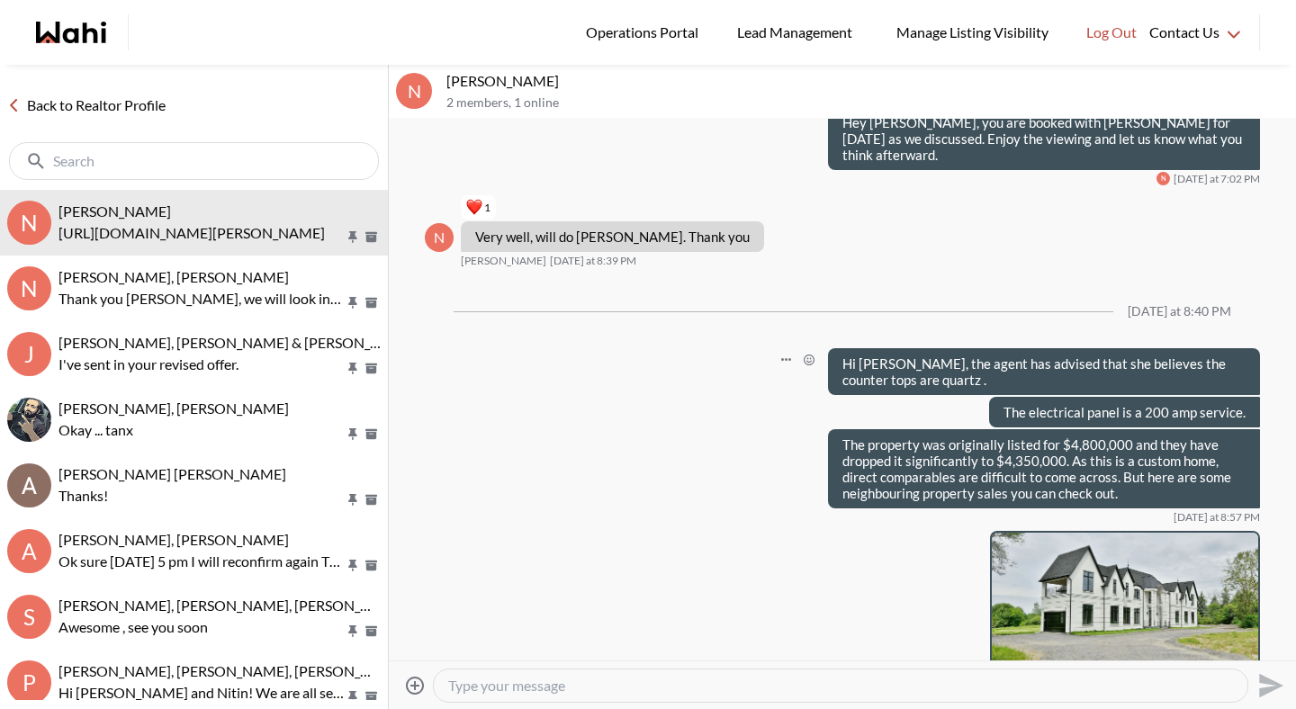
paste textarea "https://wahi.com/ca/en/real-estate/on/gta/york/whitchurch-stouffville/neighborh…"
type textarea "https://wahi.com/ca/en/real-estate/on/gta/york/whitchurch-stouffville/neighborh…"
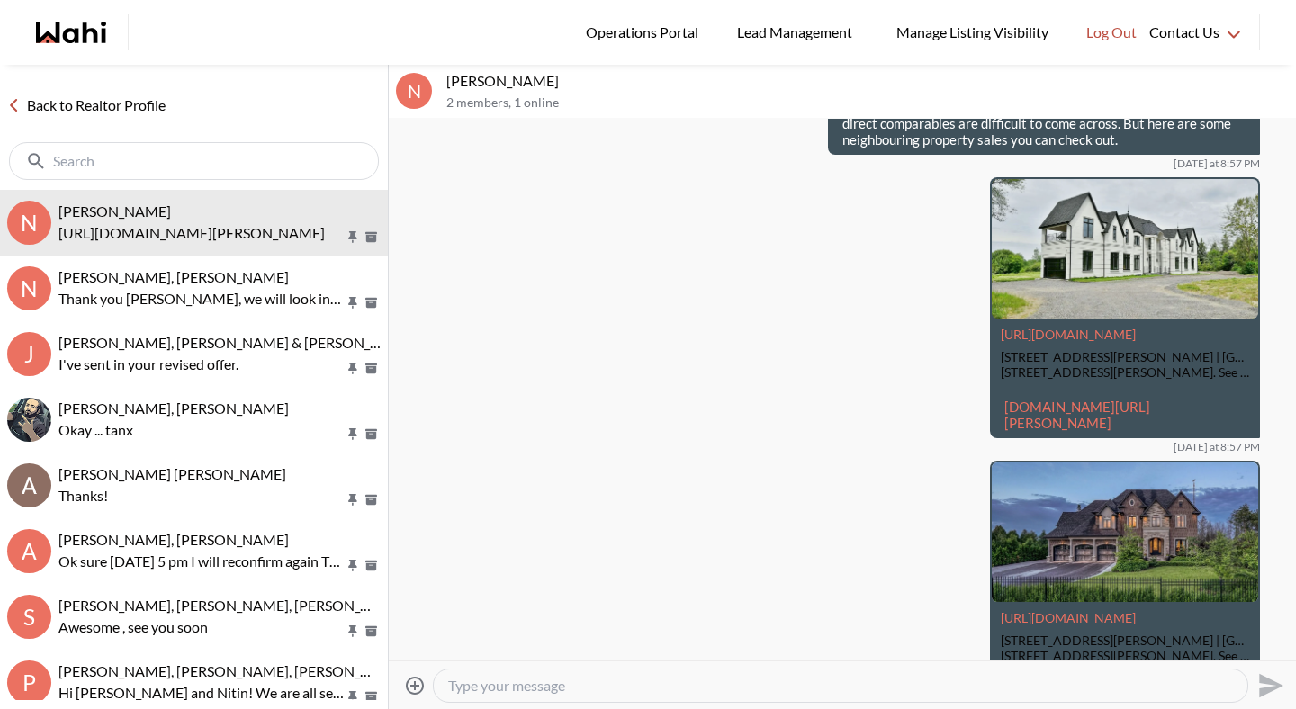
click at [637, 690] on textarea "Type your message" at bounding box center [840, 686] width 785 height 18
paste textarea "https://wahi.com/ca/en/real-estate/on/gta/york/whitchurch-stouffville/neighborh…"
type textarea "https://wahi.com/ca/en/real-estate/on/gta/york/whitchurch-stouffville/neighborh…"
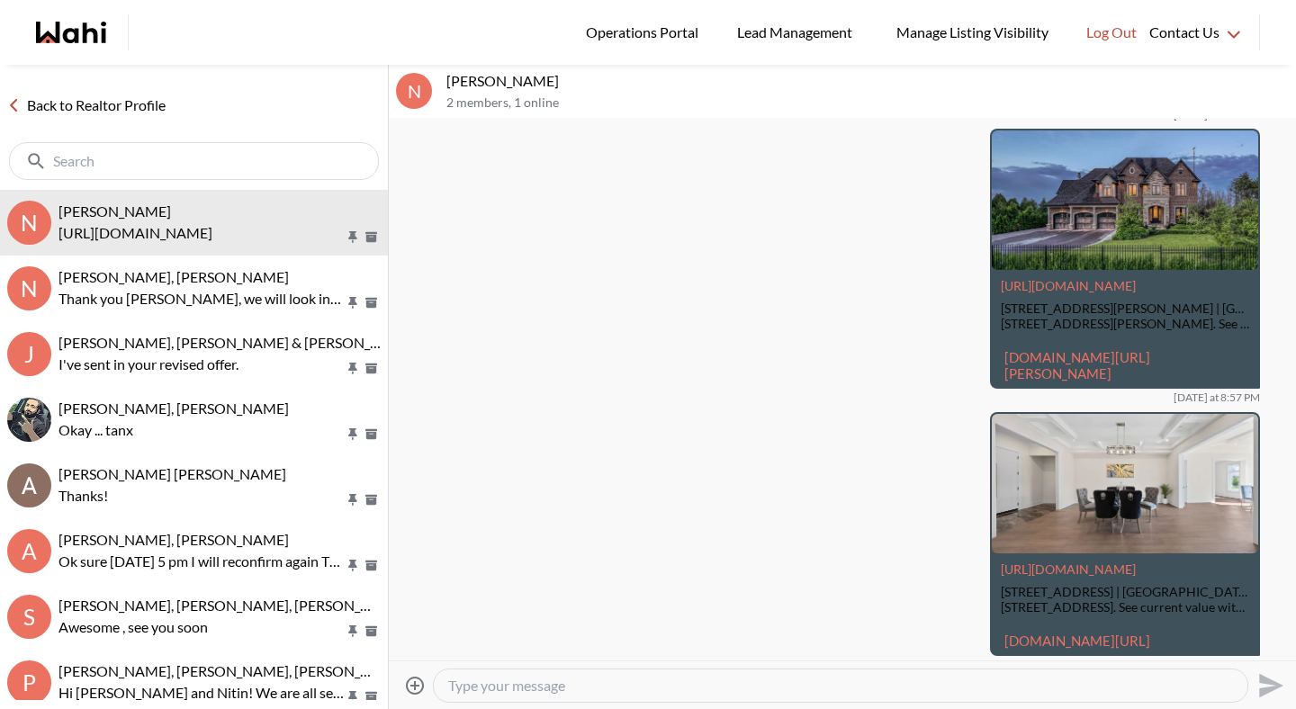
click at [543, 682] on textarea "Type your message" at bounding box center [840, 686] width 785 height 18
paste textarea "https://wahi.com/ca/en/real-estate/on/gta/york/whitchurch-stouffville/neighborh…"
type textarea "https://wahi.com/ca/en/real-estate/on/gta/york/whitchurch-stouffville/neighborh…"
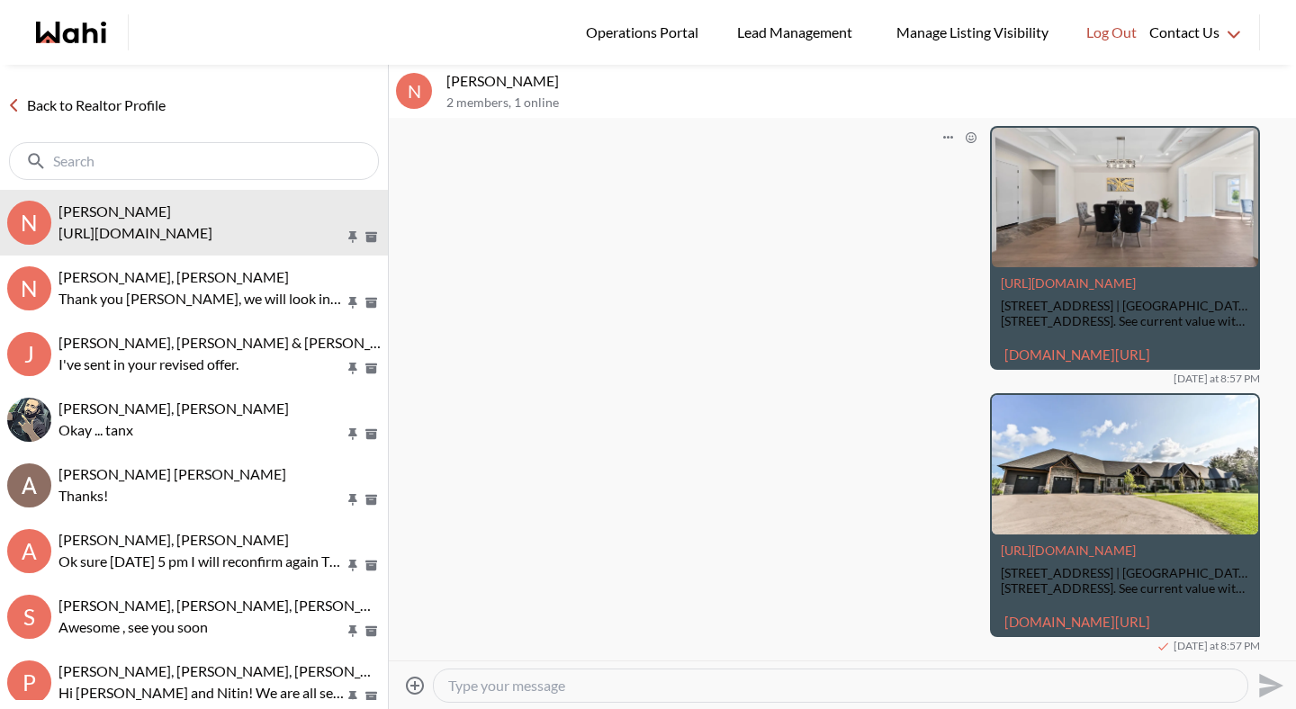
scroll to position [2369, 0]
paste textarea "https://wahi.com/ca/en/real-estate/on/gta/york/whitchurch-stouffville/neighborh…"
type textarea "https://wahi.com/ca/en/real-estate/on/gta/york/whitchurch-stouffville/neighborh…"
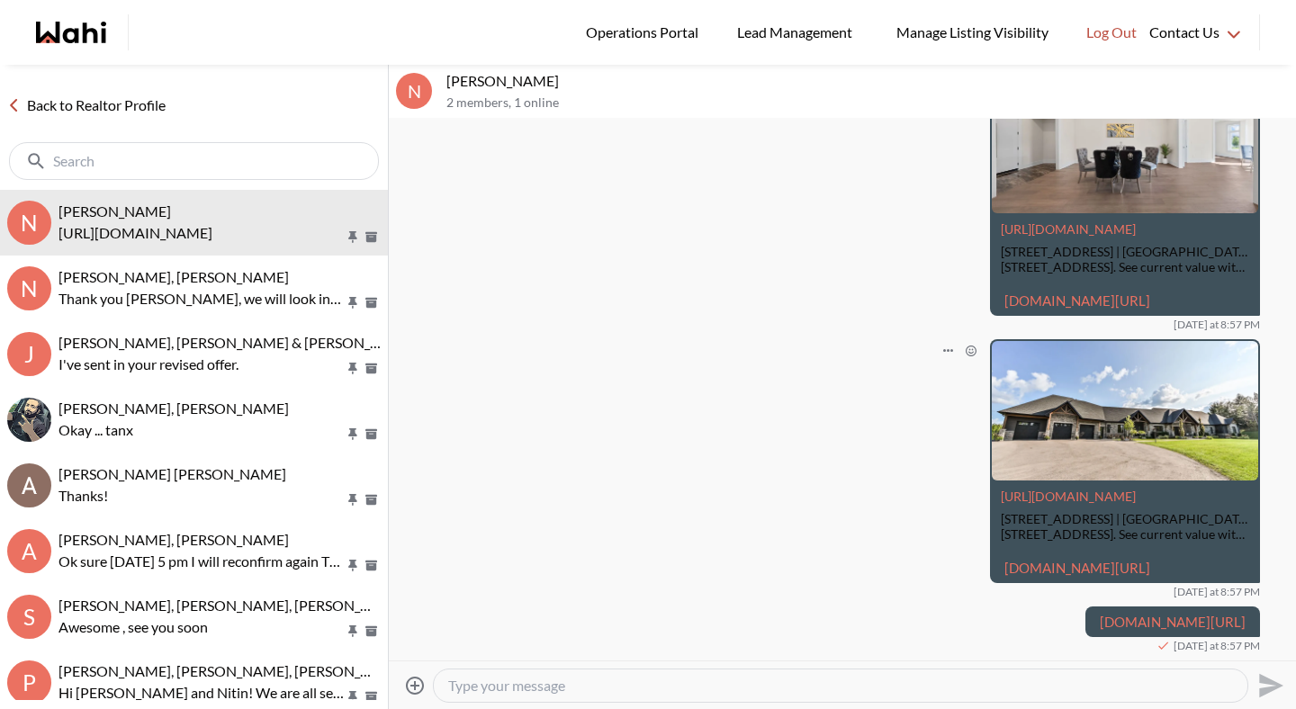
scroll to position [2455, 0]
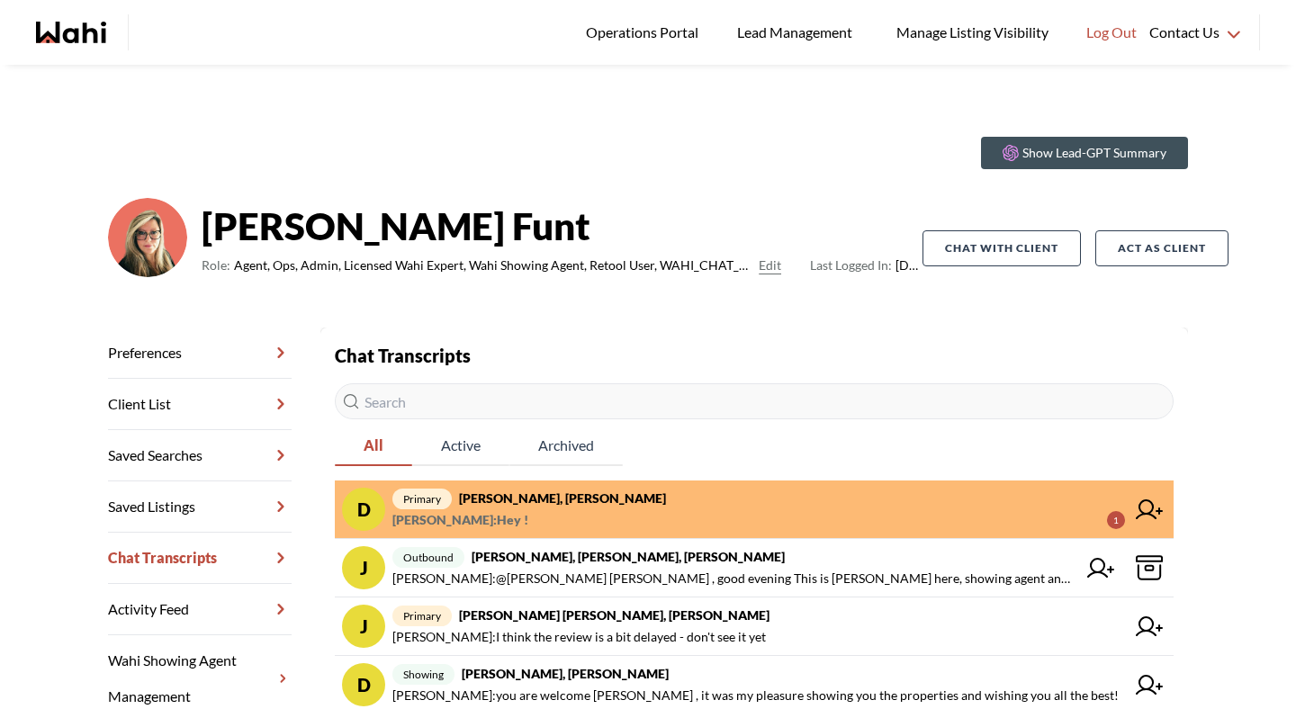
click at [575, 503] on strong "[PERSON_NAME], [PERSON_NAME]" at bounding box center [562, 498] width 207 height 15
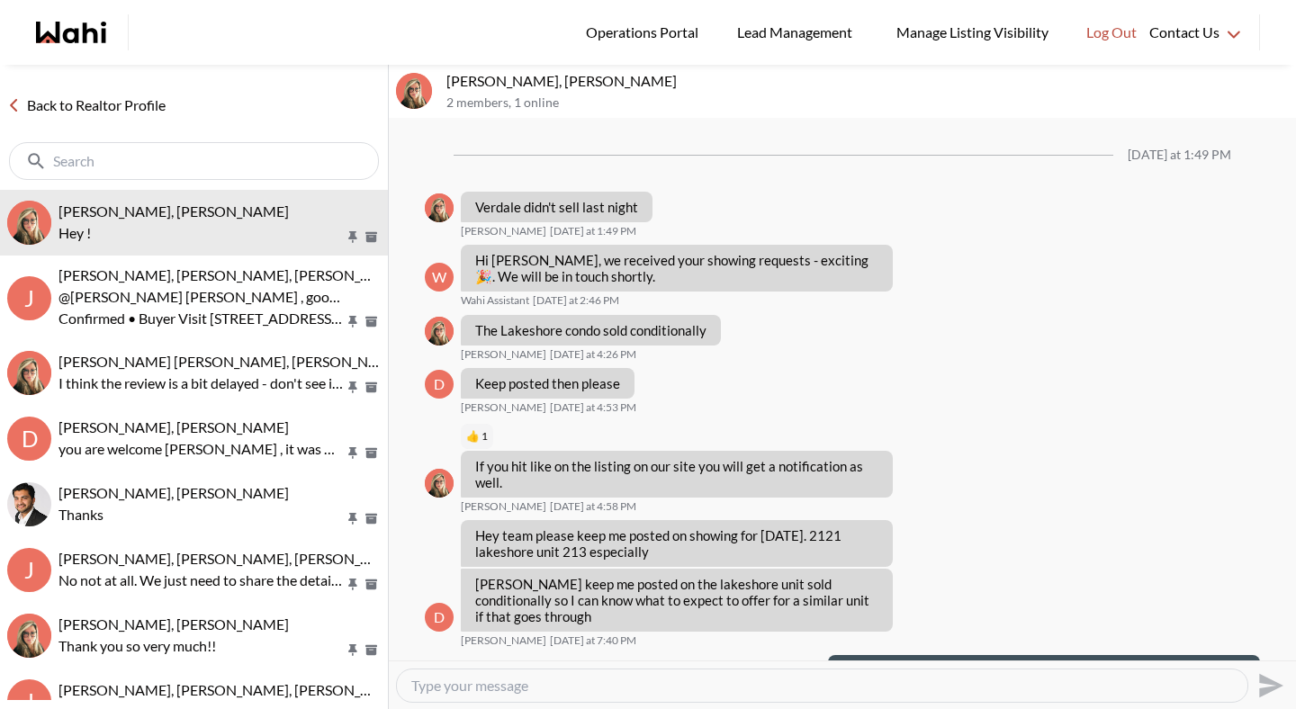
scroll to position [1039, 0]
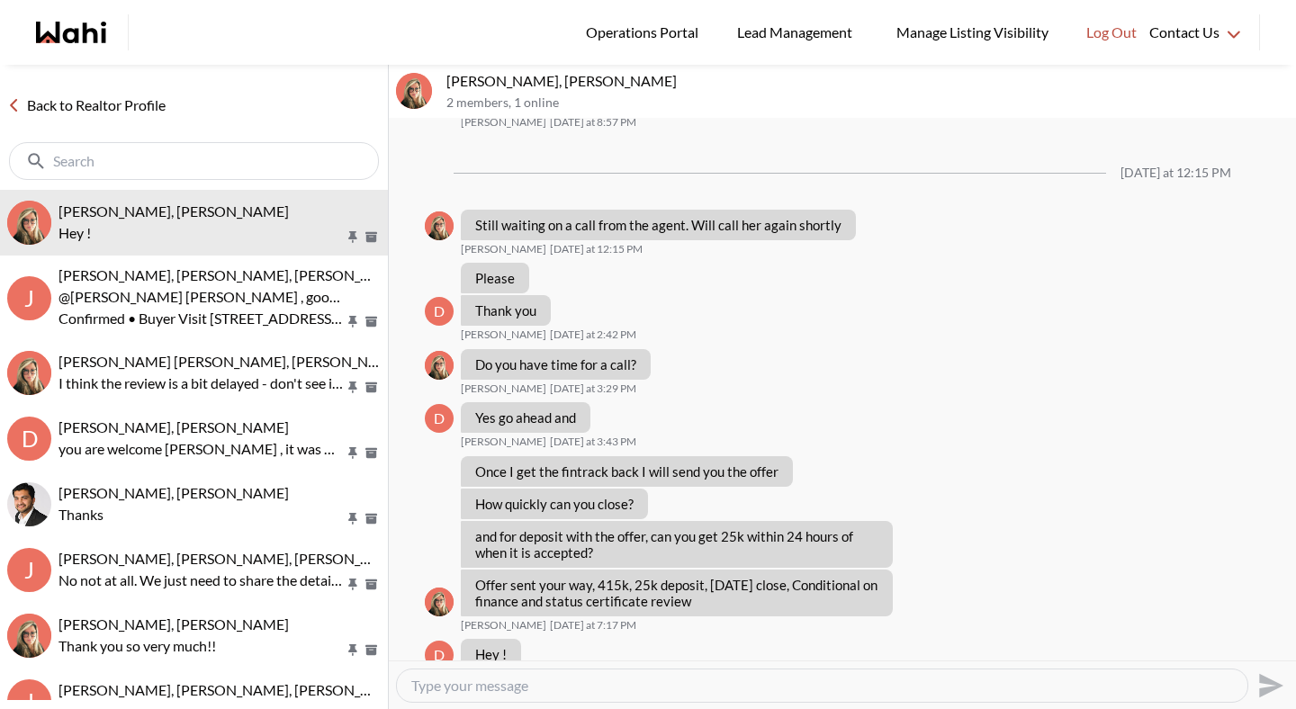
click at [139, 104] on link "Back to Realtor Profile" at bounding box center [86, 105] width 173 height 23
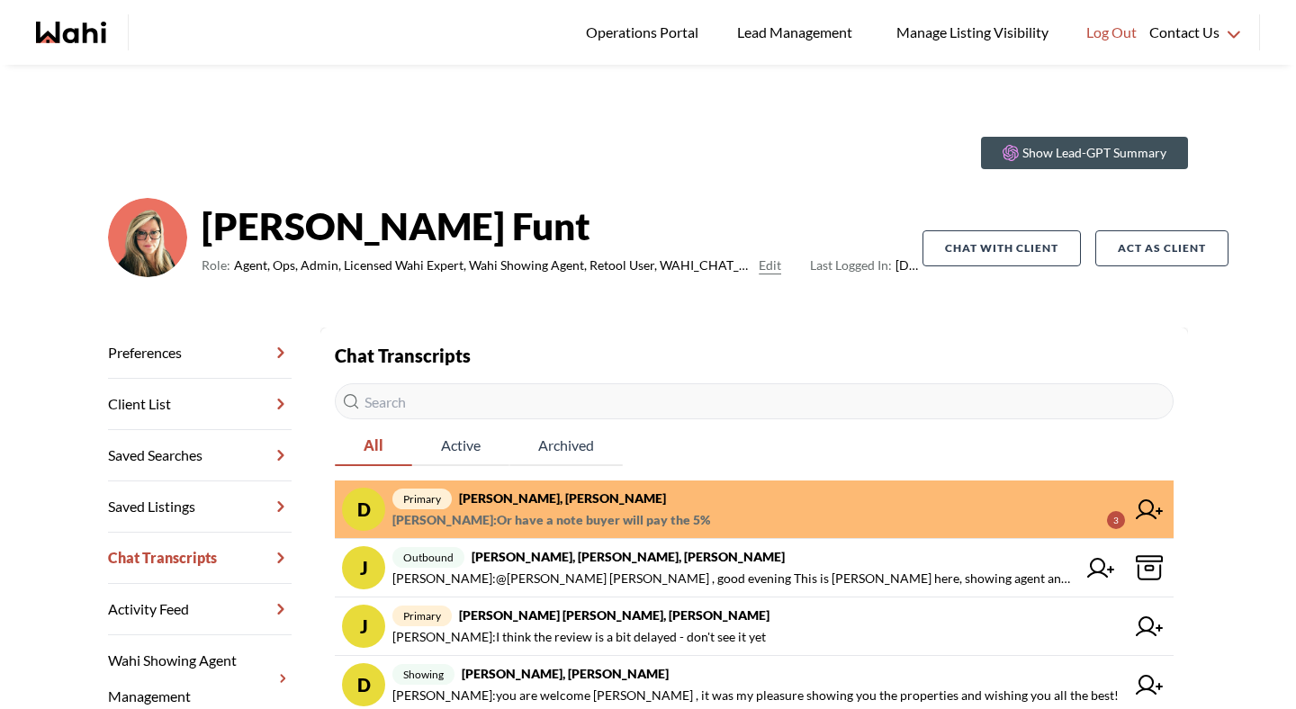
click at [556, 492] on strong "[PERSON_NAME], [PERSON_NAME]" at bounding box center [562, 498] width 207 height 15
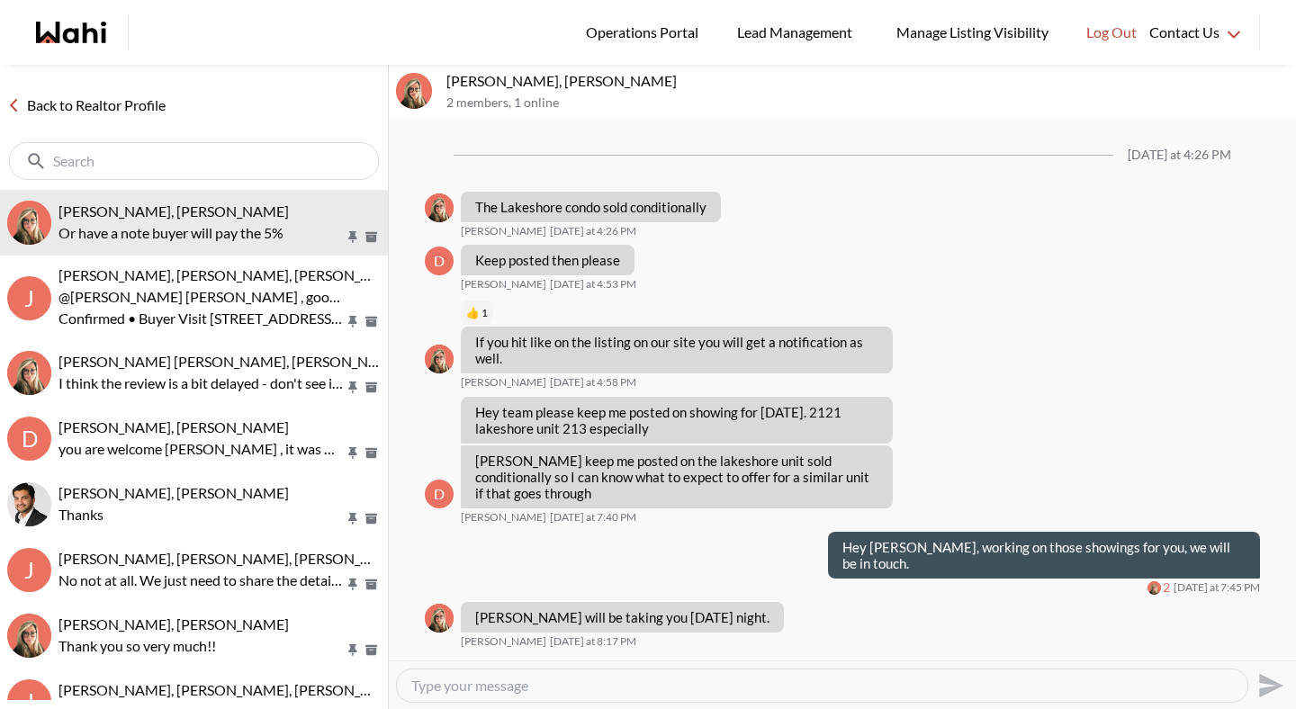
scroll to position [980, 0]
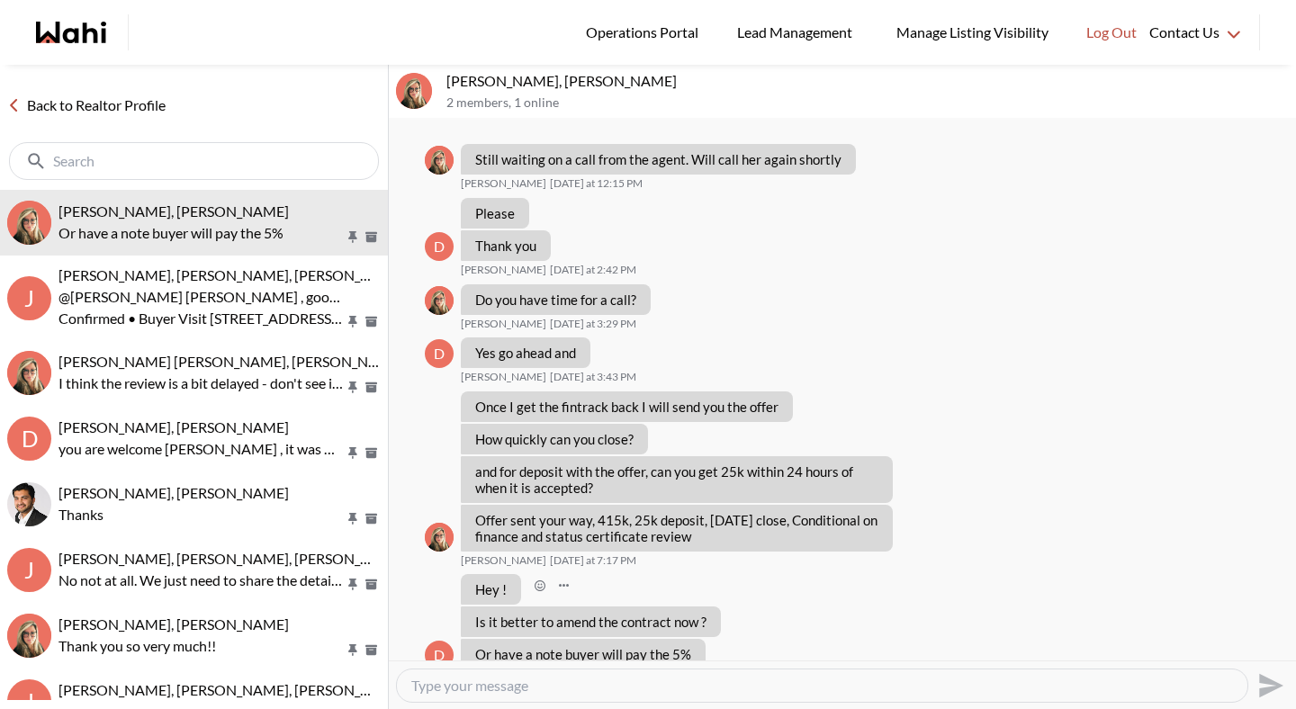
click at [611, 574] on div "D Hey ! [PERSON_NAME] [DATE] at 8:07 PM" at bounding box center [842, 589] width 835 height 31
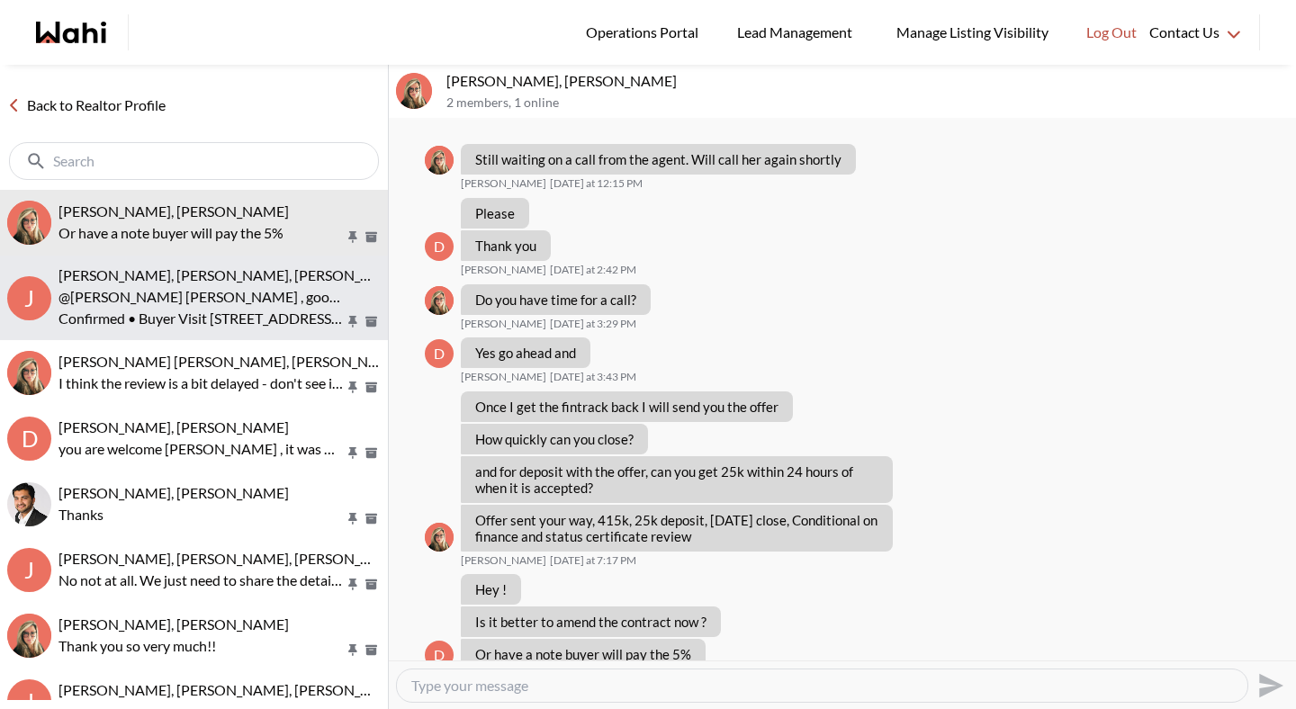
click at [257, 307] on p "@[PERSON_NAME] [PERSON_NAME] , good evening This is [PERSON_NAME] here, showing…" at bounding box center [202, 297] width 286 height 22
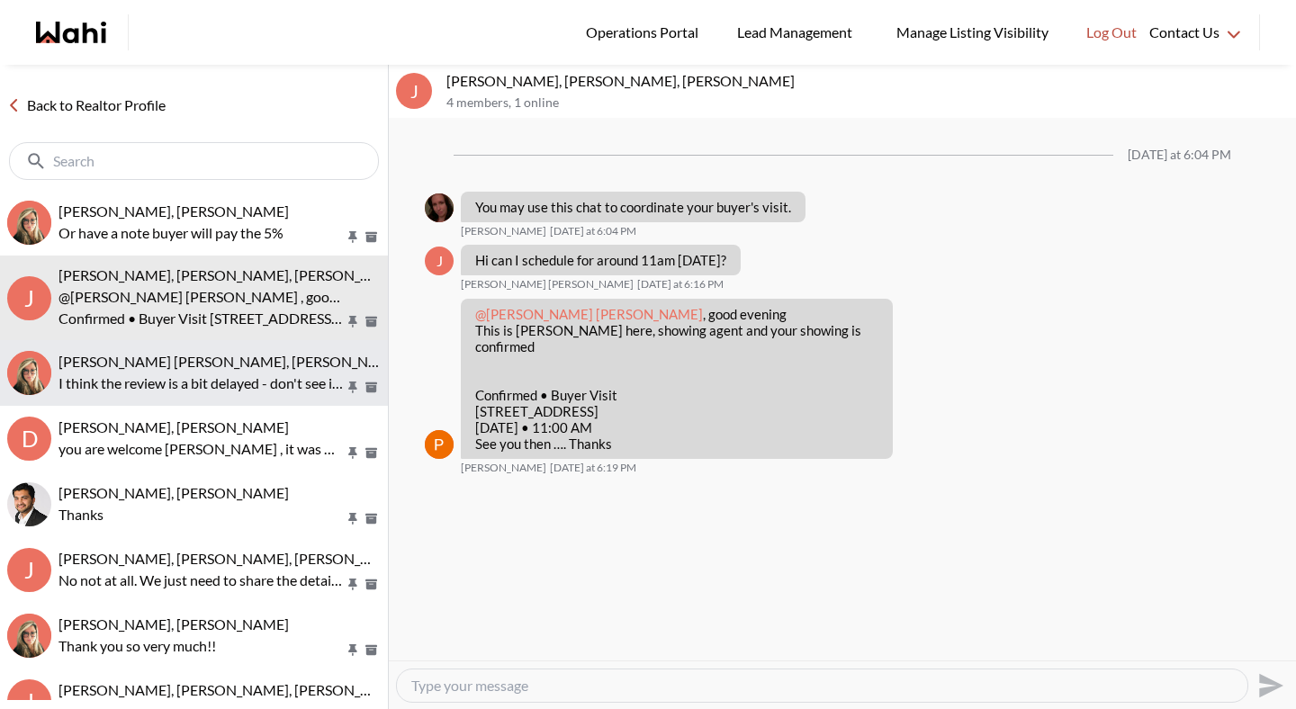
click at [246, 376] on p "I think the review is a bit delayed - don't see it yet" at bounding box center [202, 384] width 286 height 22
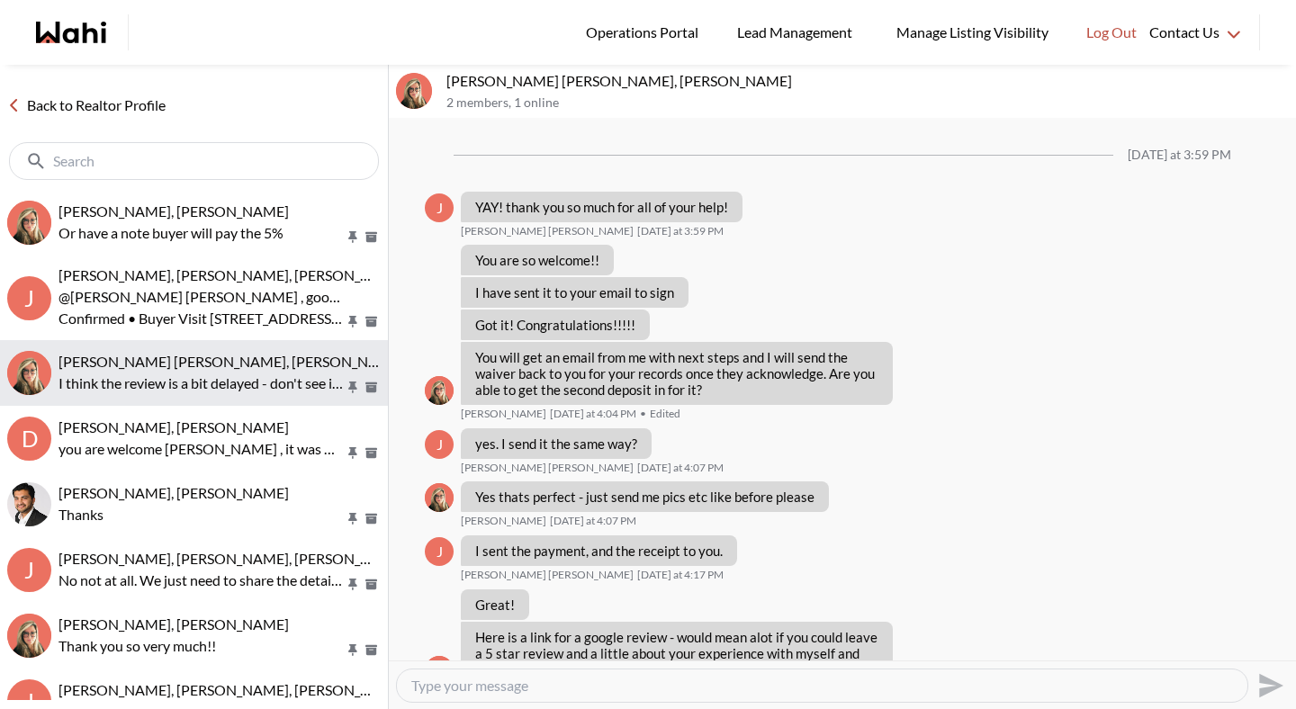
scroll to position [857, 0]
